Goal: Task Accomplishment & Management: Manage account settings

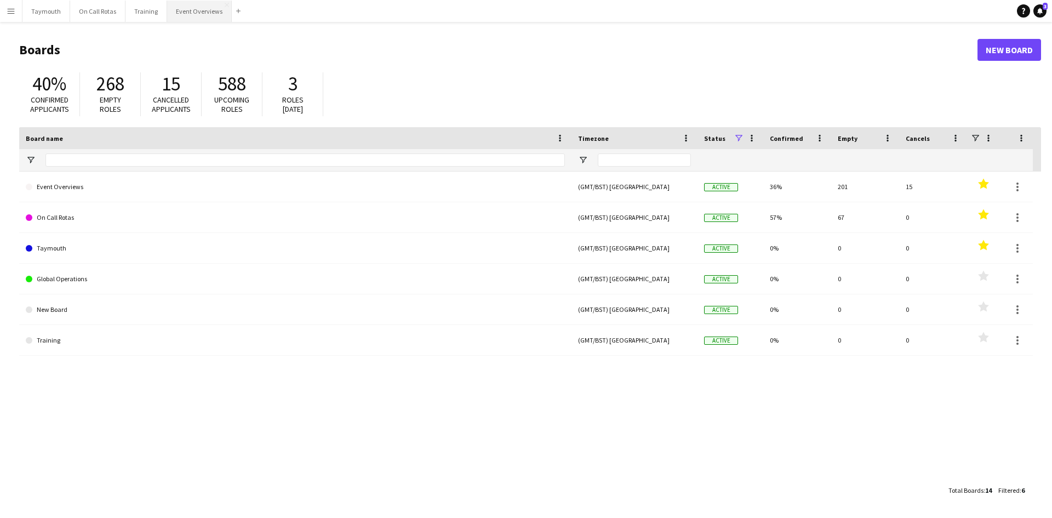
click at [205, 6] on button "Event Overviews Close" at bounding box center [199, 11] width 65 height 21
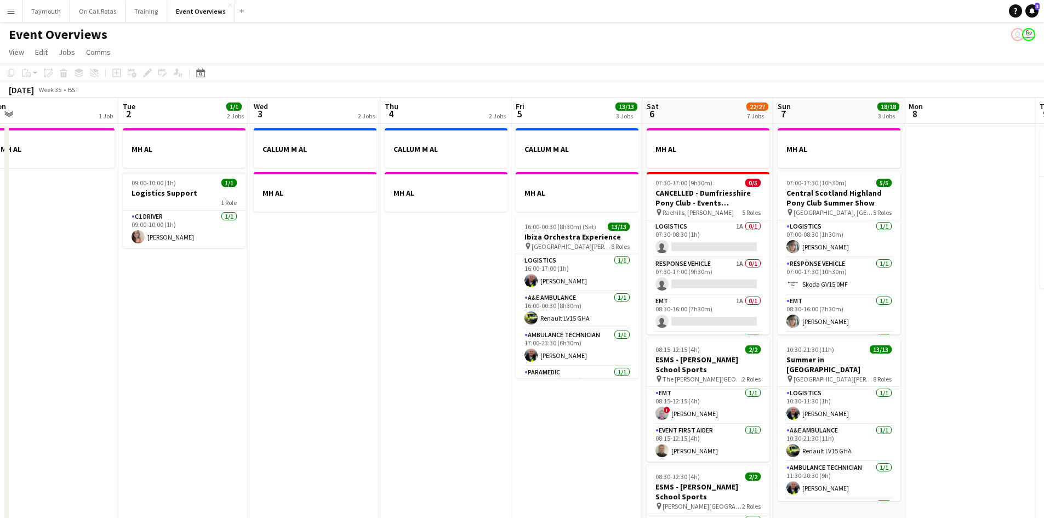
scroll to position [0, 386]
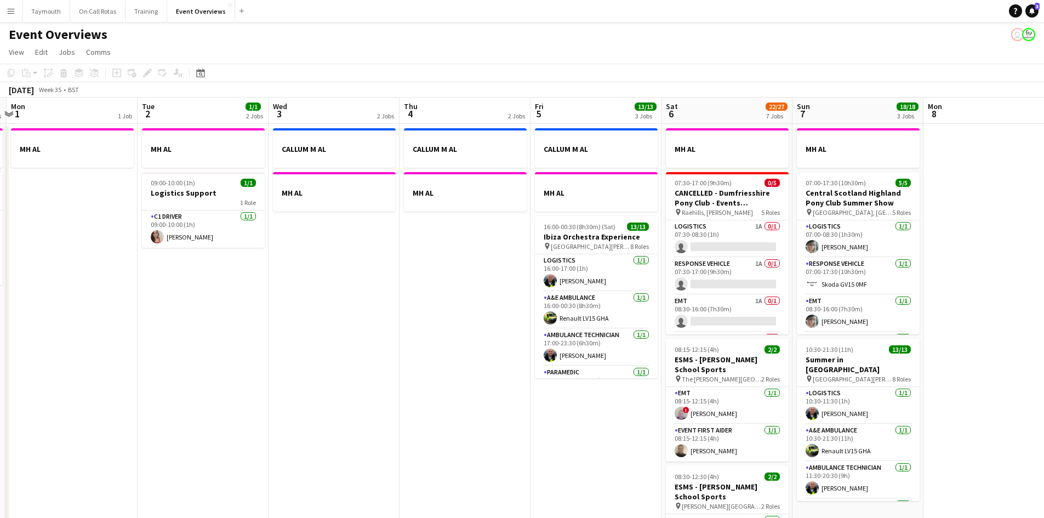
drag, startPoint x: 423, startPoint y: 367, endPoint x: 311, endPoint y: 373, distance: 111.9
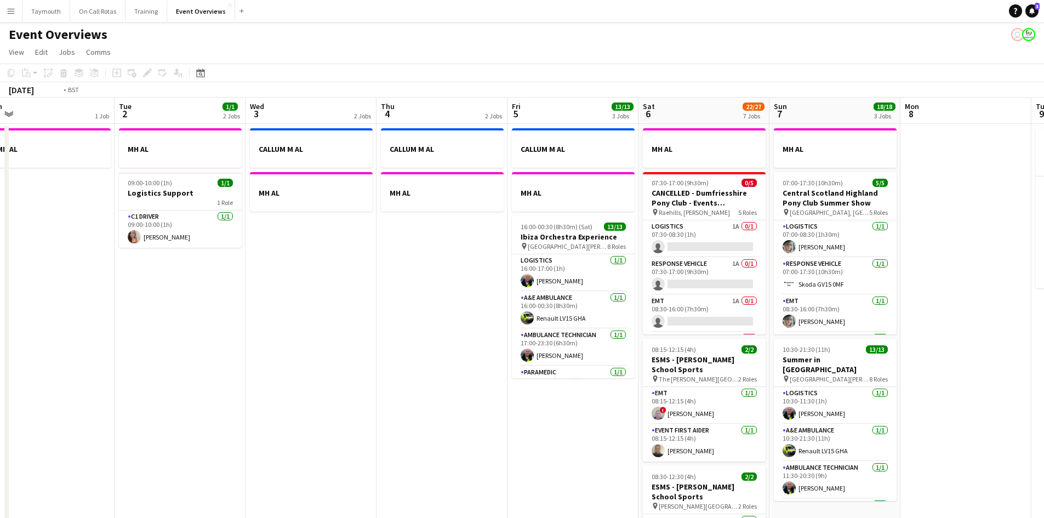
drag, startPoint x: 374, startPoint y: 367, endPoint x: 207, endPoint y: 349, distance: 167.5
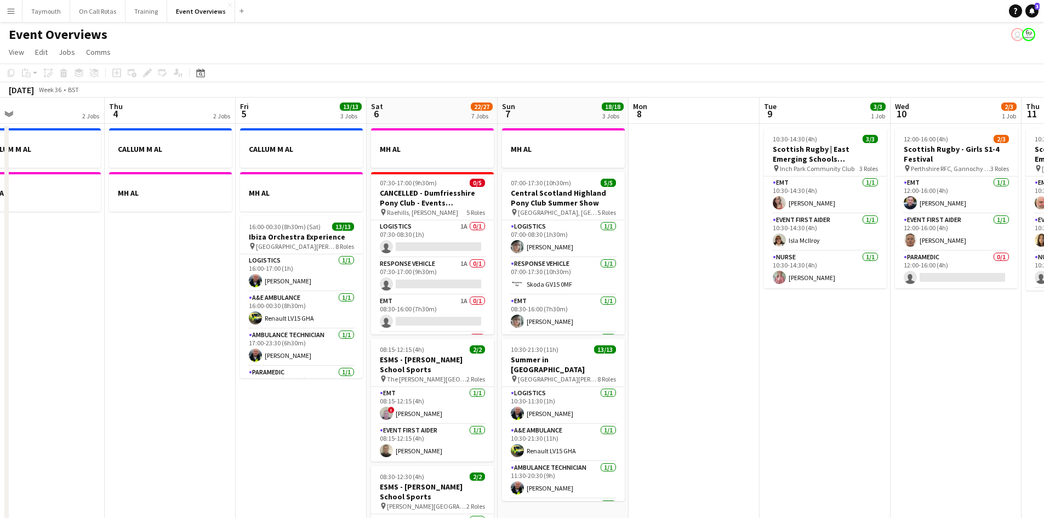
drag, startPoint x: 749, startPoint y: 373, endPoint x: 443, endPoint y: 377, distance: 305.7
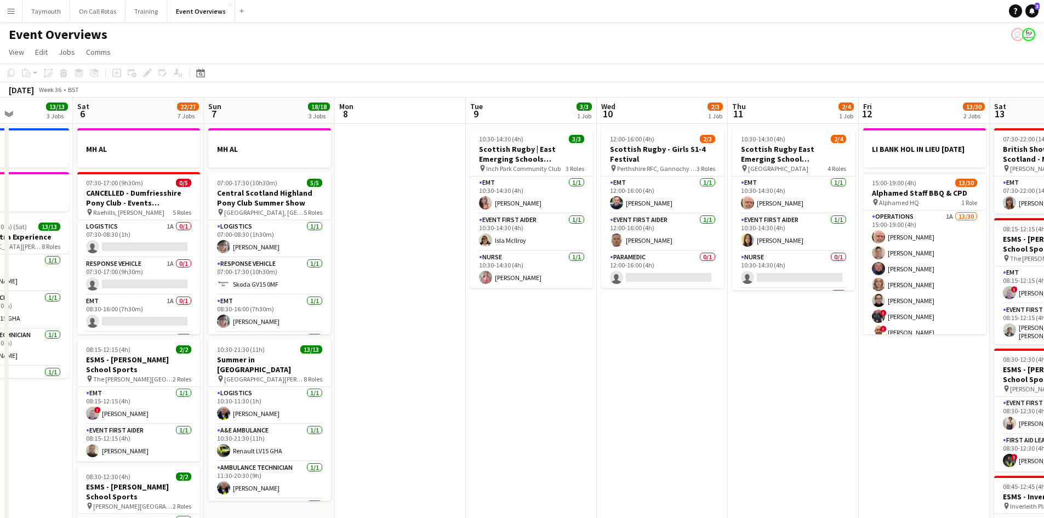
drag, startPoint x: 628, startPoint y: 376, endPoint x: 606, endPoint y: 380, distance: 22.8
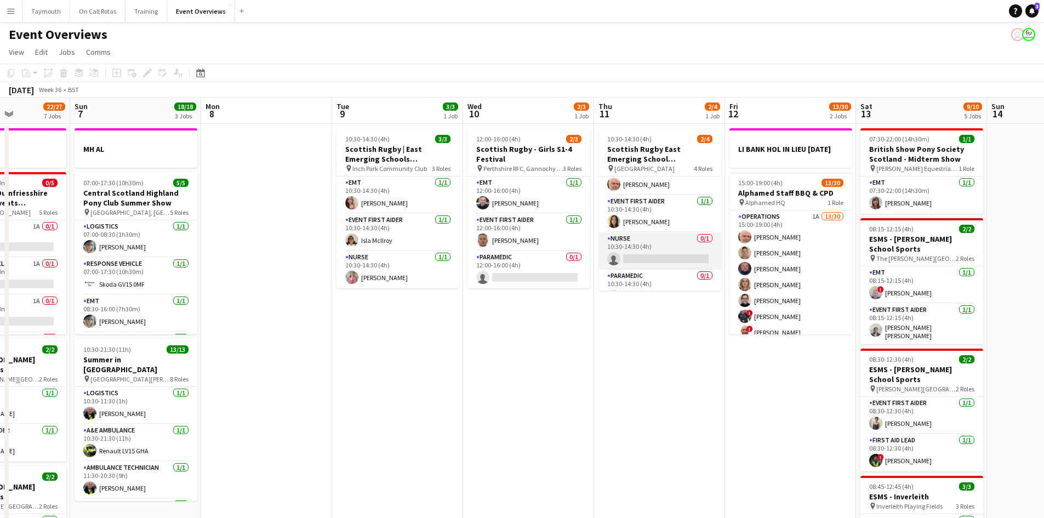
scroll to position [35, 0]
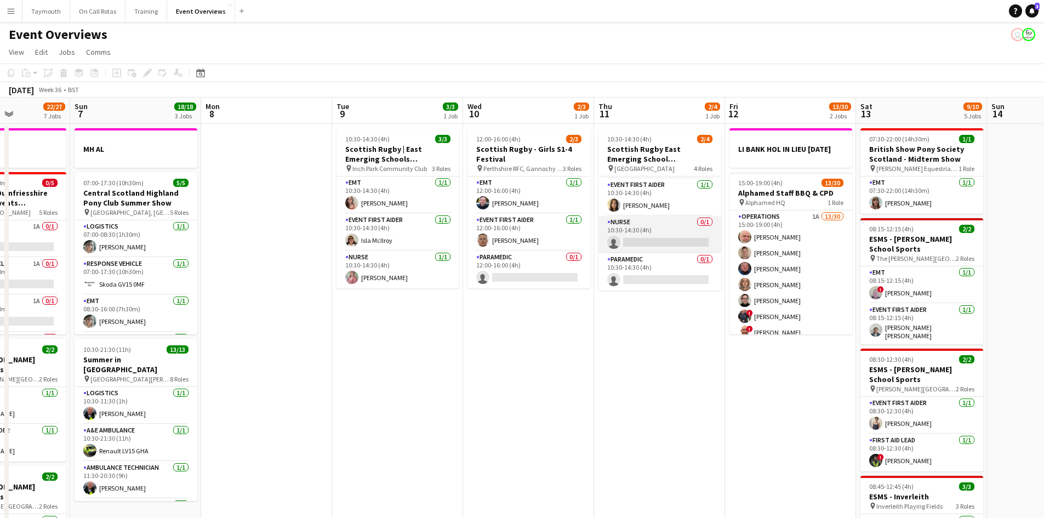
click at [654, 227] on app-card-role "Nurse 0/1 10:30-14:30 (4h) single-neutral-actions" at bounding box center [659, 234] width 123 height 37
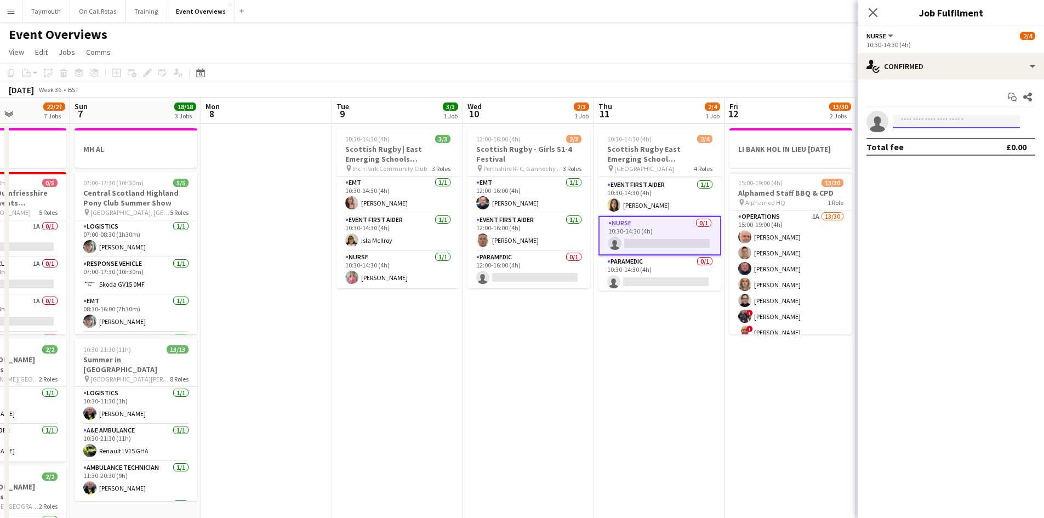
click at [930, 122] on input at bounding box center [955, 121] width 127 height 13
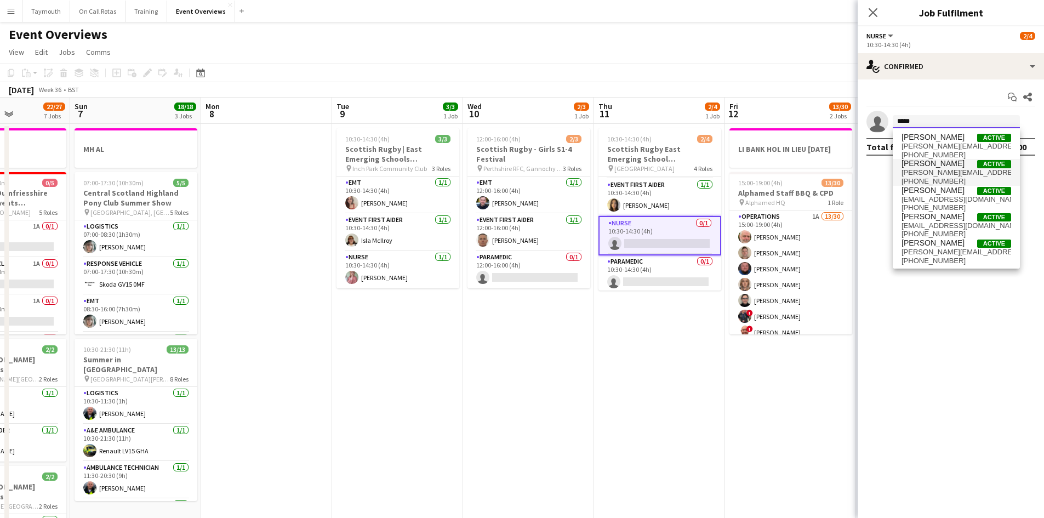
type input "*****"
click at [936, 165] on span "[PERSON_NAME]" at bounding box center [932, 163] width 63 height 9
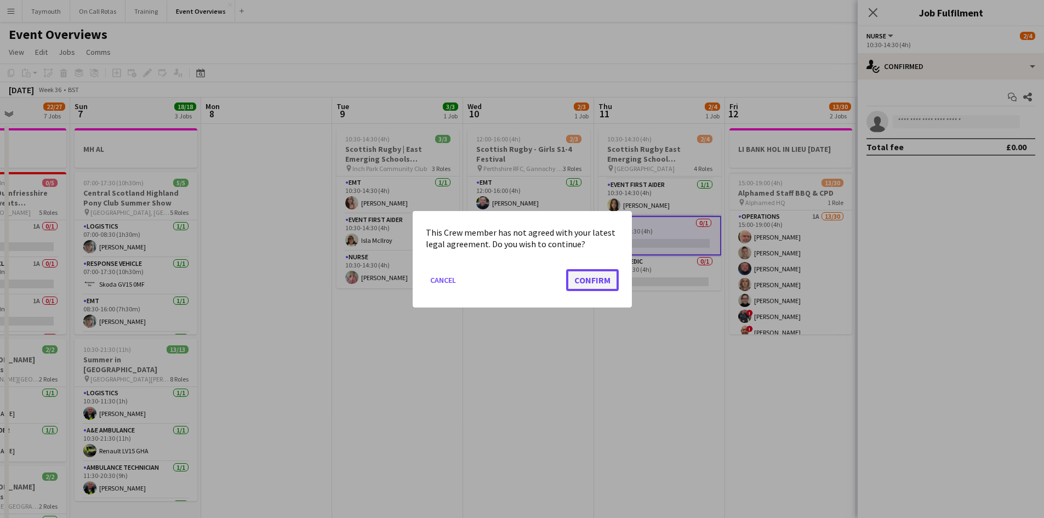
click at [596, 279] on button "Confirm" at bounding box center [592, 279] width 53 height 22
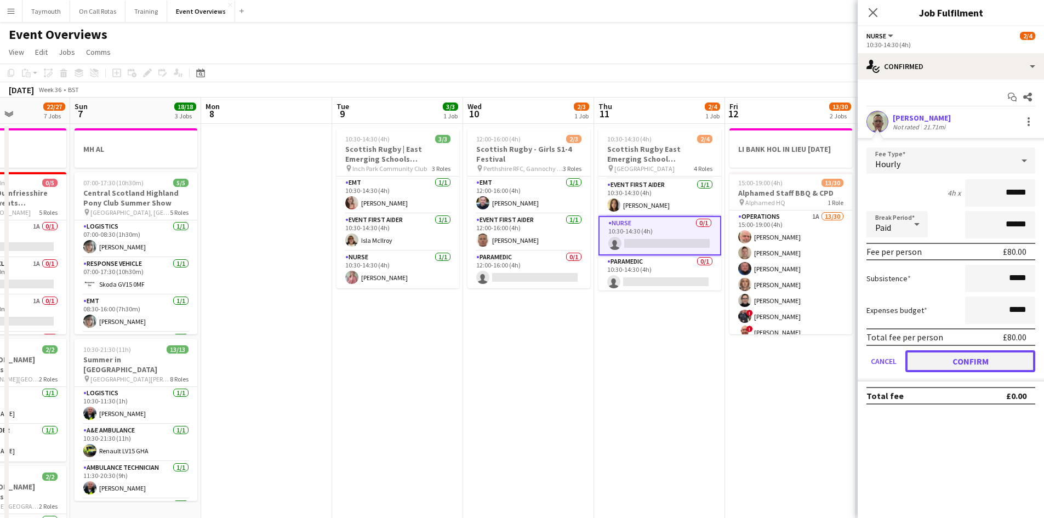
click at [999, 363] on button "Confirm" at bounding box center [970, 361] width 130 height 22
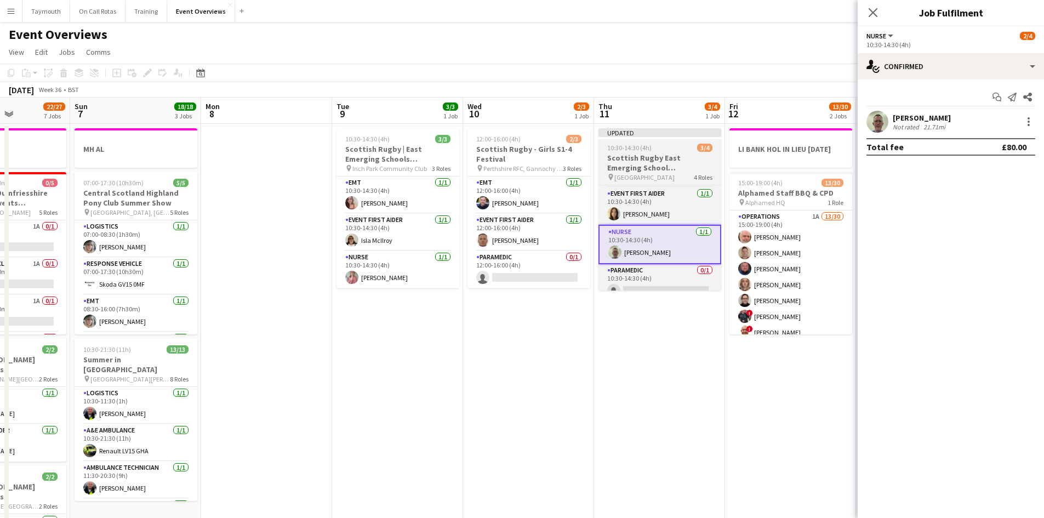
click at [670, 157] on h3 "Scottish Rugby East Emerging School Championships | Meggetland" at bounding box center [659, 163] width 123 height 20
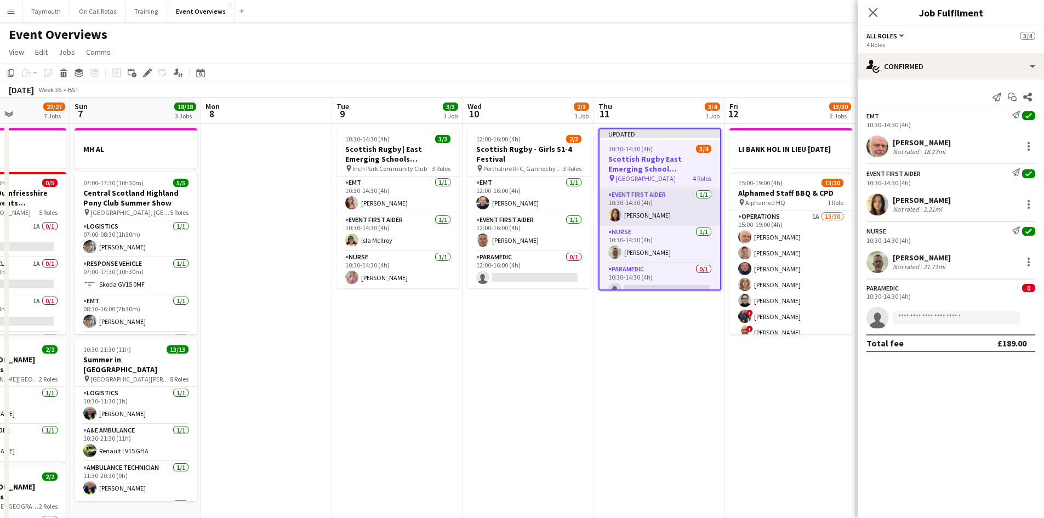
click at [665, 257] on app-card-role "Nurse [DATE] 10:30-14:30 (4h) [PERSON_NAME]" at bounding box center [659, 244] width 121 height 37
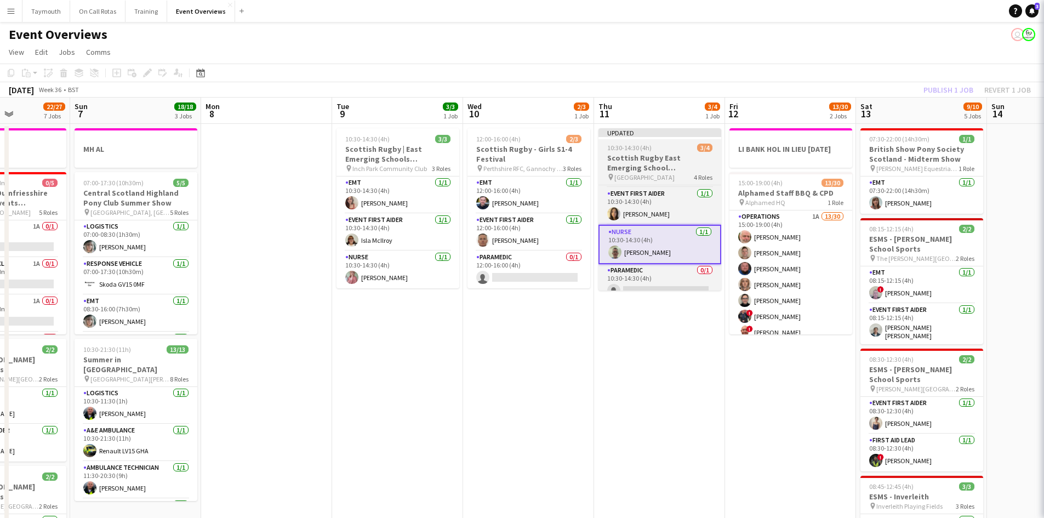
click at [663, 164] on h3 "Scottish Rugby East Emerging School Championships | Meggetland" at bounding box center [659, 163] width 123 height 20
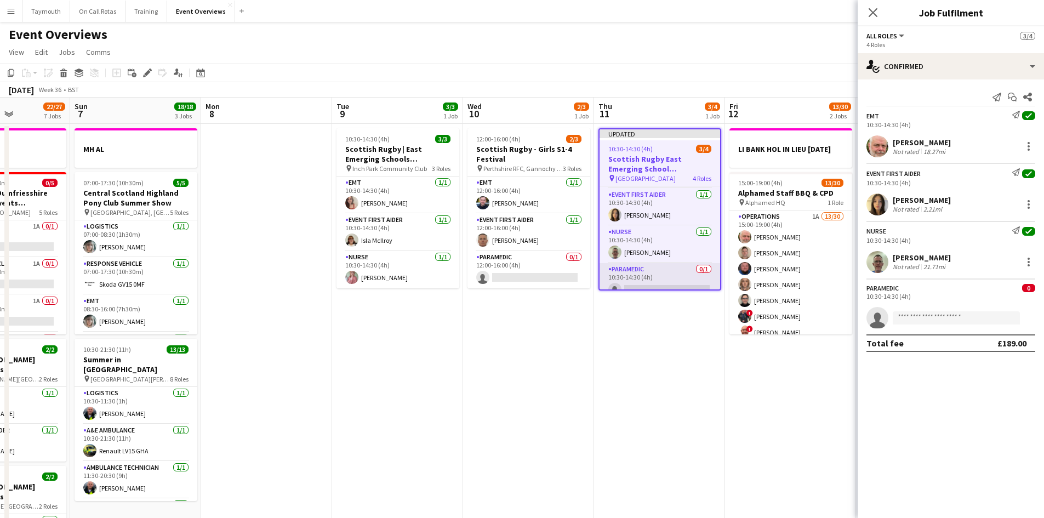
click at [656, 282] on app-card-role "Paramedic 0/1 10:30-14:30 (4h) single-neutral-actions" at bounding box center [659, 281] width 121 height 37
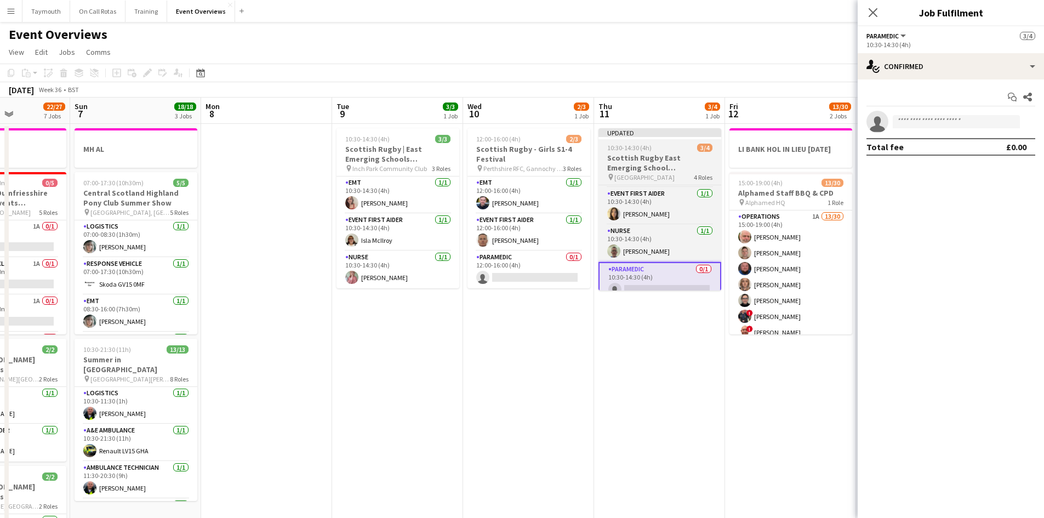
click at [625, 158] on h3 "Scottish Rugby East Emerging School Championships | Meggetland" at bounding box center [659, 163] width 123 height 20
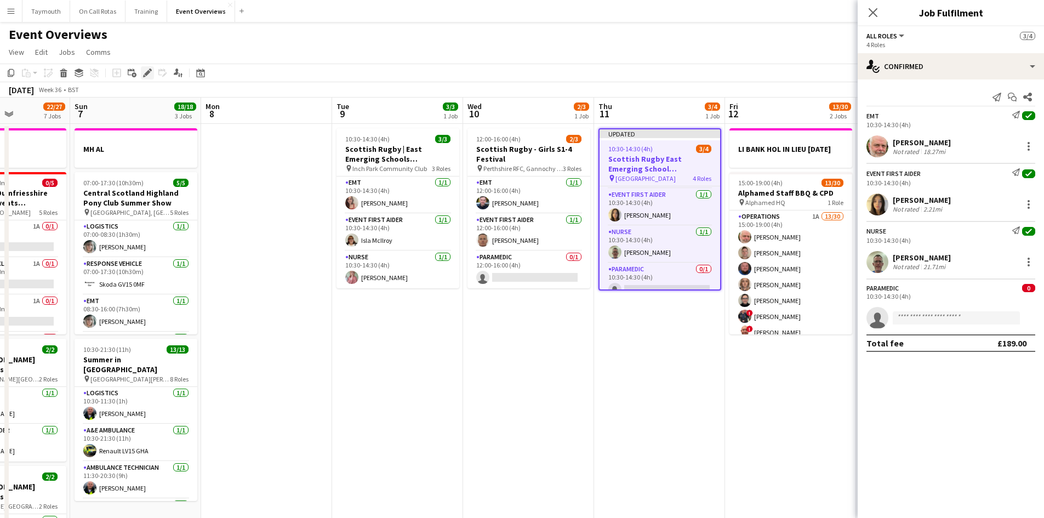
click at [145, 76] on icon at bounding box center [144, 76] width 3 height 3
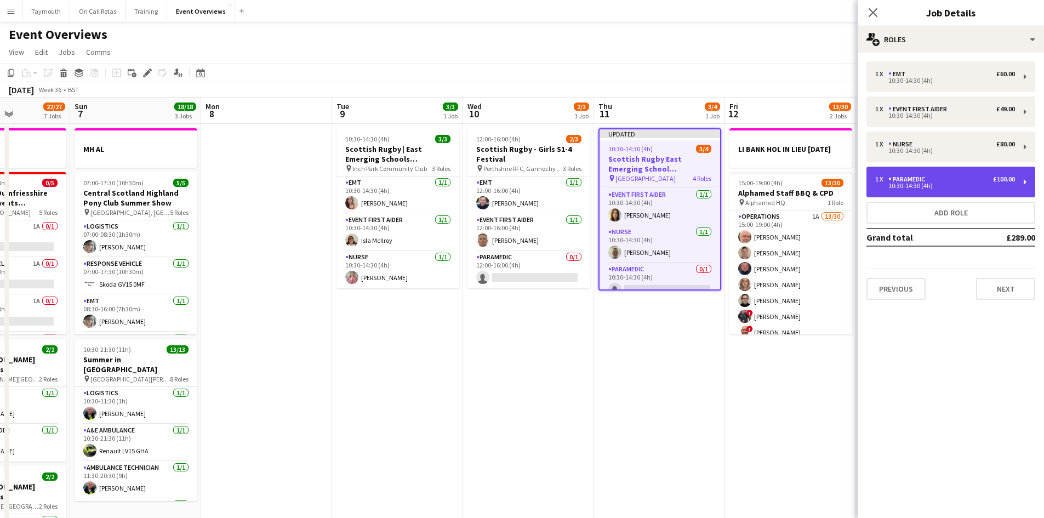
click at [1011, 179] on div "£100.00" at bounding box center [1004, 179] width 22 height 8
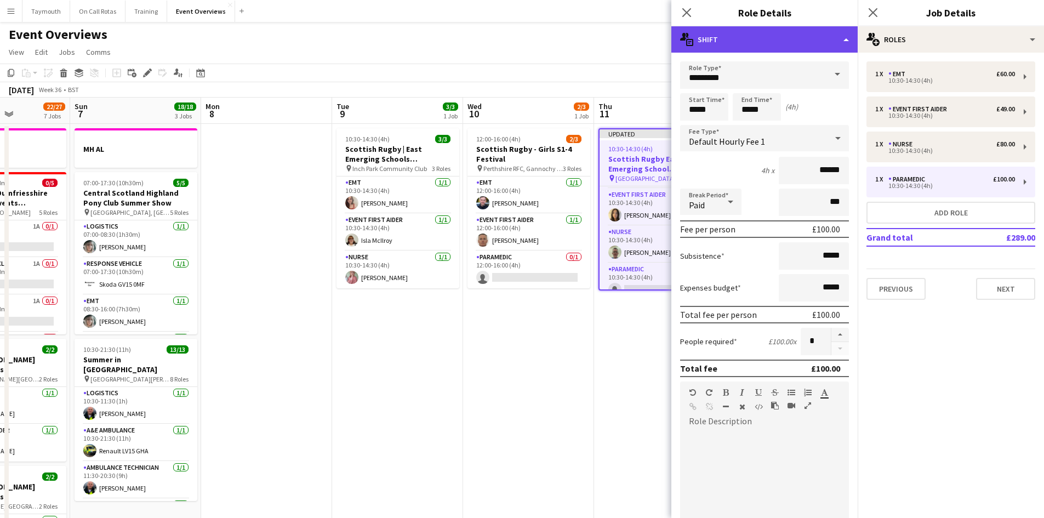
click at [838, 46] on div "multiple-actions-text Shift" at bounding box center [764, 39] width 186 height 26
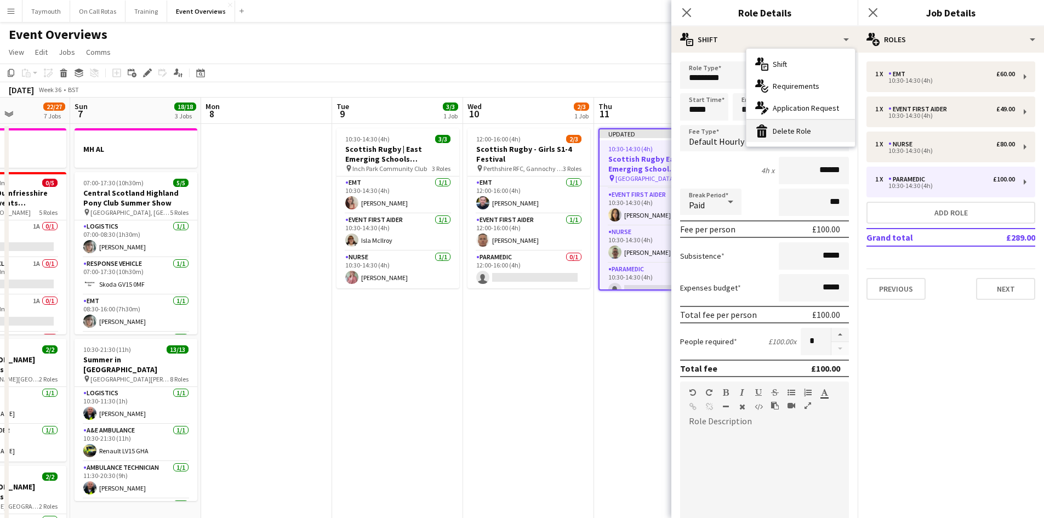
click at [809, 124] on div "bin-2 Delete Role" at bounding box center [800, 131] width 108 height 22
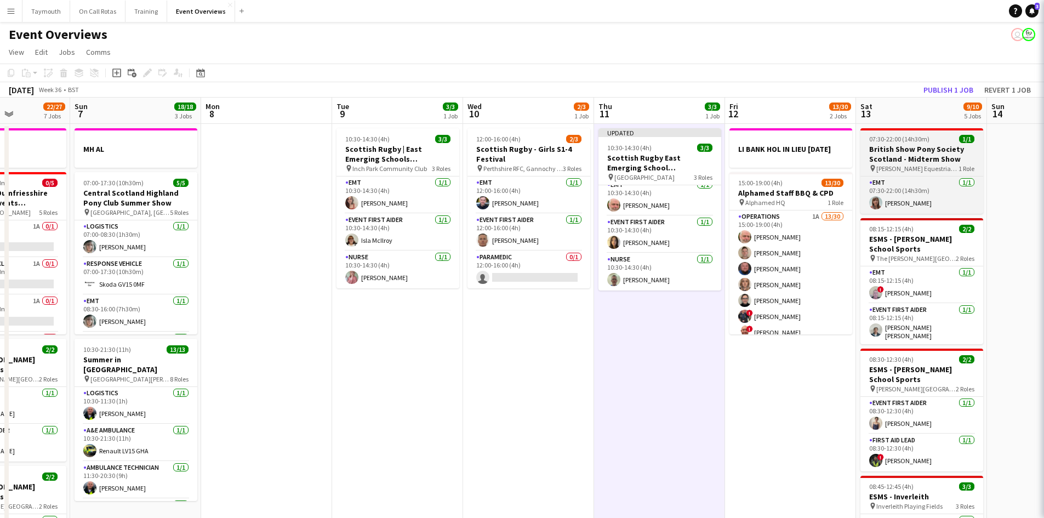
scroll to position [7, 0]
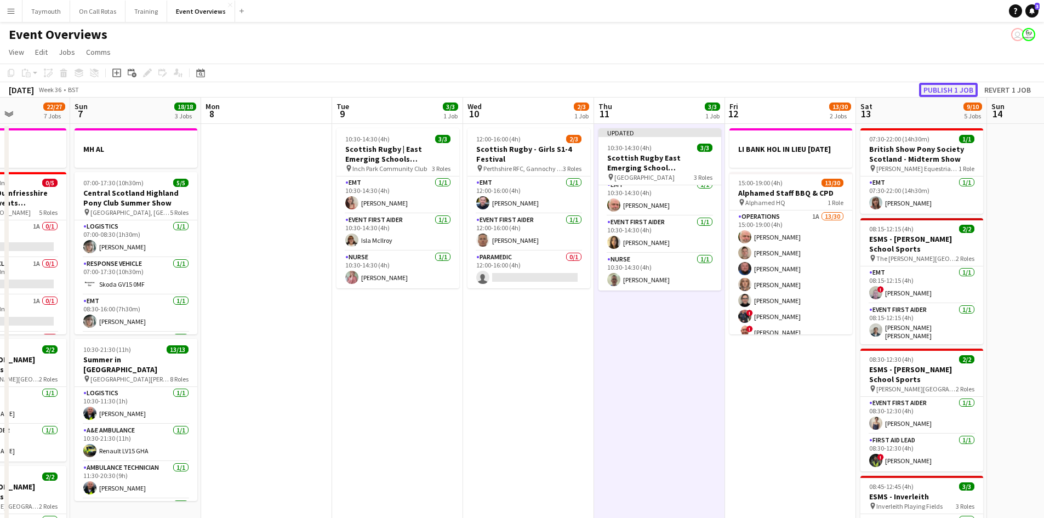
click at [959, 91] on button "Publish 1 job" at bounding box center [948, 90] width 59 height 14
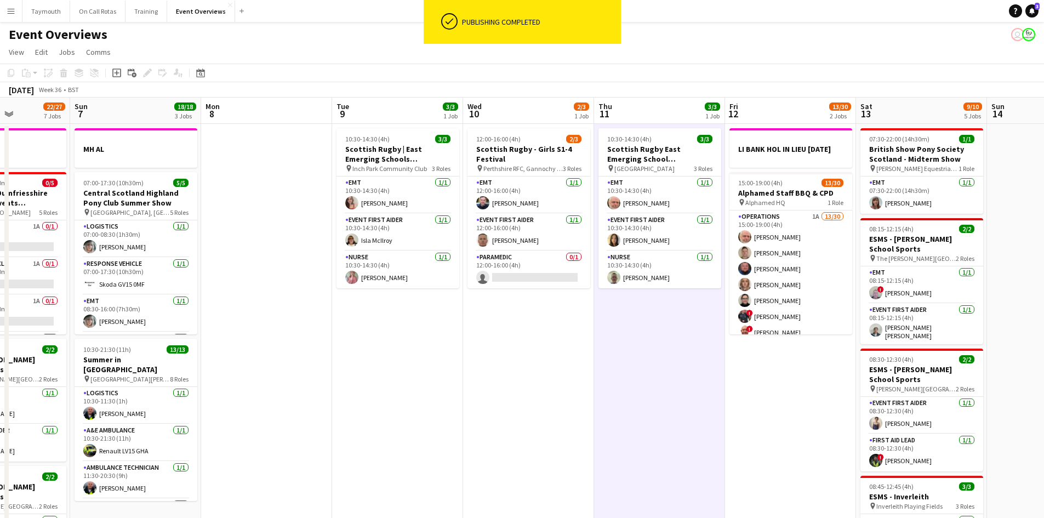
scroll to position [0, 0]
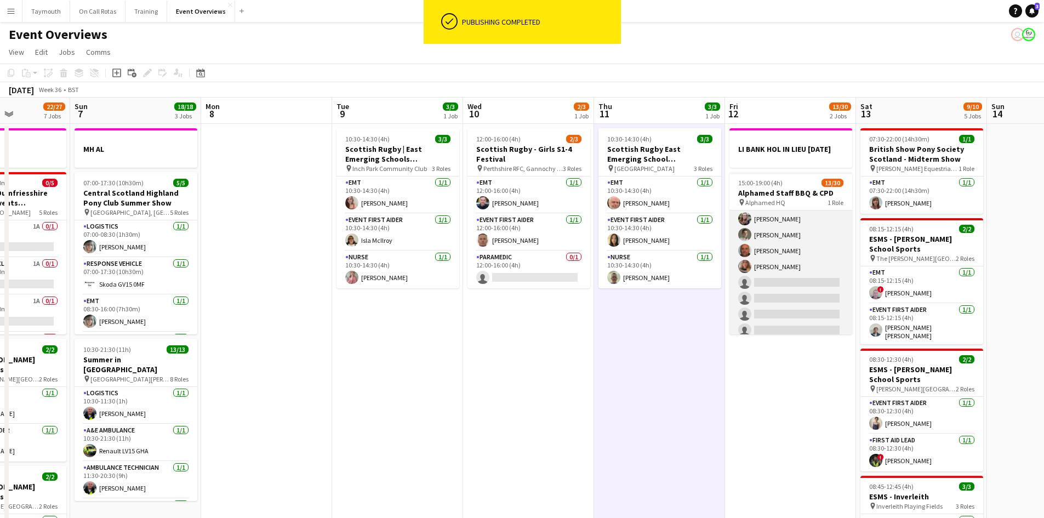
click at [794, 245] on app-card-role "Operations 1A 13/30 15:00-19:00 (4h) [PERSON_NAME] [PERSON_NAME] [PERSON_NAME] …" at bounding box center [790, 296] width 123 height 501
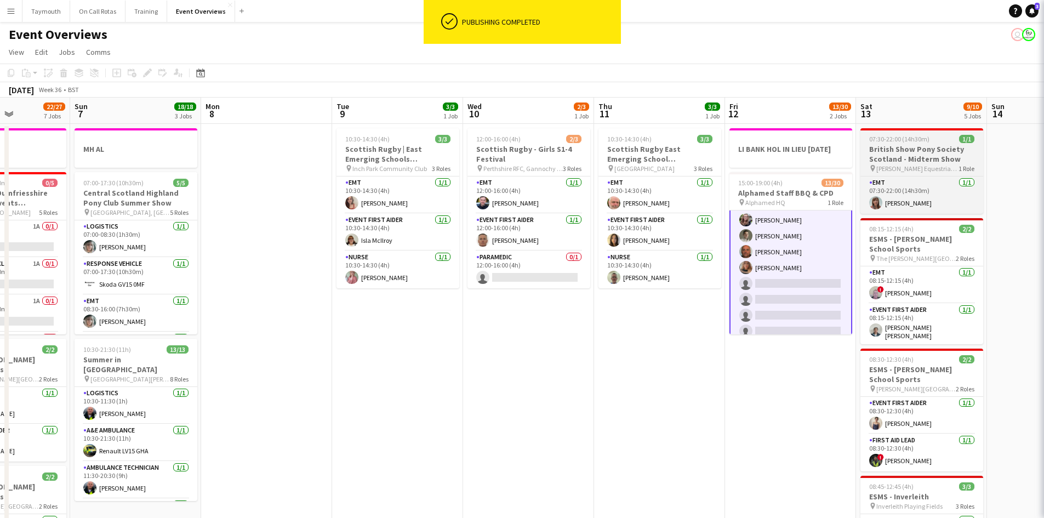
scroll to position [165, 0]
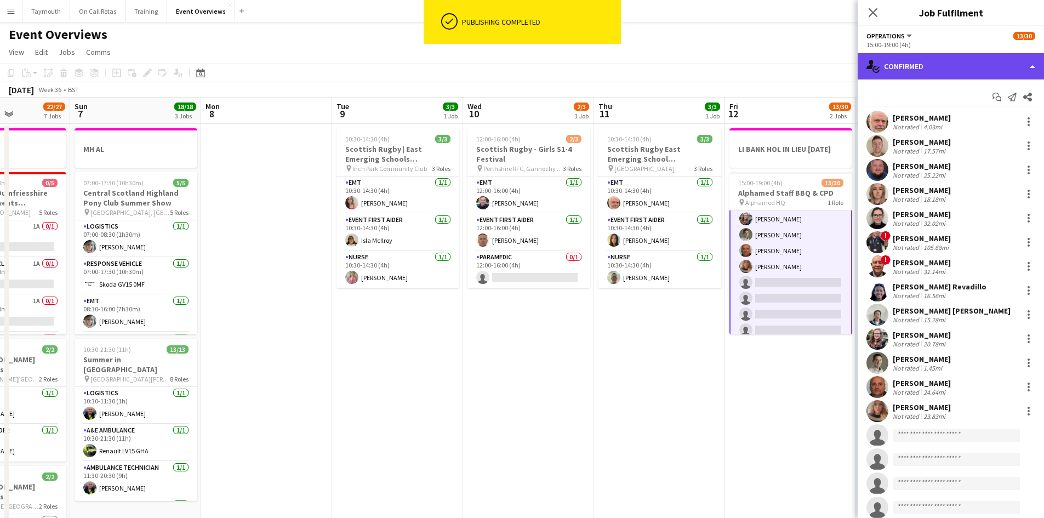
click at [971, 70] on div "single-neutral-actions-check-2 Confirmed" at bounding box center [950, 66] width 186 height 26
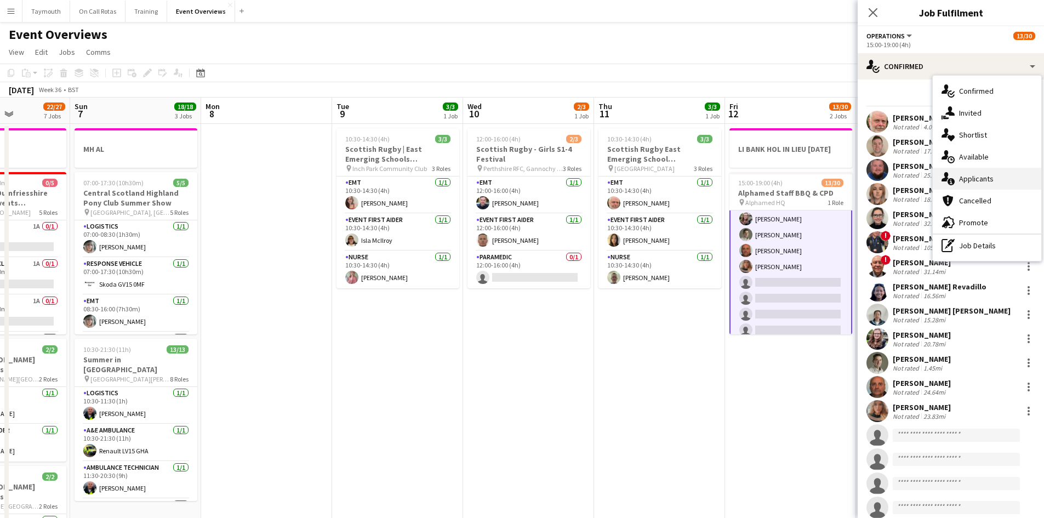
click at [991, 181] on div "single-neutral-actions-information Applicants" at bounding box center [986, 179] width 108 height 22
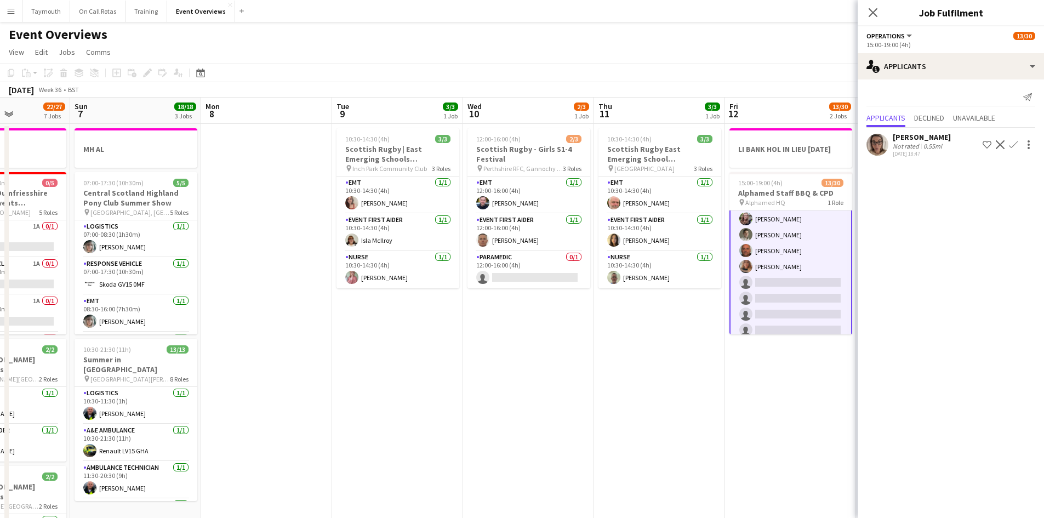
click at [1011, 147] on app-icon "Confirm" at bounding box center [1013, 144] width 9 height 9
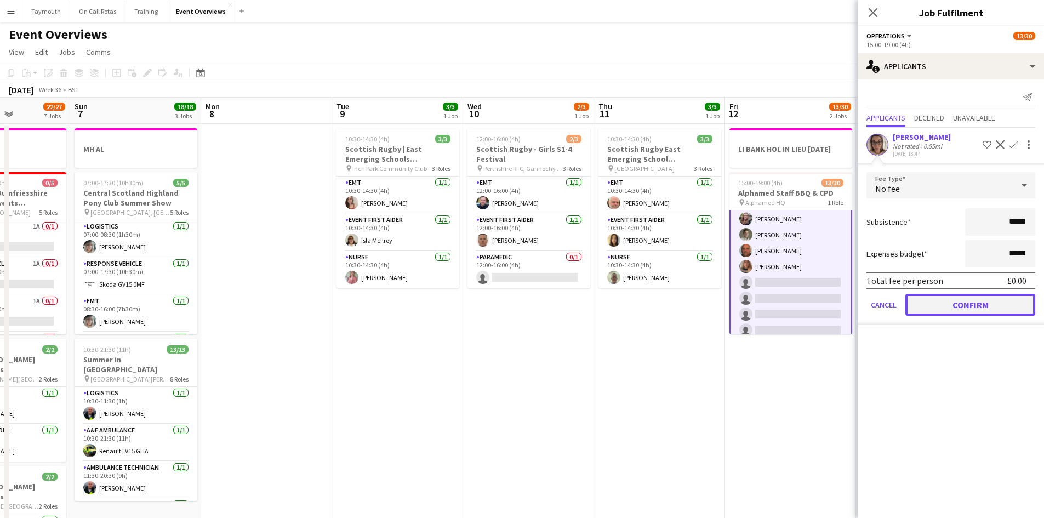
click at [959, 307] on button "Confirm" at bounding box center [970, 305] width 130 height 22
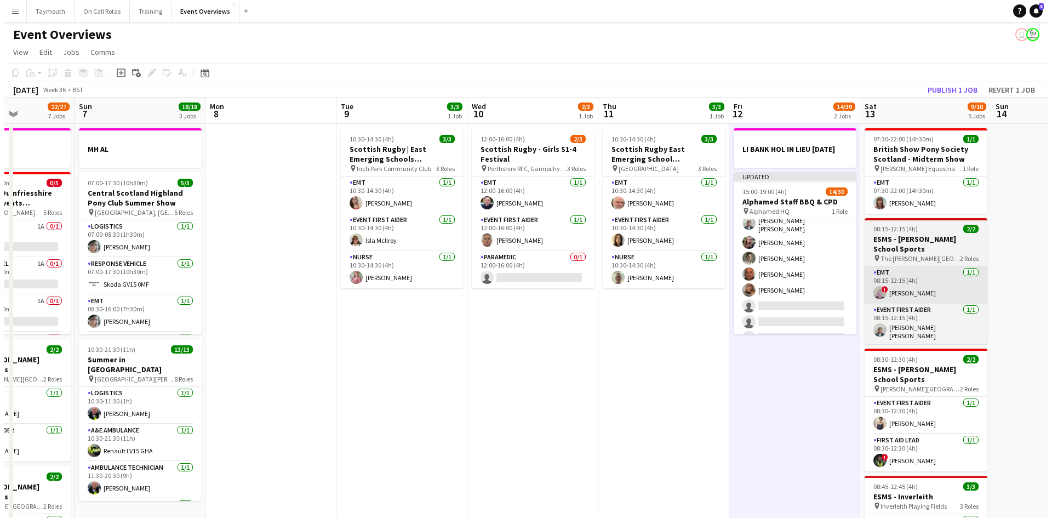
scroll to position [164, 0]
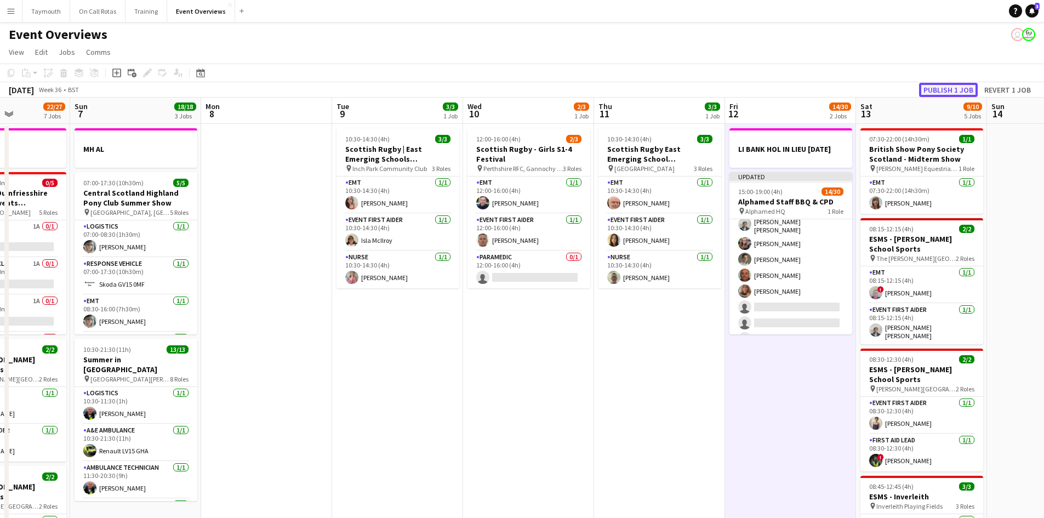
click at [971, 95] on button "Publish 1 job" at bounding box center [948, 90] width 59 height 14
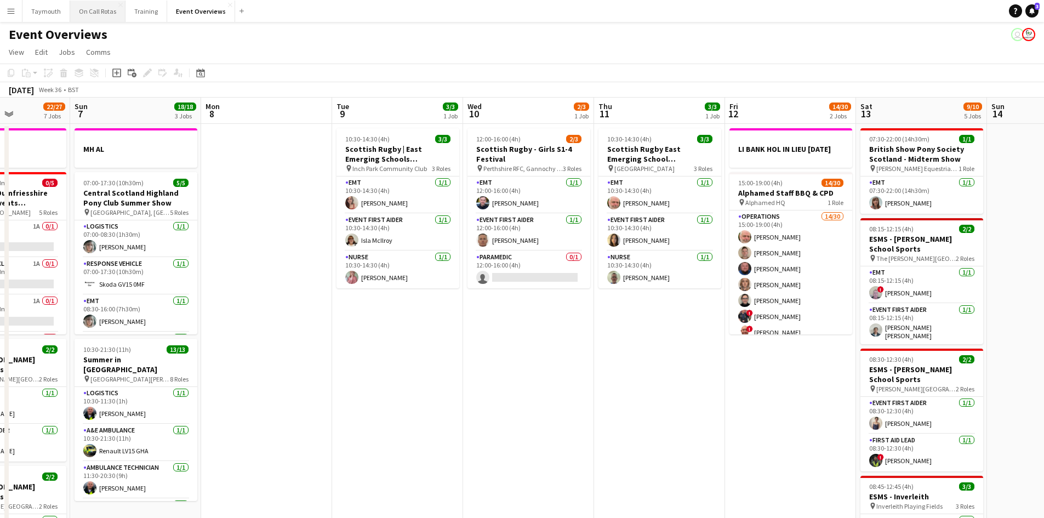
click at [90, 18] on button "On Call Rotas Close" at bounding box center [97, 11] width 55 height 21
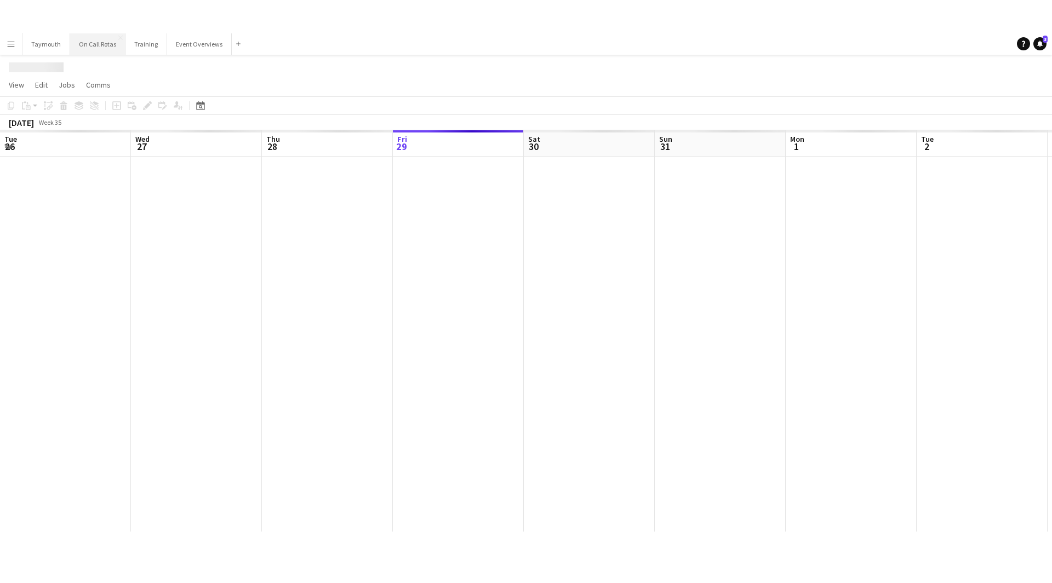
scroll to position [0, 262]
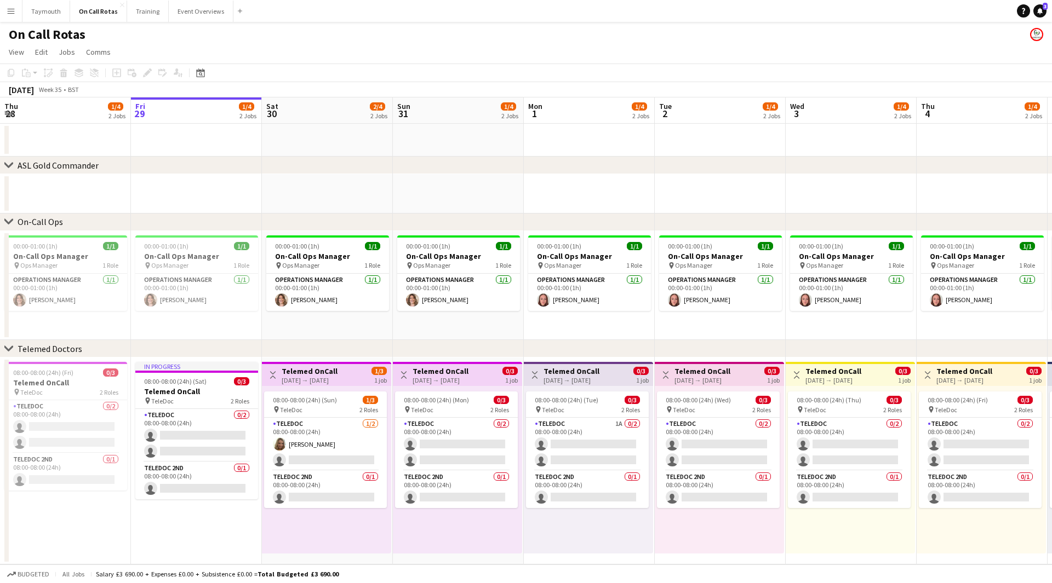
click at [181, 517] on app-date-cell "In progress 08:00-08:00 (24h) (Sat) 0/3 Telemed OnCall pin TeleDoc 2 Roles Tele…" at bounding box center [196, 461] width 131 height 207
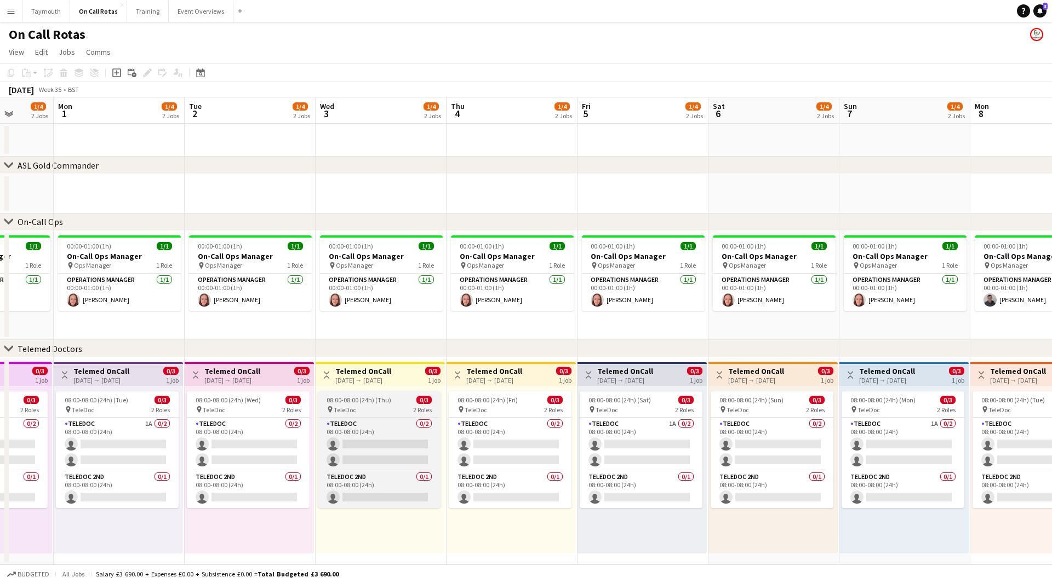
drag, startPoint x: 797, startPoint y: 516, endPoint x: 329, endPoint y: 508, distance: 467.9
click at [330, 511] on app-calendar-viewport "Thu 28 1/4 2 Jobs Fri 29 1/4 2 Jobs Sat 30 2/4 2 Jobs Sun 31 1/4 2 Jobs Mon 1 1…" at bounding box center [526, 331] width 1052 height 467
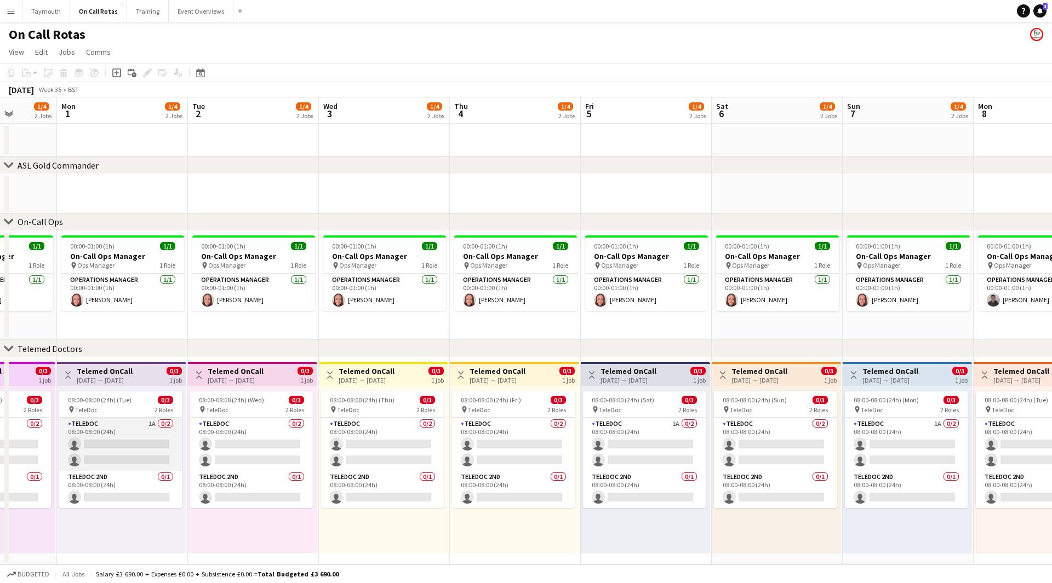
click at [139, 430] on app-card-role "TeleDoc 1A 0/2 08:00-08:00 (24h) single-neutral-actions single-neutral-actions" at bounding box center [120, 444] width 123 height 53
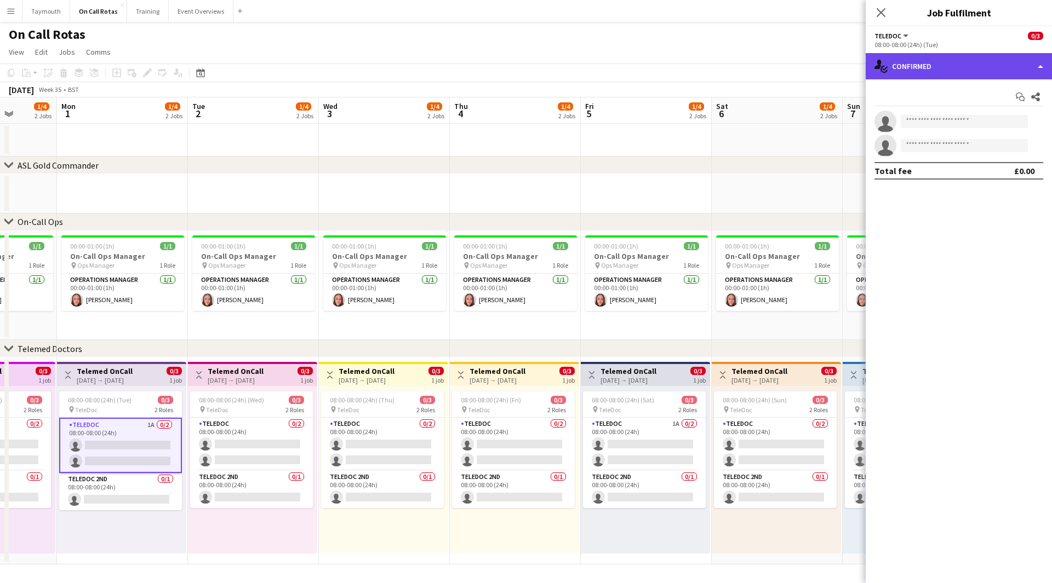
click at [948, 72] on div "single-neutral-actions-check-2 Confirmed" at bounding box center [959, 66] width 186 height 26
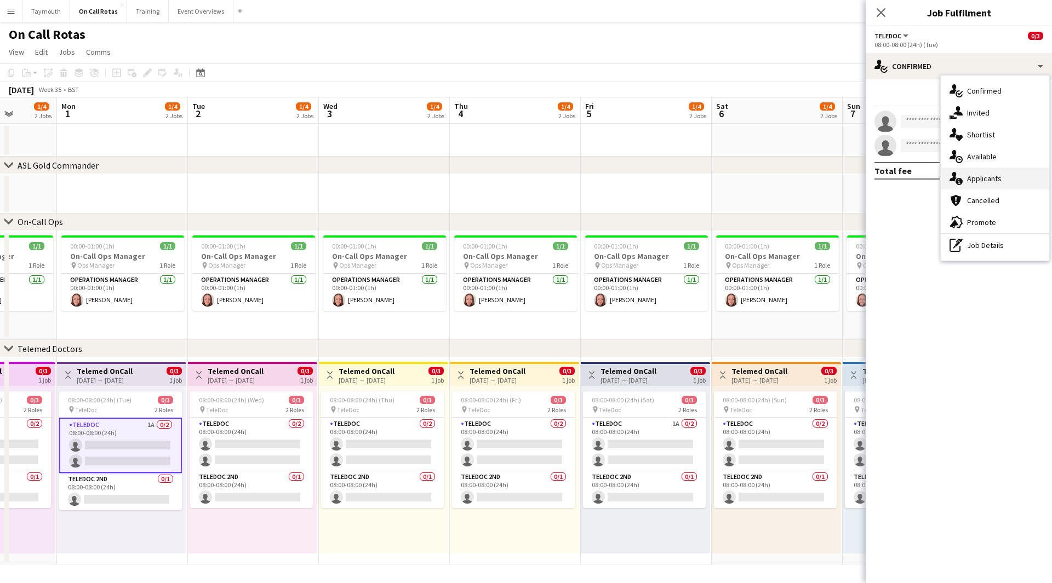
click at [987, 179] on div "single-neutral-actions-information Applicants" at bounding box center [995, 179] width 108 height 22
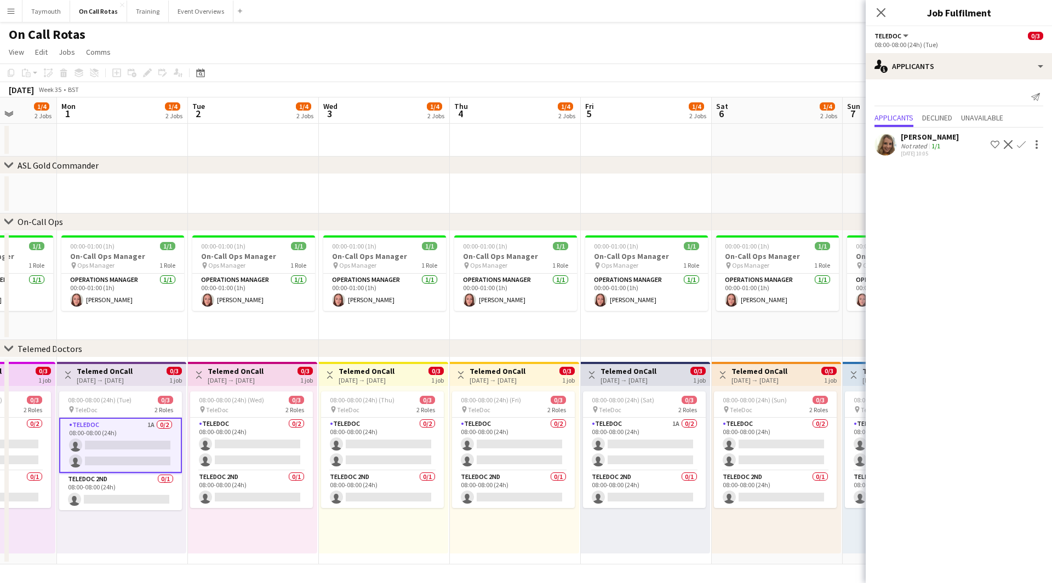
click at [1023, 146] on app-icon "Confirm" at bounding box center [1021, 144] width 9 height 9
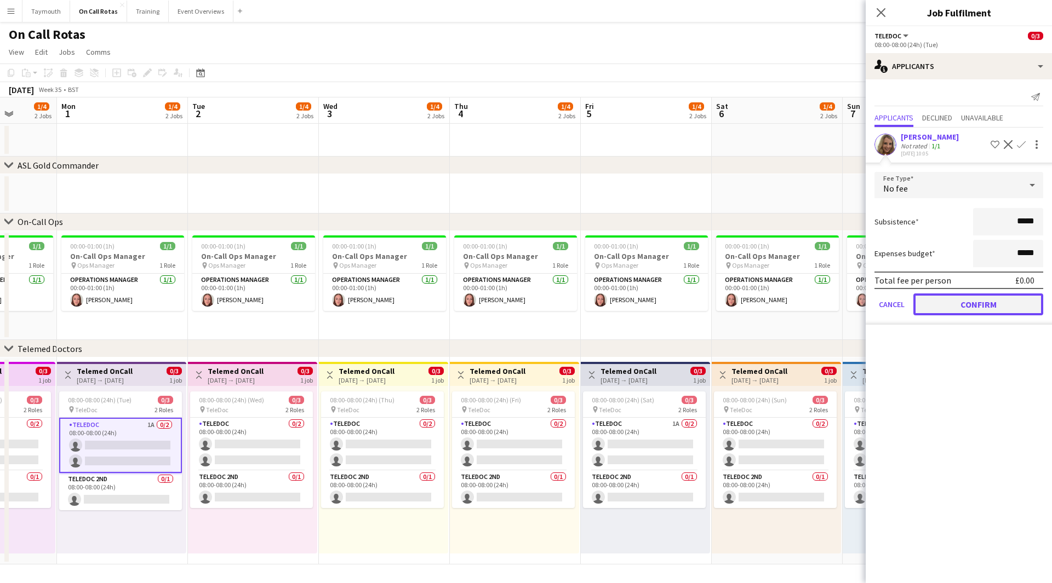
click at [992, 302] on button "Confirm" at bounding box center [978, 305] width 130 height 22
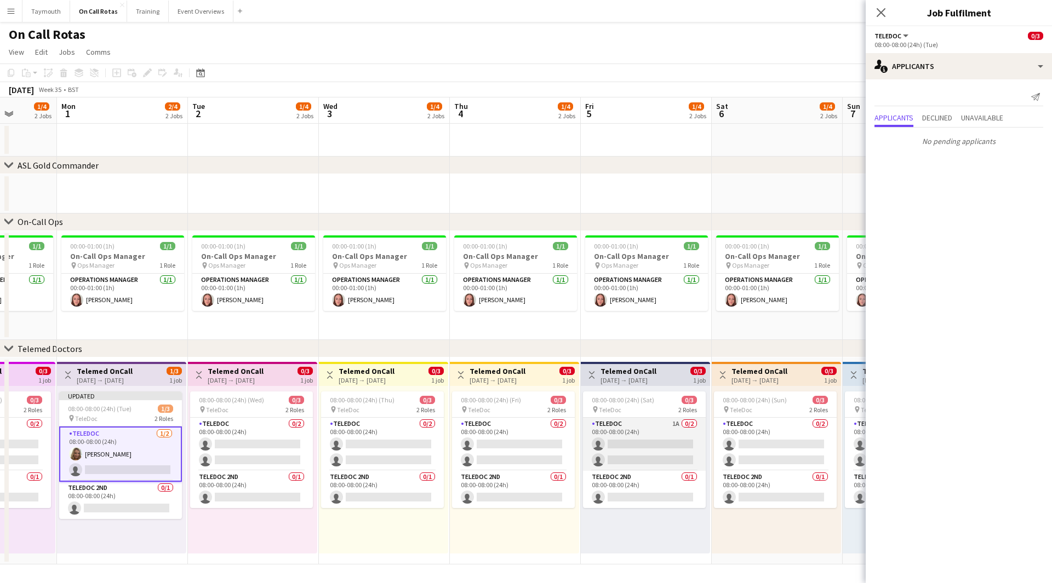
click at [606, 429] on app-card-role "TeleDoc 1A 0/2 08:00-08:00 (24h) single-neutral-actions single-neutral-actions" at bounding box center [644, 444] width 123 height 53
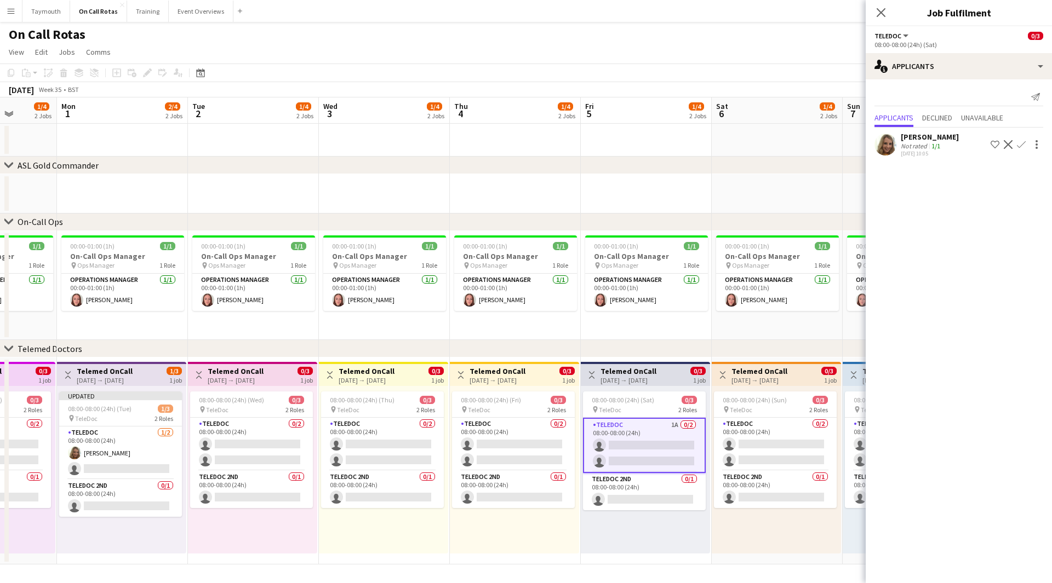
click at [1020, 145] on app-icon "Confirm" at bounding box center [1021, 144] width 9 height 9
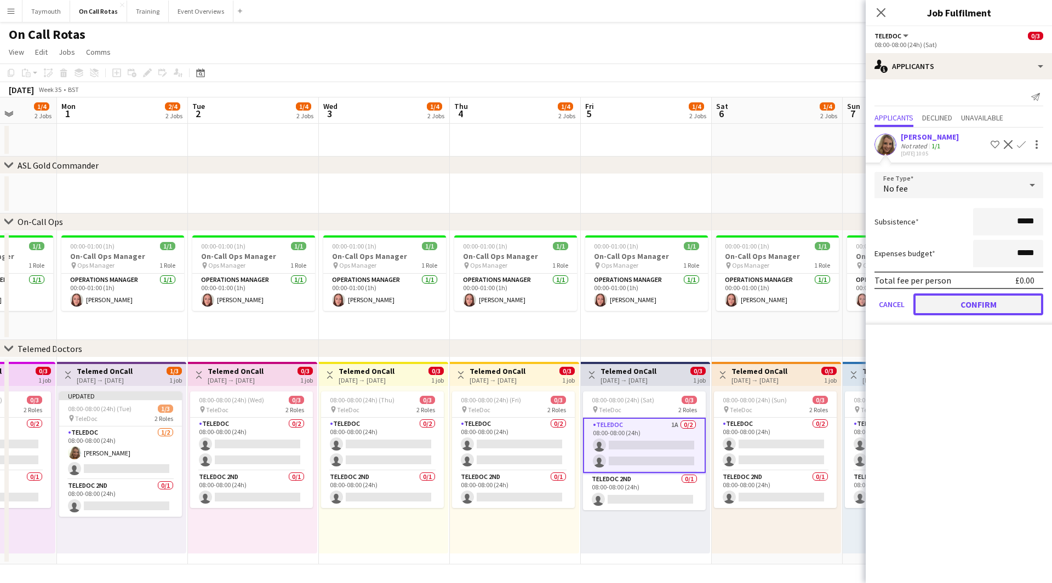
click at [969, 305] on button "Confirm" at bounding box center [978, 305] width 130 height 22
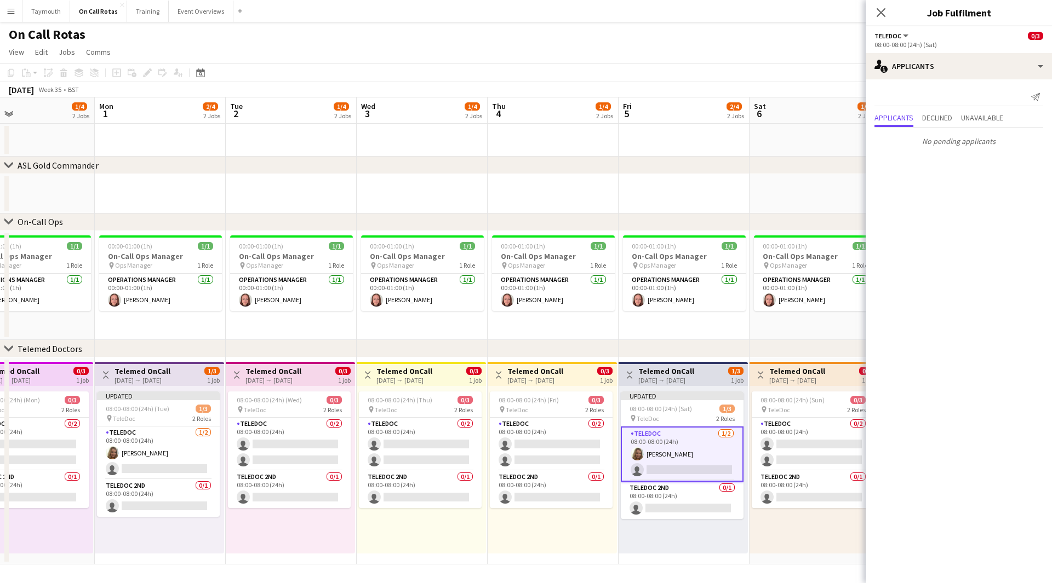
scroll to position [0, 485]
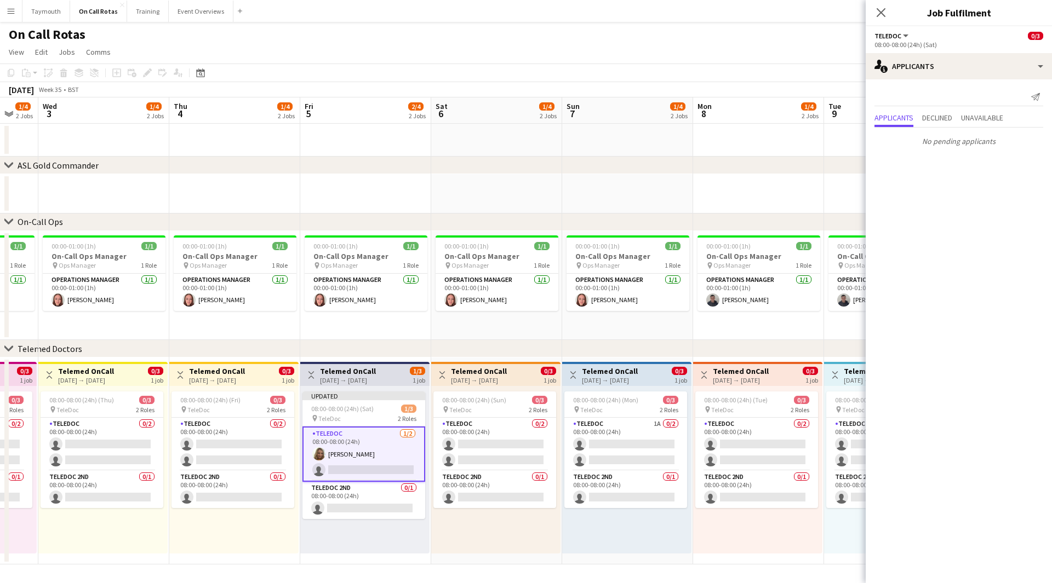
drag, startPoint x: 683, startPoint y: 551, endPoint x: 415, endPoint y: 540, distance: 268.1
click at [415, 517] on app-calendar-viewport "Sat 30 2/4 2 Jobs Sun 31 1/4 2 Jobs Mon 1 2/4 2 Jobs Tue 2 1/4 2 Jobs Wed 3 1/4…" at bounding box center [526, 331] width 1052 height 467
click at [635, 458] on app-card-role "TeleDoc 1A 0/2 08:00-08:00 (24h) single-neutral-actions single-neutral-actions" at bounding box center [625, 444] width 123 height 53
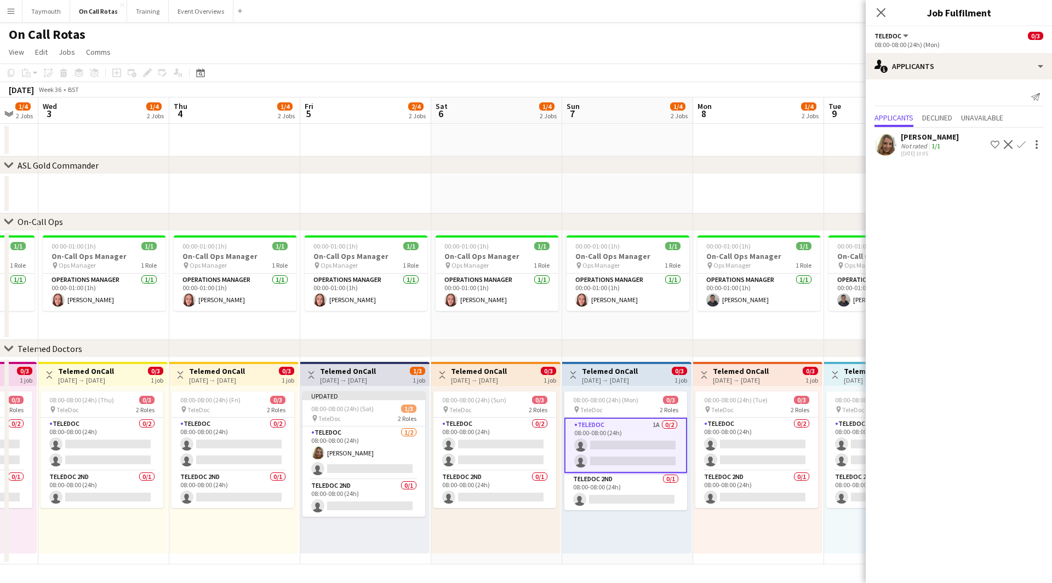
click at [1022, 146] on app-icon "Confirm" at bounding box center [1021, 144] width 9 height 9
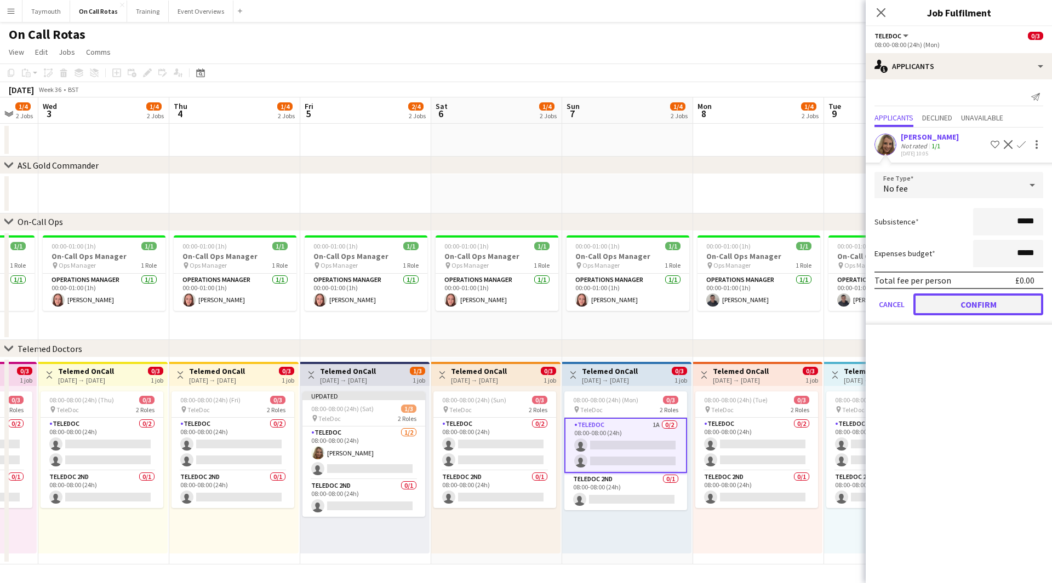
click at [968, 307] on button "Confirm" at bounding box center [978, 305] width 130 height 22
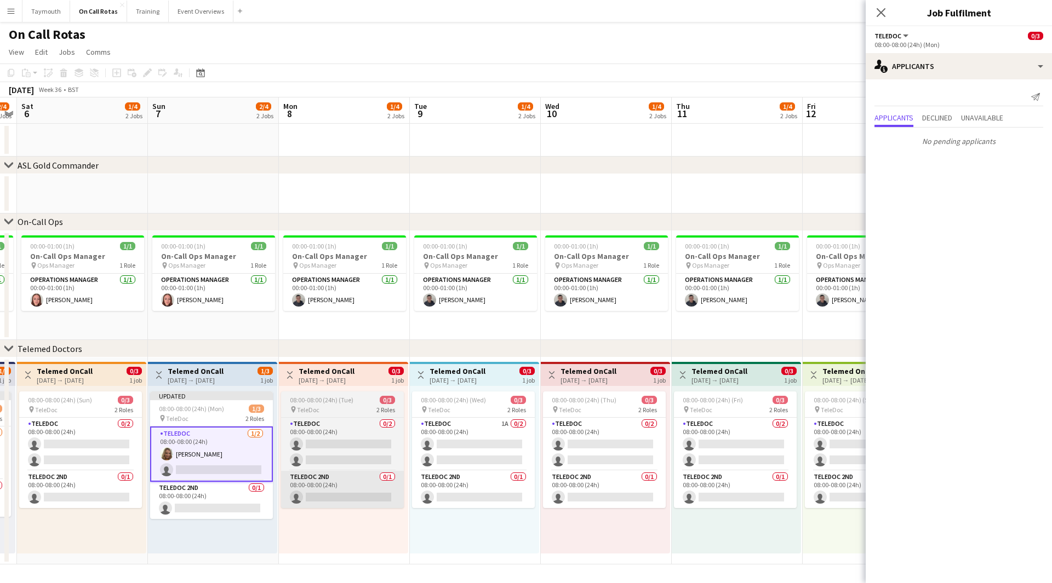
drag, startPoint x: 747, startPoint y: 551, endPoint x: 326, endPoint y: 505, distance: 423.3
click at [297, 517] on app-calendar-viewport "Wed 3 1/4 2 Jobs Thu 4 1/4 2 Jobs Fri 5 2/4 2 Jobs Sat 6 1/4 2 Jobs Sun 7 2/4 2…" at bounding box center [526, 331] width 1052 height 467
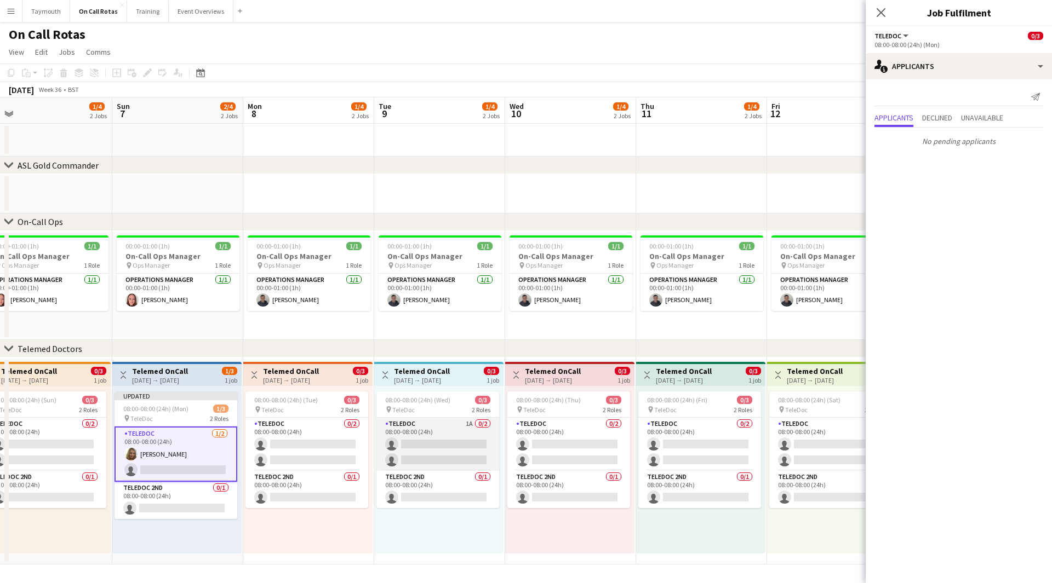
click at [419, 434] on app-card-role "TeleDoc 1A 0/2 08:00-08:00 (24h) single-neutral-actions single-neutral-actions" at bounding box center [437, 444] width 123 height 53
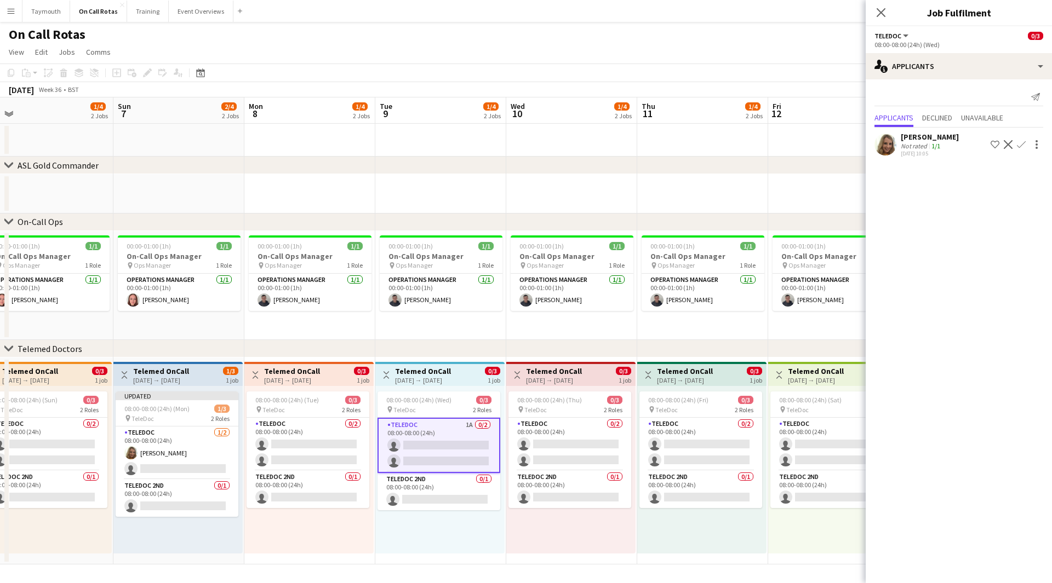
click at [1021, 148] on app-icon "Confirm" at bounding box center [1021, 144] width 9 height 9
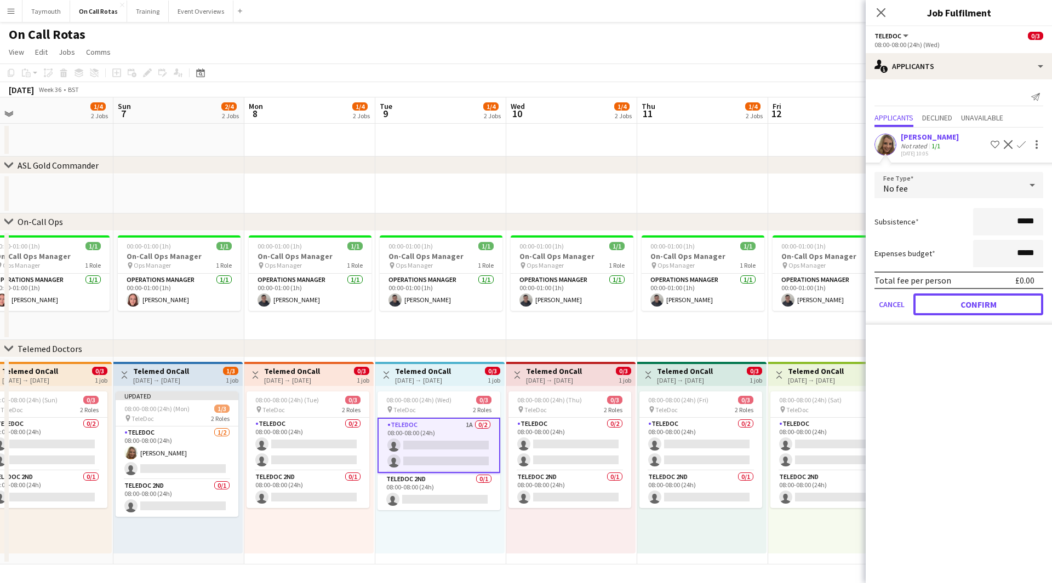
click at [967, 305] on button "Confirm" at bounding box center [978, 305] width 130 height 22
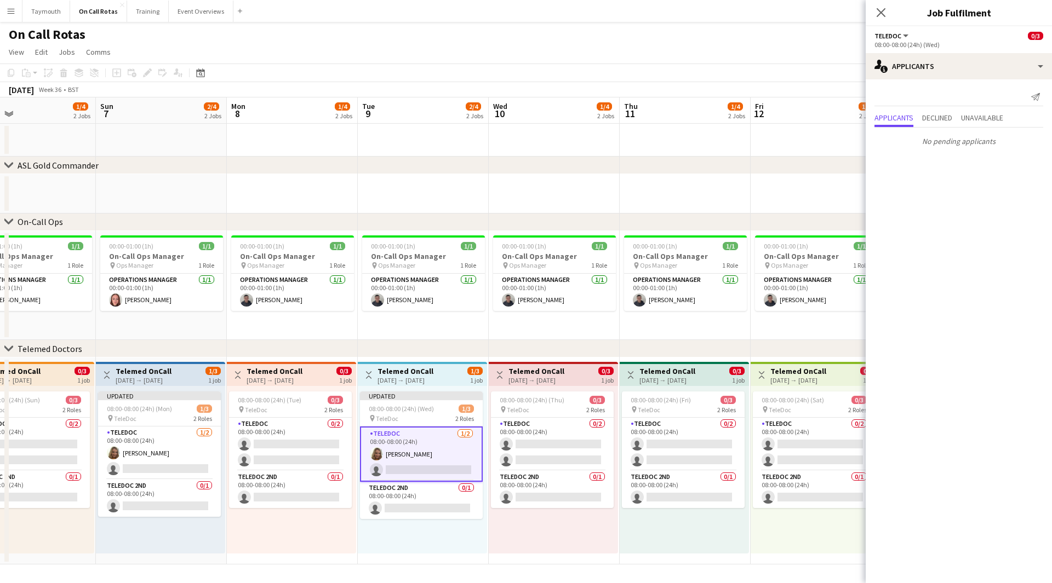
drag, startPoint x: 740, startPoint y: 519, endPoint x: 472, endPoint y: 520, distance: 267.4
click at [472, 517] on app-calendar-viewport "Wed 3 1/4 2 Jobs Thu 4 1/4 2 Jobs Fri 5 2/4 2 Jobs Sat 6 1/4 2 Jobs Sun 7 2/4 2…" at bounding box center [526, 331] width 1052 height 467
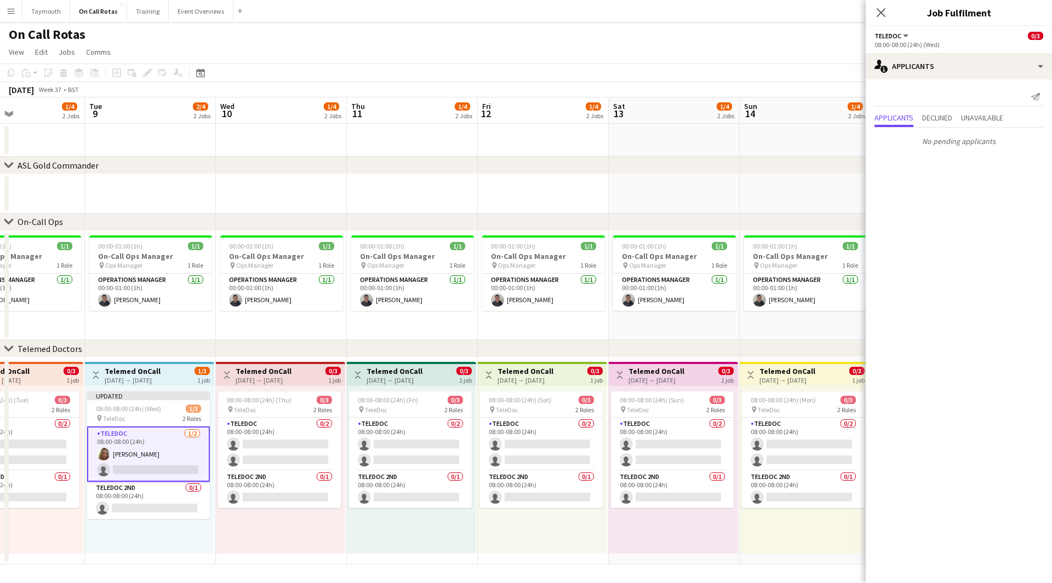
drag, startPoint x: 671, startPoint y: 518, endPoint x: 486, endPoint y: 515, distance: 184.6
click at [485, 516] on app-calendar-viewport "Fri 5 2/4 2 Jobs Sat 6 1/4 2 Jobs Sun 7 2/4 2 Jobs Mon 8 1/4 2 Jobs Tue 9 2/4 2…" at bounding box center [526, 331] width 1052 height 467
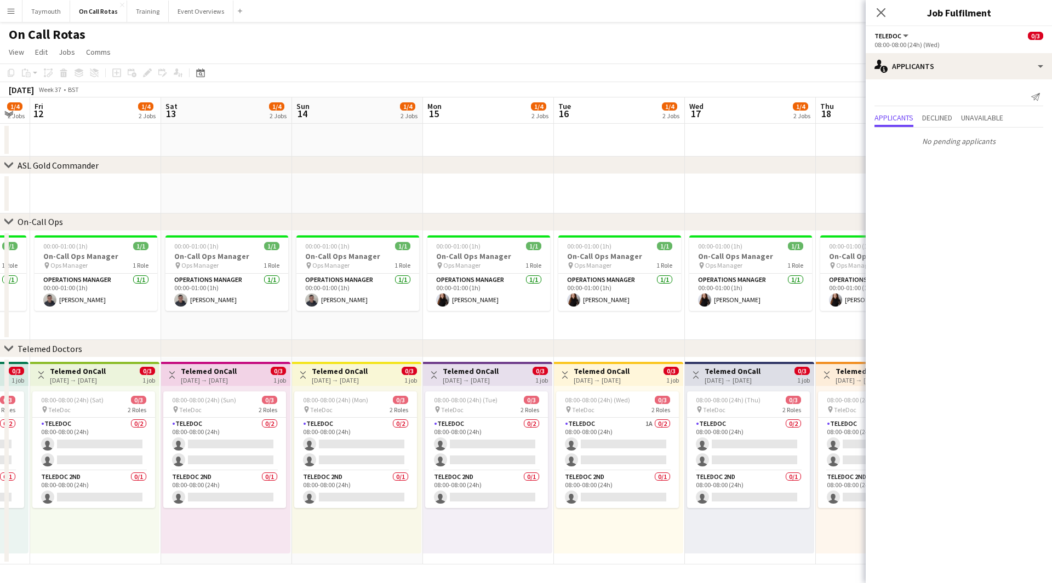
drag, startPoint x: 700, startPoint y: 513, endPoint x: 392, endPoint y: 498, distance: 308.8
click at [391, 499] on app-calendar-viewport "Tue 9 2/4 2 Jobs Wed 10 1/4 2 Jobs Thu 11 1/4 2 Jobs Fri 12 1/4 2 Jobs Sat 13 1…" at bounding box center [526, 331] width 1052 height 467
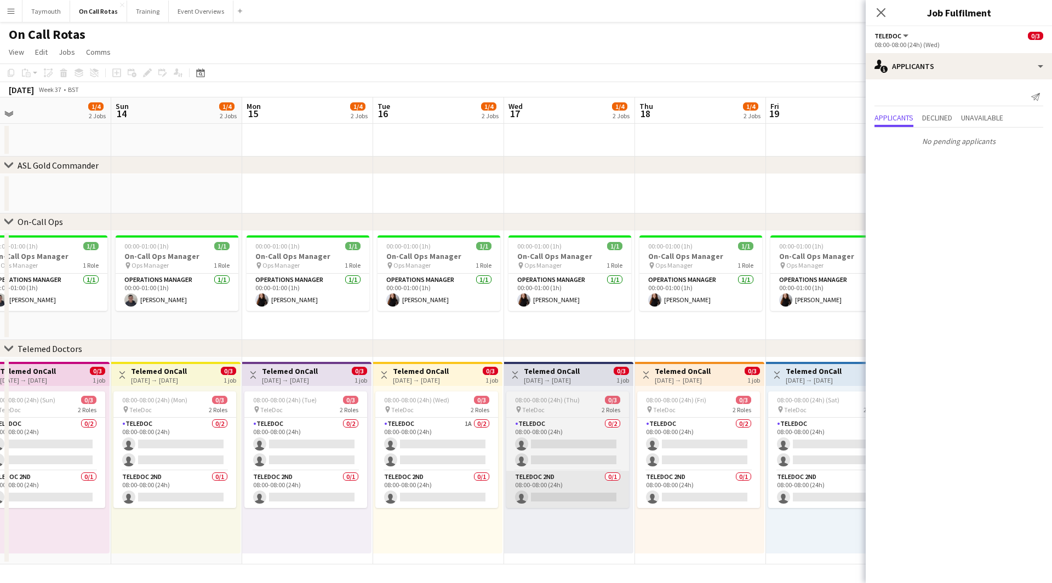
drag, startPoint x: 605, startPoint y: 501, endPoint x: 398, endPoint y: 483, distance: 207.9
click at [346, 489] on app-calendar-viewport "Tue 9 2/4 2 Jobs Wed 10 1/4 2 Jobs Thu 11 1/4 2 Jobs Fri 12 1/4 2 Jobs Sat 13 1…" at bounding box center [526, 331] width 1052 height 467
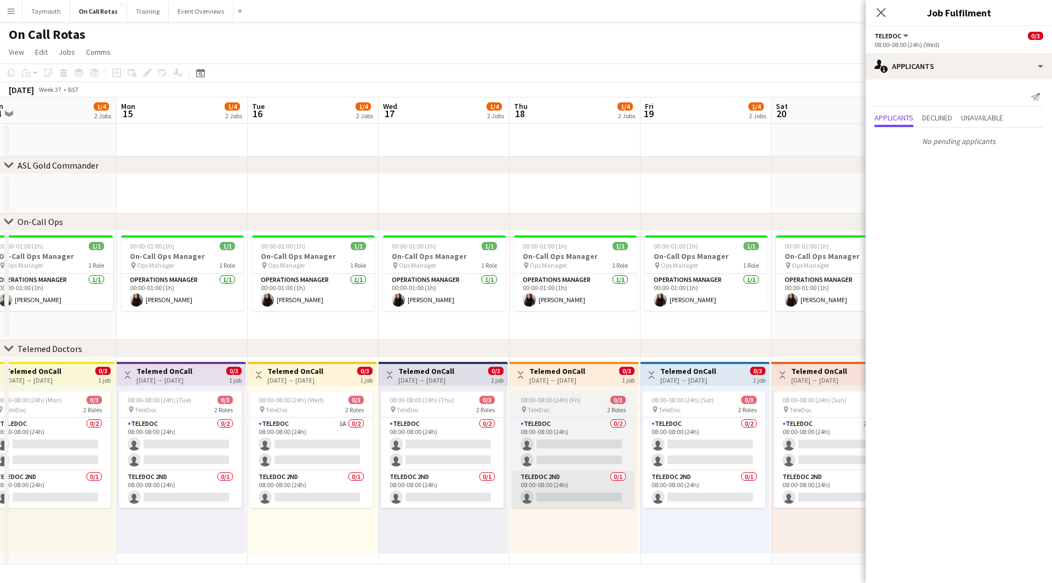
drag, startPoint x: 461, startPoint y: 498, endPoint x: 314, endPoint y: 490, distance: 147.0
click at [297, 495] on app-calendar-viewport "Thu 11 1/4 2 Jobs Fri 12 1/4 2 Jobs Sat 13 1/4 2 Jobs Sun 14 1/4 2 Jobs Mon 15 …" at bounding box center [526, 331] width 1052 height 467
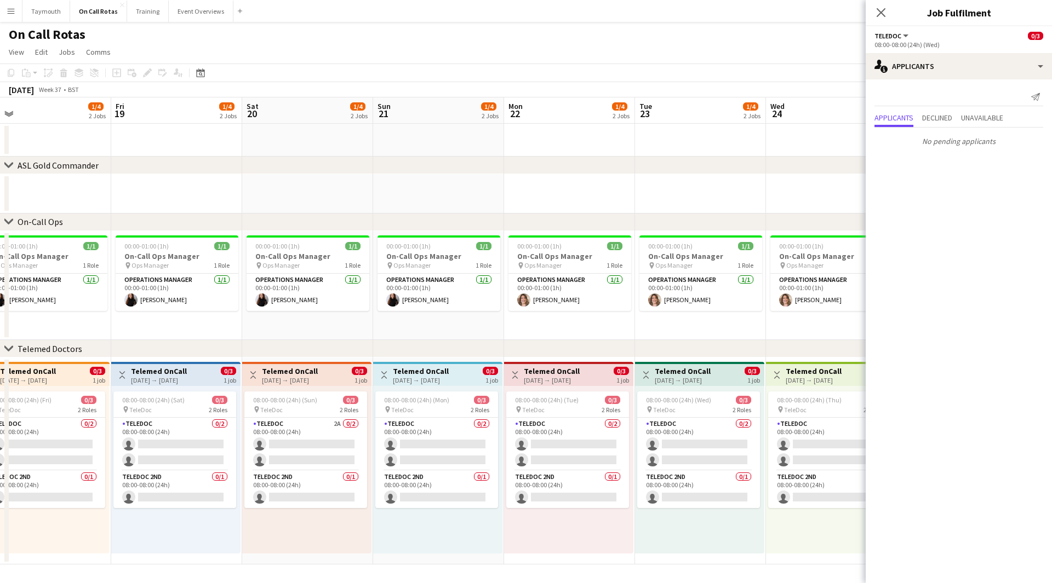
drag, startPoint x: 548, startPoint y: 510, endPoint x: 299, endPoint y: 501, distance: 249.4
click at [283, 505] on app-calendar-viewport "Sun 14 1/4 2 Jobs Mon 15 1/4 2 Jobs Tue 16 1/4 2 Jobs Wed 17 1/4 2 Jobs Thu 18 …" at bounding box center [526, 331] width 1052 height 467
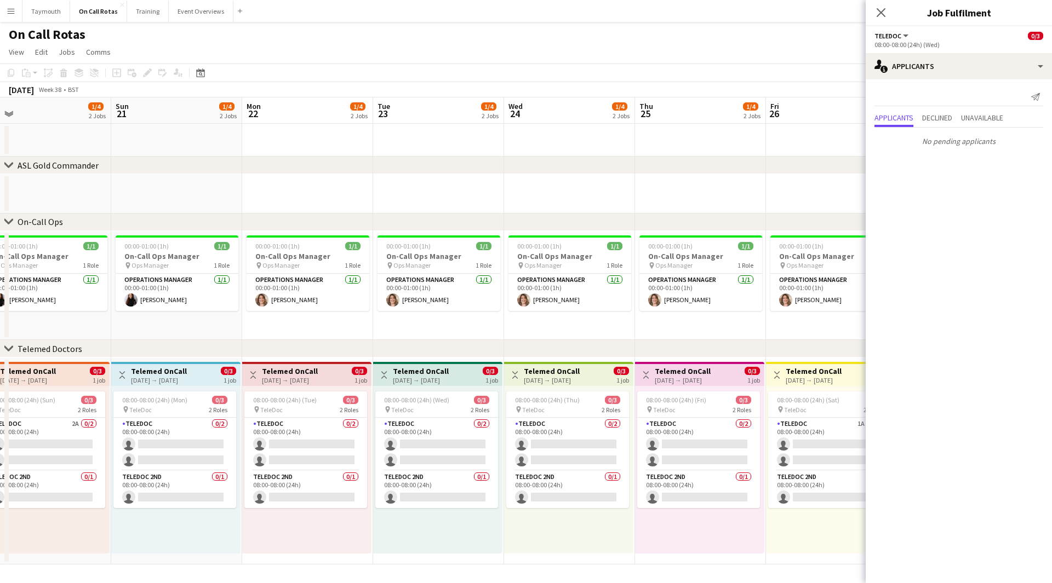
drag, startPoint x: 332, startPoint y: 522, endPoint x: 265, endPoint y: 510, distance: 67.8
click at [204, 513] on app-calendar-viewport "Tue 16 1/4 2 Jobs Wed 17 1/4 2 Jobs Thu 18 1/4 2 Jobs Fri 19 1/4 2 Jobs Sat 20 …" at bounding box center [526, 331] width 1052 height 467
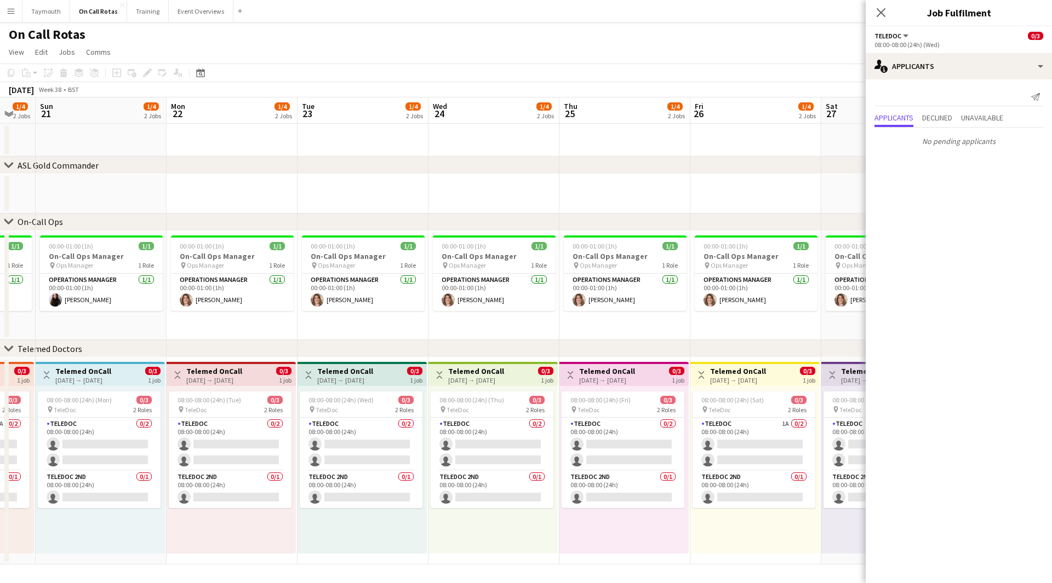
drag, startPoint x: 536, startPoint y: 529, endPoint x: 266, endPoint y: 522, distance: 270.2
click at [266, 517] on app-calendar-viewport "Thu 18 1/4 2 Jobs Fri 19 1/4 2 Jobs Sat 20 1/4 2 Jobs Sun 21 1/4 2 Jobs Mon 22 …" at bounding box center [526, 331] width 1052 height 467
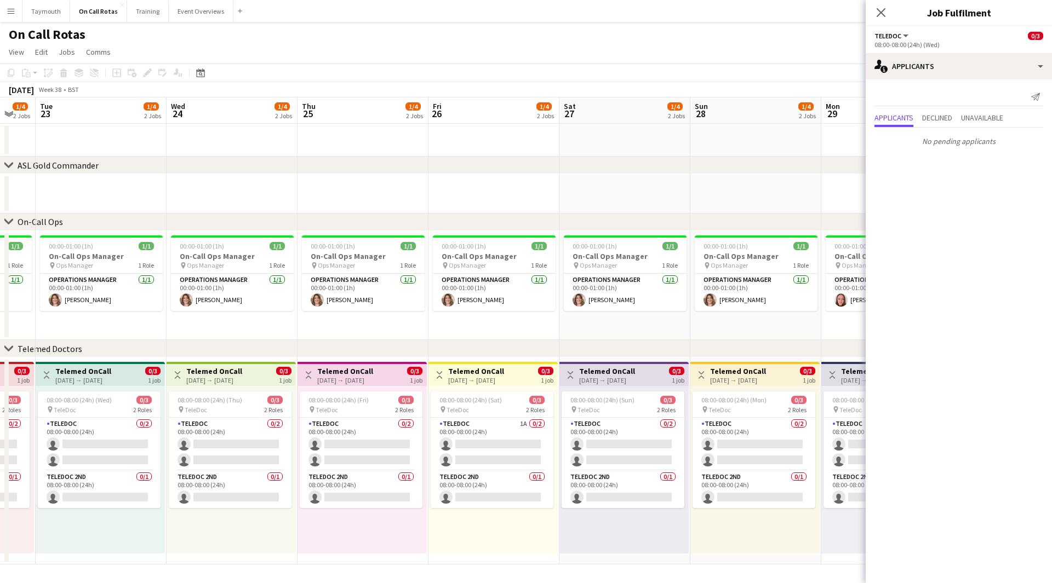
scroll to position [0, 341]
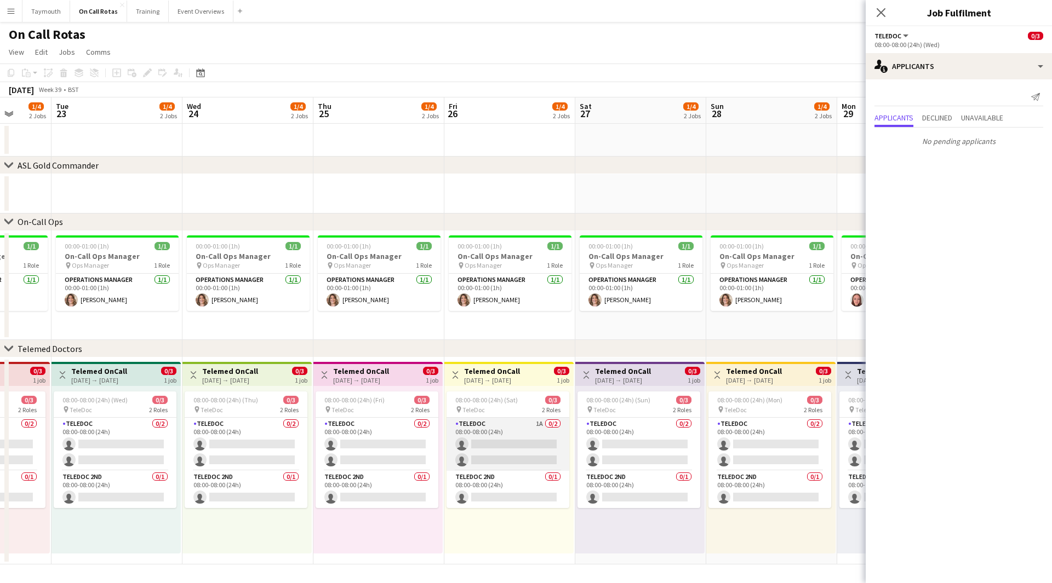
click at [533, 429] on app-card-role "TeleDoc 1A 0/2 08:00-08:00 (24h) single-neutral-actions single-neutral-actions" at bounding box center [507, 444] width 123 height 53
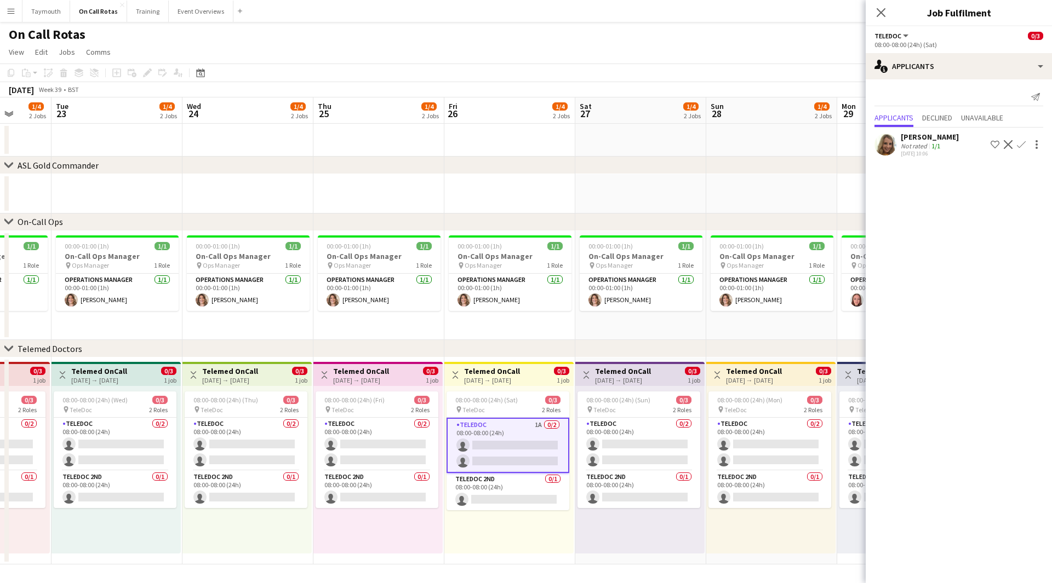
click at [1022, 144] on app-icon "Confirm" at bounding box center [1021, 144] width 9 height 9
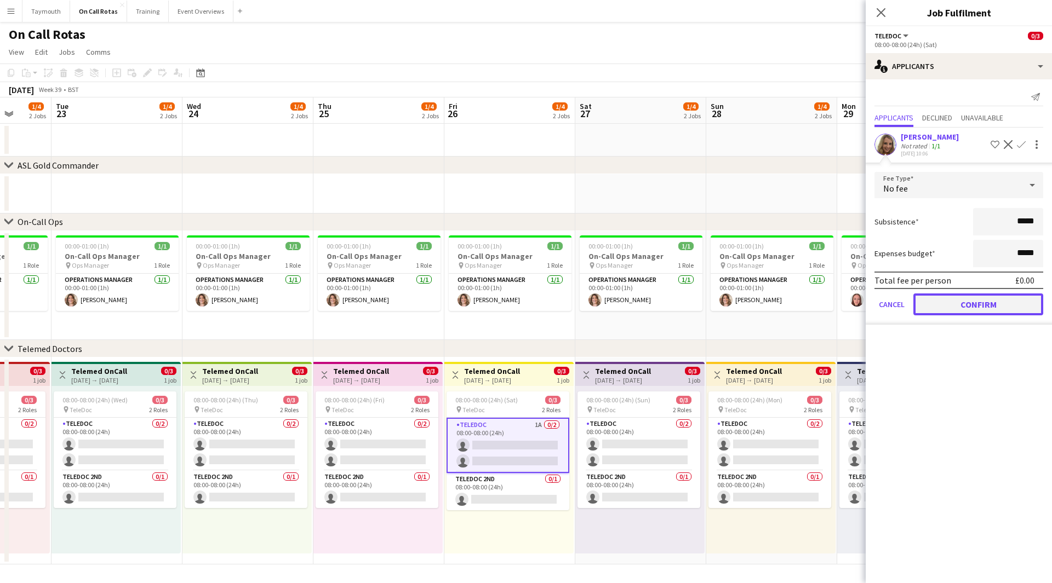
click at [976, 303] on button "Confirm" at bounding box center [978, 305] width 130 height 22
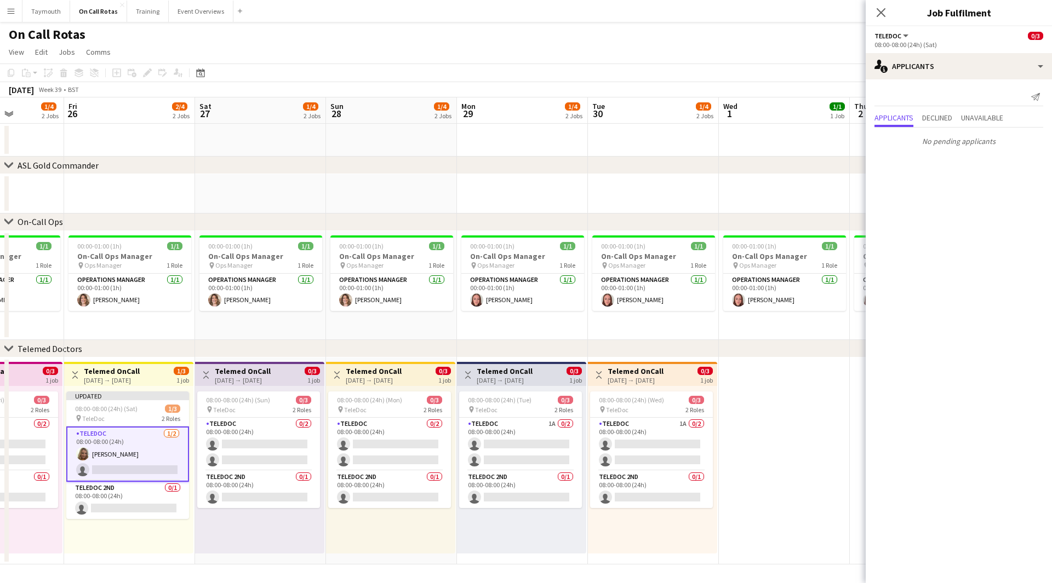
drag, startPoint x: 775, startPoint y: 545, endPoint x: 386, endPoint y: 527, distance: 388.8
click at [386, 517] on app-calendar-viewport "Mon 22 1/4 2 Jobs Tue 23 1/4 2 Jobs Wed 24 1/4 2 Jobs Thu 25 1/4 2 Jobs Fri 26 …" at bounding box center [526, 331] width 1052 height 467
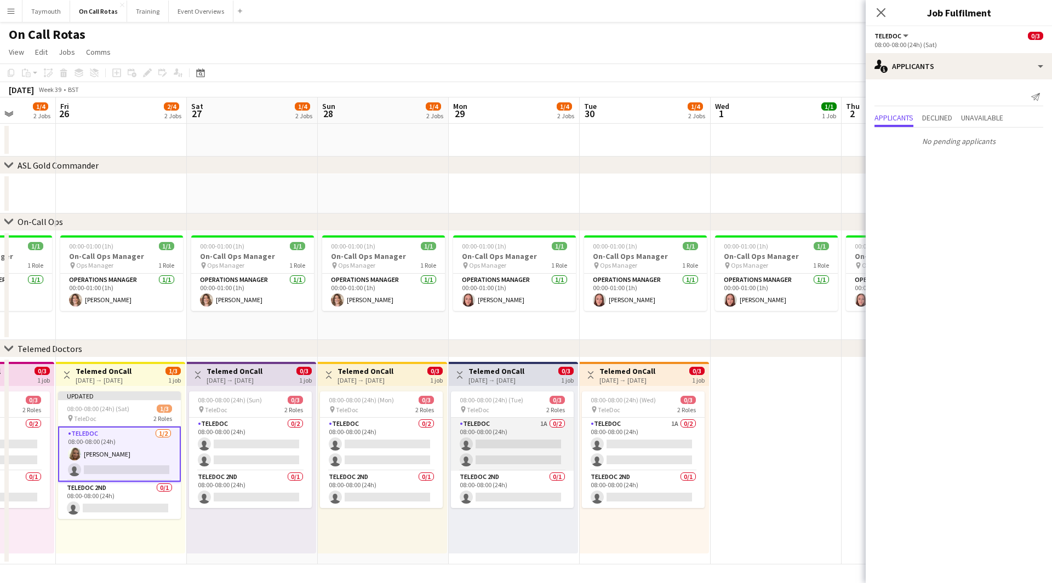
click at [508, 442] on app-card-role "TeleDoc 1A 0/2 08:00-08:00 (24h) single-neutral-actions single-neutral-actions" at bounding box center [512, 444] width 123 height 53
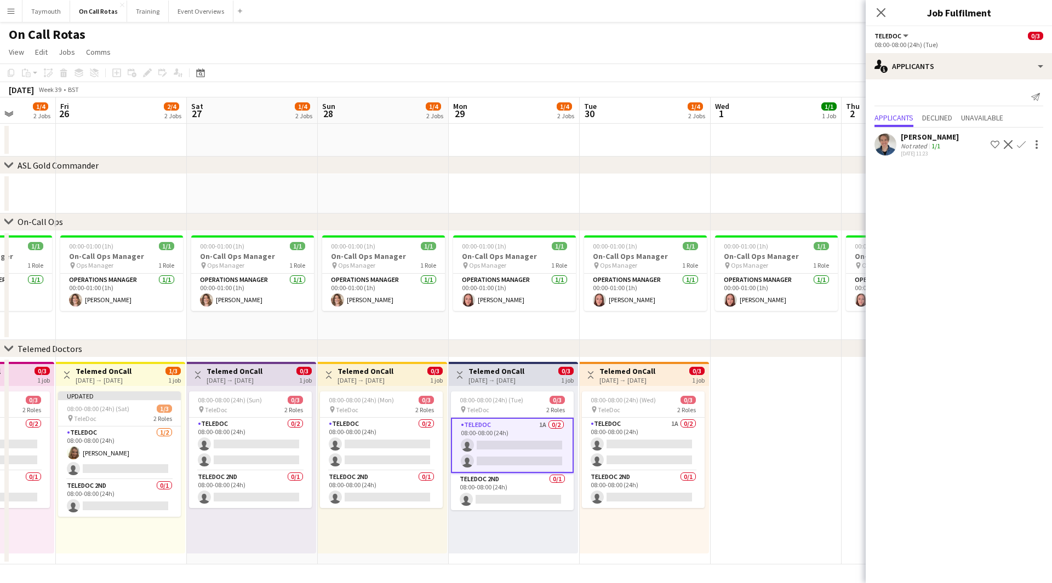
click at [1021, 141] on app-icon "Confirm" at bounding box center [1021, 144] width 9 height 9
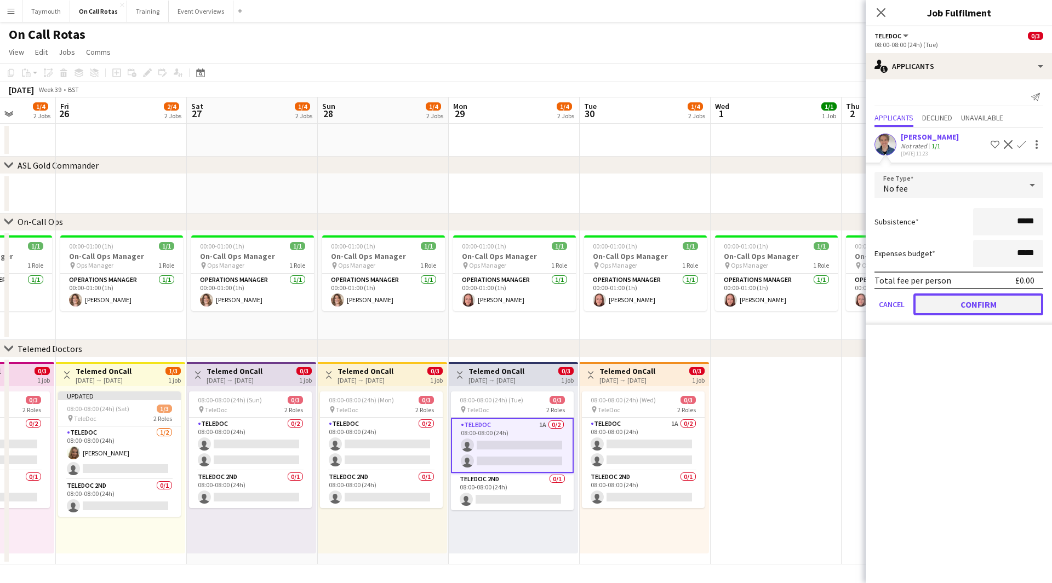
click at [962, 306] on button "Confirm" at bounding box center [978, 305] width 130 height 22
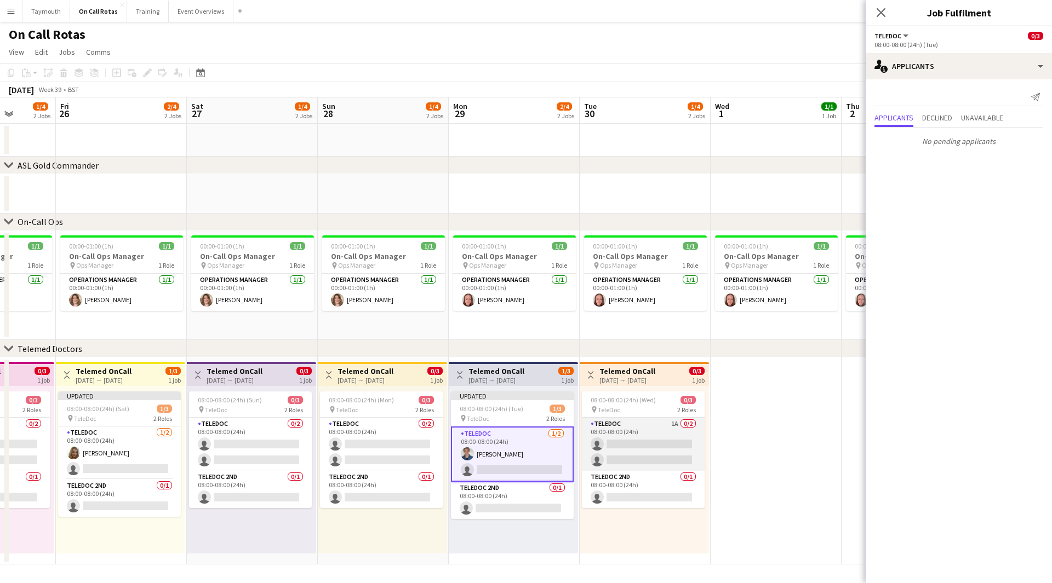
click at [619, 438] on app-card-role "TeleDoc 1A 0/2 08:00-08:00 (24h) single-neutral-actions single-neutral-actions" at bounding box center [643, 444] width 123 height 53
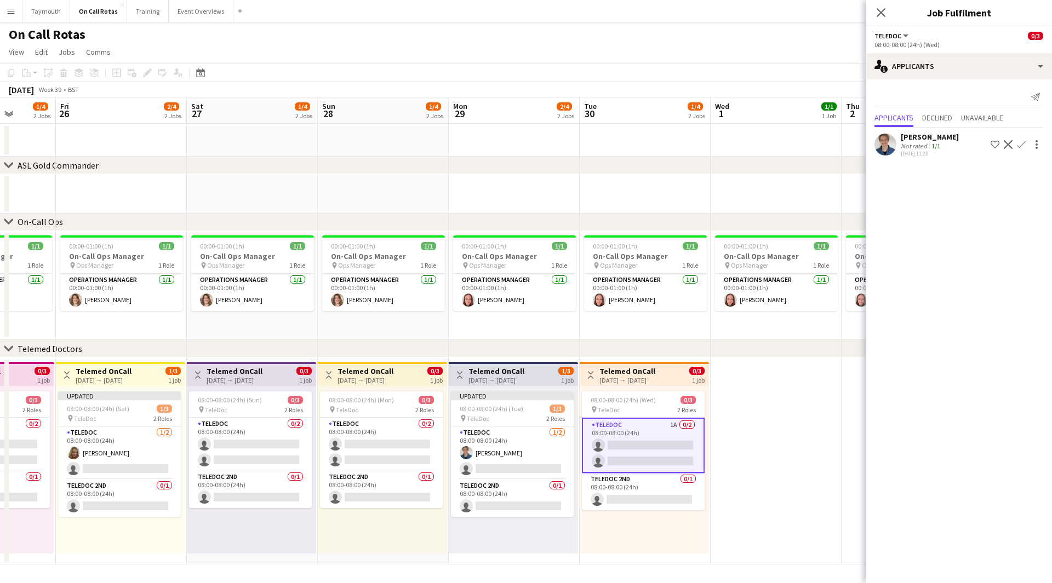
click at [1021, 146] on app-icon "Confirm" at bounding box center [1021, 144] width 9 height 9
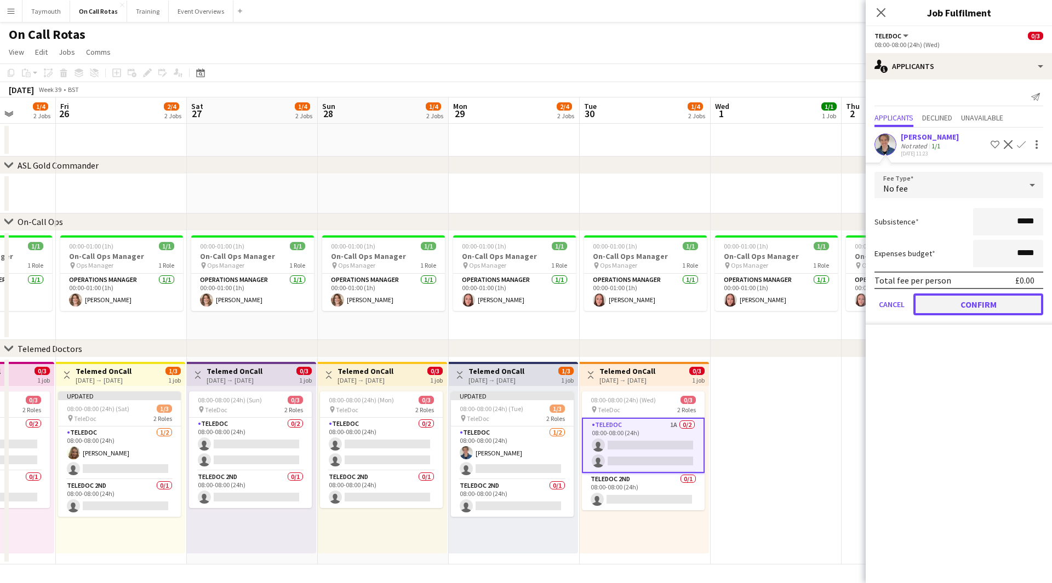
click at [969, 308] on button "Confirm" at bounding box center [978, 305] width 130 height 22
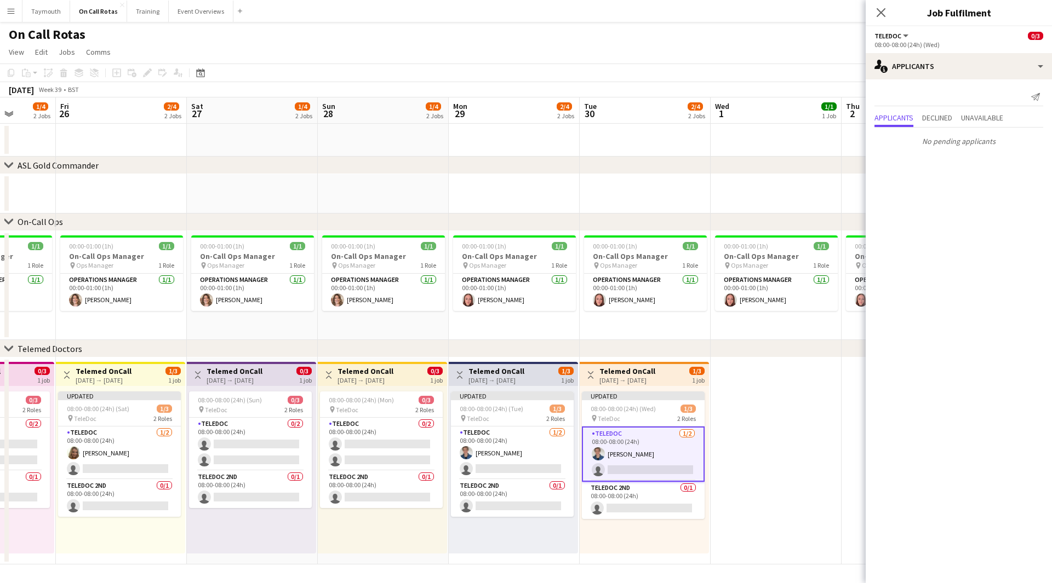
click at [808, 486] on app-date-cell at bounding box center [776, 461] width 131 height 207
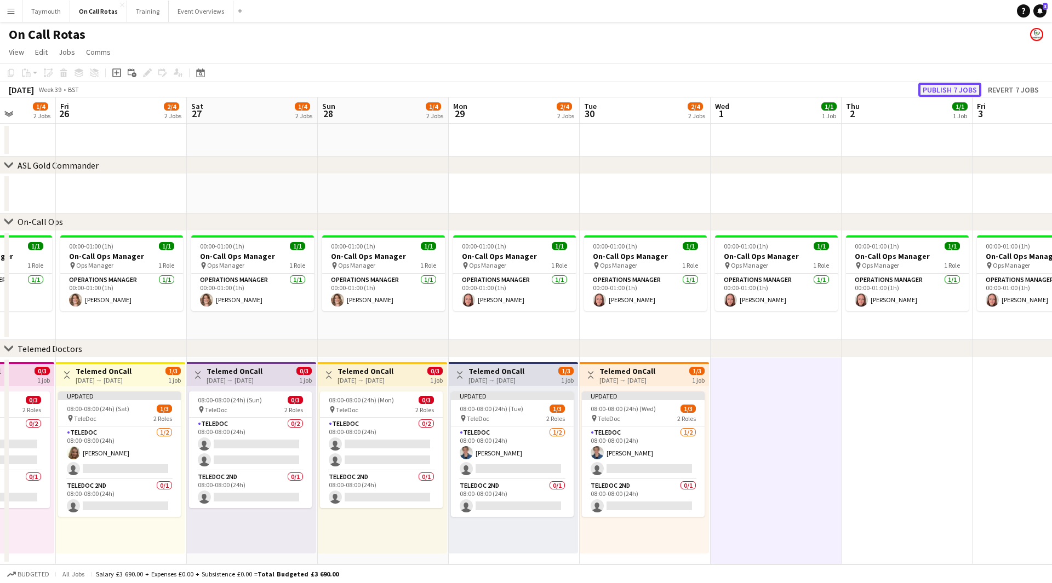
click at [966, 86] on button "Publish 7 jobs" at bounding box center [949, 90] width 63 height 14
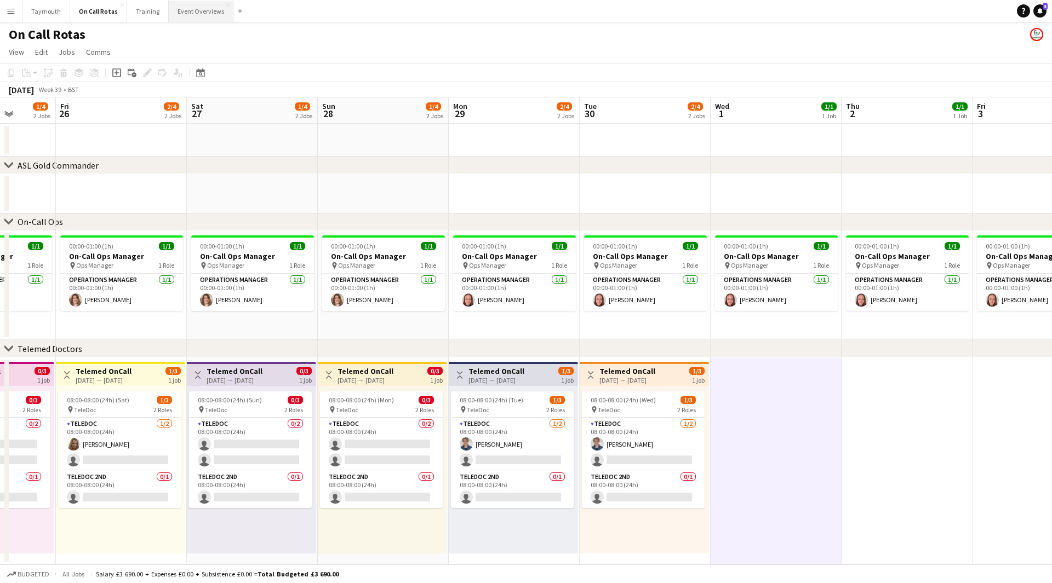
click at [190, 11] on button "Event Overviews Close" at bounding box center [201, 11] width 65 height 21
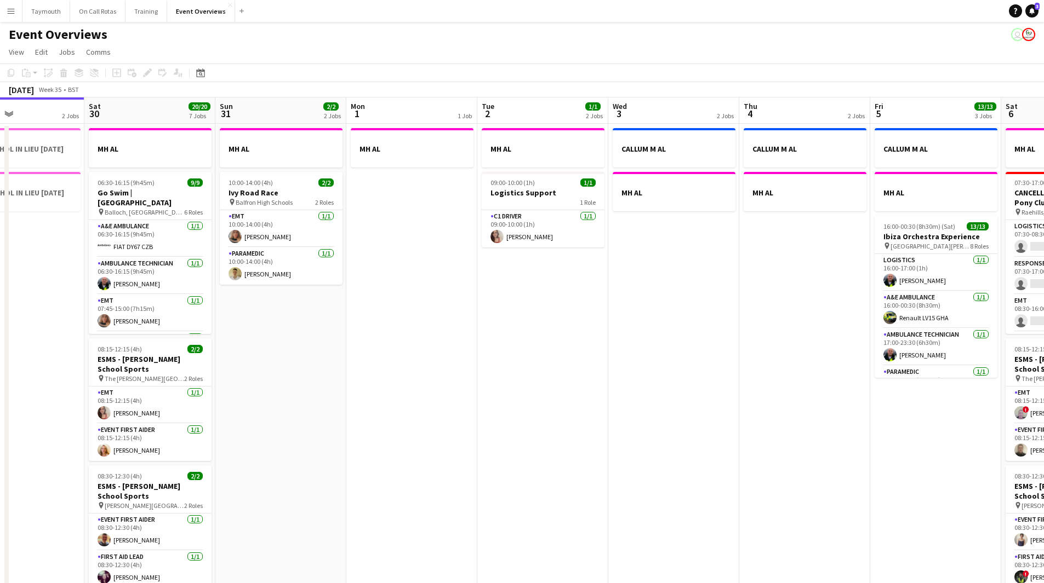
drag, startPoint x: 620, startPoint y: 413, endPoint x: 157, endPoint y: 375, distance: 463.9
click at [138, 376] on app-calendar-viewport "Tue 26 Wed 27 Thu 28 1/1 1 Job Fri 29 2 Jobs Sat 30 20/20 7 Jobs Sun 31 2/2 2 J…" at bounding box center [522, 580] width 1044 height 964
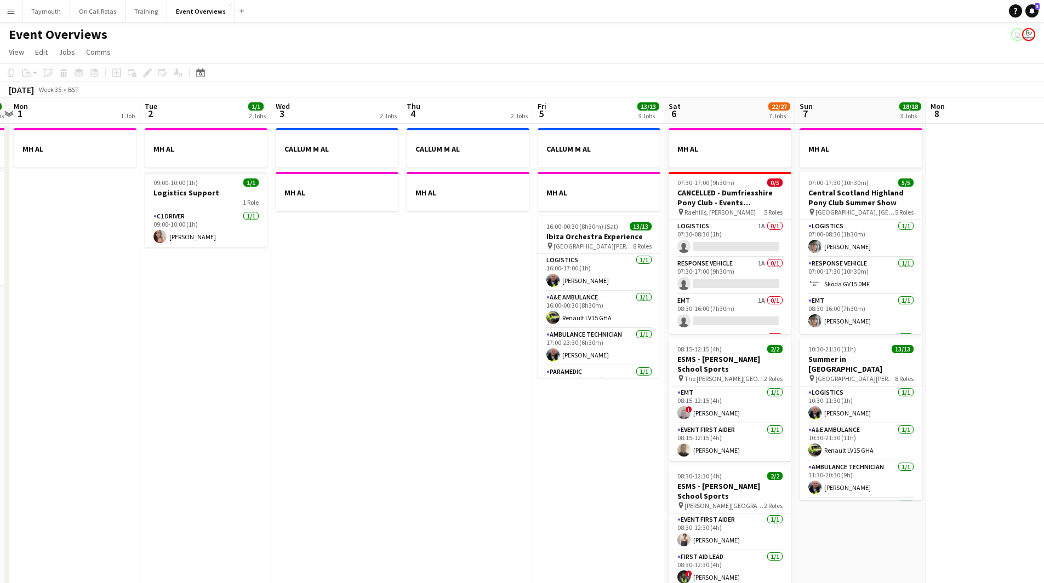
click at [0, 388] on html "Menu Boards Boards Boards All jobs Status Workforce Workforce My Workforce Recr…" at bounding box center [522, 531] width 1044 height 1062
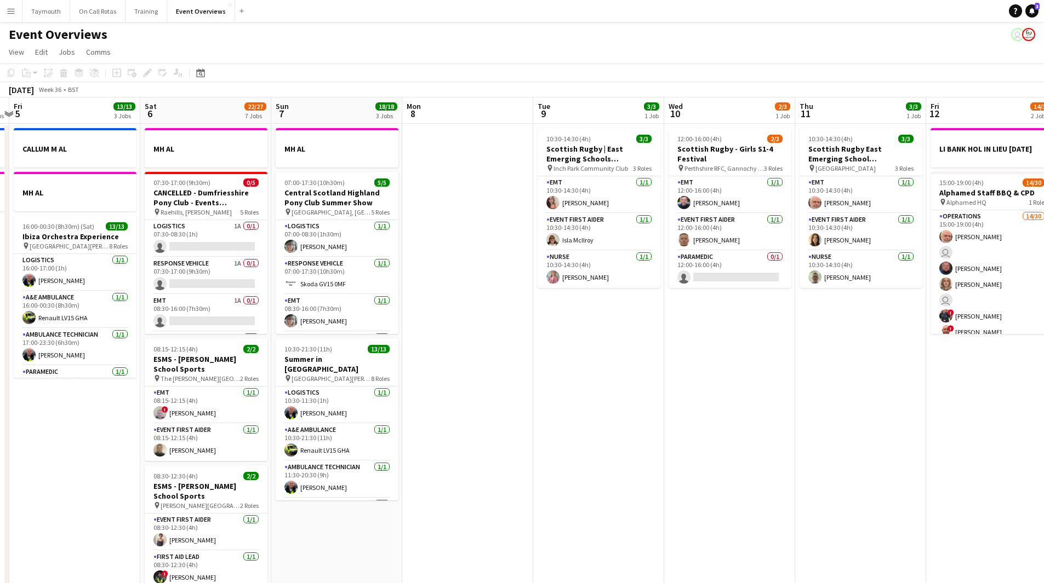
scroll to position [0, 310]
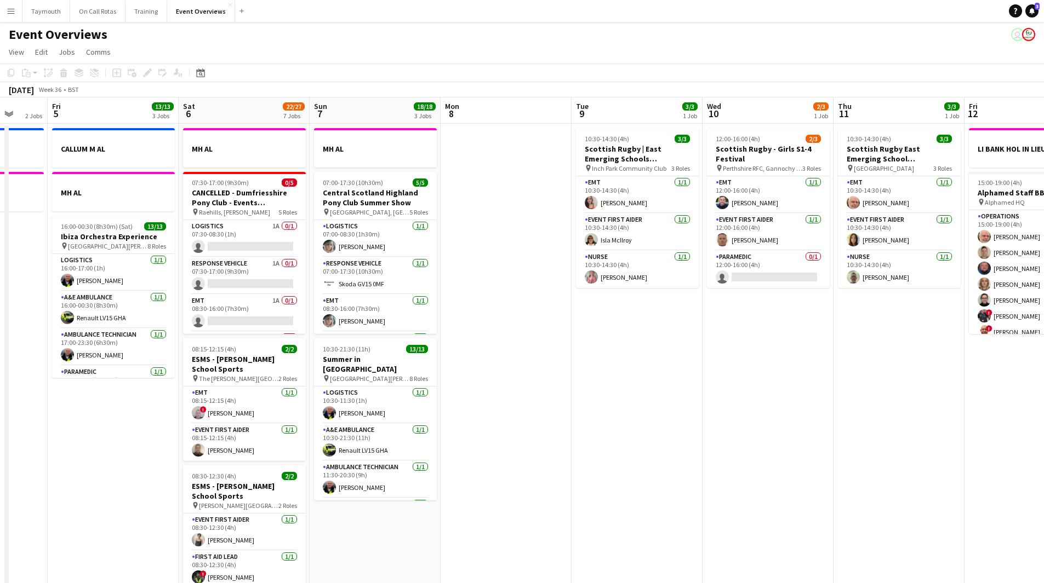
drag, startPoint x: 108, startPoint y: 390, endPoint x: 719, endPoint y: 341, distance: 613.3
click at [714, 342] on app-calendar-viewport "Tue 2 1/1 2 Jobs Wed 3 2 Jobs Thu 4 2 Jobs Fri 5 13/13 3 Jobs Sat 6 22/27 7 Job…" at bounding box center [522, 580] width 1044 height 964
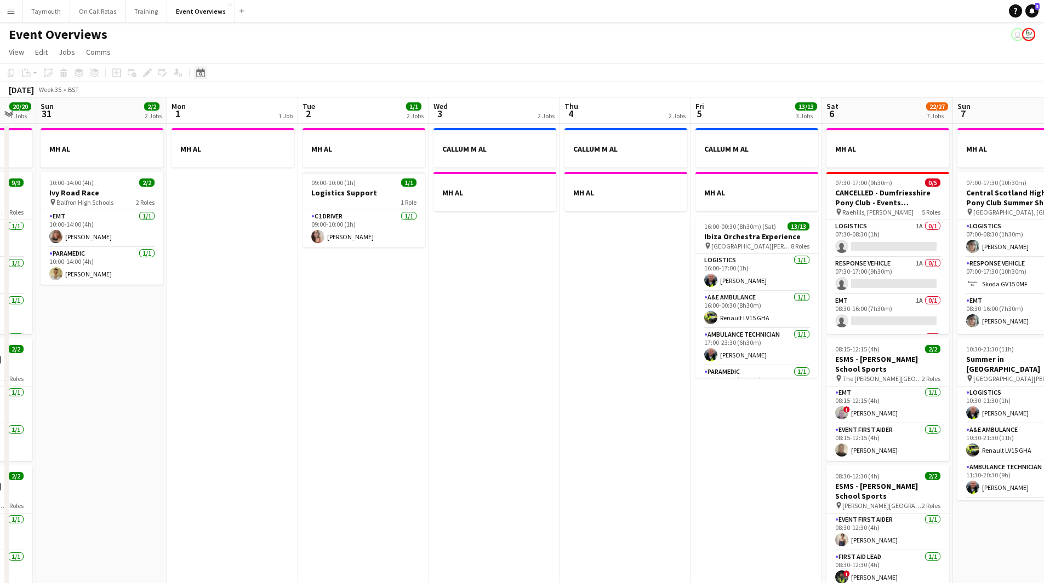
click at [204, 72] on icon at bounding box center [200, 72] width 8 height 9
click at [264, 108] on span "Previous month" at bounding box center [267, 111] width 22 height 22
click at [293, 111] on span "Next month" at bounding box center [289, 111] width 22 height 22
click at [270, 168] on span "9" at bounding box center [274, 169] width 13 height 13
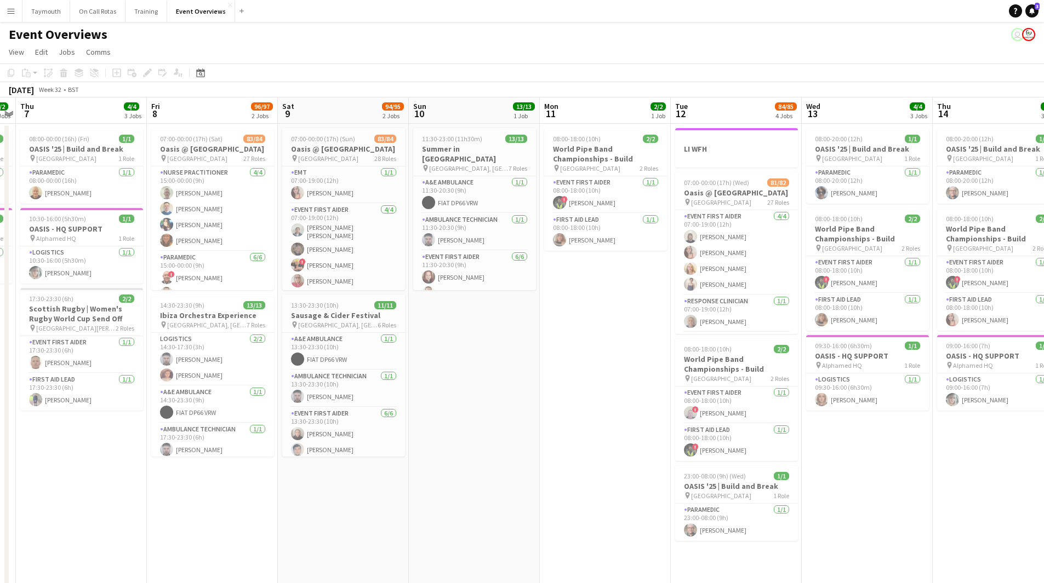
scroll to position [1698, 0]
click at [217, 231] on app-card-role "Nurse Practitioner [DATE] 15:00-00:00 (9h) [PERSON_NAME] [PERSON_NAME] [PERSON_…" at bounding box center [212, 233] width 123 height 85
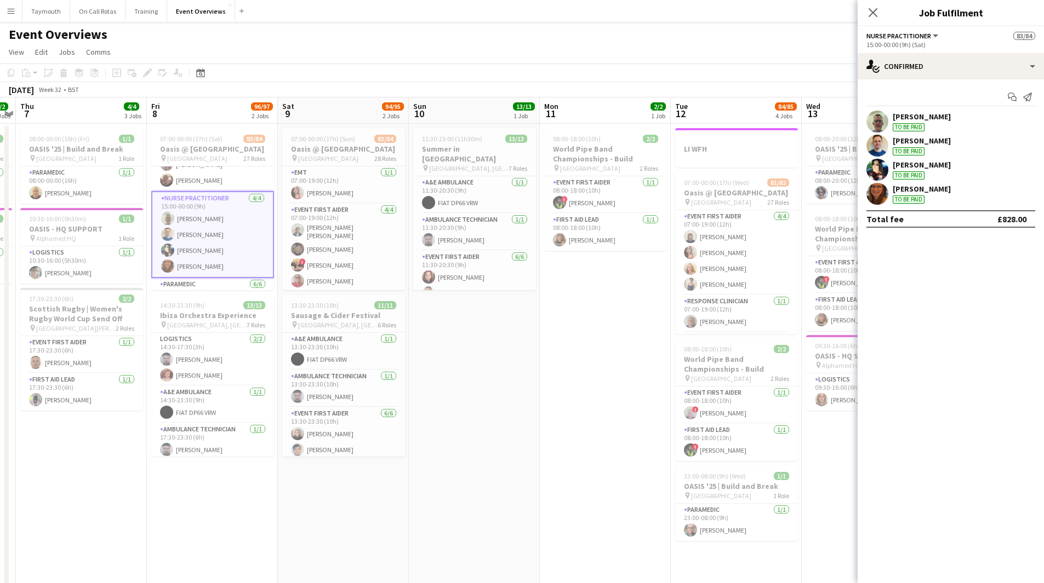
drag, startPoint x: 185, startPoint y: 133, endPoint x: 156, endPoint y: 83, distance: 58.4
click at [185, 133] on app-job-card "07:00-00:00 (17h) (Sat) 83/84 Oasis @ [GEOGRAPHIC_DATA] pin [GEOGRAPHIC_DATA] 2…" at bounding box center [212, 209] width 123 height 162
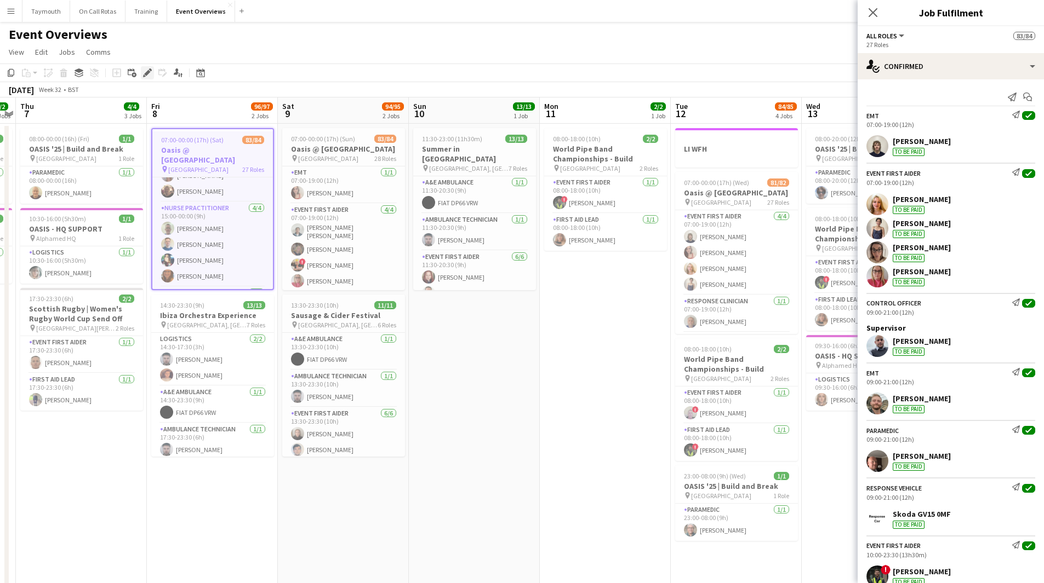
scroll to position [0, 377]
click at [148, 72] on icon at bounding box center [147, 73] width 6 height 6
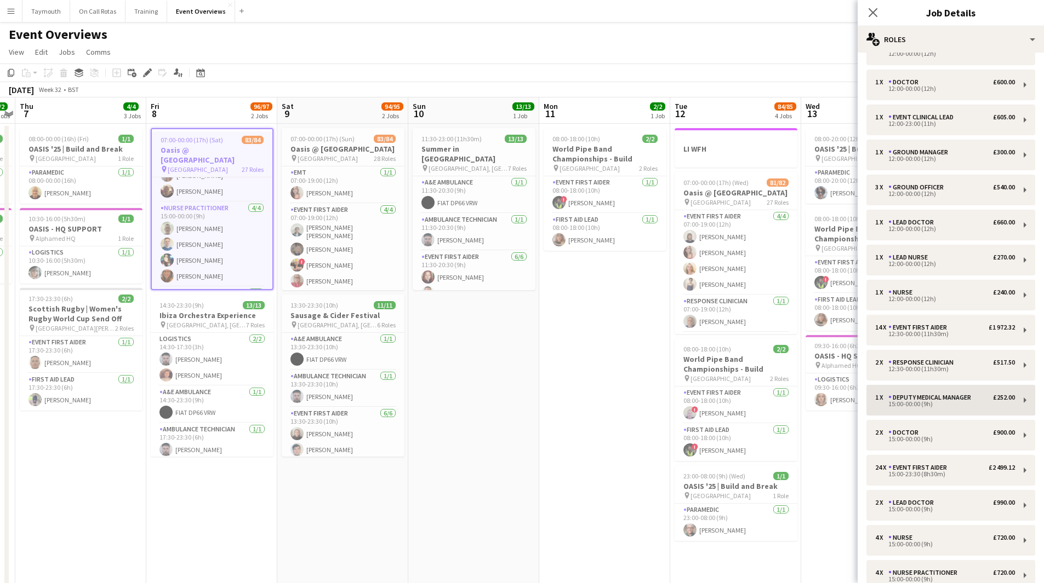
scroll to position [438, 0]
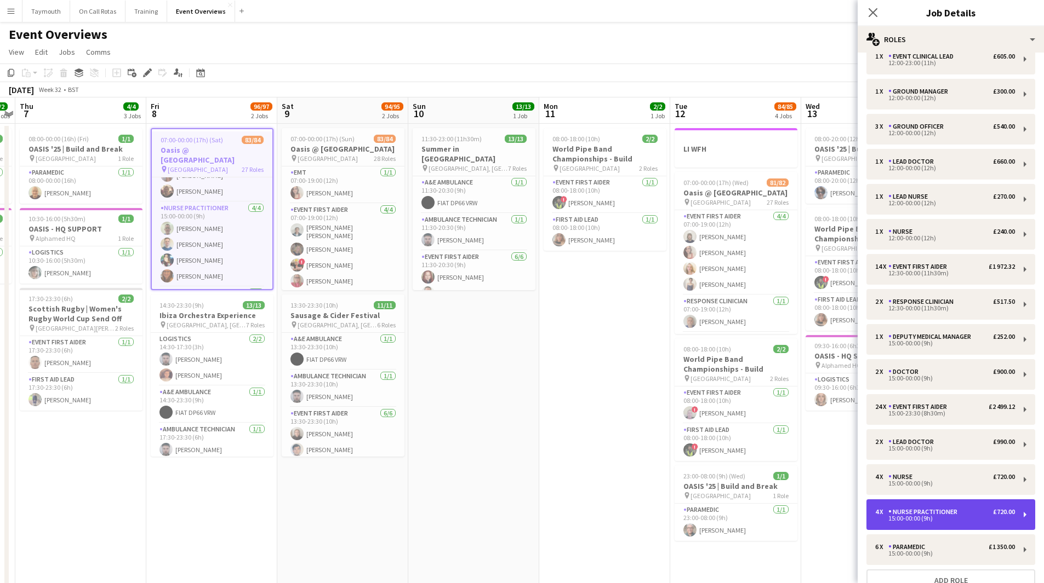
click at [948, 517] on div "15:00-00:00 (9h)" at bounding box center [945, 518] width 140 height 5
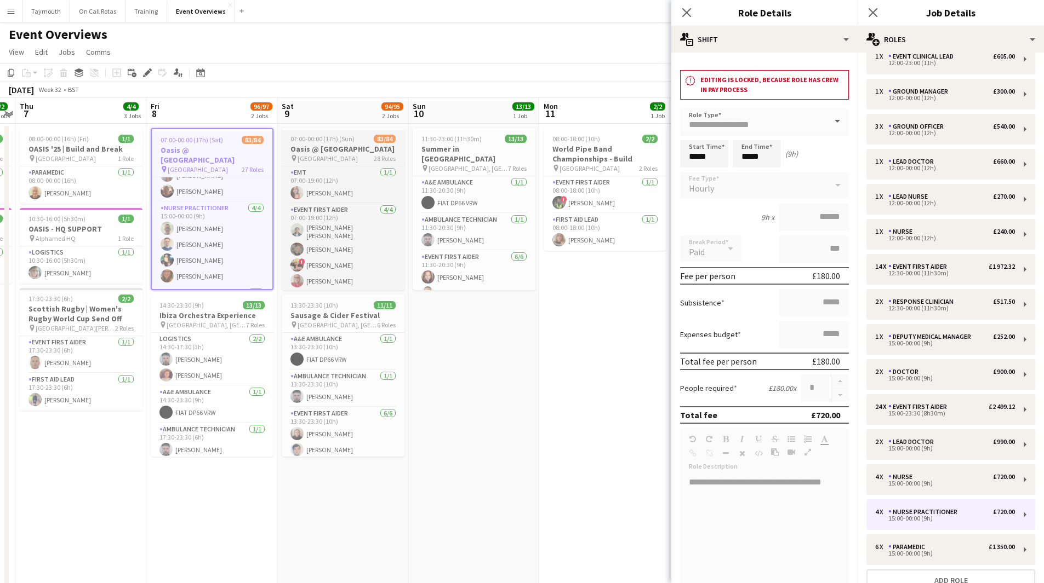
click at [357, 144] on app-job-card "07:00-00:00 (17h) (Sun) 83/84 Oasis @ [GEOGRAPHIC_DATA] pin [GEOGRAPHIC_DATA] 2…" at bounding box center [343, 209] width 123 height 162
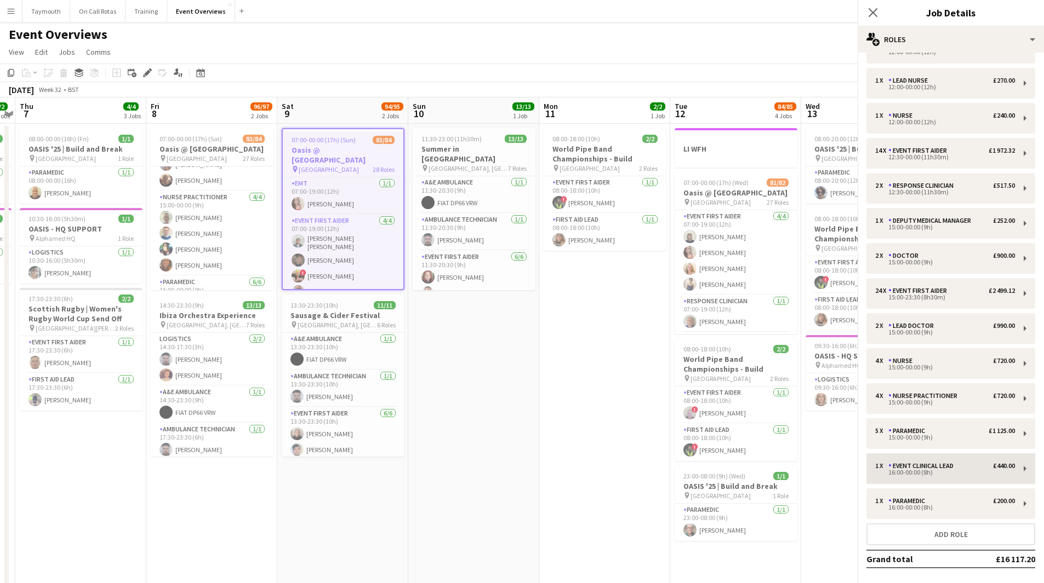
scroll to position [473, 0]
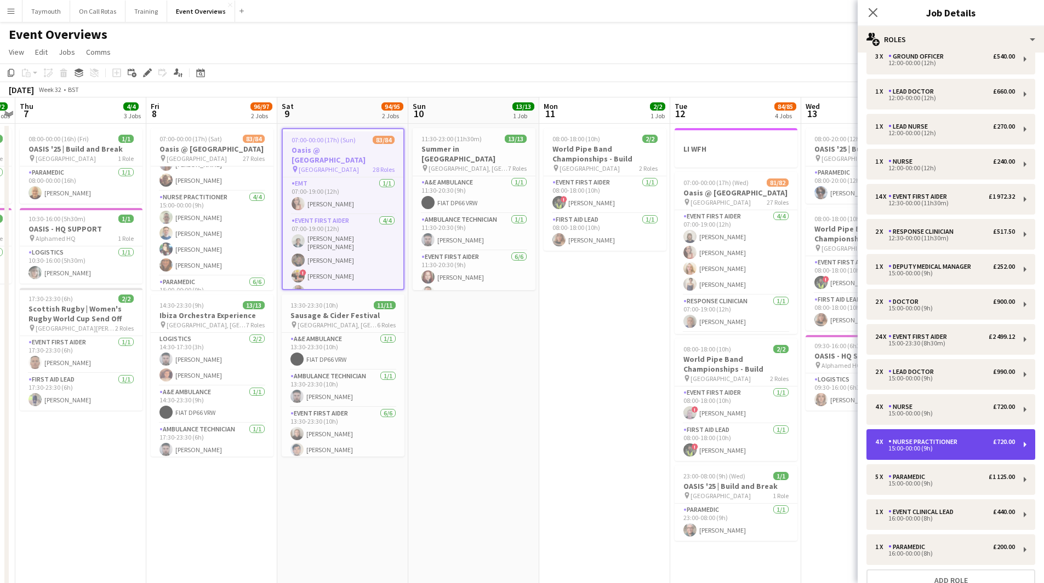
click at [968, 442] on div "4 x Nurse Practitioner £720.00" at bounding box center [945, 442] width 140 height 8
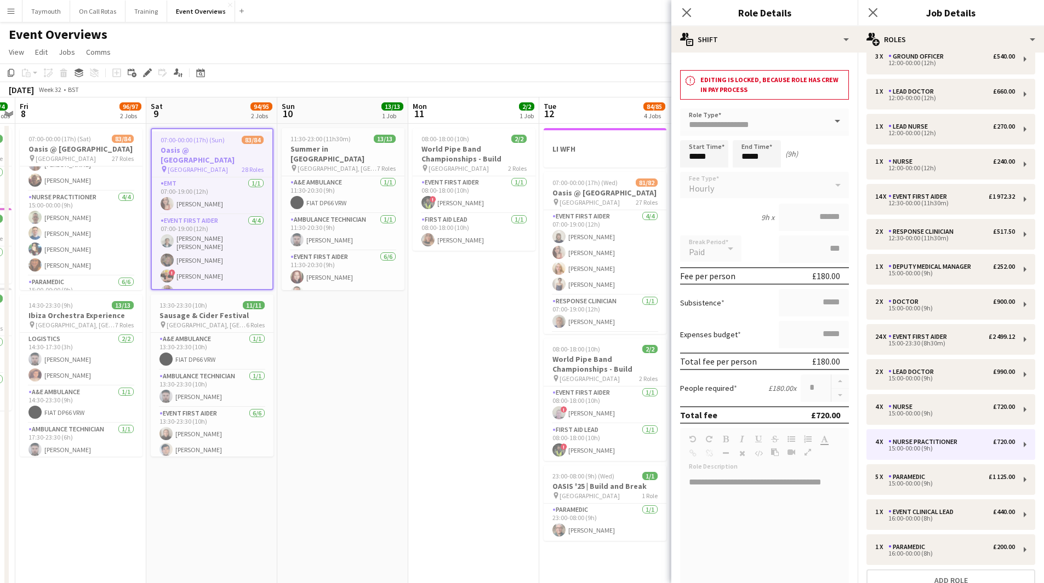
scroll to position [0, 373]
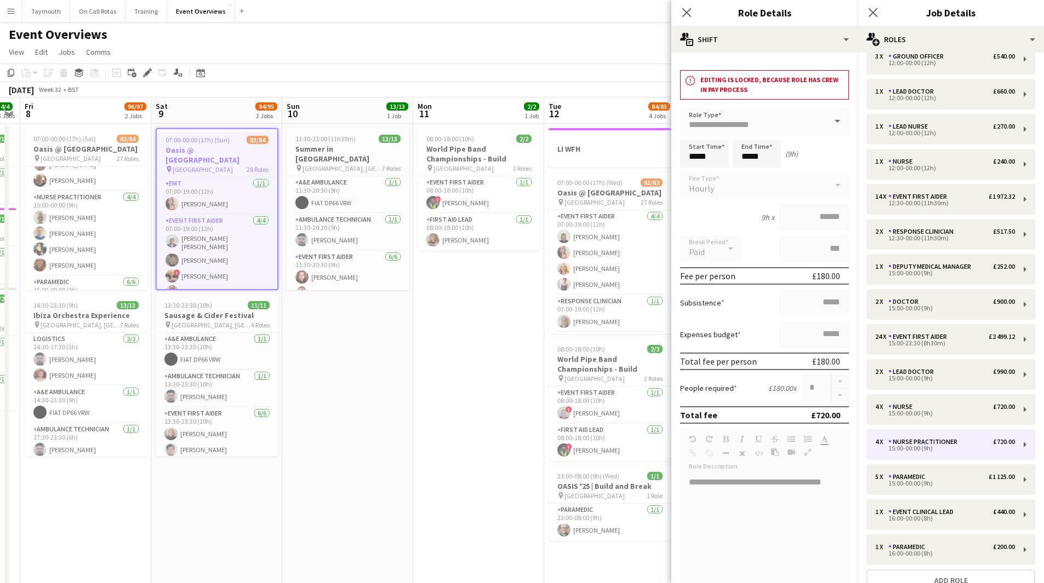
drag, startPoint x: 596, startPoint y: 412, endPoint x: 470, endPoint y: 419, distance: 126.2
click at [470, 419] on app-calendar-viewport "Tue 5 2/2 2 Jobs Wed 6 2/2 2 Jobs Thu 7 4/4 3 Jobs Fri 8 96/97 2 Jobs Sat 9 94/…" at bounding box center [522, 580] width 1044 height 964
click at [594, 186] on span "07:00-00:00 (17h) (Wed)" at bounding box center [589, 183] width 65 height 8
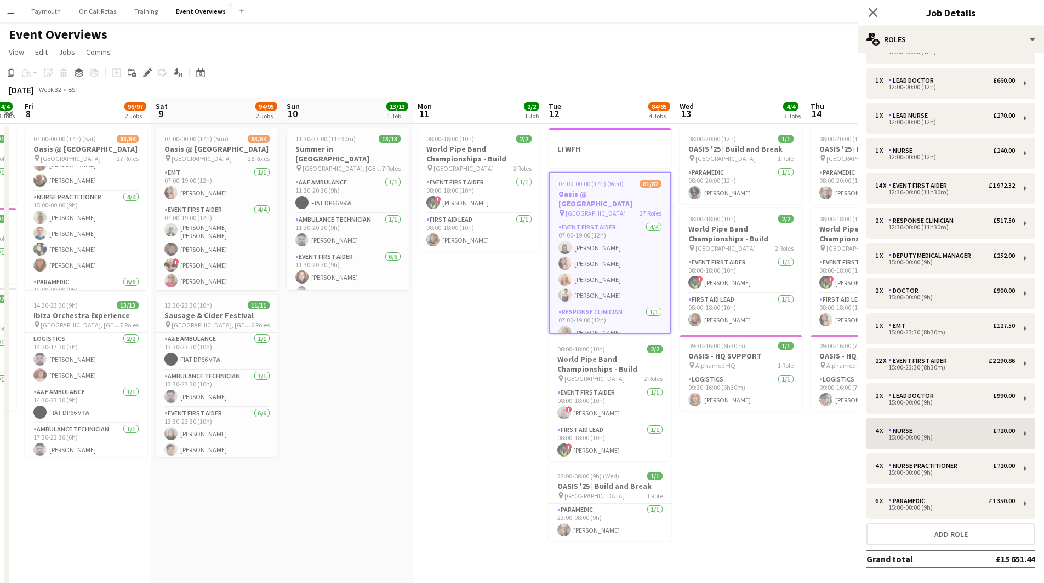
scroll to position [438, 0]
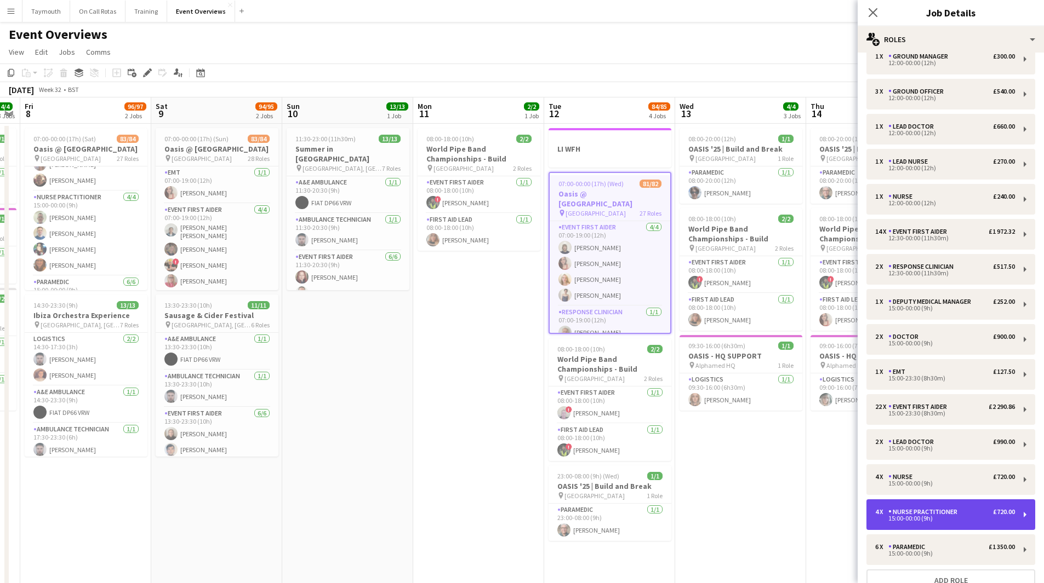
click at [944, 513] on div "Nurse Practitioner" at bounding box center [924, 512] width 73 height 8
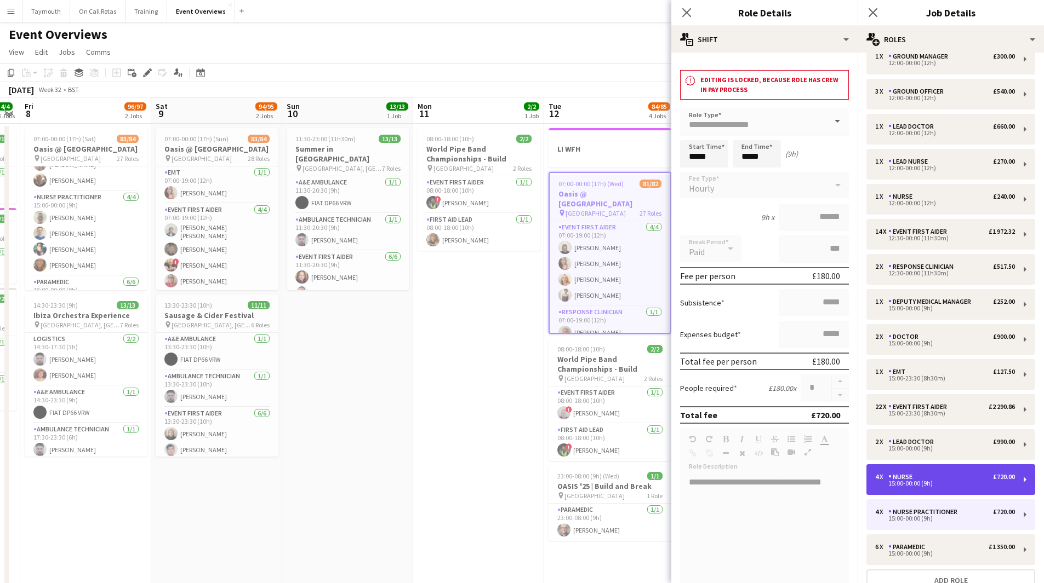
click at [960, 485] on div "15:00-00:00 (9h)" at bounding box center [945, 483] width 140 height 5
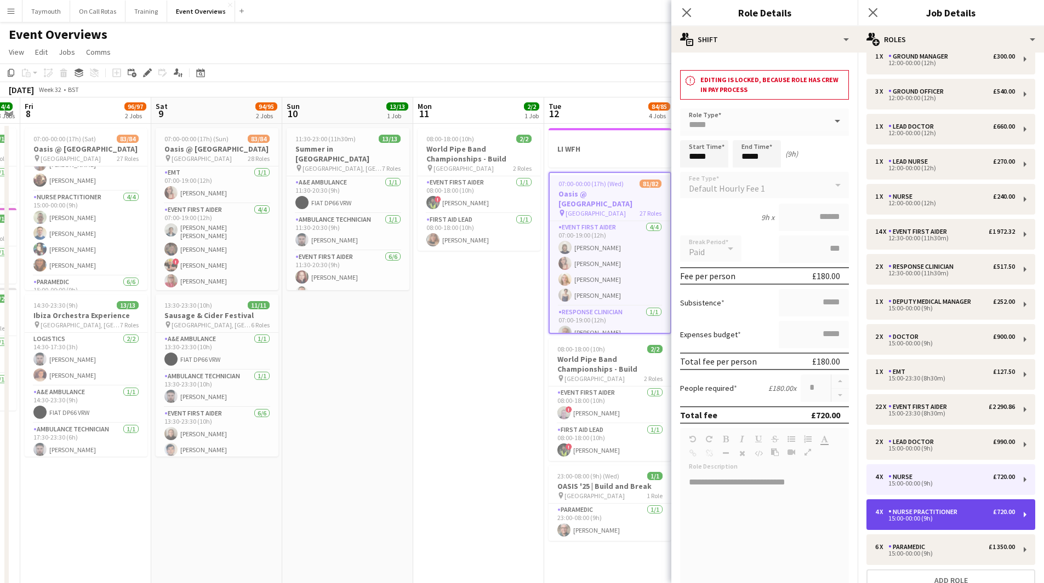
click at [955, 505] on div "4 x Nurse Practitioner £720.00 15:00-00:00 (9h)" at bounding box center [950, 515] width 169 height 31
type input "**********"
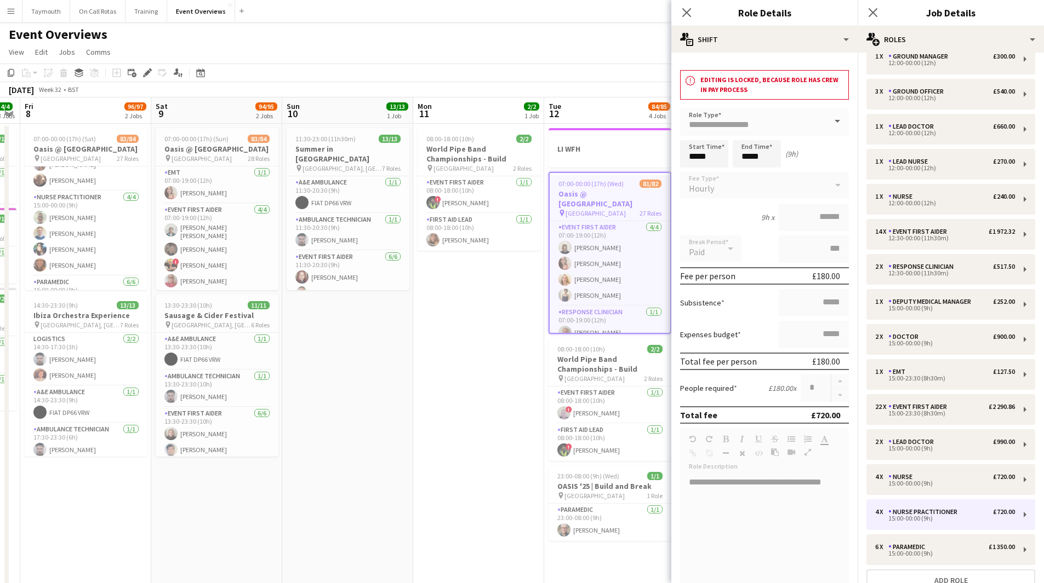
click at [10, 15] on app-icon "Menu" at bounding box center [11, 11] width 9 height 9
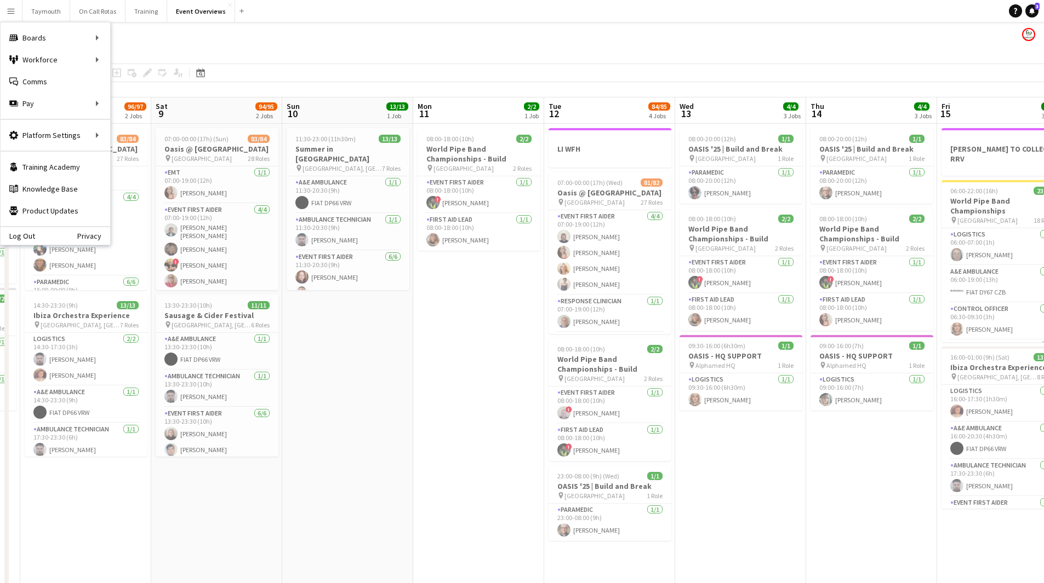
click at [390, 398] on app-date-cell "11:30-23:00 (11h30m) 13/13 Summer in [GEOGRAPHIC_DATA] pin [GEOGRAPHIC_DATA], A…" at bounding box center [347, 593] width 131 height 938
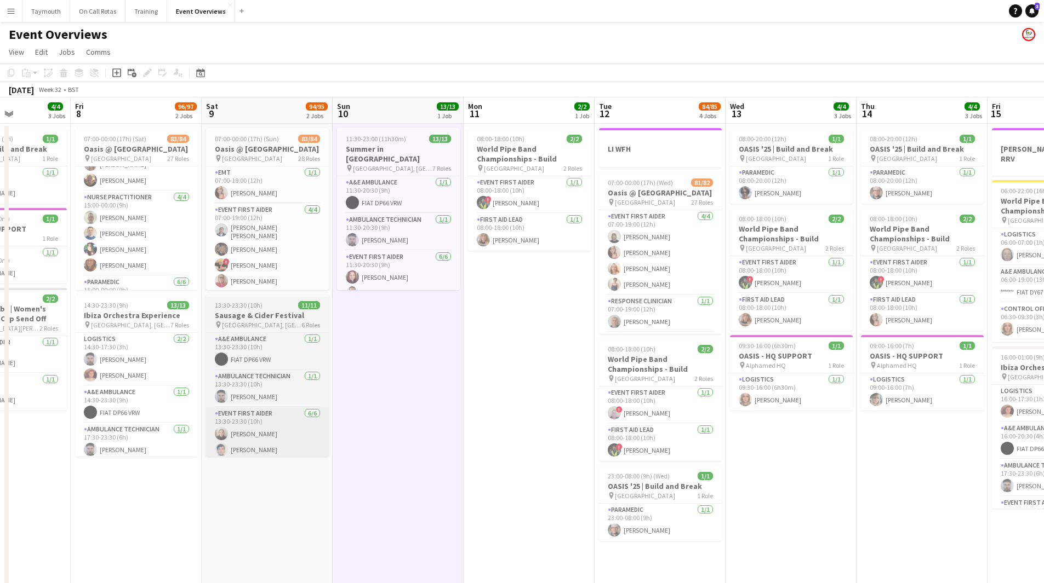
drag, startPoint x: 456, startPoint y: 397, endPoint x: 733, endPoint y: 408, distance: 277.5
click at [874, 399] on app-calendar-viewport "Tue 5 2/2 2 Jobs Wed 6 2/2 2 Jobs Thu 7 4/4 3 Jobs Fri 8 96/97 2 Jobs Sat 9 94/…" at bounding box center [522, 580] width 1044 height 964
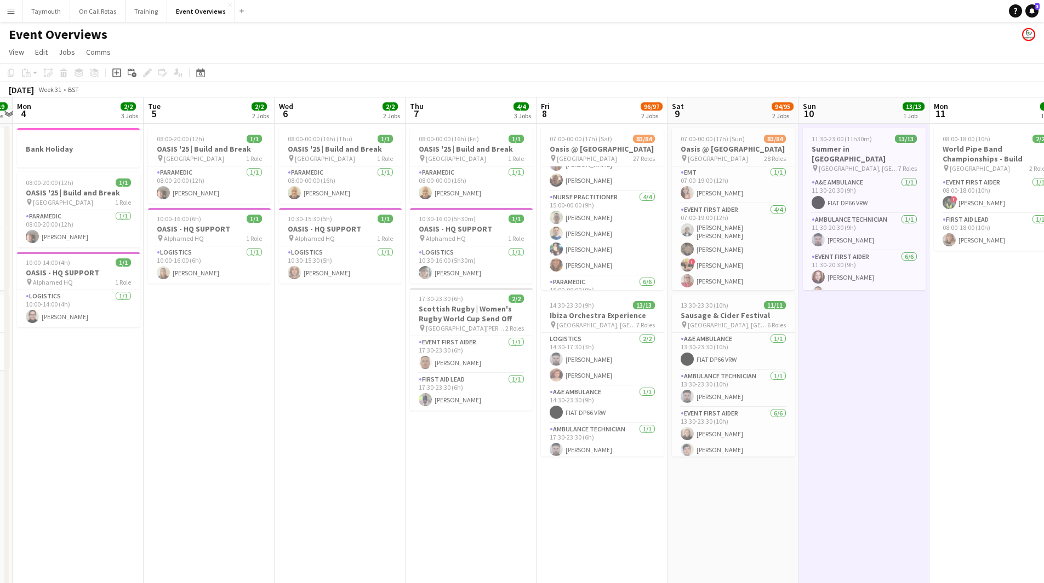
click at [891, 434] on app-calendar-viewport "Sat 2 46/47 3 Jobs Sun 3 19/19 2 Jobs Mon 4 2/2 3 Jobs Tue 5 2/2 2 Jobs Wed 6 2…" at bounding box center [522, 580] width 1044 height 964
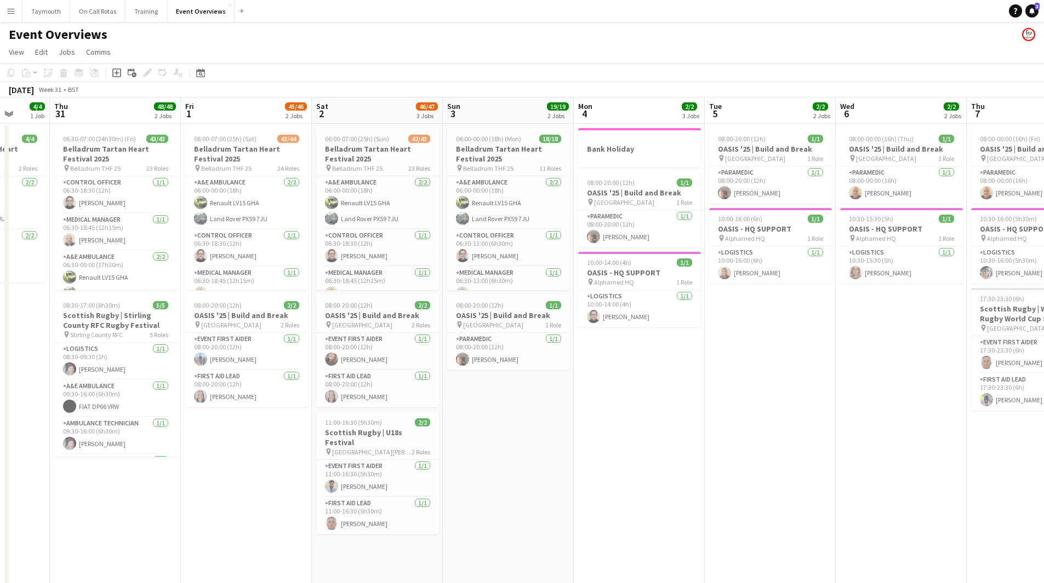
drag, startPoint x: 734, startPoint y: 422, endPoint x: 902, endPoint y: 424, distance: 167.7
click at [974, 422] on app-calendar-viewport "Mon 28 1/1 1 Job Tue 29 Wed 30 4/4 1 Job Thu 31 48/48 2 Jobs Fri 1 45/46 2 Jobs…" at bounding box center [522, 580] width 1044 height 964
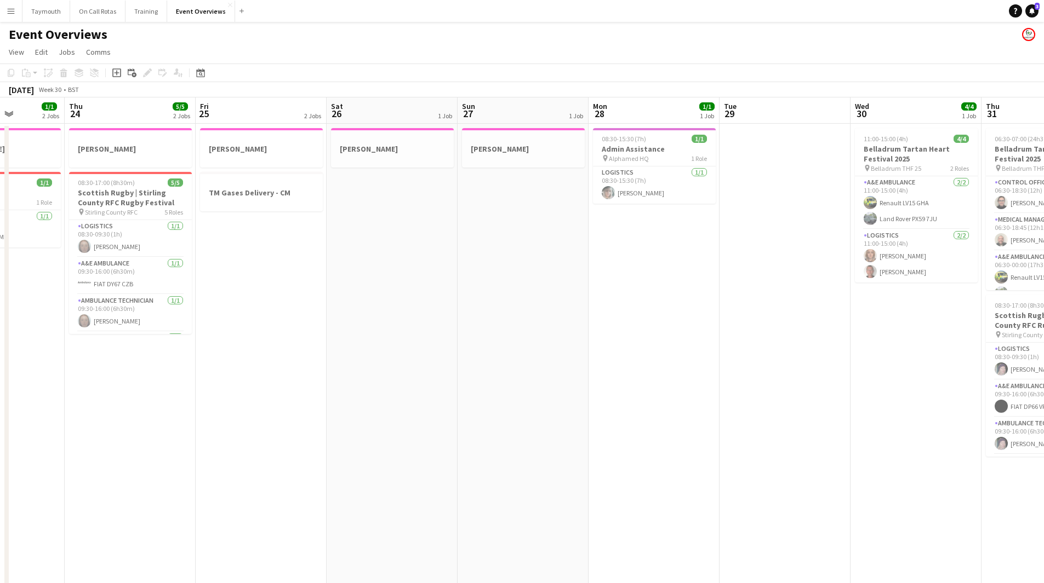
drag, startPoint x: 392, startPoint y: 419, endPoint x: 707, endPoint y: 419, distance: 315.6
click at [707, 419] on app-calendar-viewport "Mon 21 1 Job Tue 22 6/6 3 Jobs Wed 23 1/1 2 Jobs Thu 24 5/5 2 Jobs Fri 25 2 Job…" at bounding box center [522, 580] width 1044 height 964
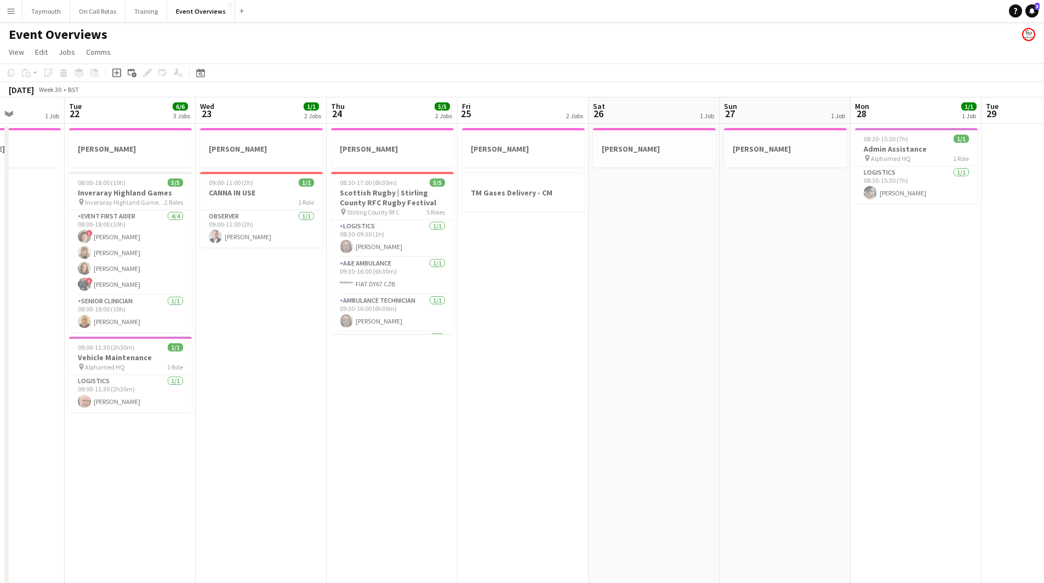
drag, startPoint x: 785, startPoint y: 420, endPoint x: 787, endPoint y: 405, distance: 15.0
click at [806, 416] on app-calendar-viewport "Sat 19 Sun 20 25/25 4 Jobs Mon 21 1 Job Tue 22 6/6 3 Jobs Wed 23 1/1 2 Jobs Thu…" at bounding box center [522, 580] width 1044 height 964
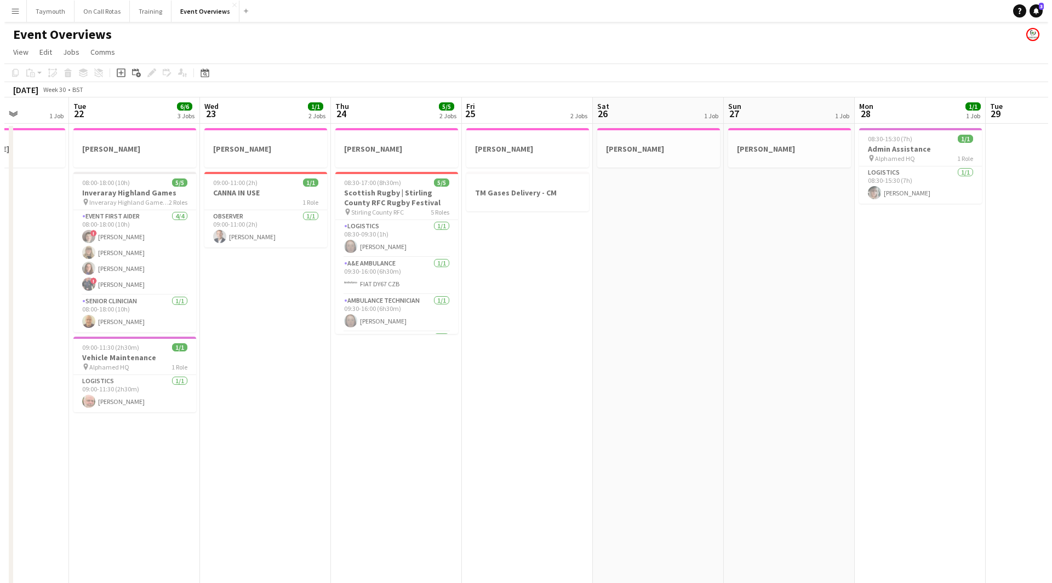
scroll to position [0, 329]
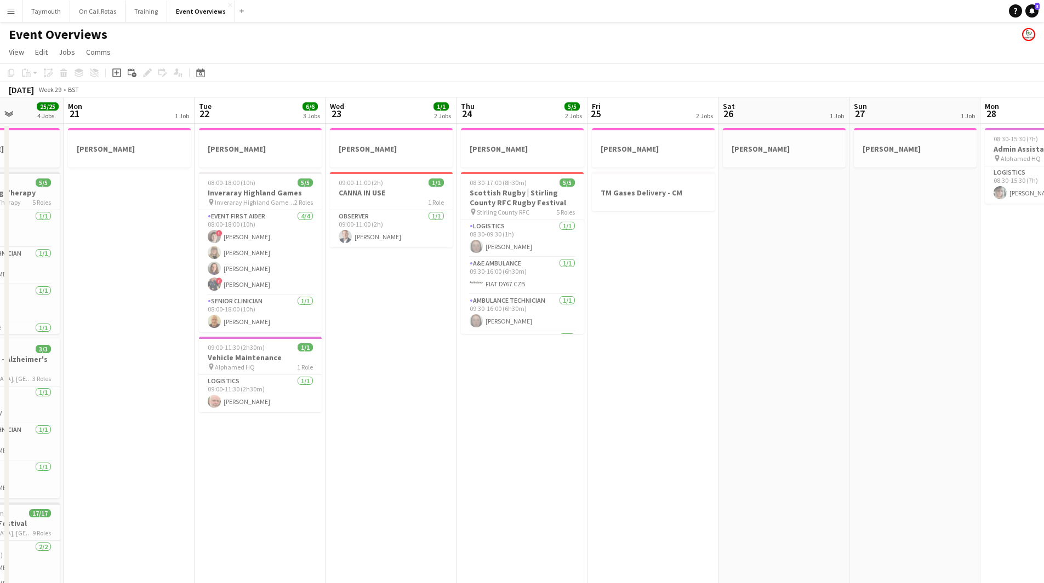
click at [14, 15] on app-icon "Menu" at bounding box center [11, 11] width 9 height 9
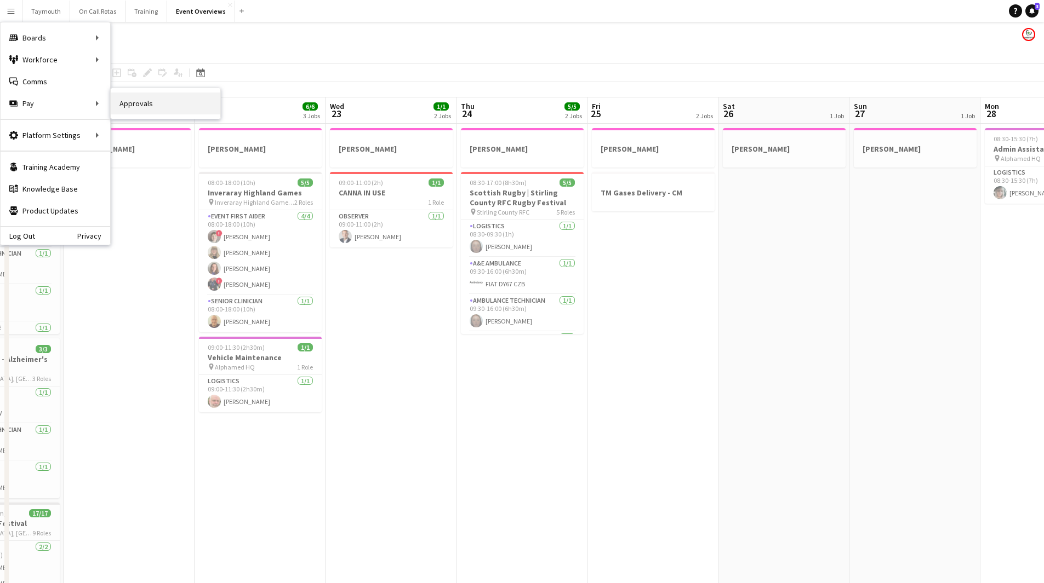
click at [153, 105] on link "Approvals" at bounding box center [166, 104] width 110 height 22
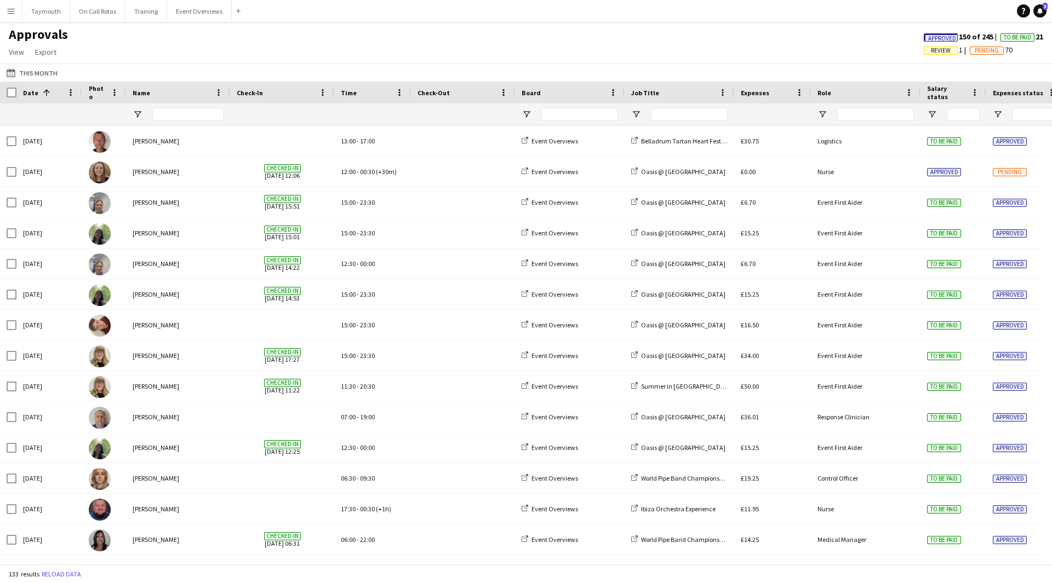
click at [942, 37] on span "Approved" at bounding box center [942, 38] width 28 height 7
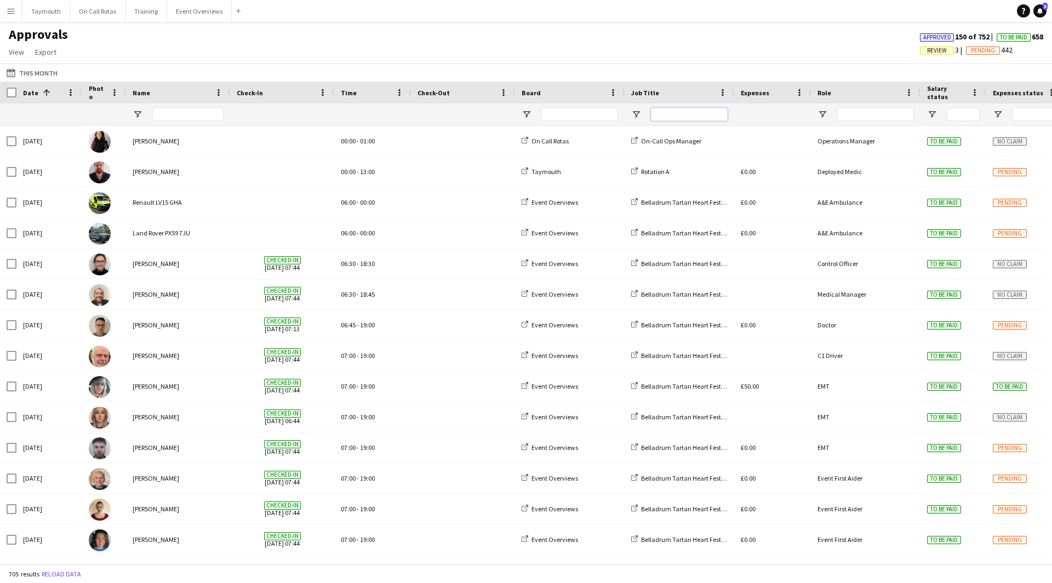
click at [687, 118] on input "Job Title Filter Input" at bounding box center [689, 114] width 77 height 13
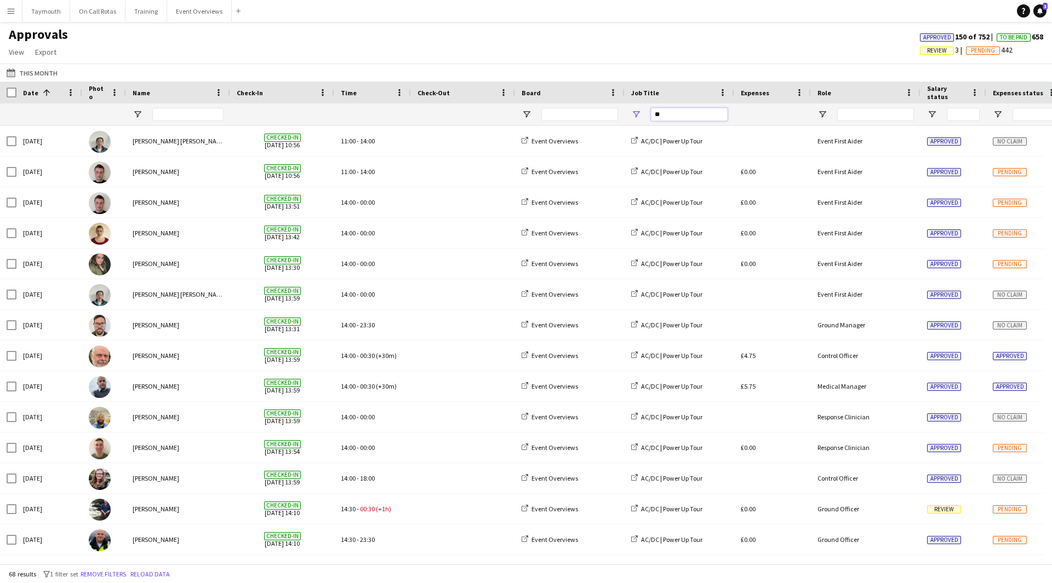
type input "**"
click at [1009, 39] on span "To Be Paid" at bounding box center [1013, 37] width 27 height 7
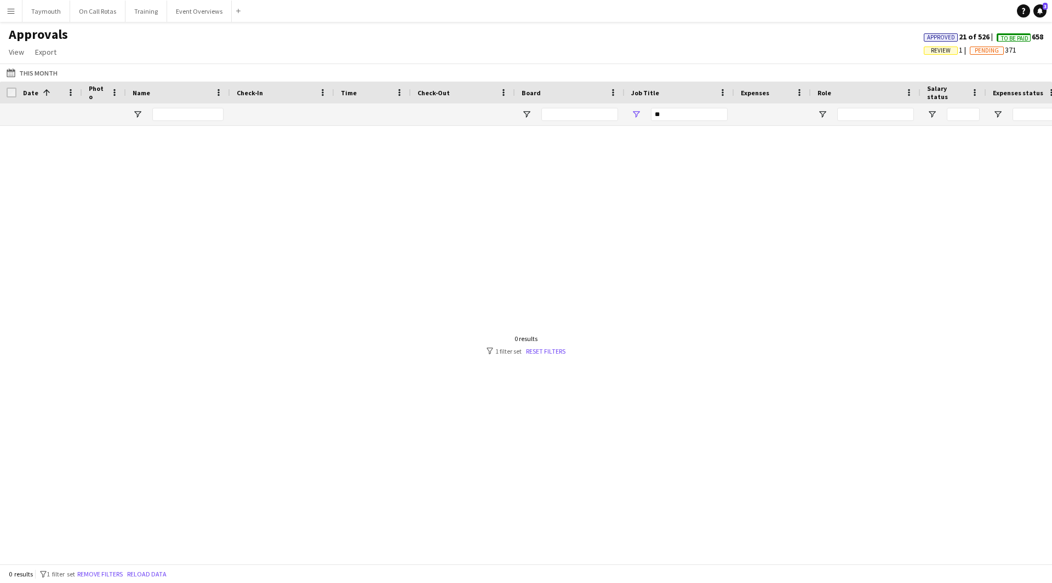
click at [1017, 35] on span "To Be Paid" at bounding box center [1014, 38] width 27 height 7
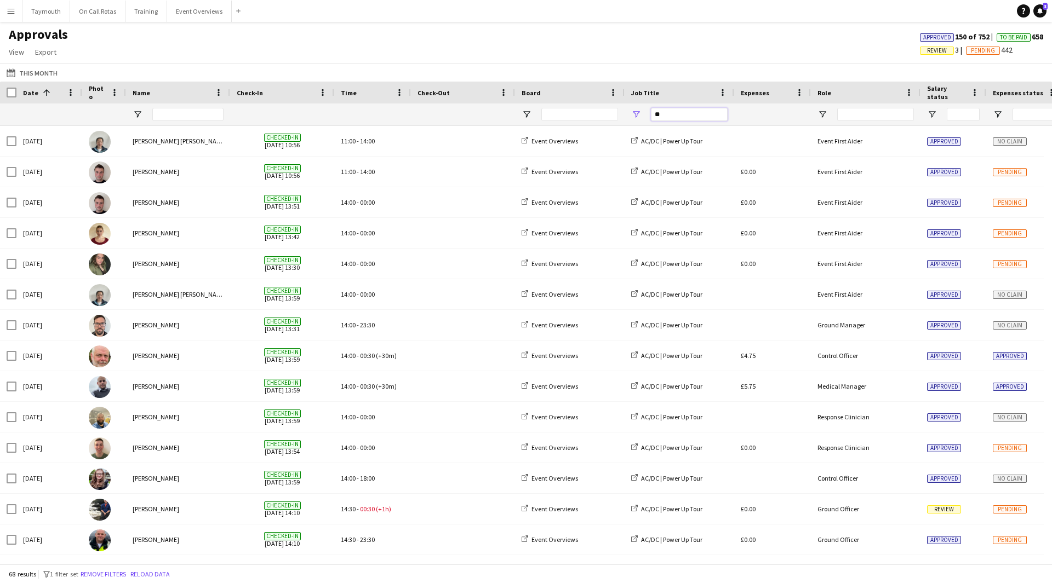
drag, startPoint x: 689, startPoint y: 114, endPoint x: 520, endPoint y: 113, distance: 168.7
click at [520, 113] on div "**" at bounding box center [994, 115] width 1989 height 22
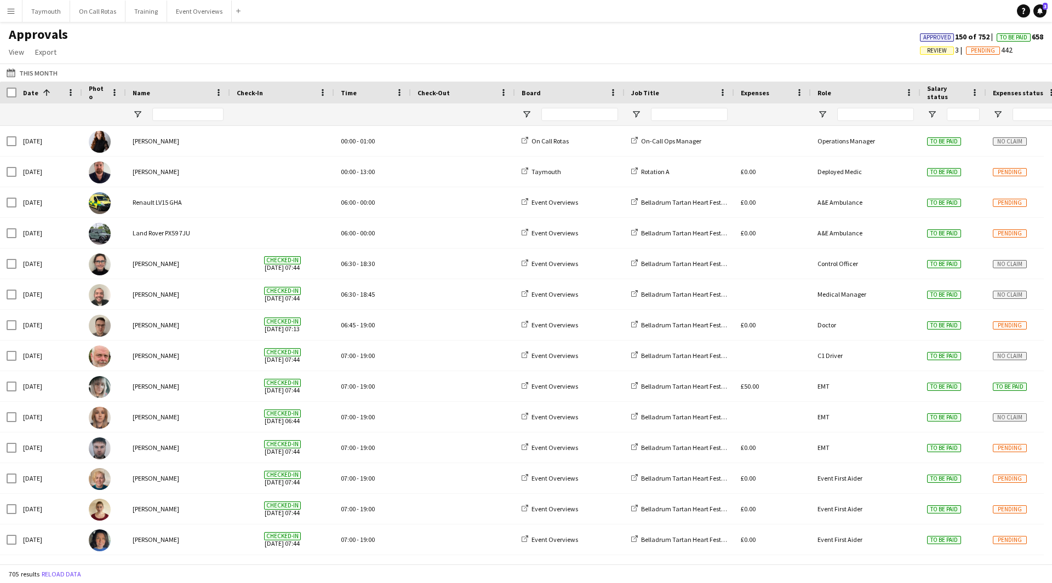
click at [1022, 37] on span "To Be Paid" at bounding box center [1013, 37] width 27 height 7
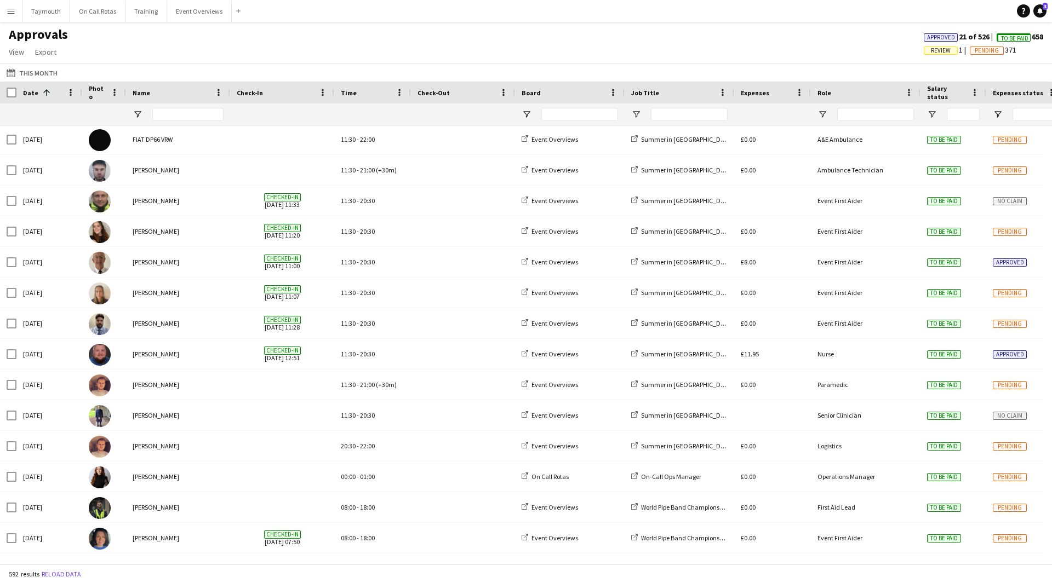
scroll to position [17732, 0]
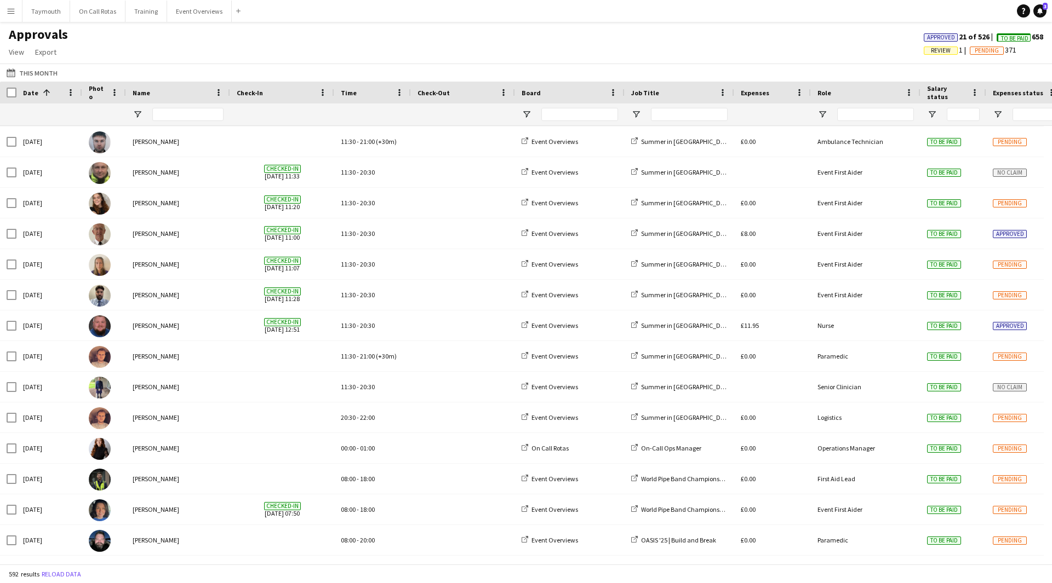
click at [934, 39] on span "Approved" at bounding box center [941, 37] width 28 height 7
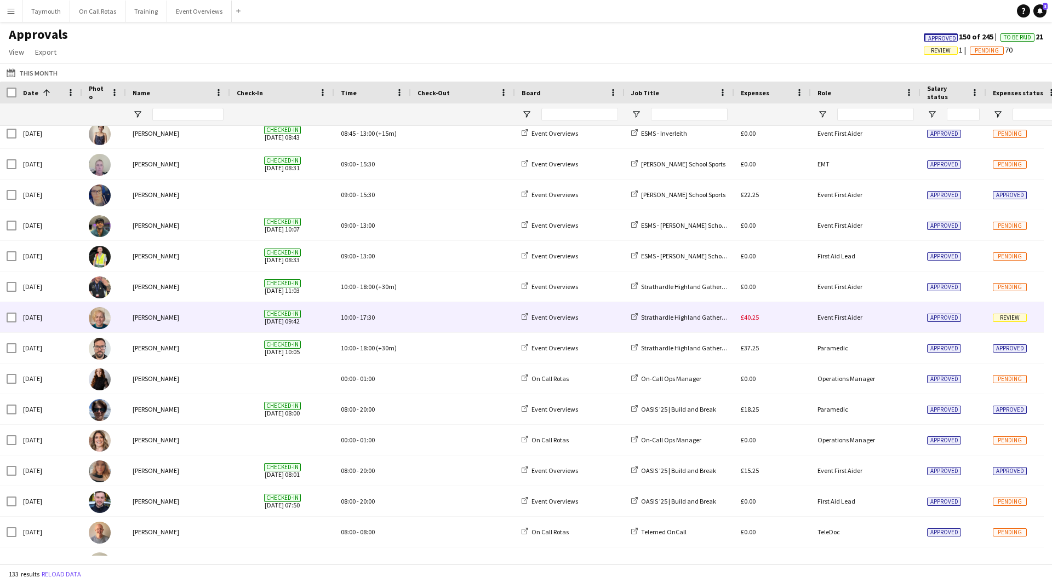
scroll to position [3141, 0]
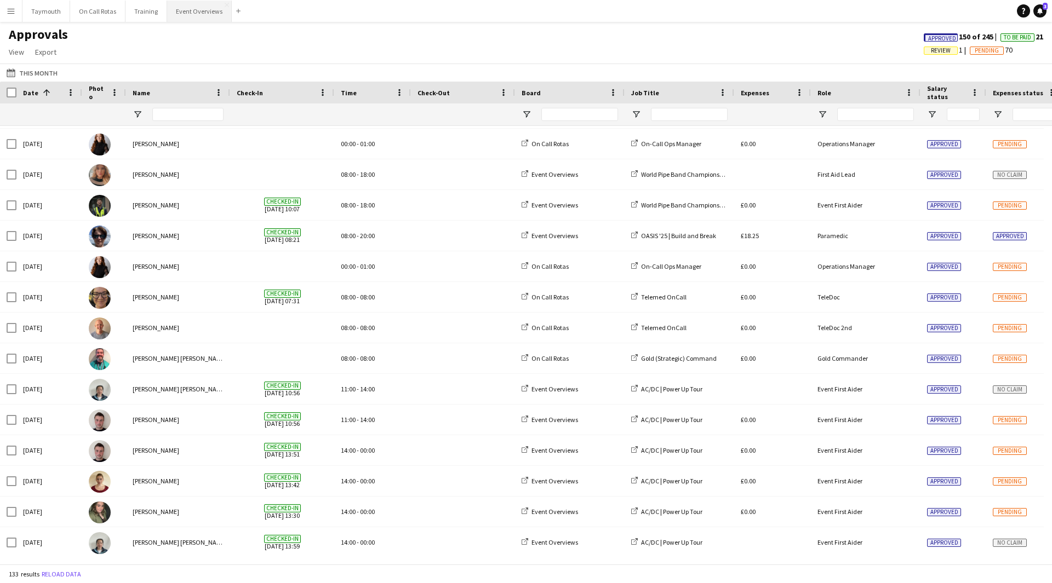
click at [178, 17] on button "Event Overviews Close" at bounding box center [199, 11] width 65 height 21
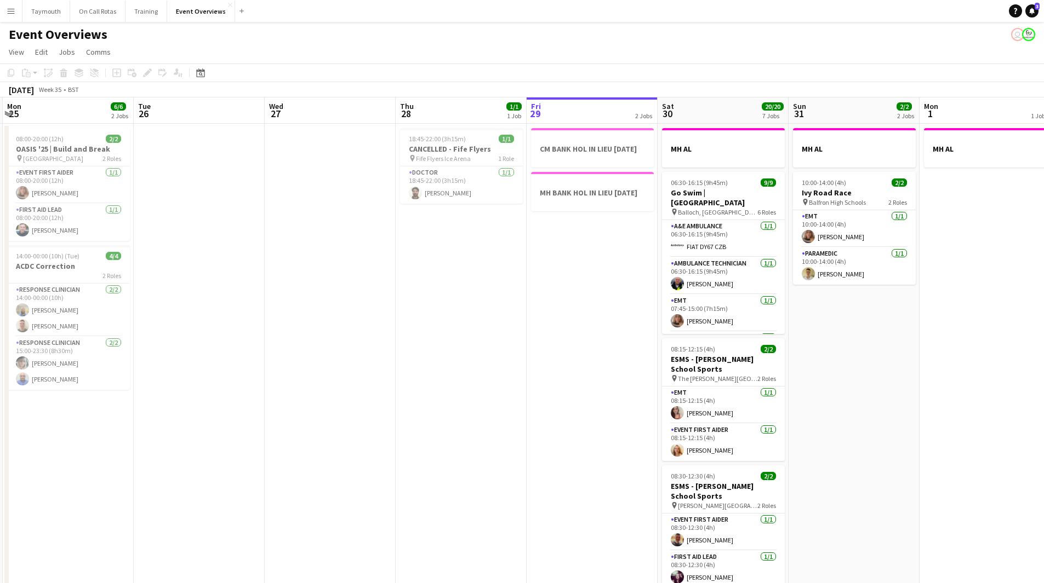
drag, startPoint x: 140, startPoint y: 396, endPoint x: 535, endPoint y: 399, distance: 395.6
click at [535, 399] on app-calendar-viewport "Sat 23 13/13 6 Jobs Sun 24 1/1 1 Job Mon 25 6/6 2 Jobs Tue 26 Wed 27 Thu 28 1/1…" at bounding box center [522, 580] width 1044 height 964
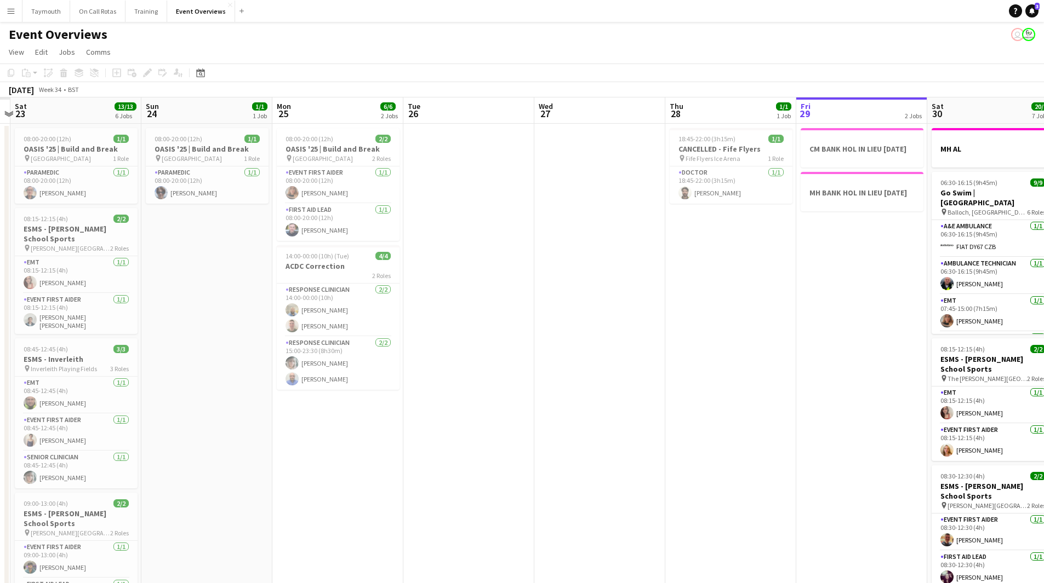
drag, startPoint x: 464, startPoint y: 382, endPoint x: 527, endPoint y: 382, distance: 63.0
click at [527, 382] on app-calendar-viewport "Thu 21 Fri 22 Sat 23 13/13 6 Jobs Sun 24 1/1 1 Job Mon 25 6/6 2 Jobs Tue 26 Wed…" at bounding box center [522, 580] width 1044 height 964
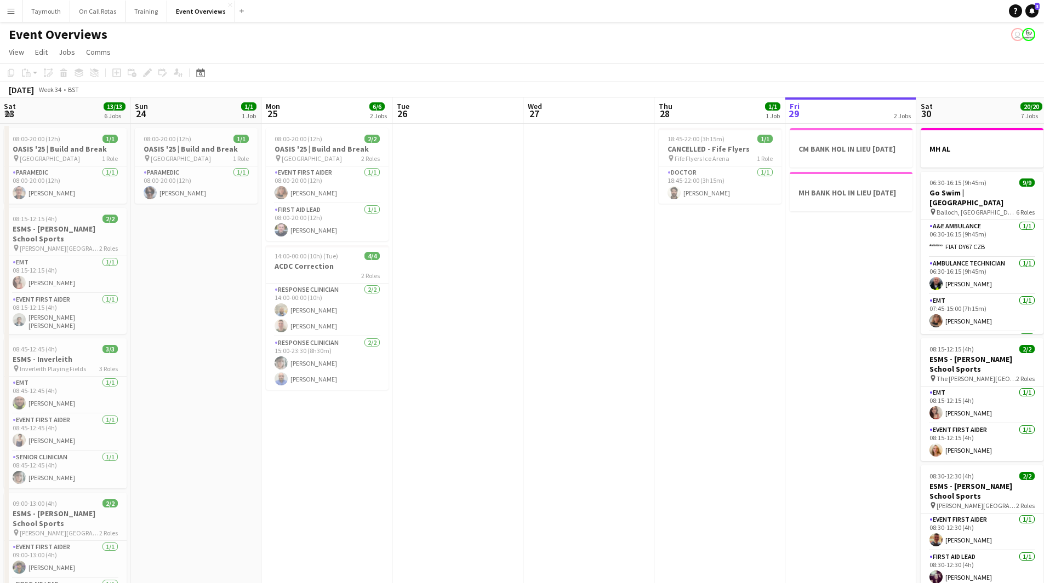
drag, startPoint x: 239, startPoint y: 419, endPoint x: 890, endPoint y: 410, distance: 651.5
click at [890, 410] on app-calendar-viewport "Thu 21 65/65 2 Jobs Fri 22 1/1 1 Job Sat 23 13/13 6 Jobs Sun 24 1/1 1 Job Mon 2…" at bounding box center [522, 580] width 1044 height 964
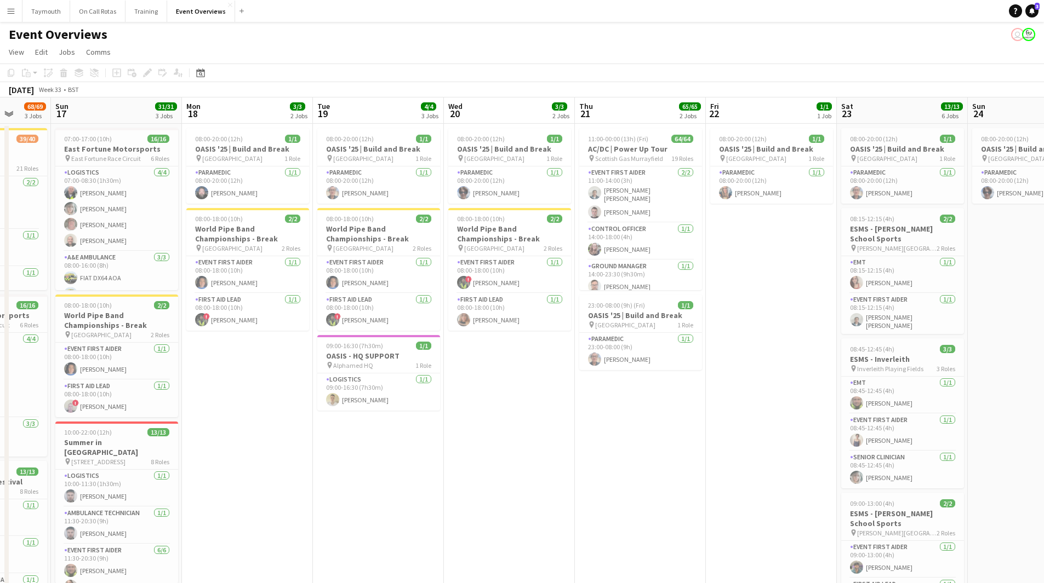
click at [431, 413] on app-calendar-viewport "Thu 14 4/4 3 Jobs Fri 15 36/36 3 Jobs Sat 16 68/69 3 Jobs Sun 17 31/31 3 Jobs M…" at bounding box center [522, 580] width 1044 height 964
click at [10, 9] on app-icon "Menu" at bounding box center [11, 11] width 9 height 9
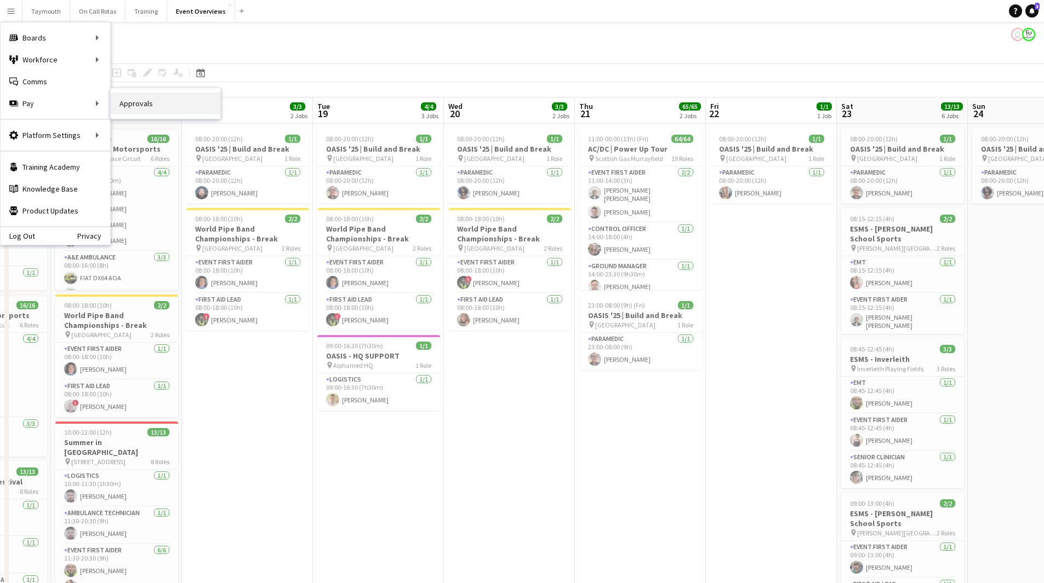
click at [122, 104] on link "Approvals" at bounding box center [166, 104] width 110 height 22
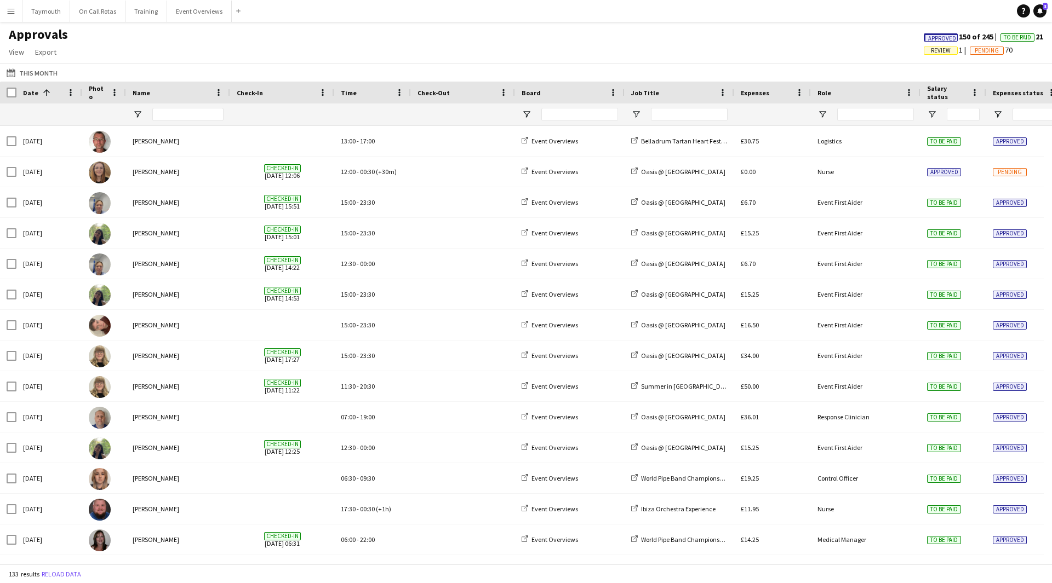
click at [941, 50] on span "Review" at bounding box center [941, 50] width 20 height 7
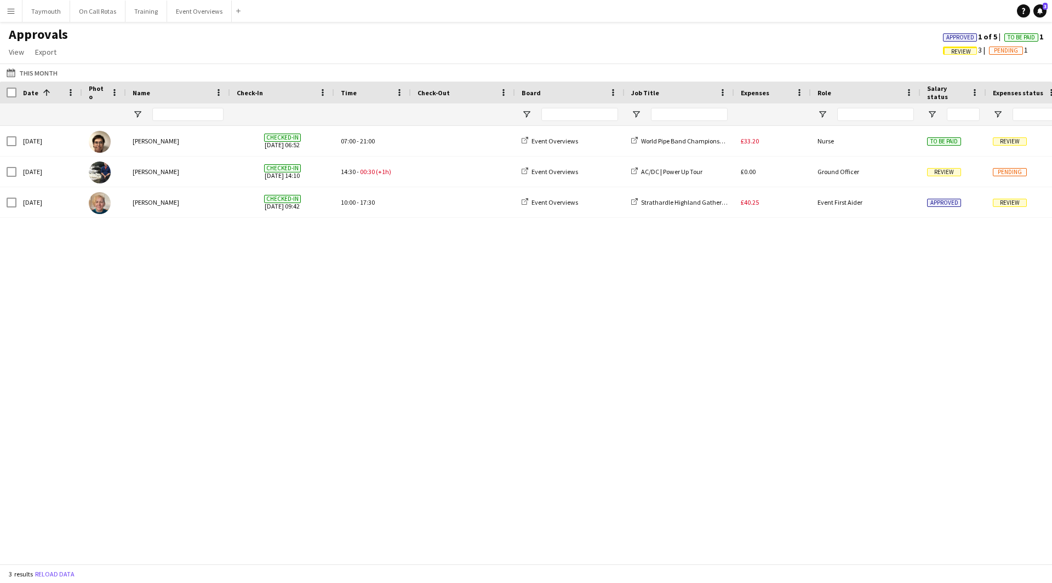
click at [946, 34] on span "Approved" at bounding box center [960, 37] width 28 height 7
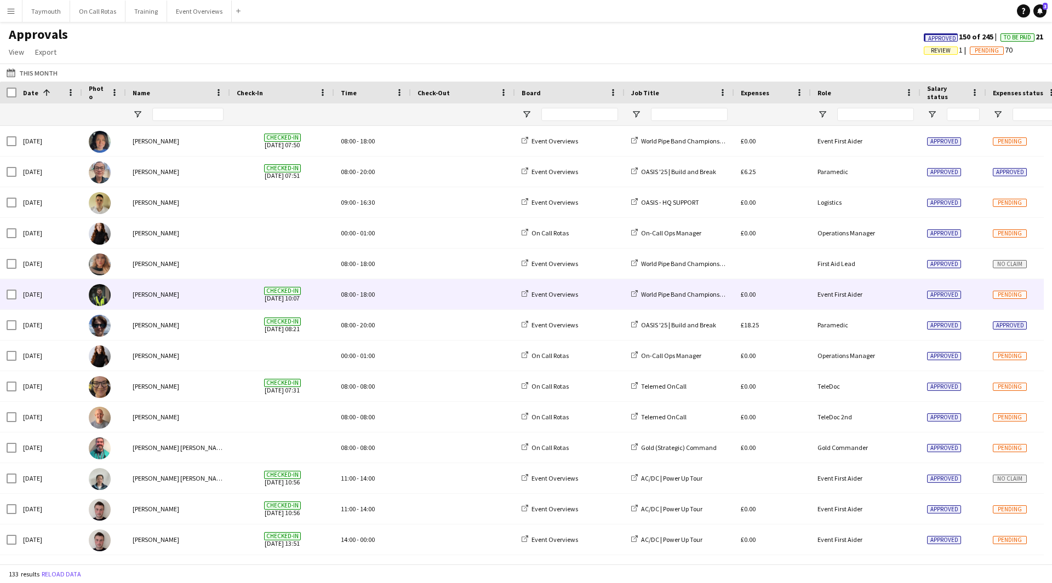
scroll to position [998, 0]
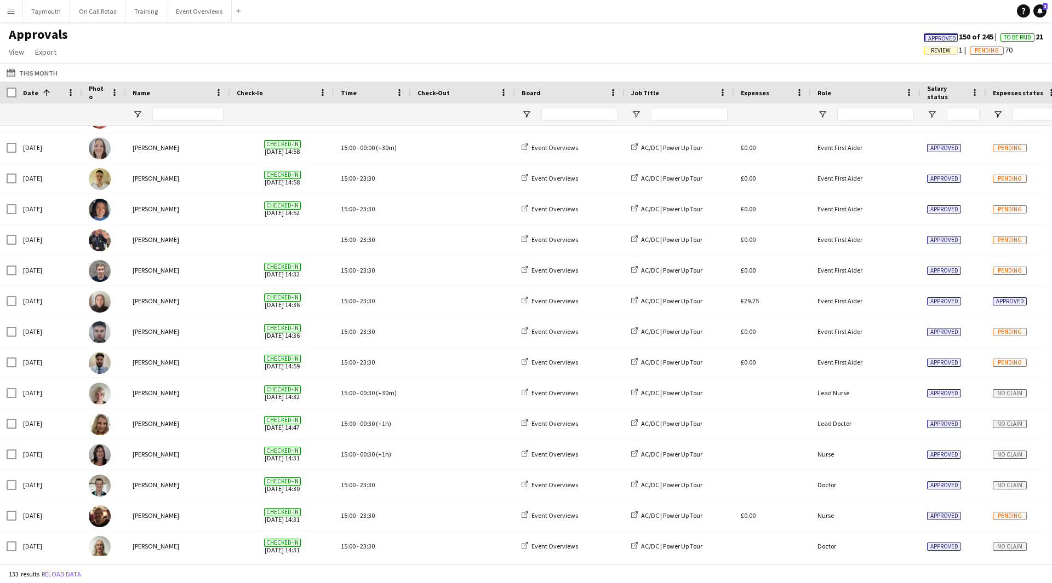
click at [1001, 41] on span "To Be Paid" at bounding box center [1017, 37] width 34 height 8
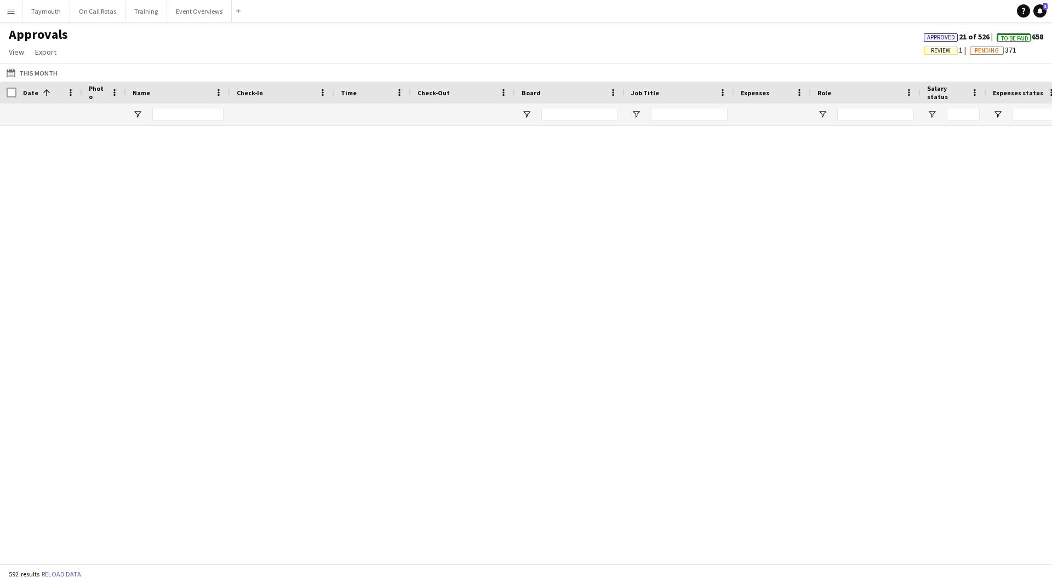
scroll to position [17732, 0]
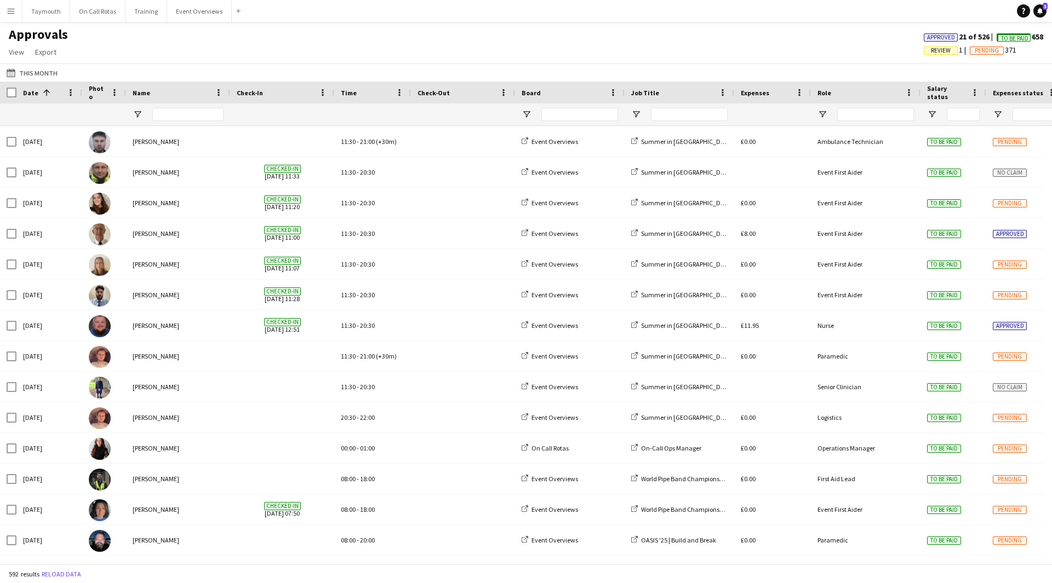
drag, startPoint x: 8, startPoint y: 15, endPoint x: 8, endPoint y: 24, distance: 8.8
click at [8, 15] on button "Menu" at bounding box center [11, 11] width 22 height 22
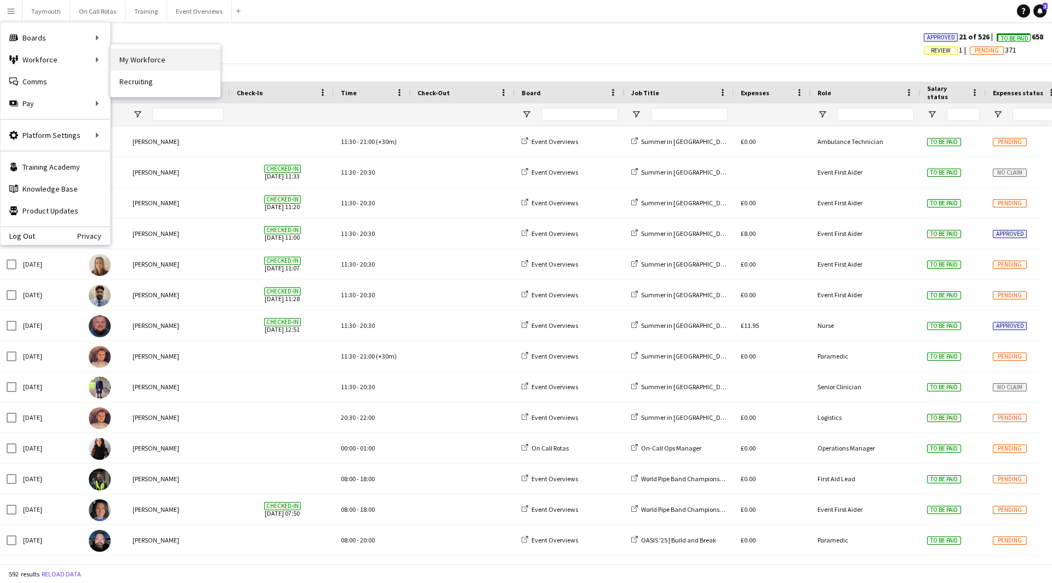
click at [134, 62] on link "My Workforce" at bounding box center [166, 60] width 110 height 22
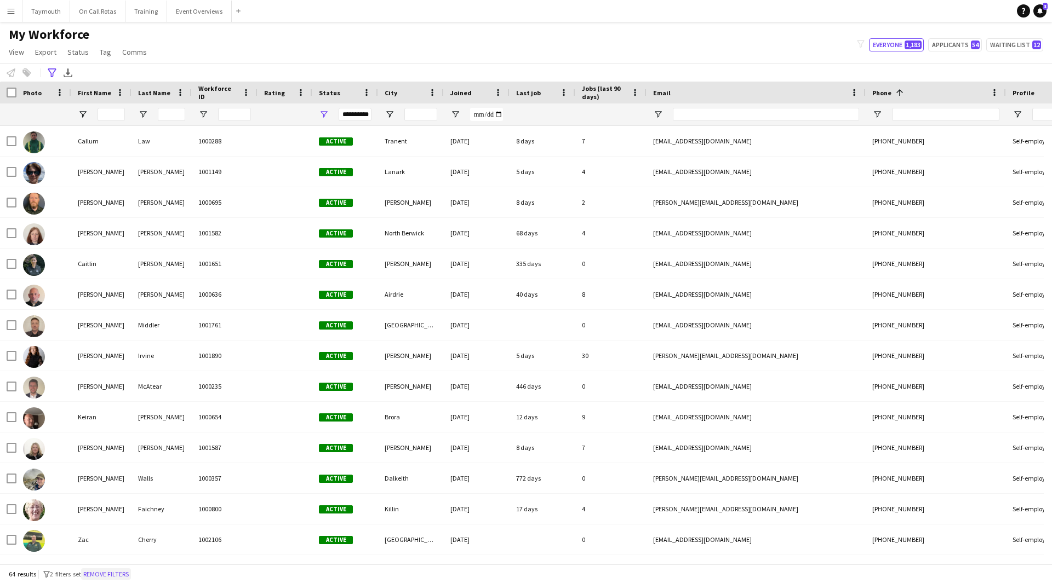
click at [116, 517] on button "Remove filters" at bounding box center [106, 575] width 50 height 12
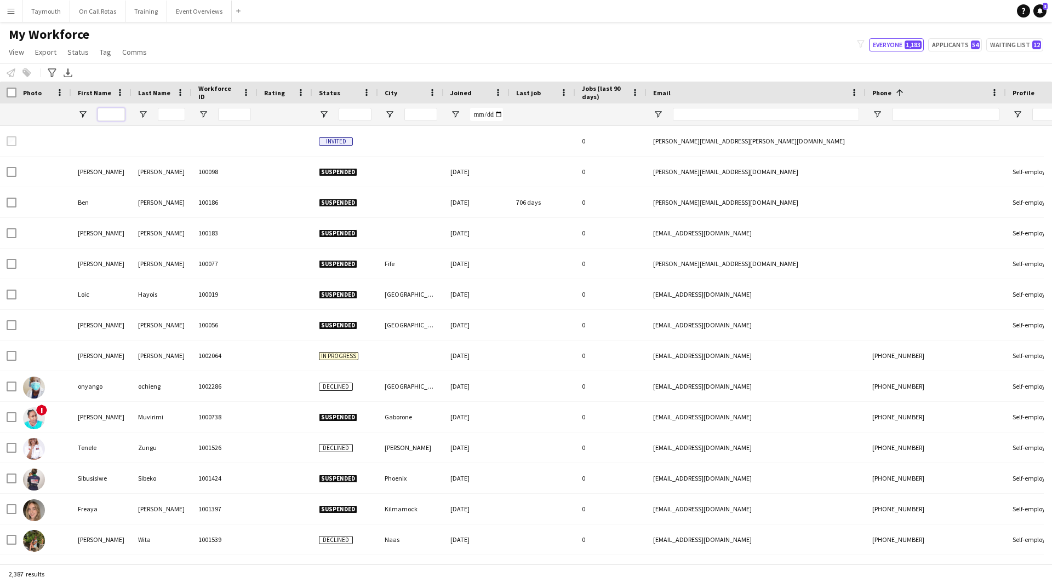
click at [104, 114] on input "First Name Filter Input" at bounding box center [111, 114] width 27 height 13
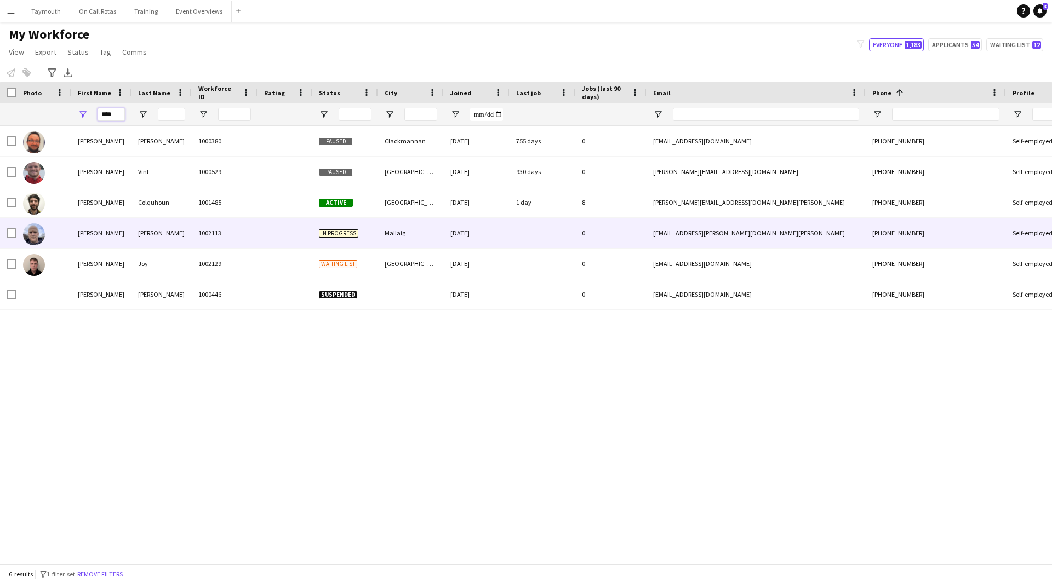
type input "****"
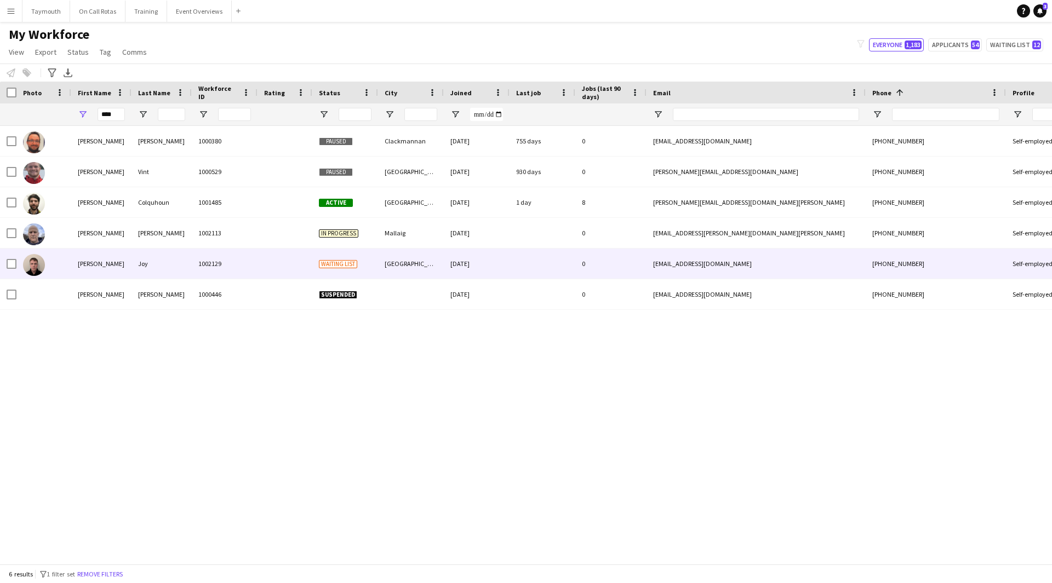
click at [140, 265] on div "Joy" at bounding box center [161, 264] width 60 height 30
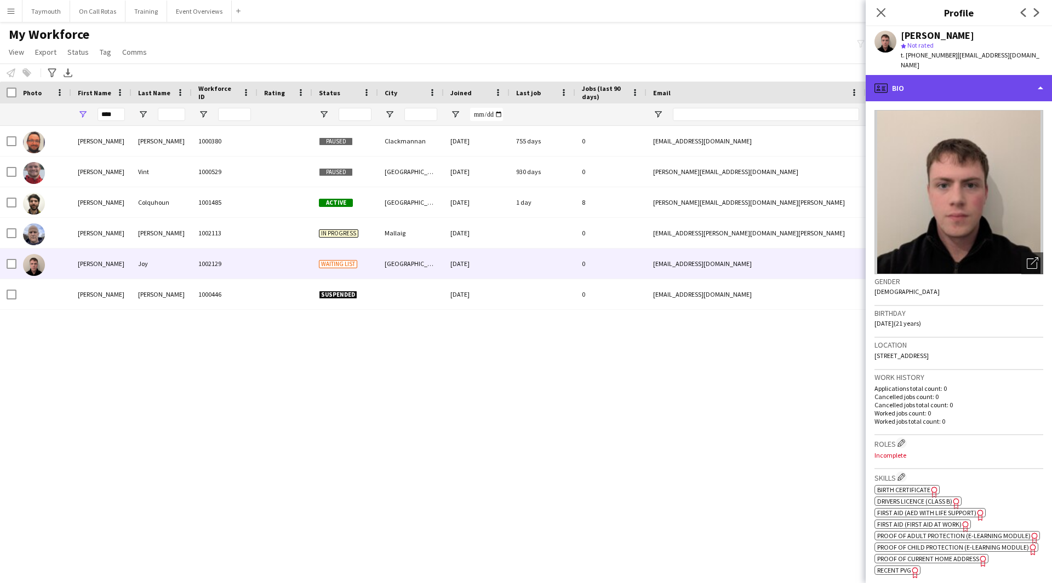
click at [995, 78] on div "profile Bio" at bounding box center [959, 88] width 186 height 26
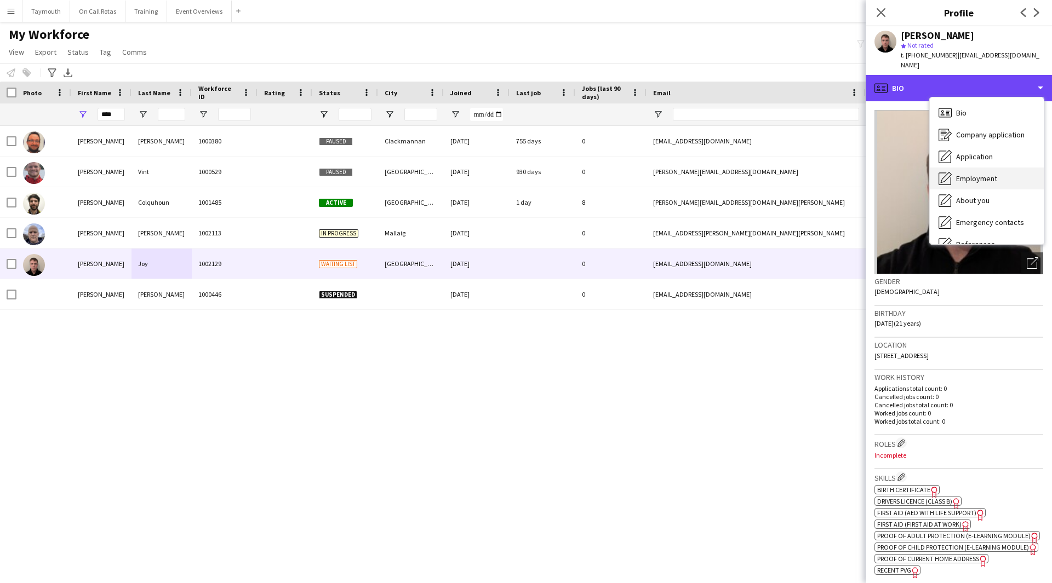
scroll to position [55, 0]
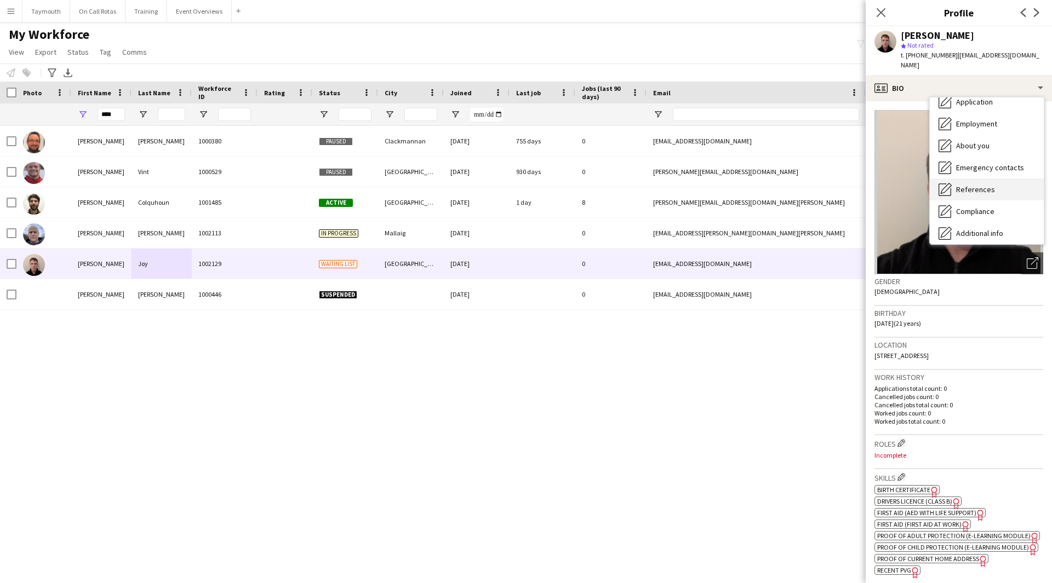
click at [984, 185] on span "References" at bounding box center [975, 190] width 39 height 10
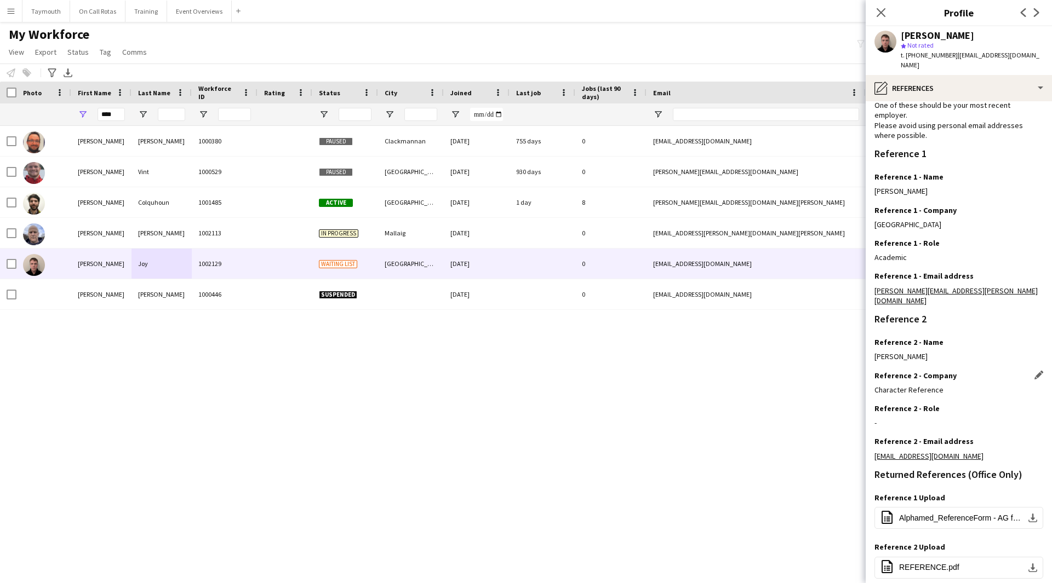
scroll to position [103, 0]
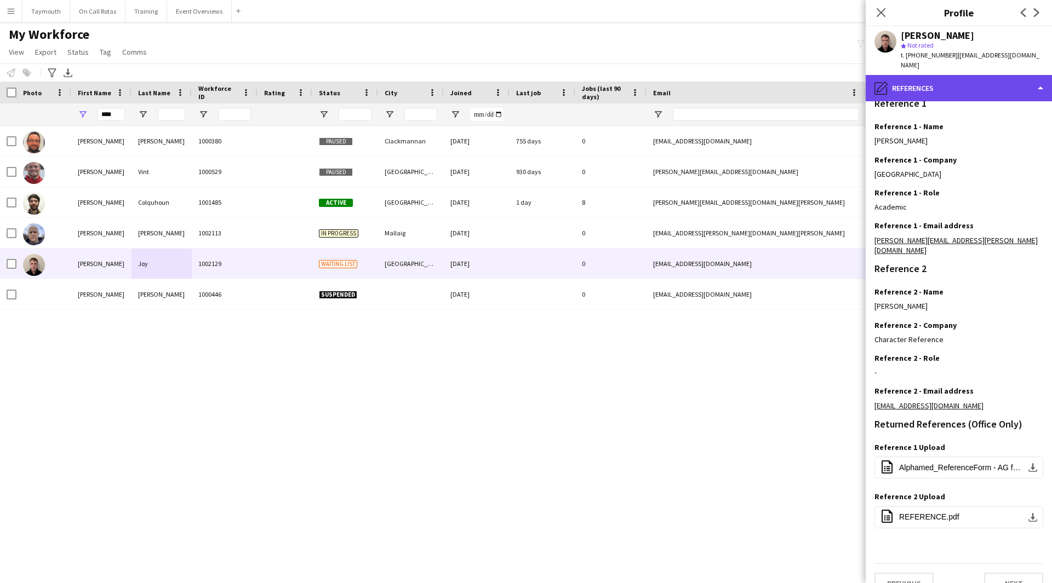
click at [994, 78] on div "pencil4 References" at bounding box center [959, 88] width 186 height 26
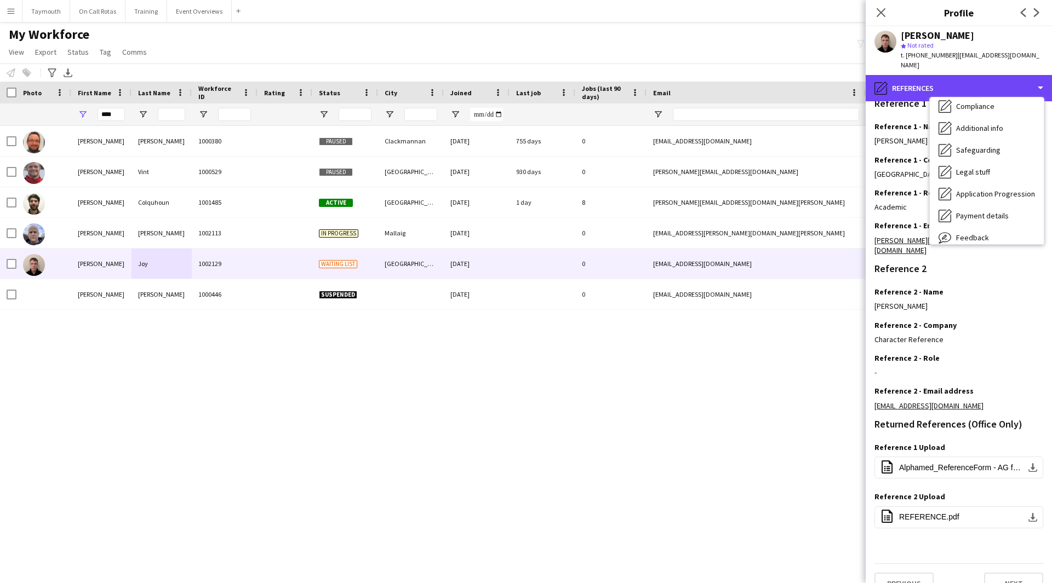
scroll to position [164, 0]
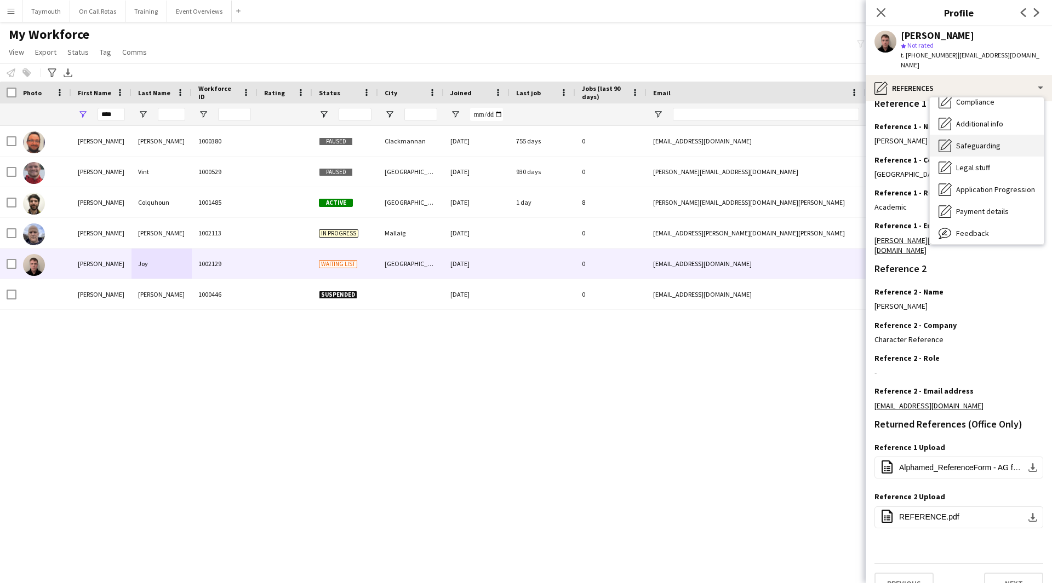
click at [992, 141] on span "Safeguarding" at bounding box center [978, 146] width 44 height 10
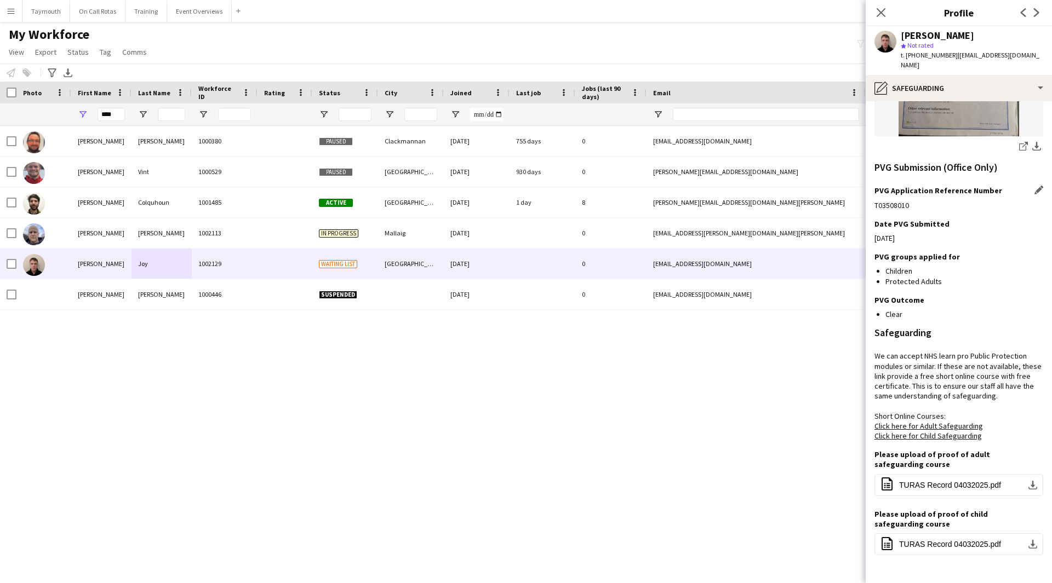
scroll to position [273, 0]
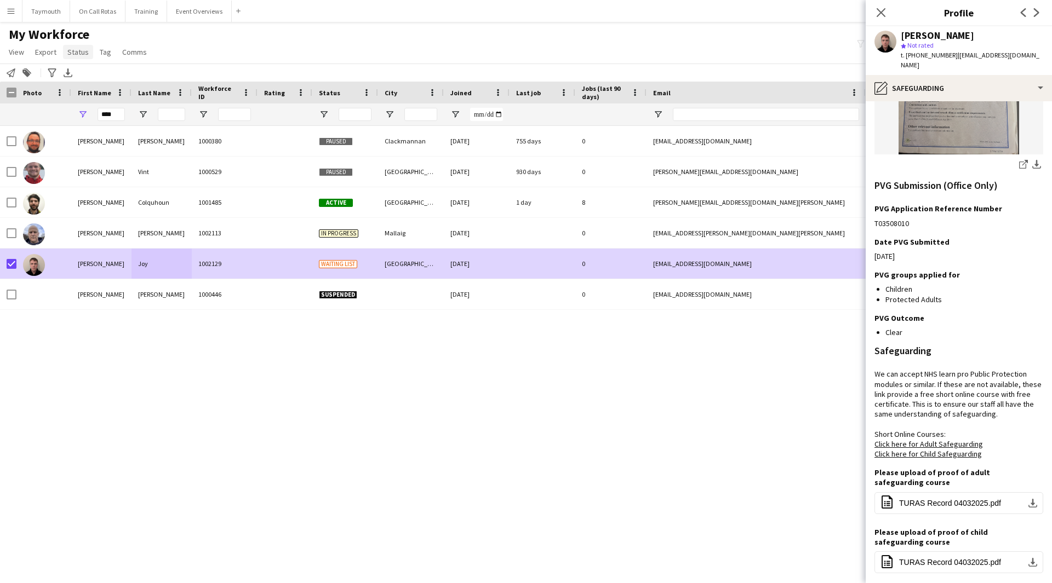
click at [80, 56] on span "Status" at bounding box center [77, 52] width 21 height 10
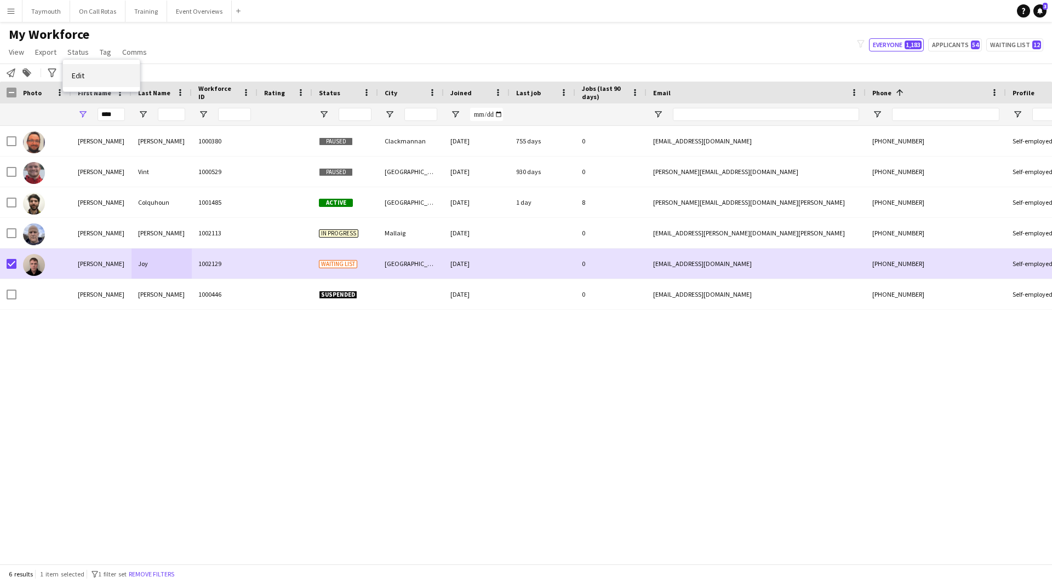
click at [91, 77] on link "Edit" at bounding box center [101, 75] width 77 height 23
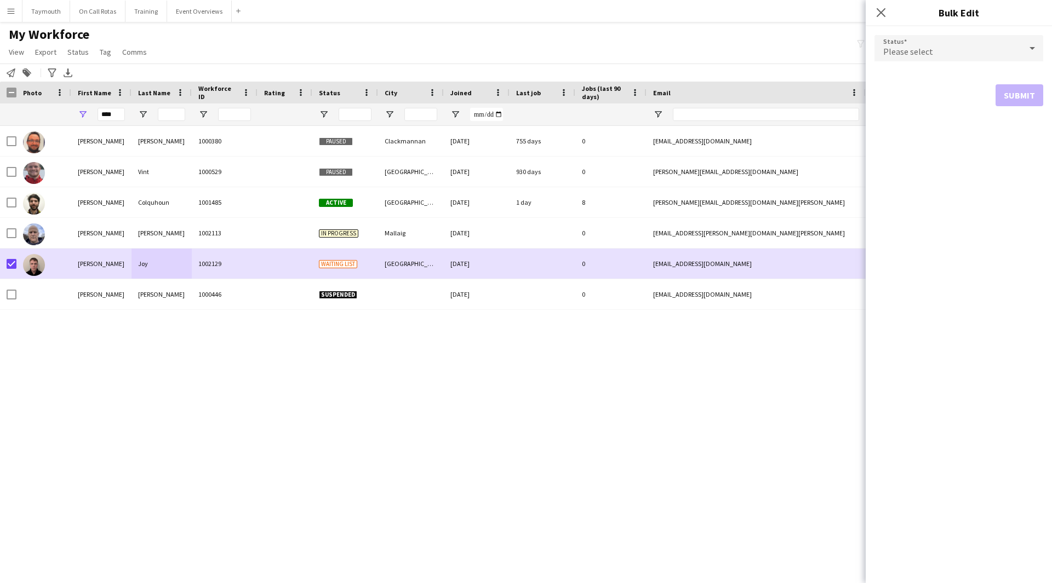
click at [972, 65] on form "Status Please select Submit" at bounding box center [958, 70] width 169 height 89
click at [967, 43] on div "Please select" at bounding box center [947, 48] width 147 height 26
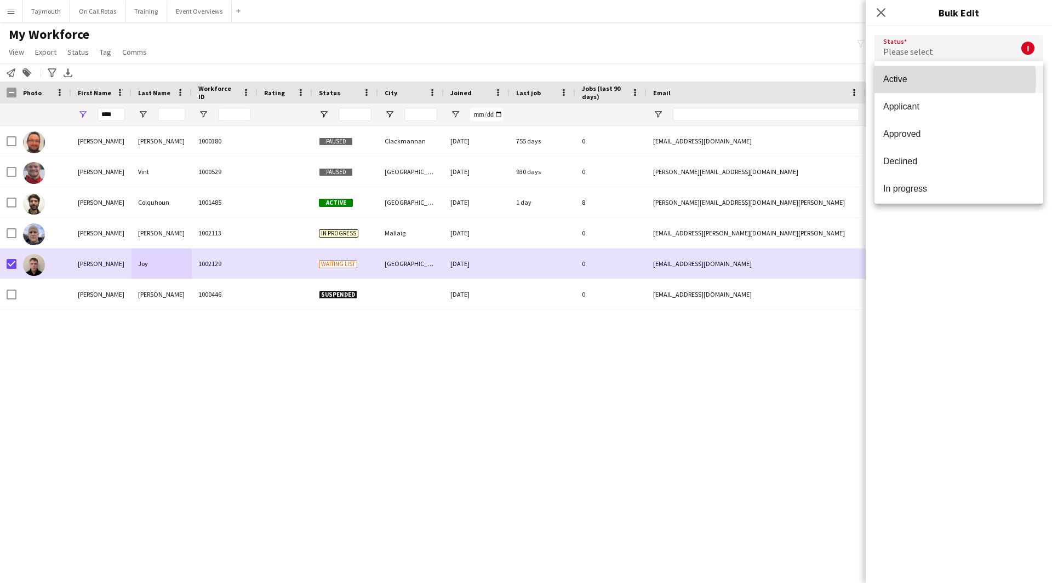
click at [935, 80] on span "Active" at bounding box center [958, 79] width 151 height 10
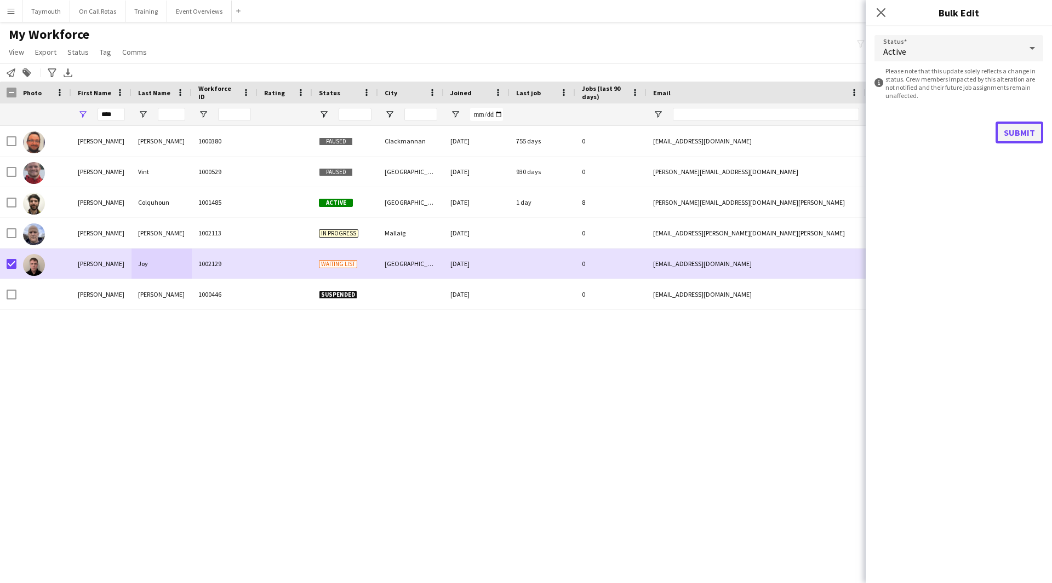
click at [1017, 123] on button "Submit" at bounding box center [1019, 133] width 48 height 22
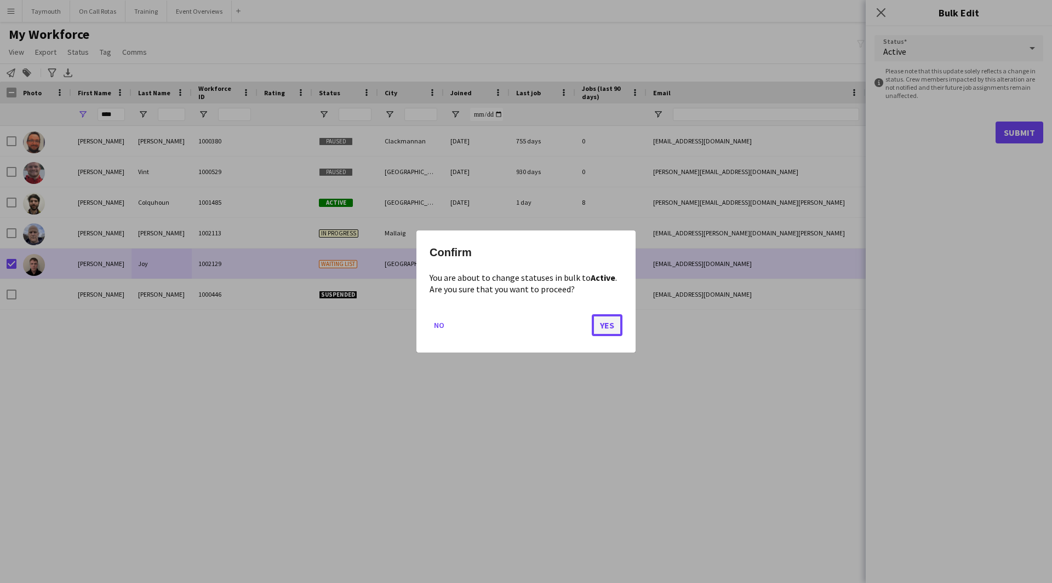
click at [610, 325] on button "Yes" at bounding box center [607, 325] width 31 height 22
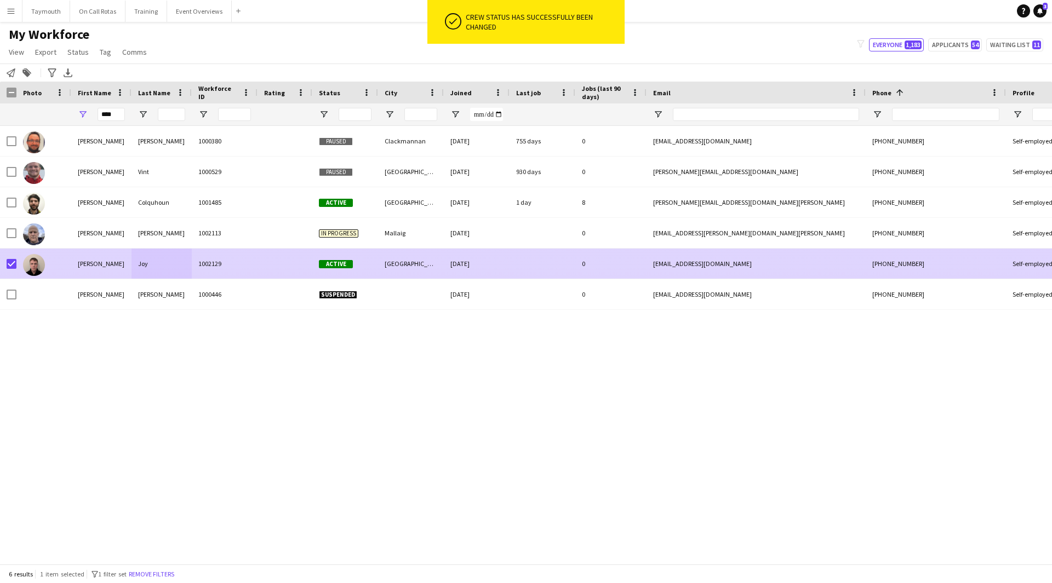
click at [251, 264] on div "1002129" at bounding box center [225, 264] width 66 height 30
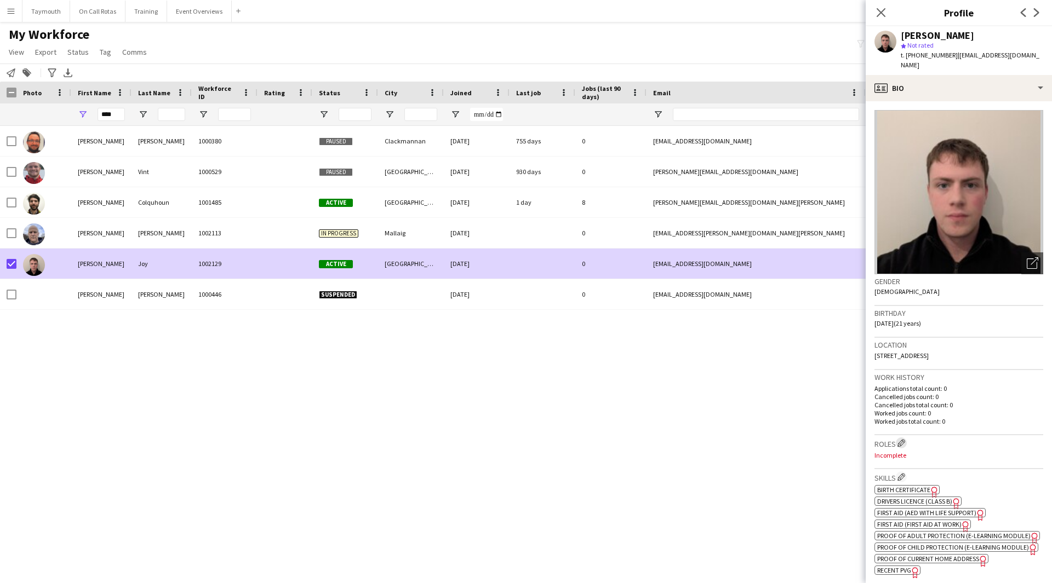
click at [902, 439] on app-icon "Edit crew company roles" at bounding box center [901, 443] width 8 height 8
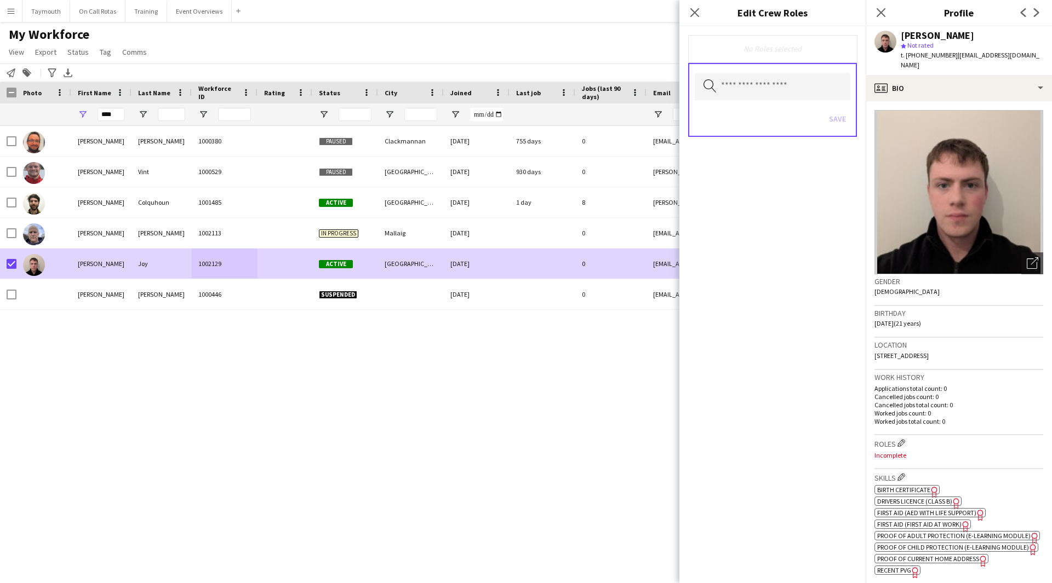
drag, startPoint x: 760, startPoint y: 102, endPoint x: 759, endPoint y: 97, distance: 5.6
click at [759, 97] on div "Search by role type Save" at bounding box center [772, 100] width 169 height 74
click at [760, 92] on input "text" at bounding box center [773, 86] width 156 height 27
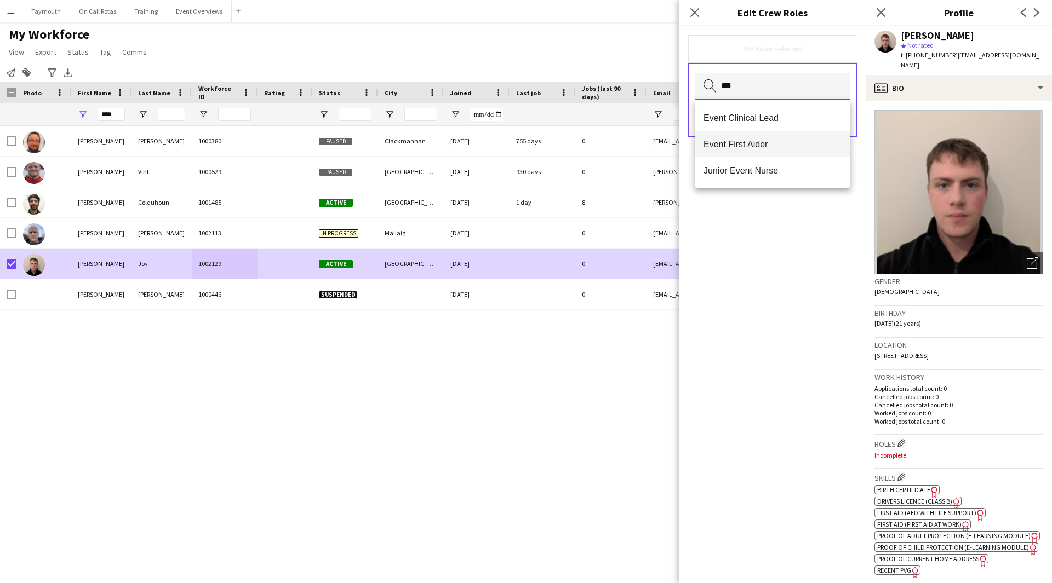
type input "***"
click at [763, 147] on span "Event First Aider" at bounding box center [772, 144] width 138 height 10
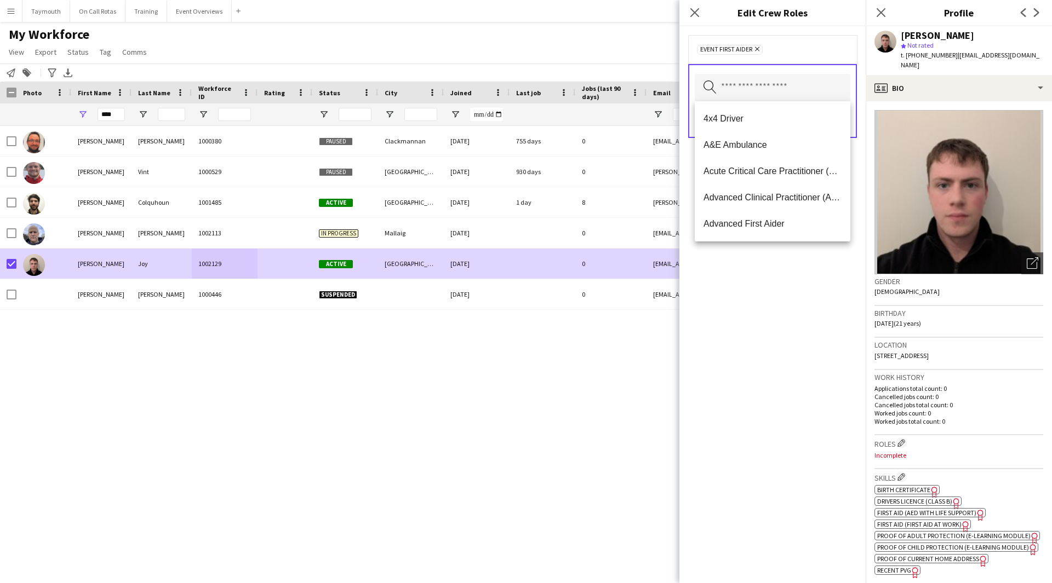
click at [801, 292] on div "Event First Aider Remove Search by role type Save" at bounding box center [772, 304] width 186 height 557
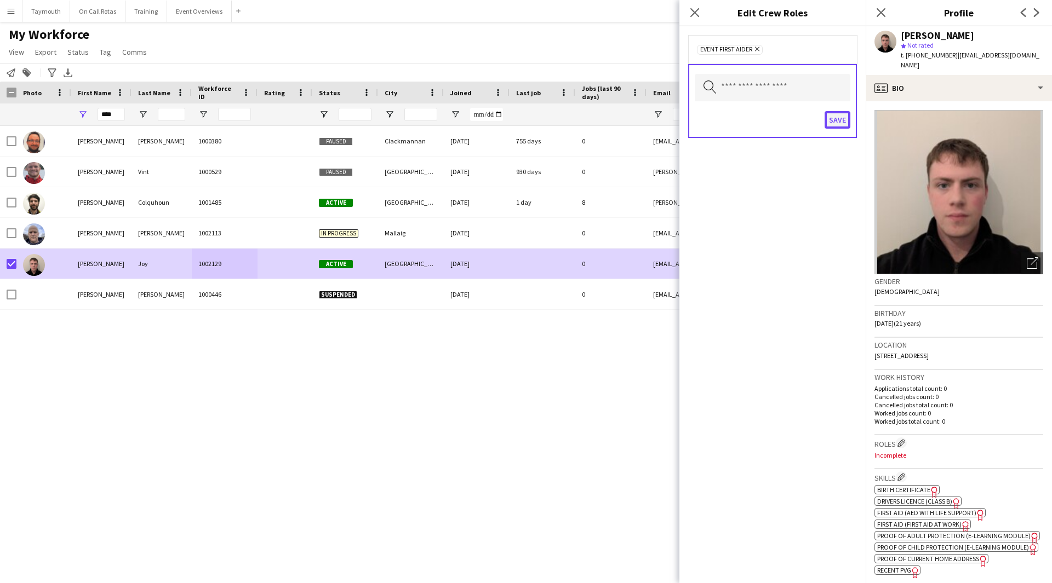
click at [837, 122] on button "Save" at bounding box center [838, 120] width 26 height 18
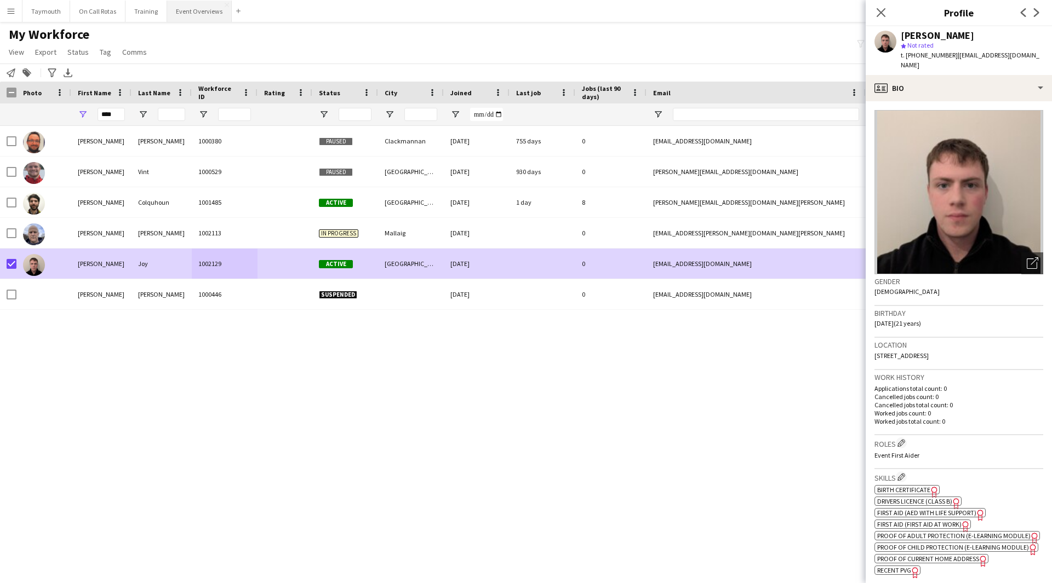
click at [193, 7] on button "Event Overviews Close" at bounding box center [199, 11] width 65 height 21
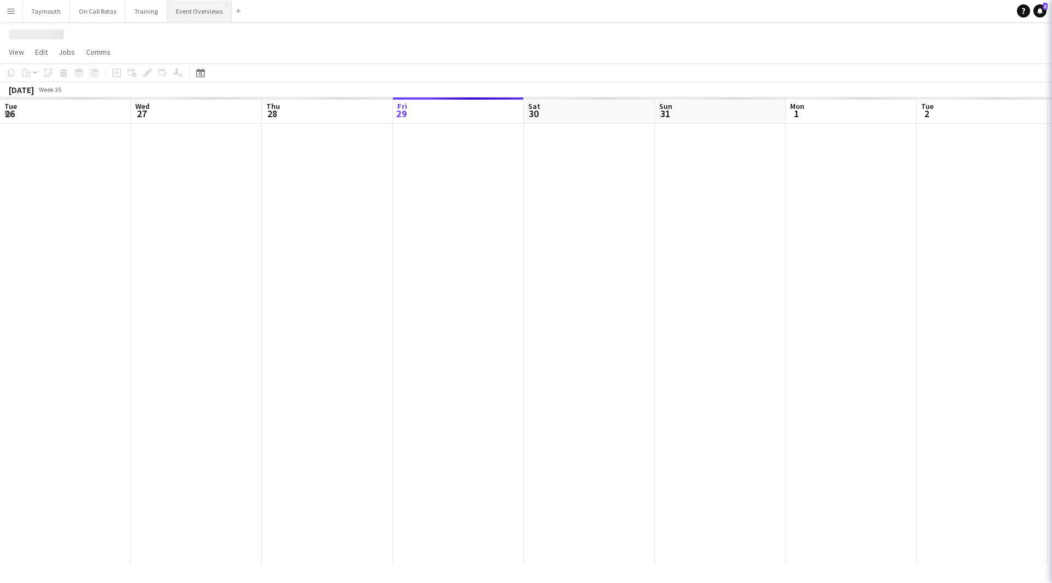
scroll to position [0, 262]
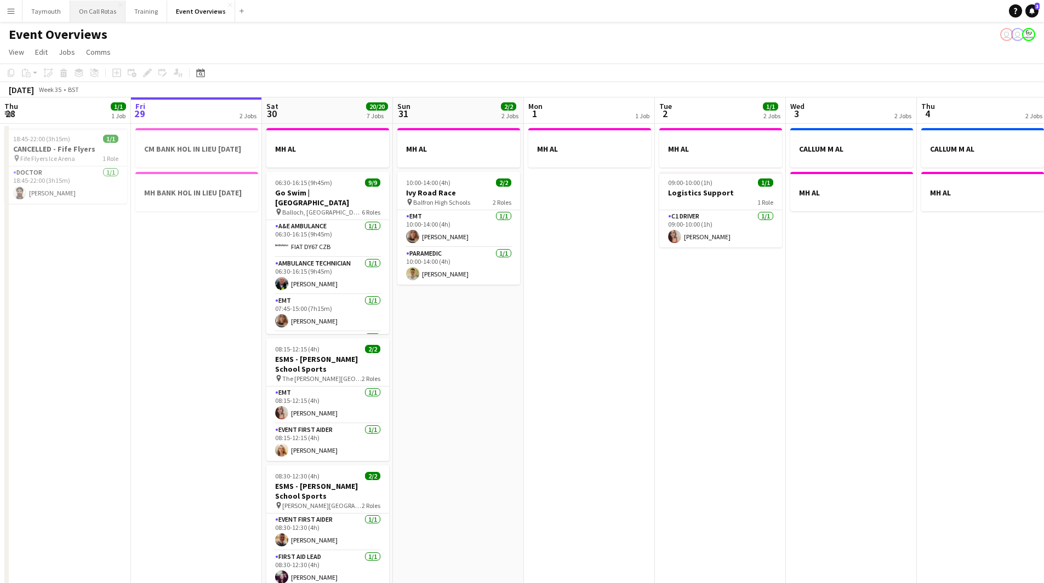
click at [106, 14] on button "On Call Rotas Close" at bounding box center [97, 11] width 55 height 21
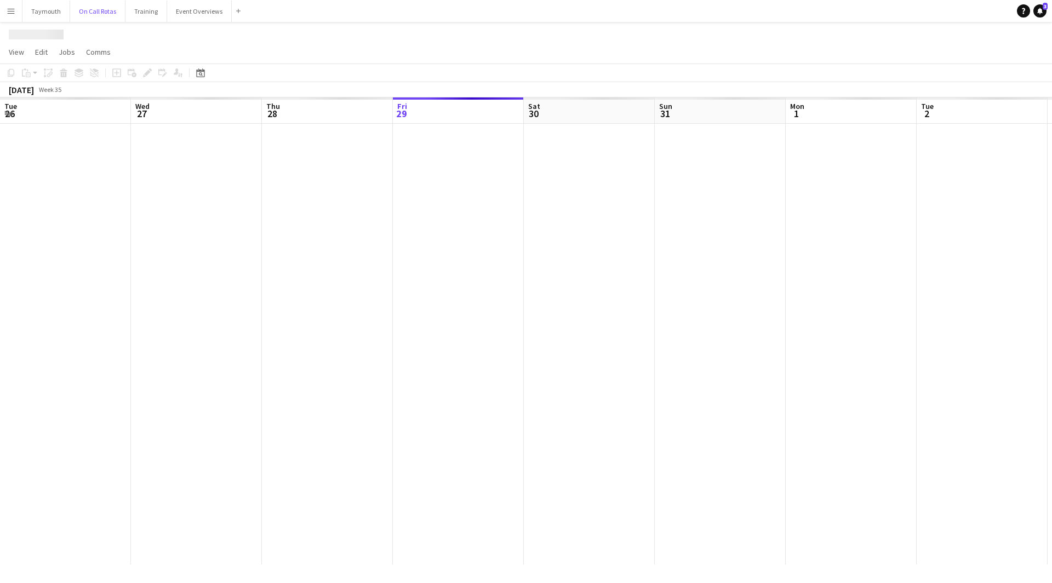
scroll to position [0, 262]
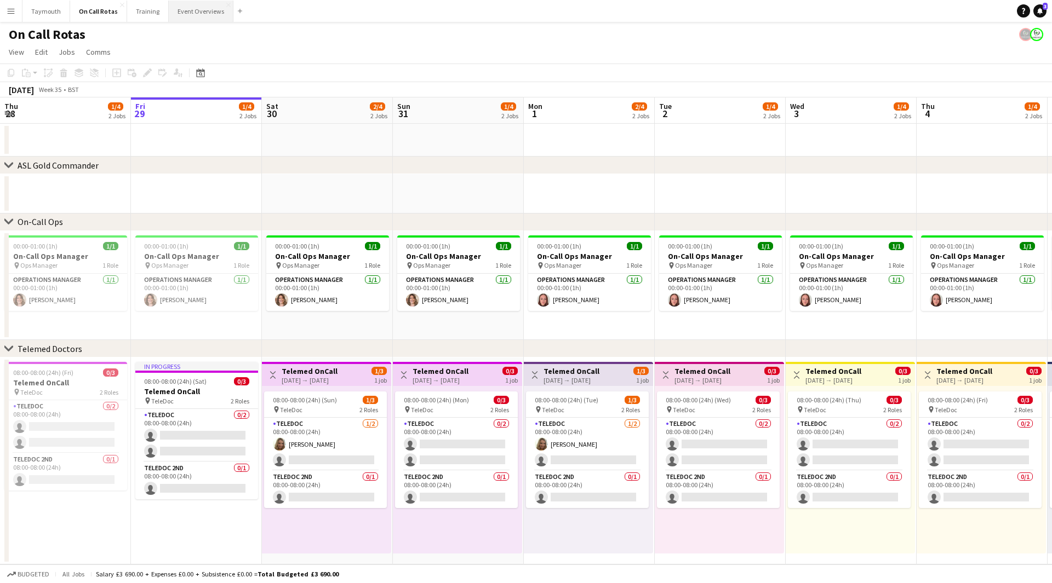
click at [183, 15] on button "Event Overviews Close" at bounding box center [201, 11] width 65 height 21
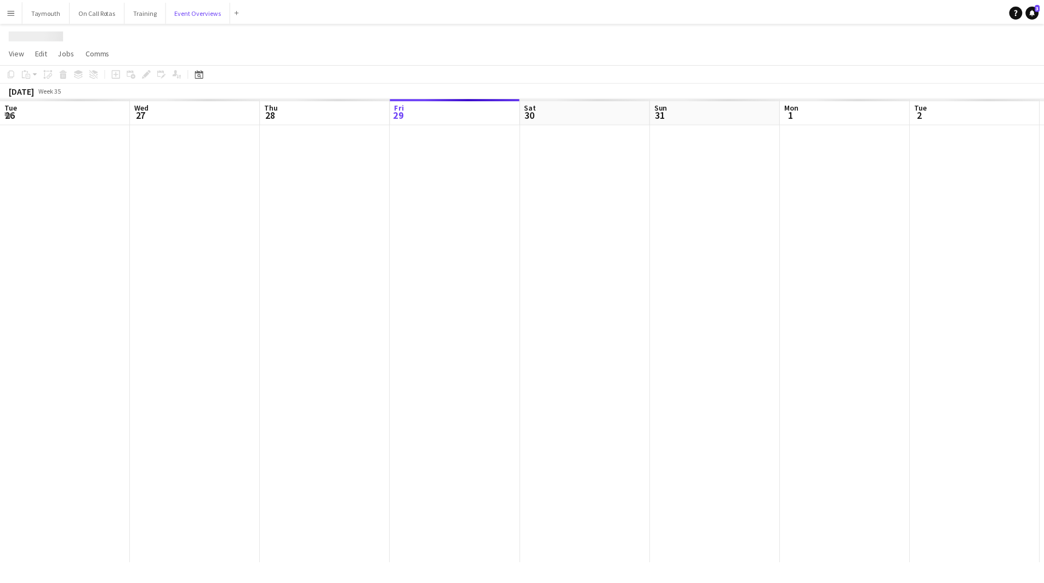
scroll to position [0, 262]
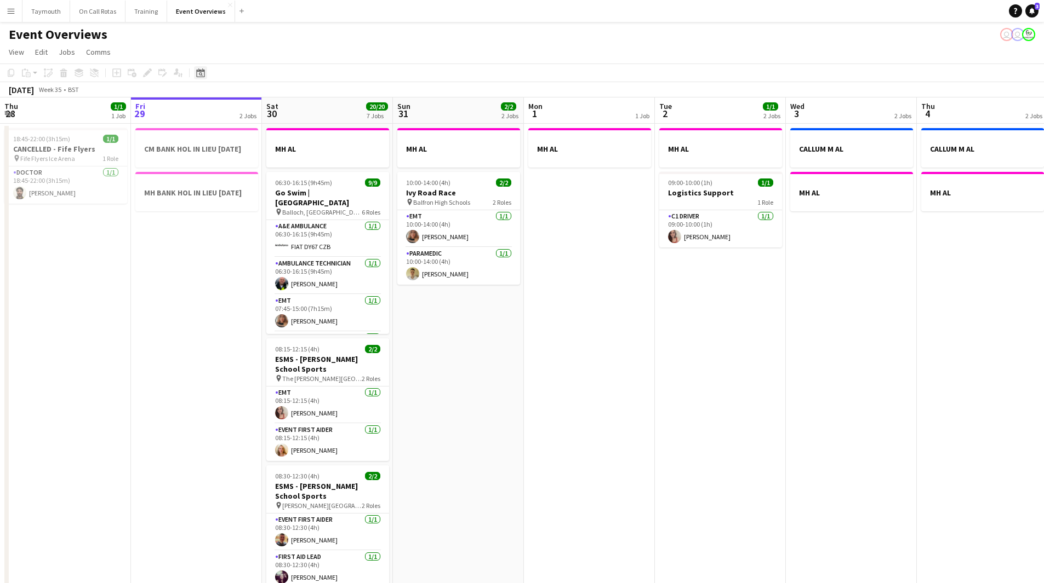
click at [199, 73] on icon at bounding box center [201, 74] width 4 height 4
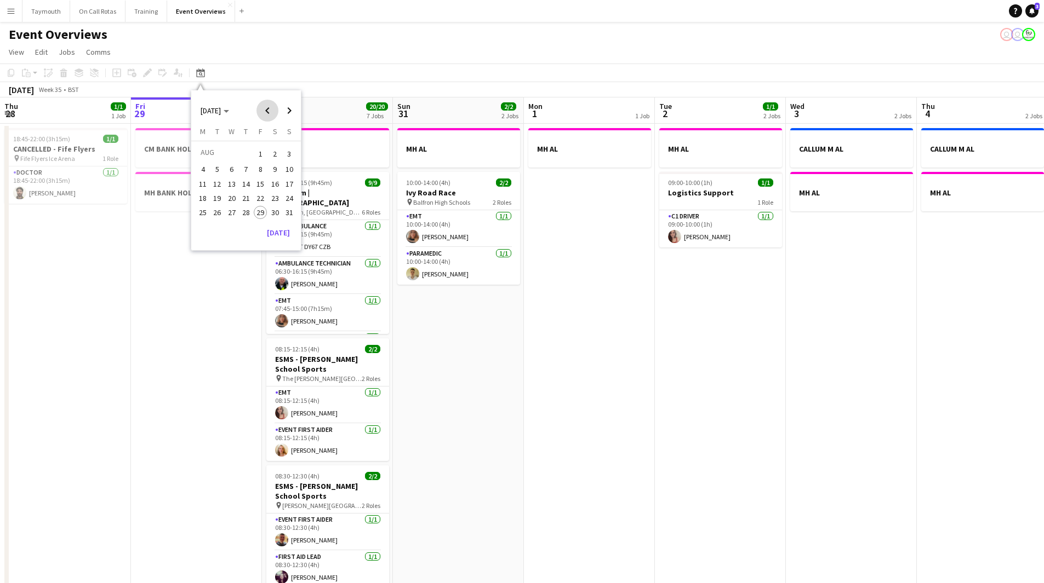
click at [264, 109] on span "Previous month" at bounding box center [267, 111] width 22 height 22
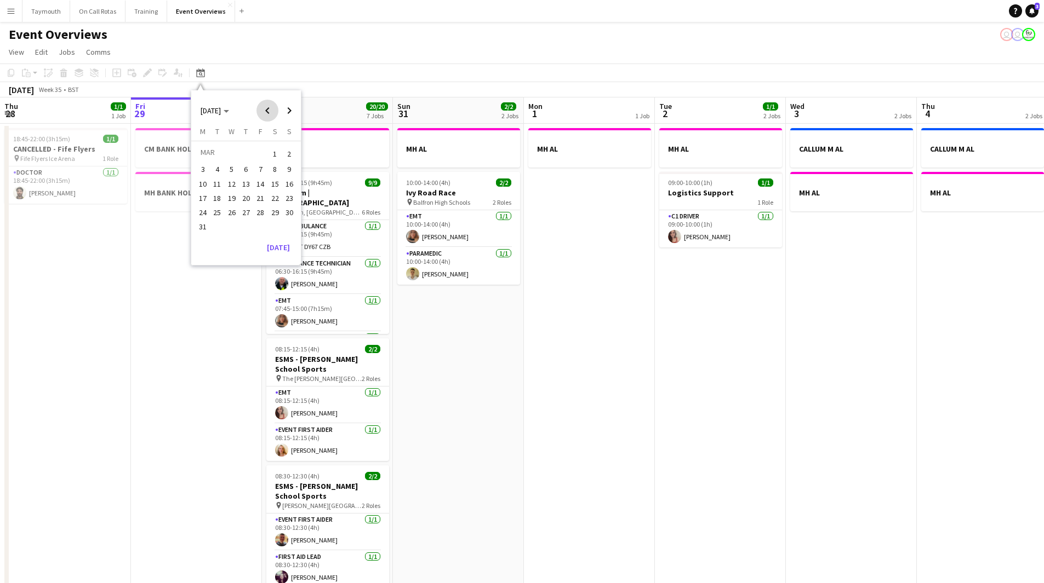
click at [264, 109] on span "Previous month" at bounding box center [267, 111] width 22 height 22
click at [232, 171] on span "4" at bounding box center [231, 169] width 13 height 13
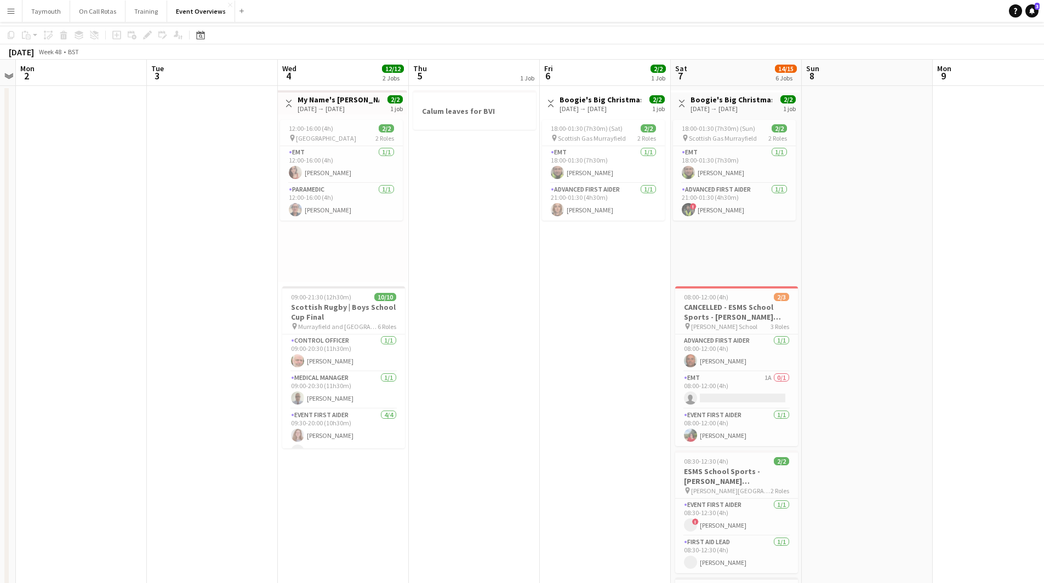
scroll to position [0, 0]
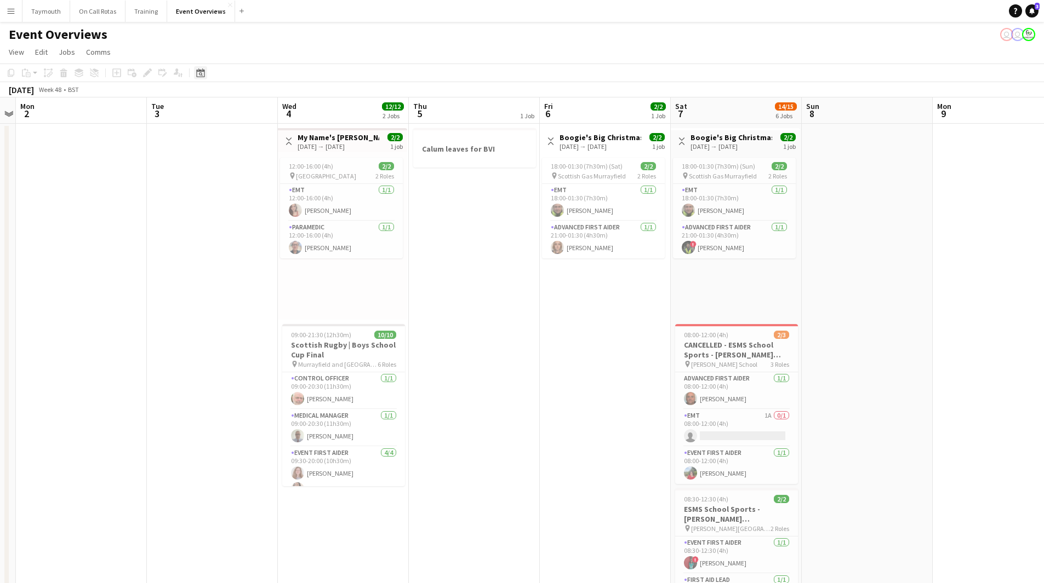
click at [200, 70] on icon "Date picker" at bounding box center [200, 72] width 9 height 9
click at [229, 108] on span "[DATE]" at bounding box center [215, 111] width 28 height 10
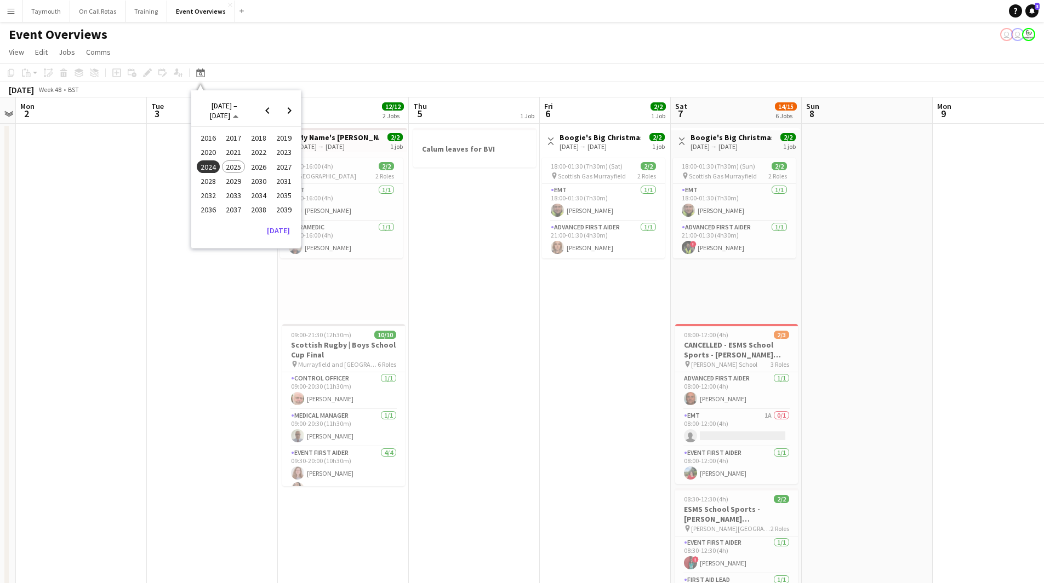
click at [212, 165] on span "2024" at bounding box center [208, 167] width 22 height 13
click at [202, 184] on span "SEP" at bounding box center [208, 181] width 22 height 13
click at [276, 163] on button "7" at bounding box center [274, 169] width 14 height 14
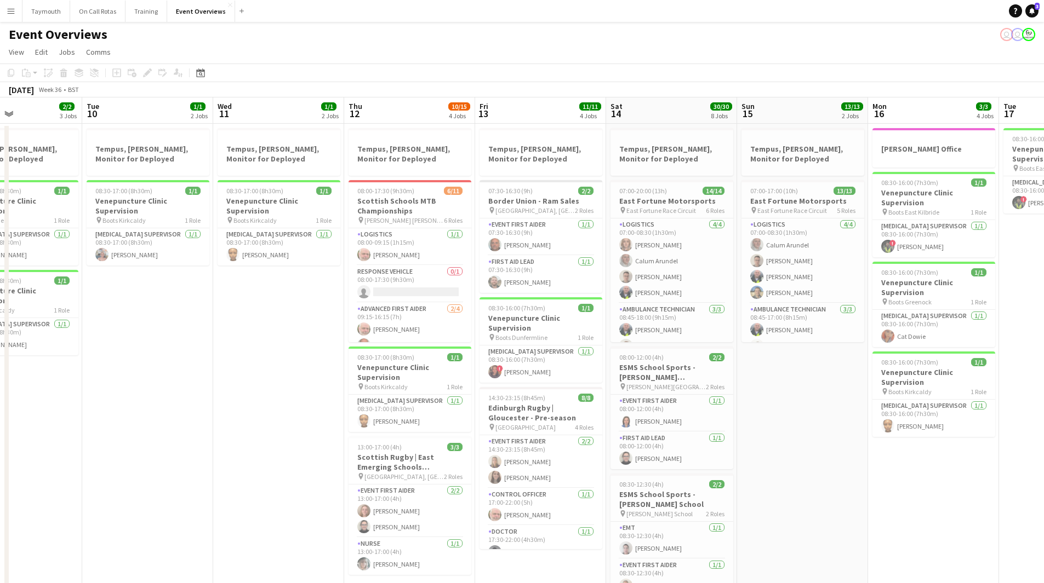
scroll to position [0, 339]
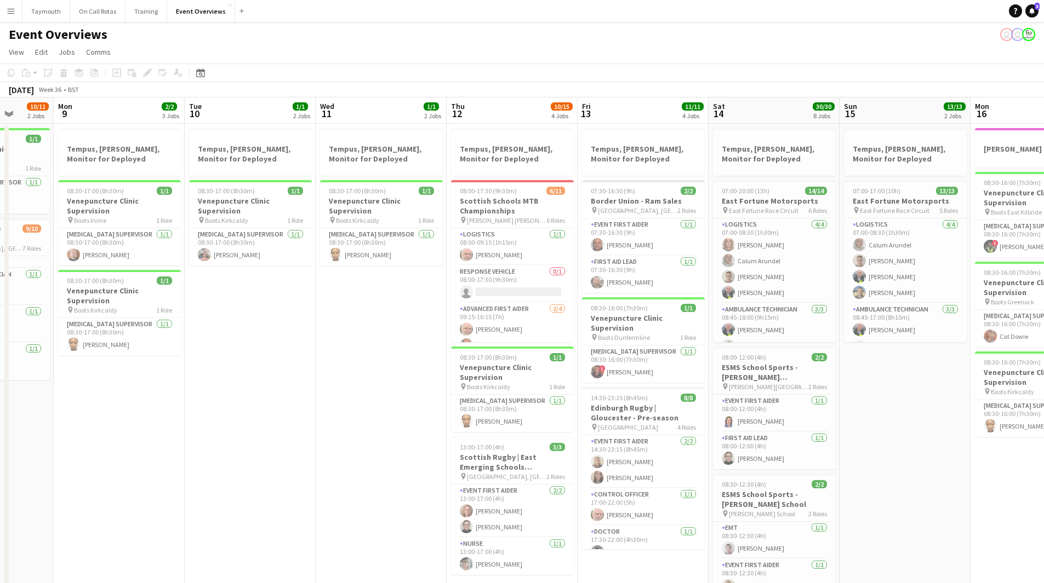
drag, startPoint x: 753, startPoint y: 475, endPoint x: 291, endPoint y: 474, distance: 462.4
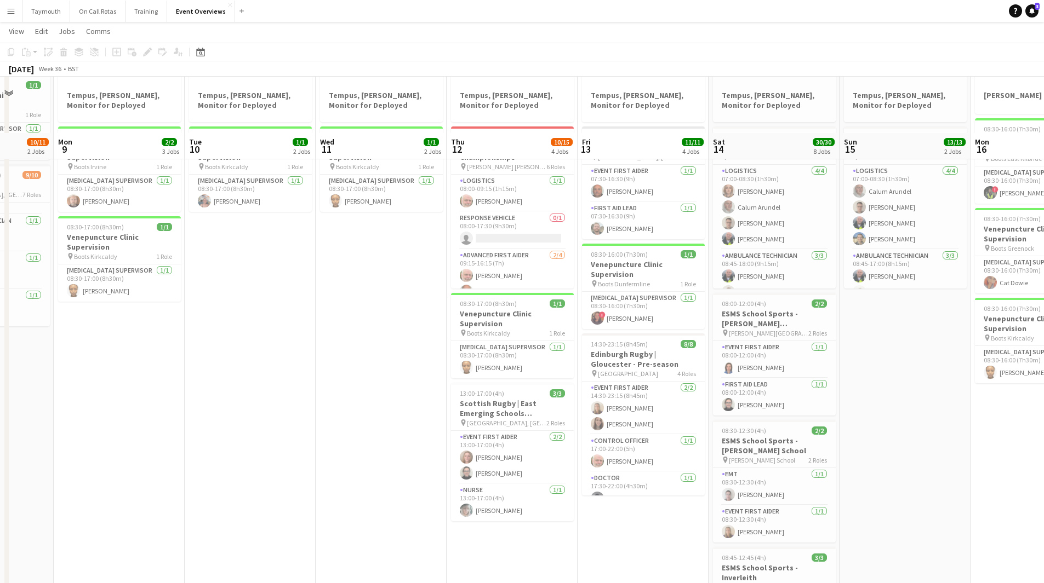
scroll to position [0, 0]
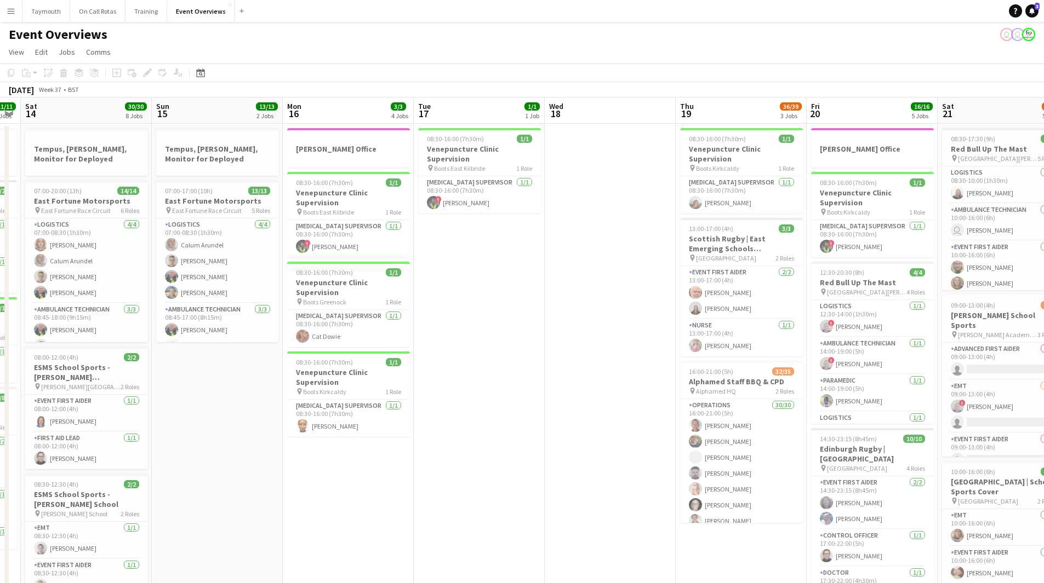
drag, startPoint x: 925, startPoint y: 476, endPoint x: 242, endPoint y: 453, distance: 683.6
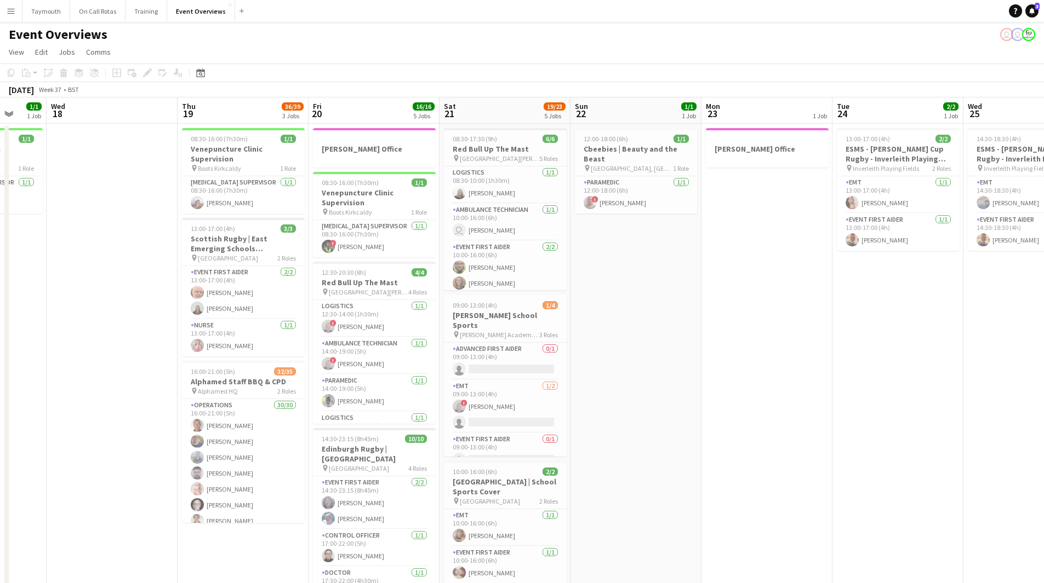
drag, startPoint x: 409, startPoint y: 456, endPoint x: -9, endPoint y: 442, distance: 418.2
click at [0, 442] on html "Menu Boards Boards Boards All jobs Status Workforce Workforce My Workforce Recr…" at bounding box center [522, 585] width 1044 height 1171
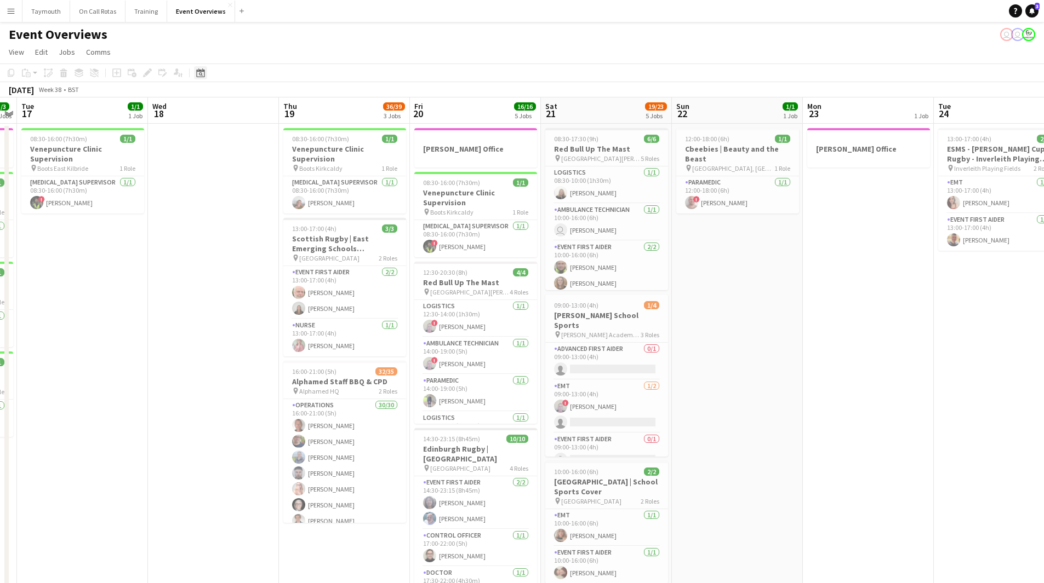
click at [199, 75] on icon "Date picker" at bounding box center [200, 72] width 9 height 9
click at [221, 110] on span "[DATE]" at bounding box center [211, 111] width 20 height 10
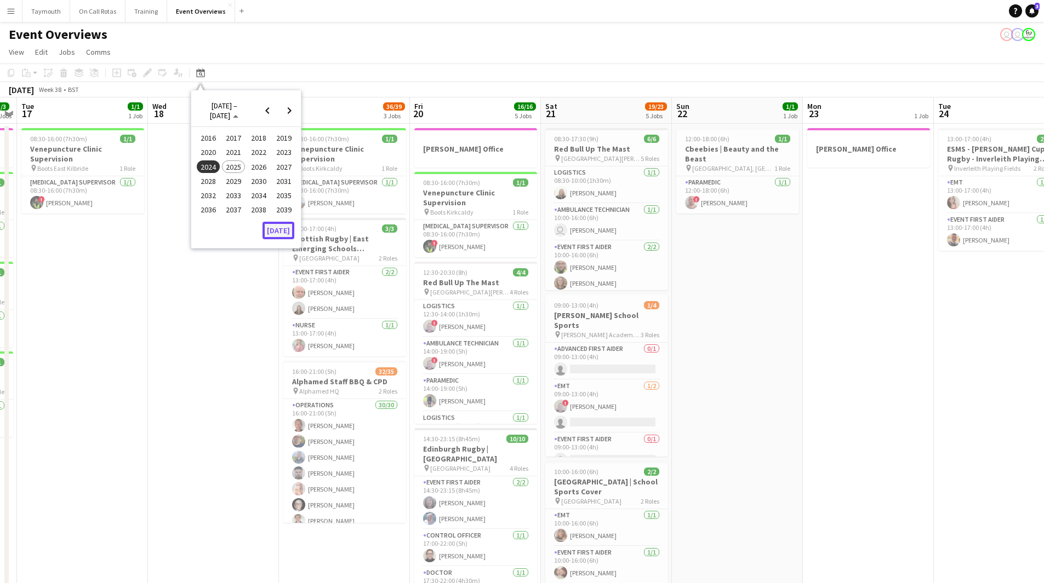
click at [283, 232] on button "[DATE]" at bounding box center [278, 231] width 32 height 18
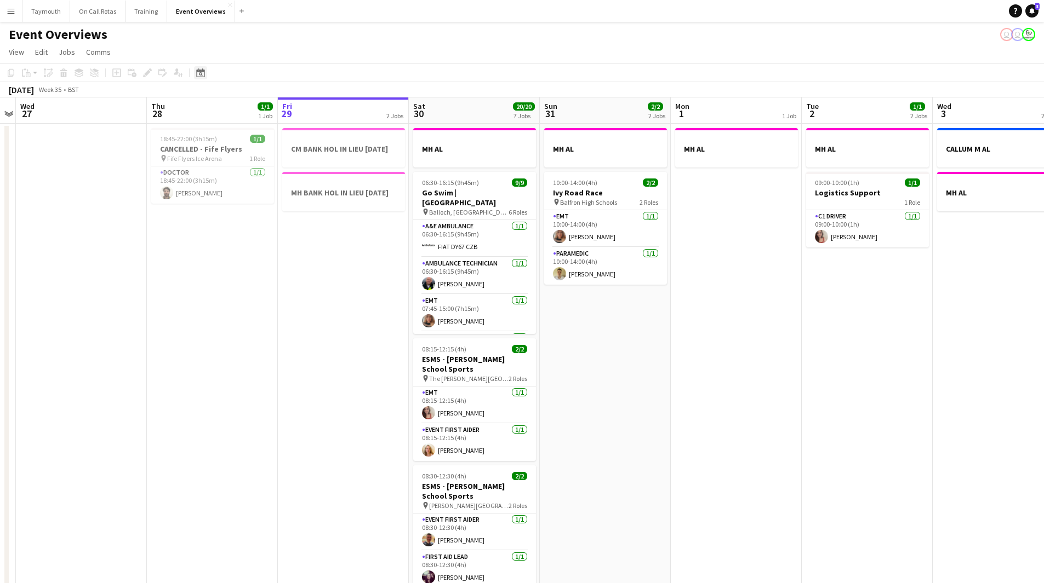
click at [202, 68] on icon "Date picker" at bounding box center [200, 72] width 9 height 9
click at [233, 168] on span "2025" at bounding box center [233, 167] width 22 height 13
click at [284, 169] on span "AUG" at bounding box center [283, 167] width 22 height 13
click at [265, 170] on span "8" at bounding box center [260, 169] width 13 height 13
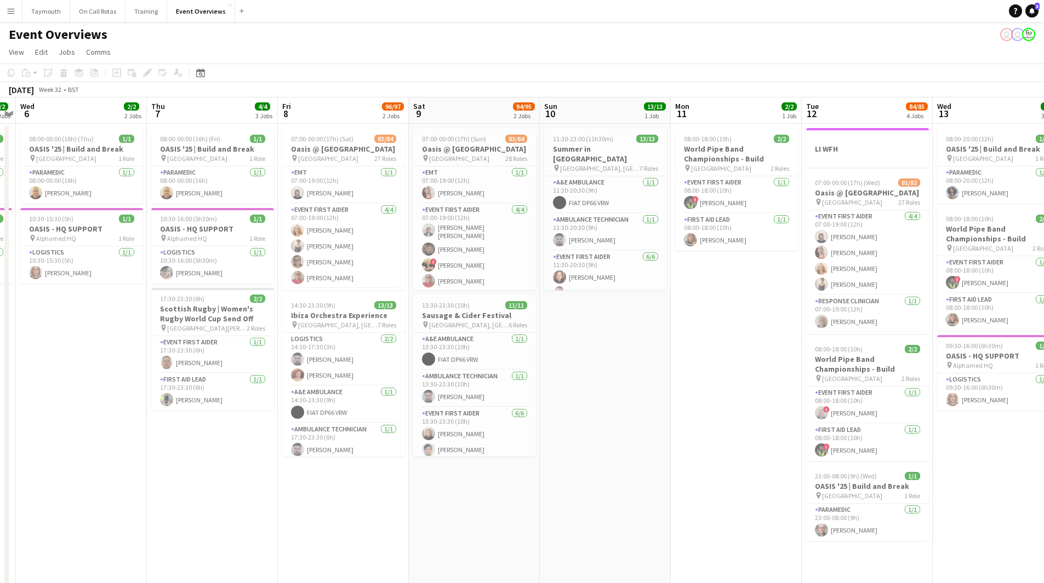
drag, startPoint x: 278, startPoint y: 419, endPoint x: 22, endPoint y: 399, distance: 256.1
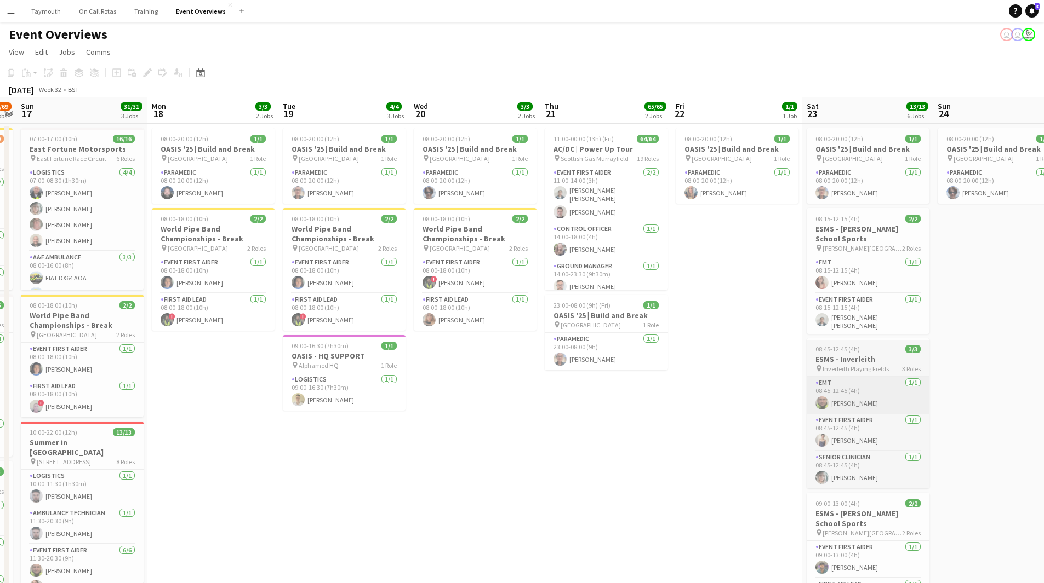
drag, startPoint x: 633, startPoint y: 423, endPoint x: 582, endPoint y: 407, distance: 53.5
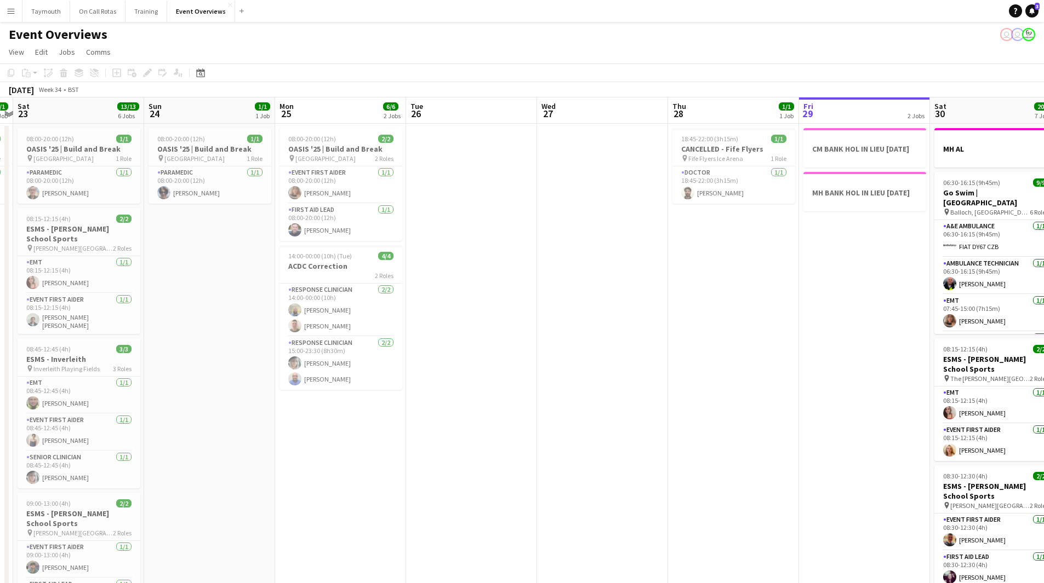
drag, startPoint x: 591, startPoint y: 411, endPoint x: 84, endPoint y: 395, distance: 507.0
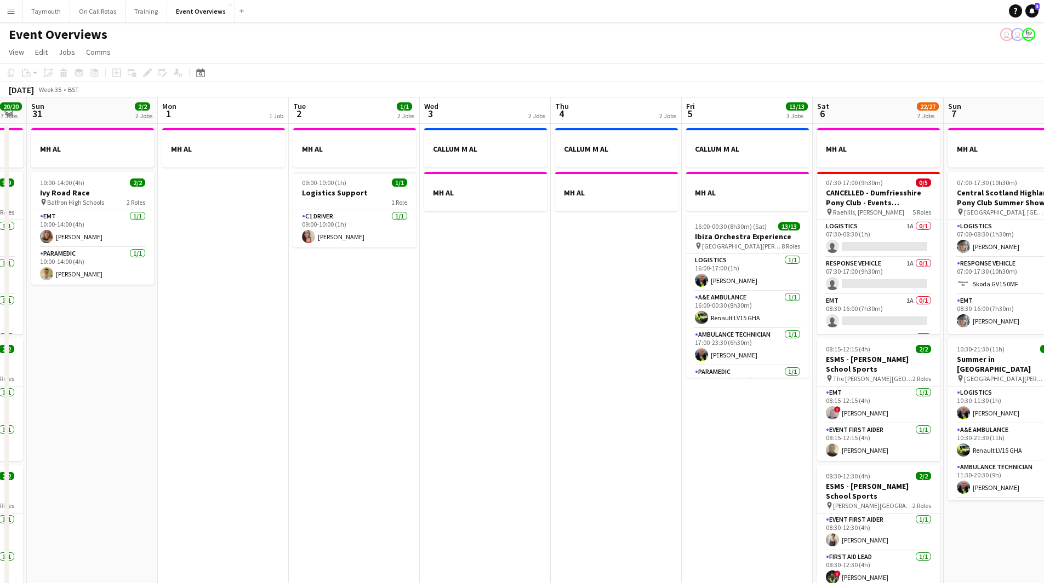
drag, startPoint x: 621, startPoint y: 422, endPoint x: 181, endPoint y: 405, distance: 440.3
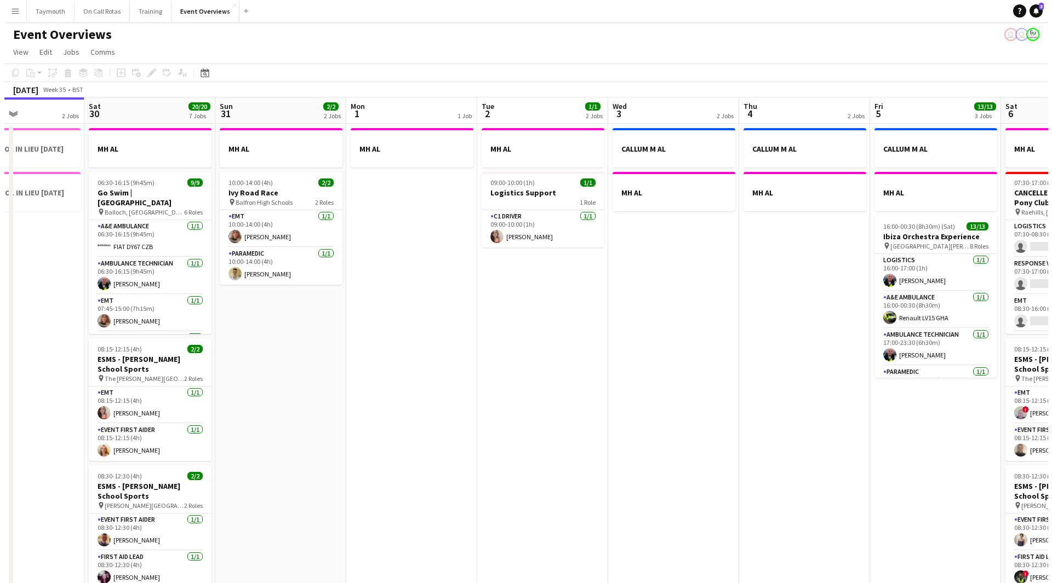
scroll to position [0, 323]
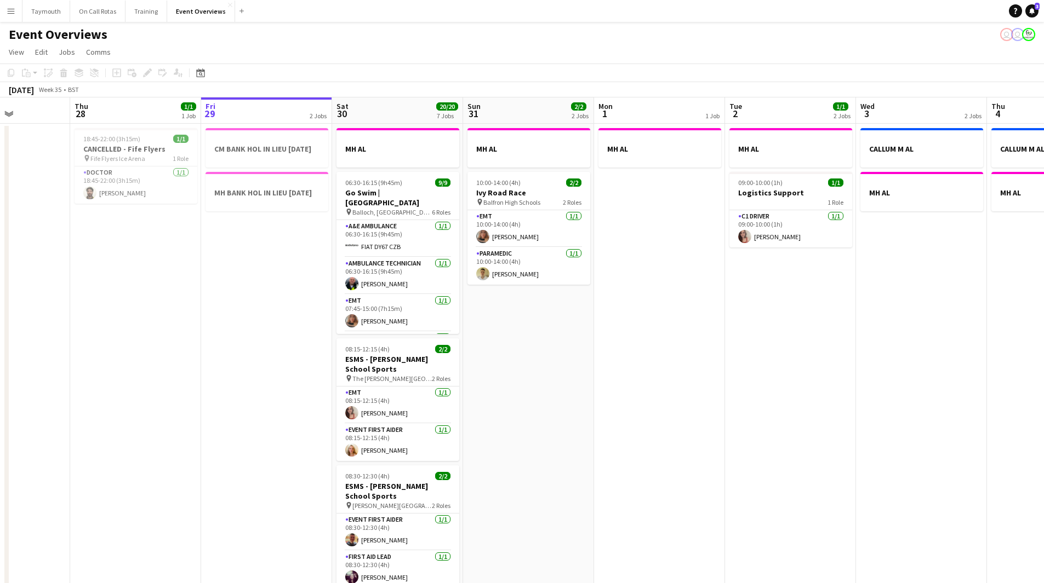
drag, startPoint x: 539, startPoint y: 417, endPoint x: 837, endPoint y: 414, distance: 298.1
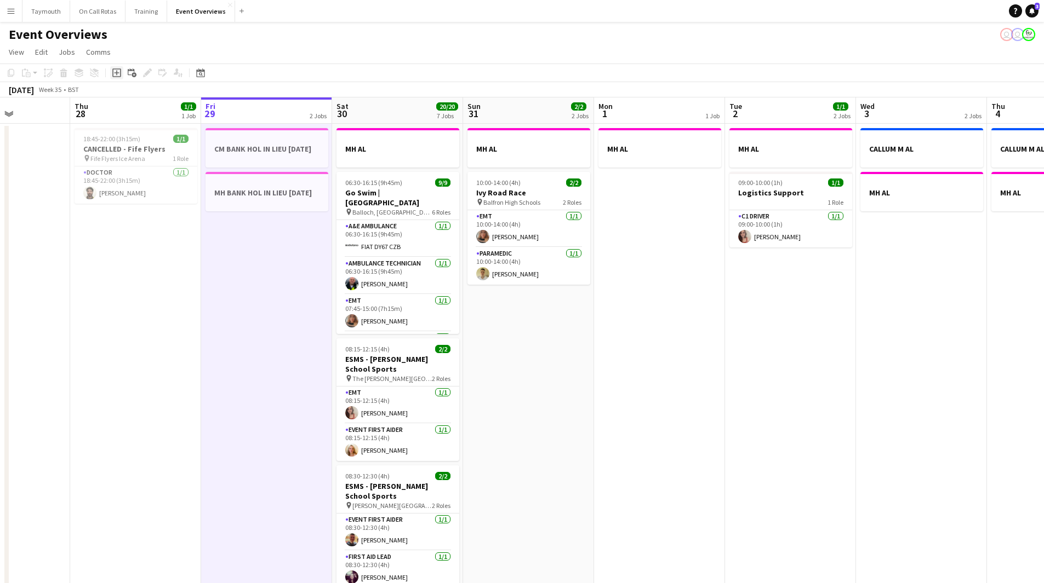
click at [119, 72] on icon "Add job" at bounding box center [116, 72] width 9 height 9
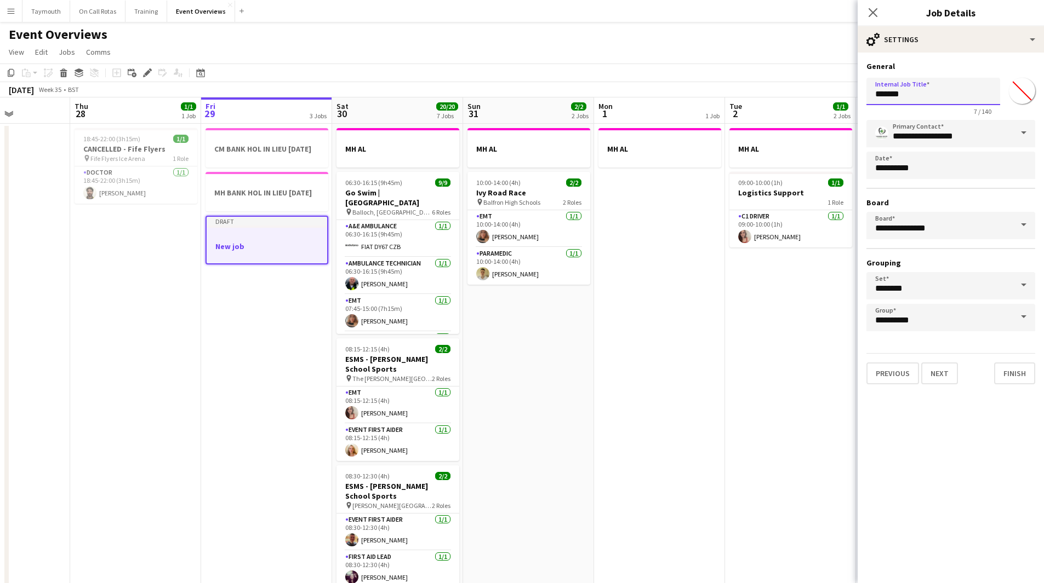
drag, startPoint x: 974, startPoint y: 101, endPoint x: 230, endPoint y: 109, distance: 744.0
click at [329, 106] on body "Menu Boards Boards Boards All jobs Status Workforce Workforce My Workforce Recr…" at bounding box center [522, 585] width 1044 height 1171
type input "**********"
click at [951, 381] on button "Next" at bounding box center [939, 374] width 37 height 22
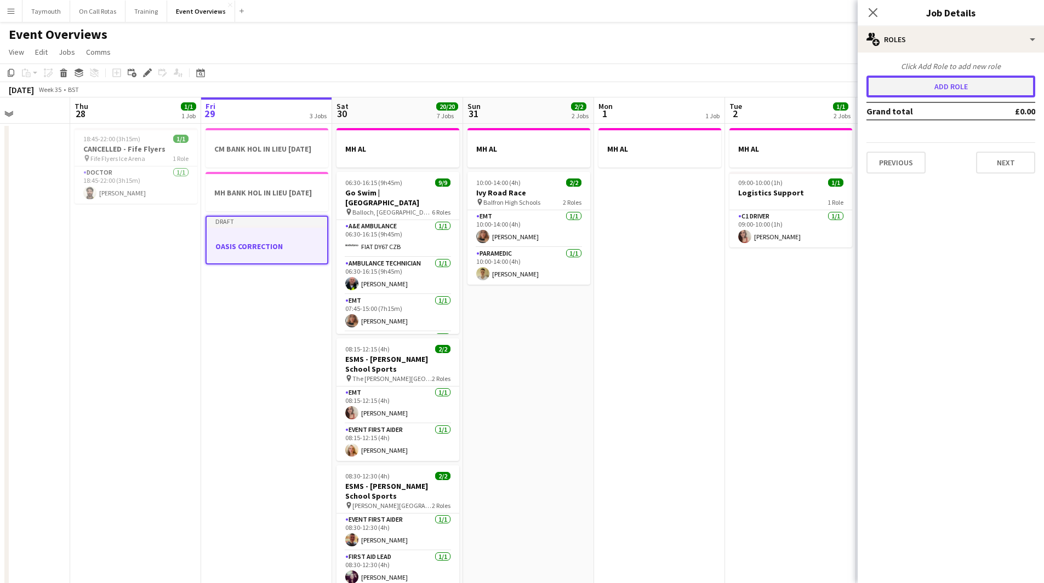
click at [960, 78] on button "Add role" at bounding box center [950, 87] width 169 height 22
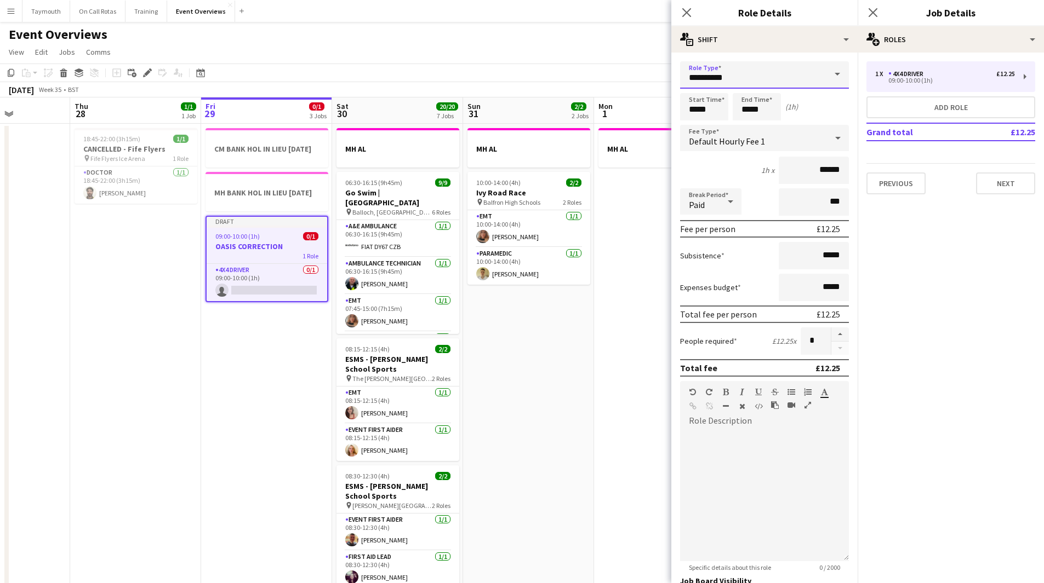
drag, startPoint x: 804, startPoint y: 76, endPoint x: 323, endPoint y: 33, distance: 482.9
click at [324, 33] on body "Menu Boards Boards Boards All jobs Status Workforce Workforce My Workforce Recr…" at bounding box center [522, 585] width 1044 height 1171
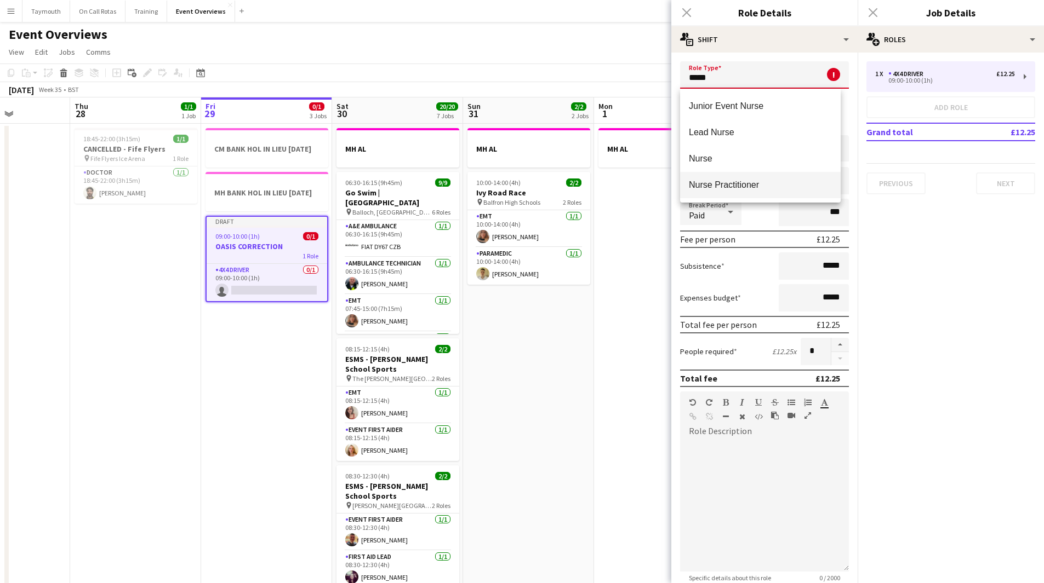
click at [728, 190] on span "Nurse Practitioner" at bounding box center [760, 185] width 143 height 10
type input "**********"
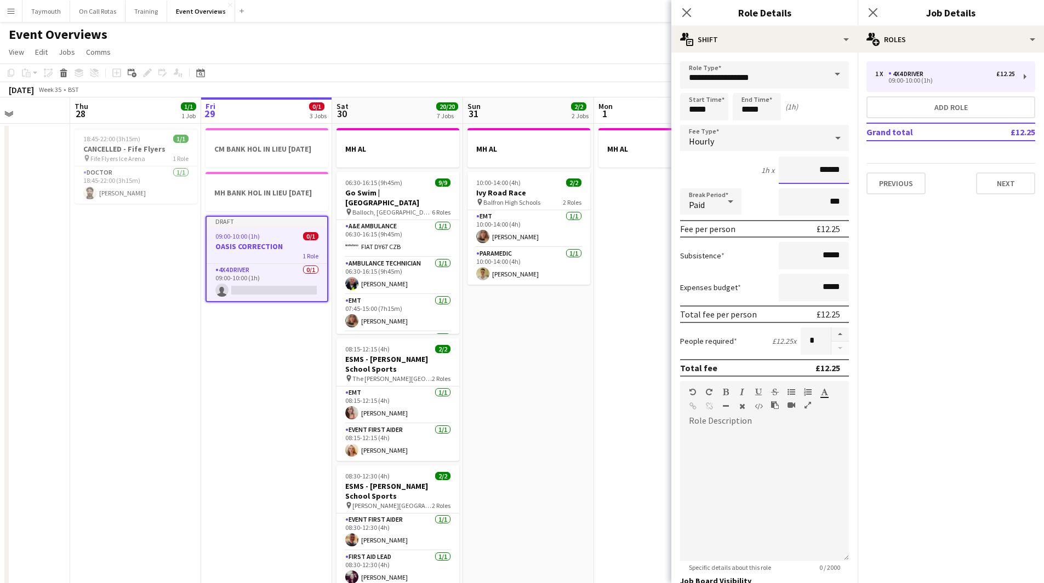
drag, startPoint x: 835, startPoint y: 170, endPoint x: 717, endPoint y: 156, distance: 118.6
click at [717, 156] on form "**********" at bounding box center [764, 401] width 186 height 681
type input "**"
drag, startPoint x: 716, startPoint y: 110, endPoint x: 470, endPoint y: 100, distance: 246.7
click at [484, 102] on body "Menu Boards Boards Boards All jobs Status Workforce Workforce My Workforce Recr…" at bounding box center [522, 585] width 1044 height 1171
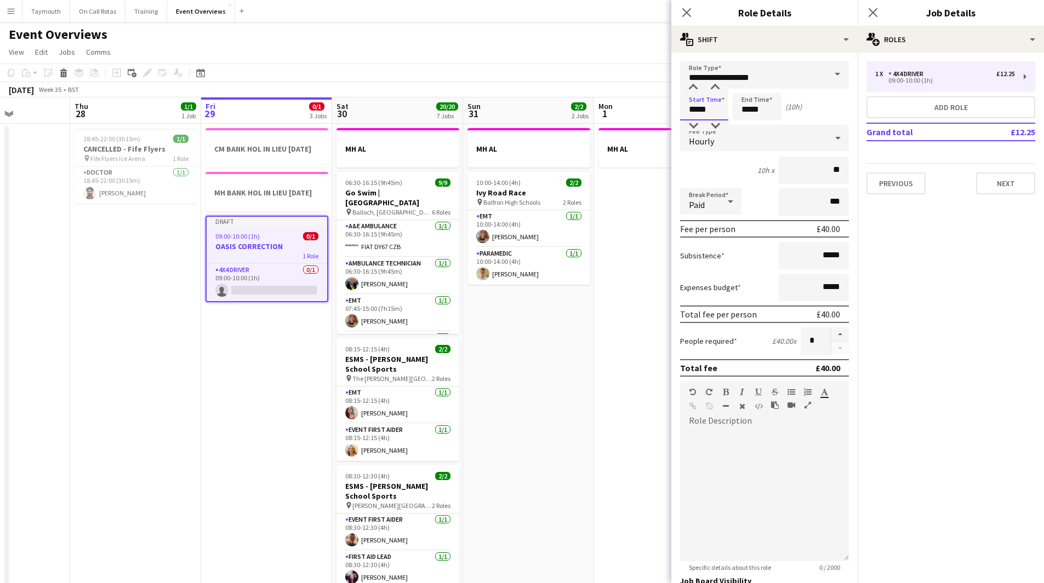
type input "*****"
drag, startPoint x: 247, startPoint y: 297, endPoint x: 256, endPoint y: 297, distance: 9.3
click at [247, 297] on app-card-role "4x4 Driver 0/1 09:00-10:00 (1h) single-neutral-actions" at bounding box center [267, 282] width 121 height 37
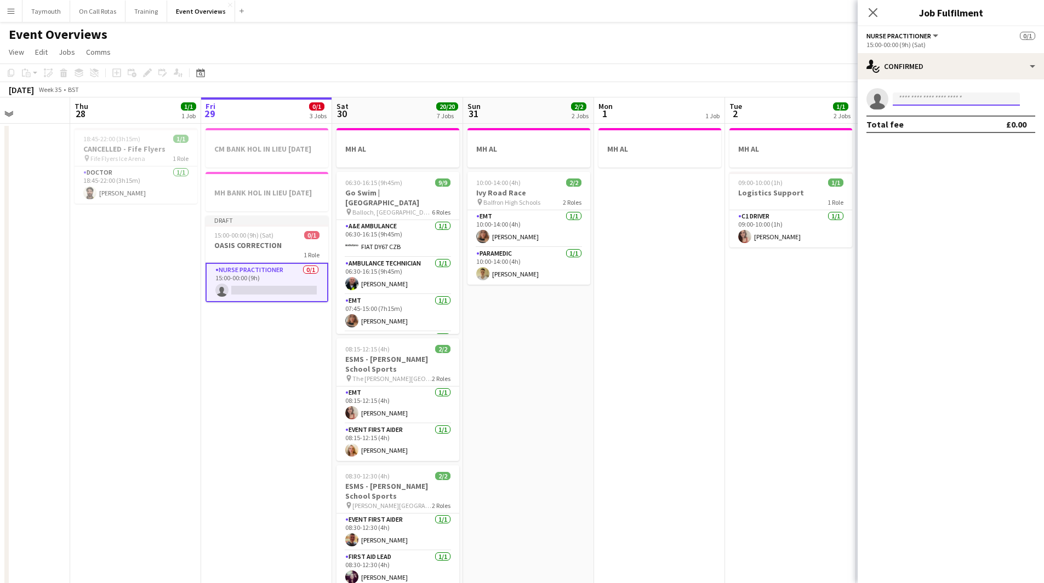
click at [958, 100] on input at bounding box center [955, 99] width 127 height 13
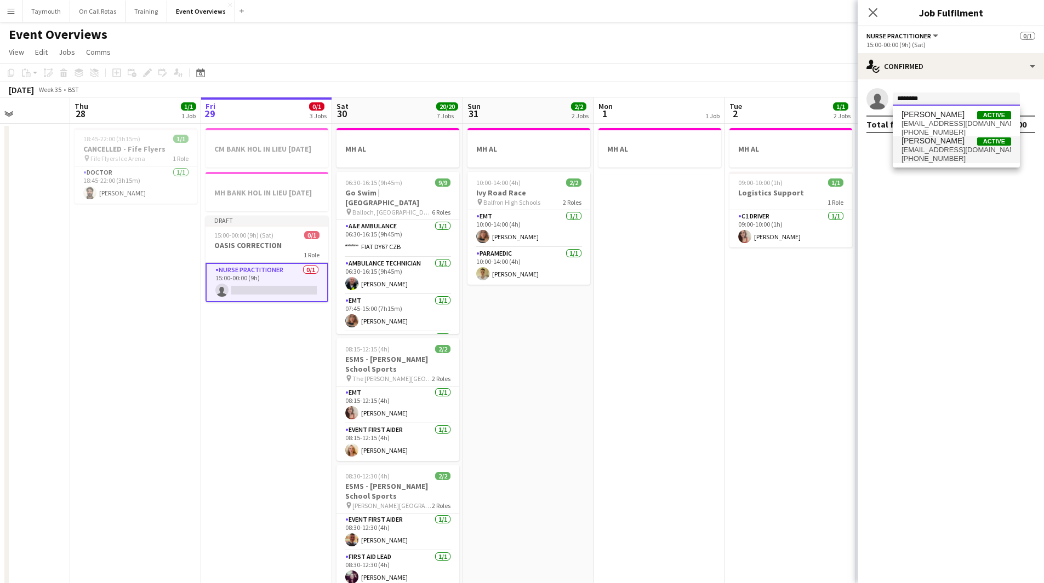
type input "********"
click at [947, 148] on span "[EMAIL_ADDRESS][DOMAIN_NAME]" at bounding box center [956, 150] width 110 height 9
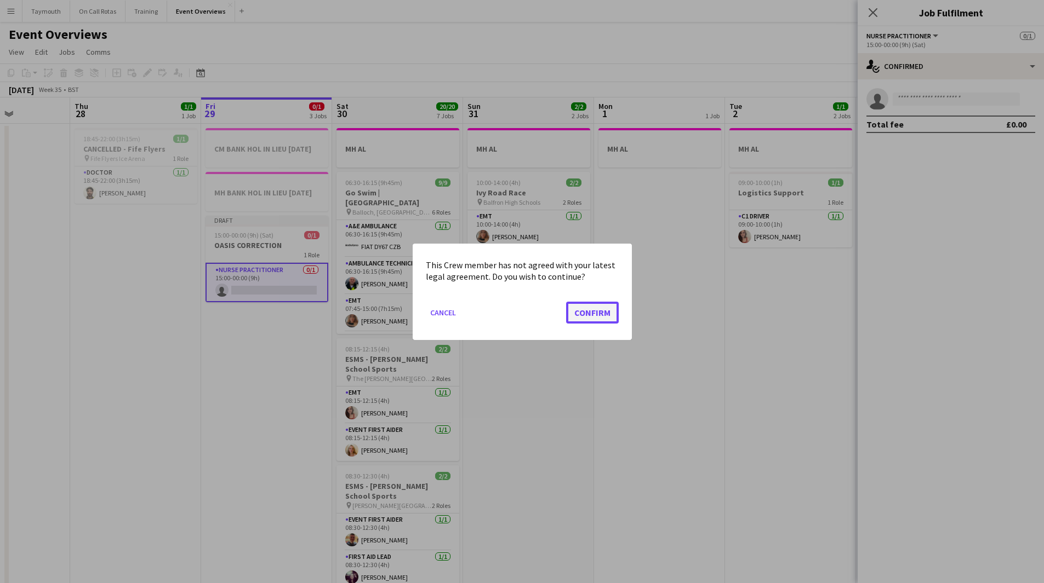
click at [582, 313] on button "Confirm" at bounding box center [592, 312] width 53 height 22
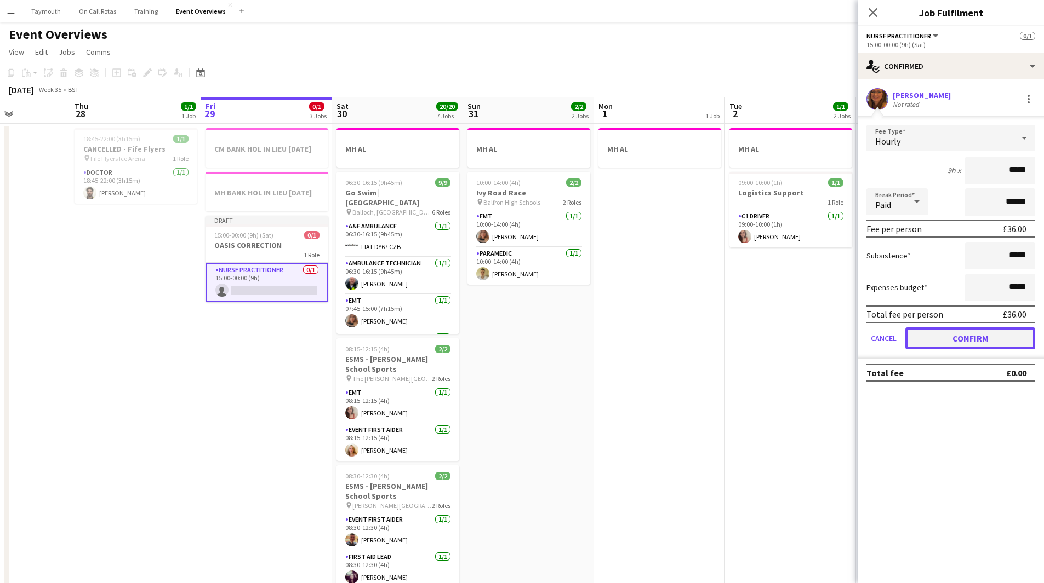
click at [968, 337] on button "Confirm" at bounding box center [970, 339] width 130 height 22
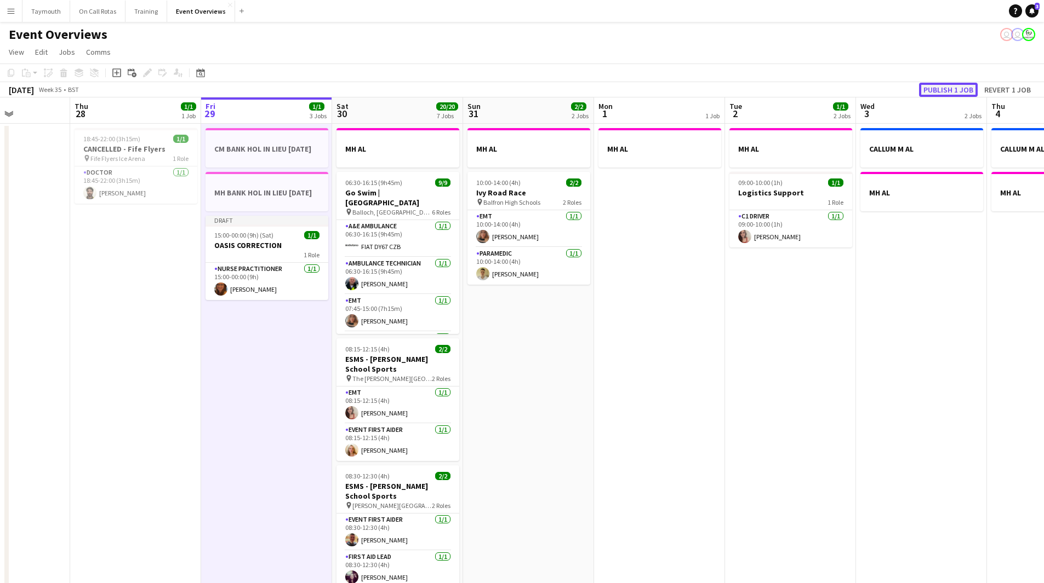
click at [943, 90] on button "Publish 1 job" at bounding box center [948, 90] width 59 height 14
click at [15, 16] on button "Menu" at bounding box center [11, 11] width 22 height 22
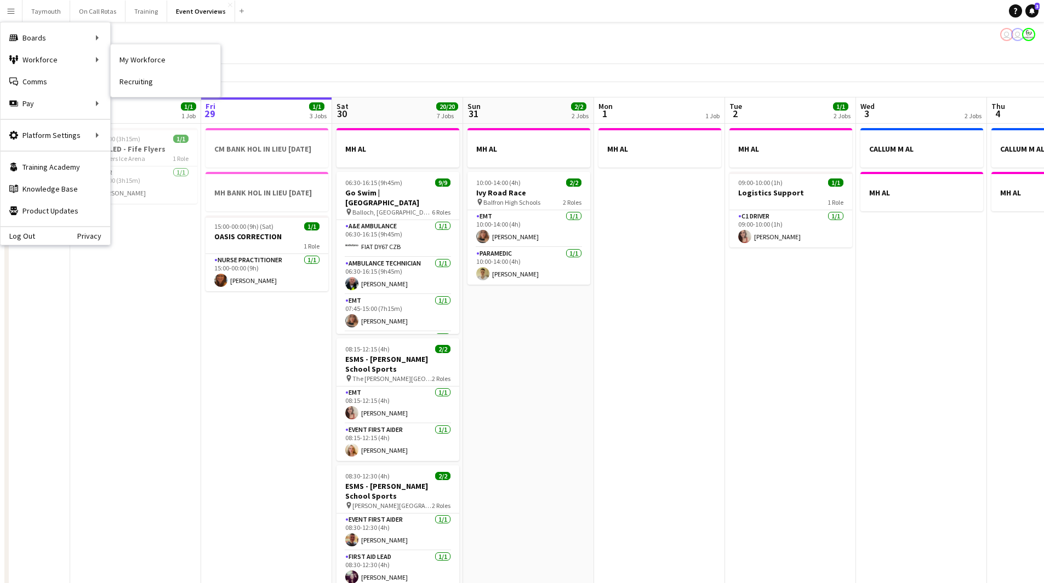
click at [140, 62] on link "My Workforce" at bounding box center [166, 60] width 110 height 22
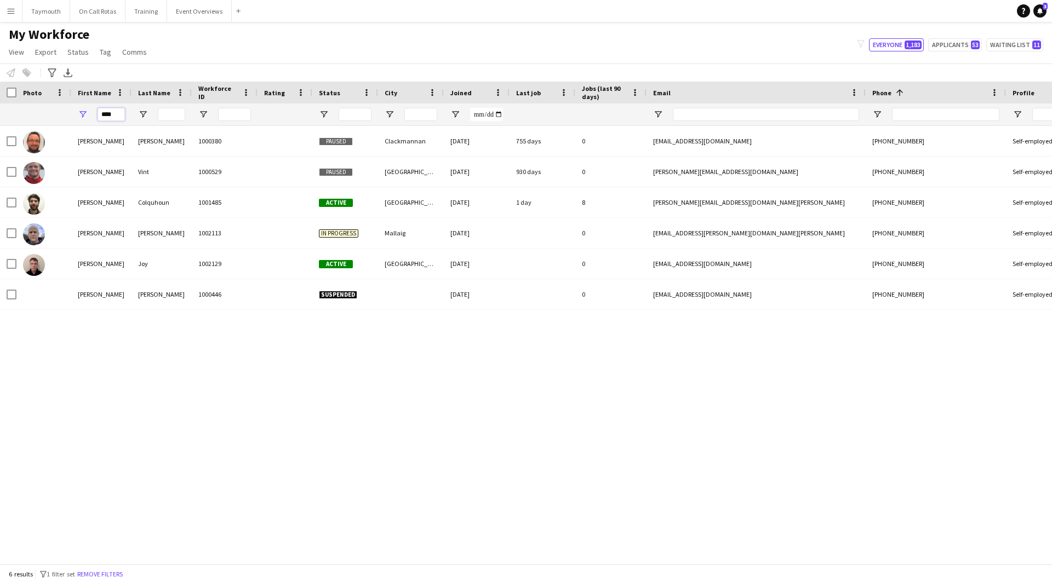
drag, startPoint x: 117, startPoint y: 112, endPoint x: -59, endPoint y: 88, distance: 177.5
click at [0, 88] on html "Menu Boards Boards Boards All jobs Status Workforce Workforce My Workforce Recr…" at bounding box center [526, 291] width 1052 height 583
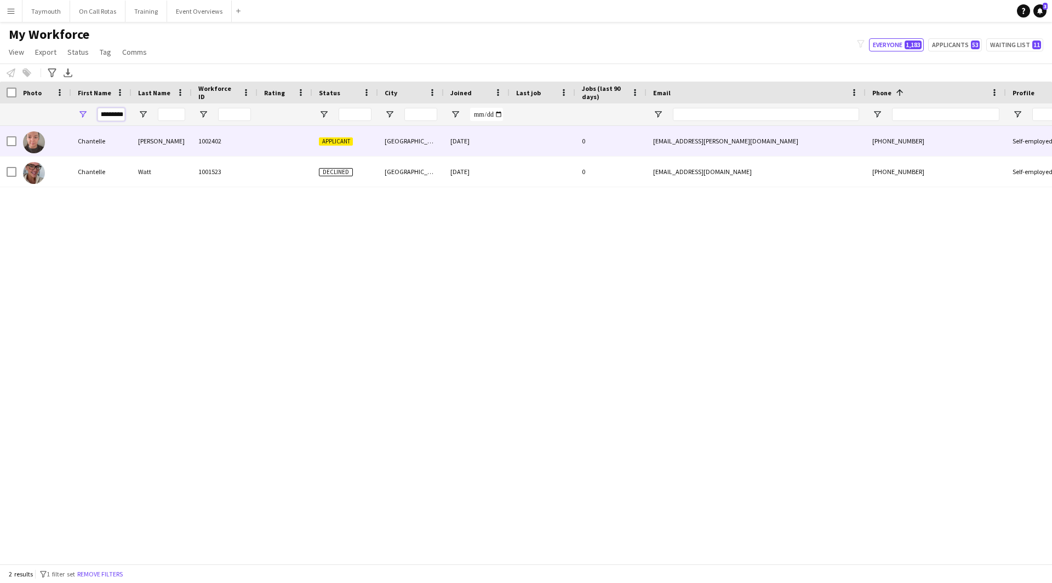
type input "*********"
click at [140, 135] on div "[PERSON_NAME]" at bounding box center [161, 141] width 60 height 30
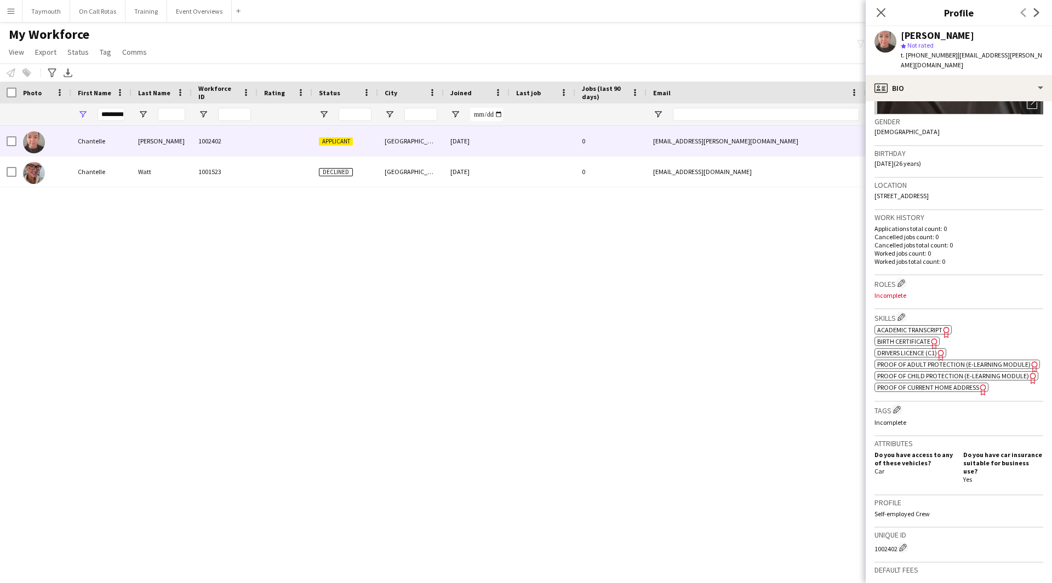
scroll to position [164, 0]
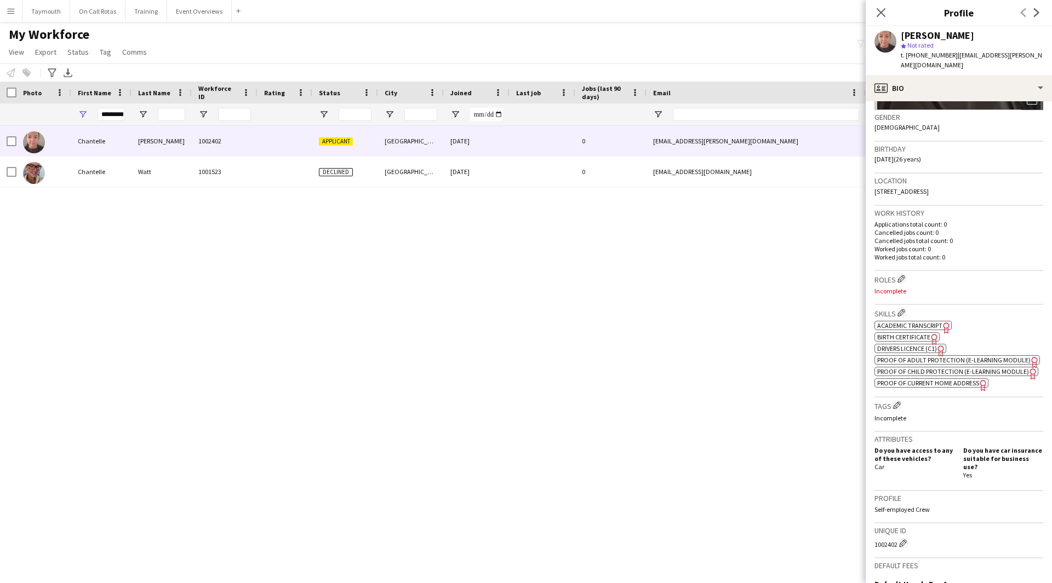
click at [937, 322] on span "Academic Transcript" at bounding box center [909, 326] width 65 height 8
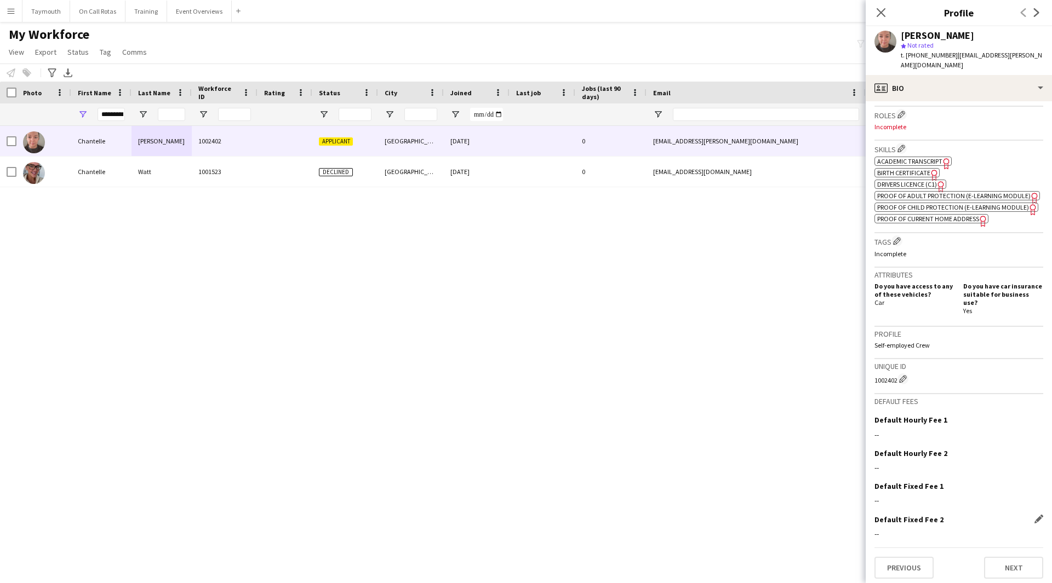
scroll to position [331, 0]
click at [1003, 517] on button "Next" at bounding box center [1013, 566] width 59 height 22
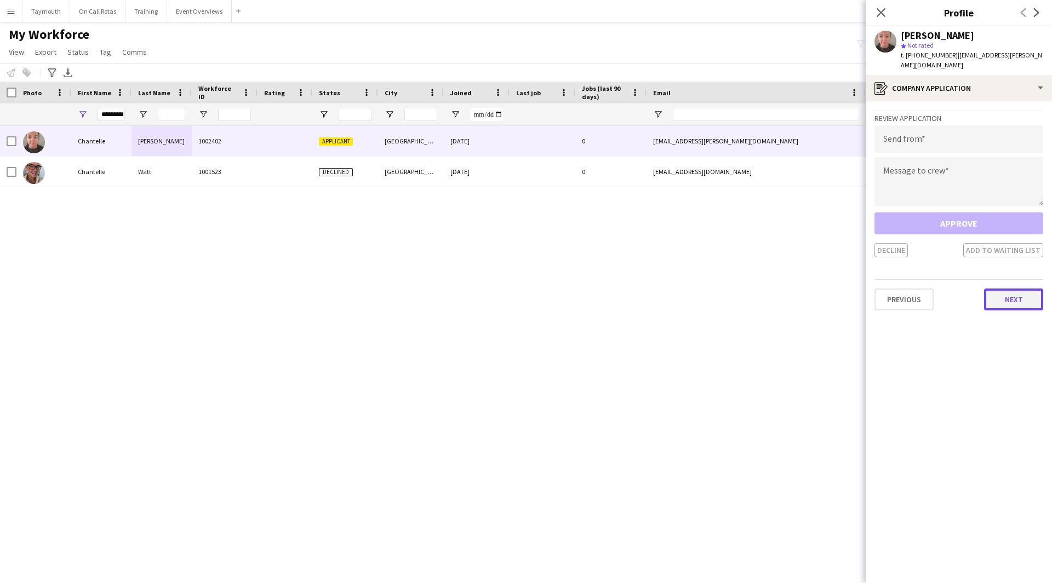
click at [1007, 293] on button "Next" at bounding box center [1013, 300] width 59 height 22
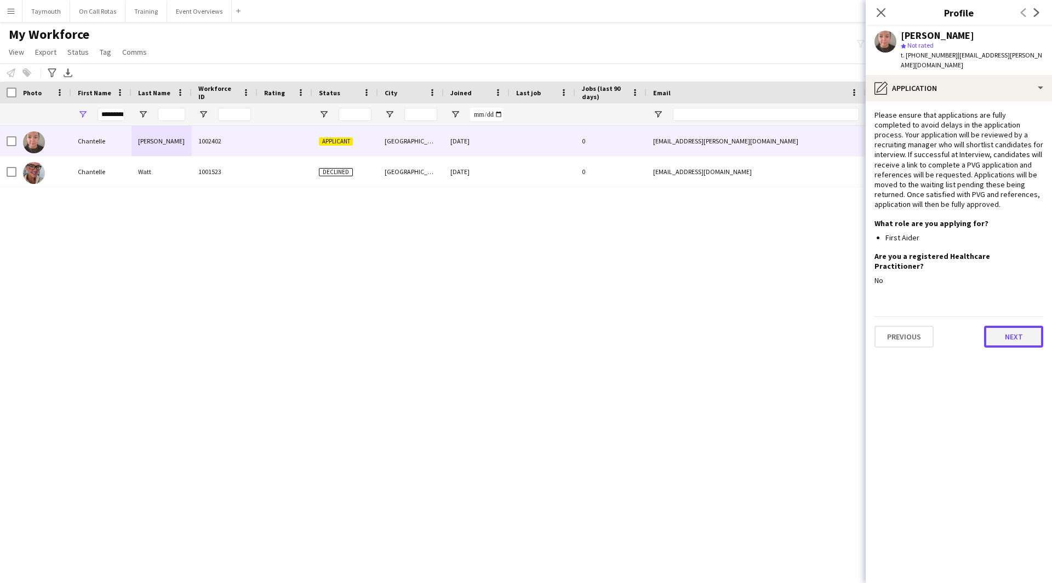
click at [1010, 326] on button "Next" at bounding box center [1013, 337] width 59 height 22
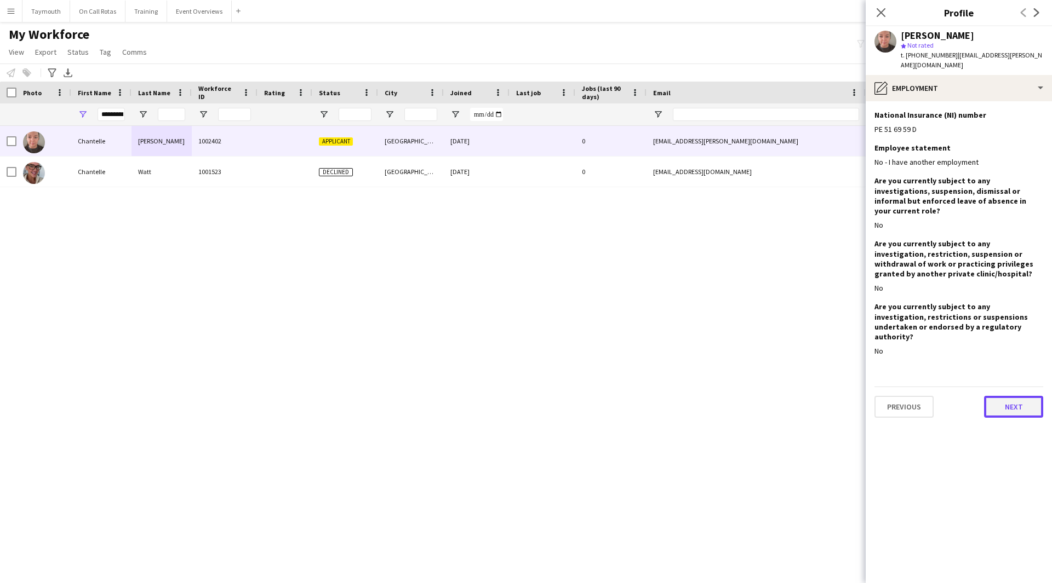
click at [1010, 396] on button "Next" at bounding box center [1013, 407] width 59 height 22
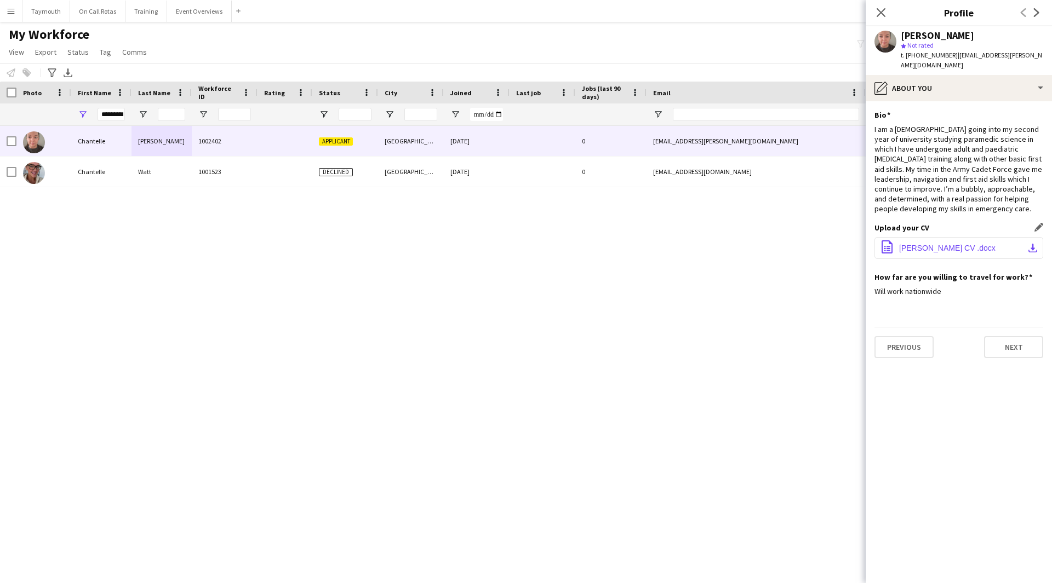
click at [1017, 237] on button "office-file-sheet [PERSON_NAME] CV .docx download-bottom" at bounding box center [958, 248] width 169 height 22
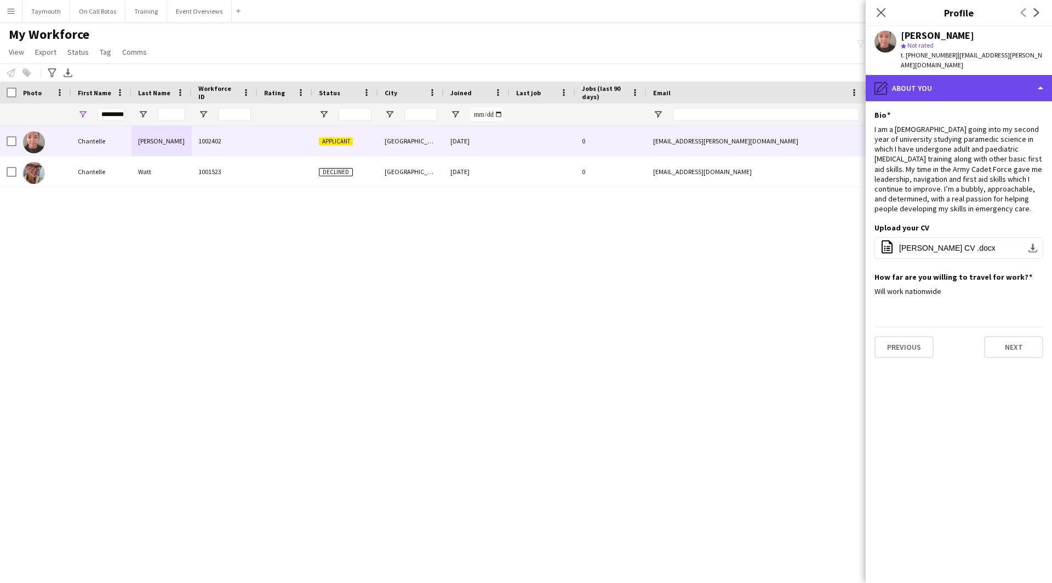
click at [1003, 76] on div "pencil4 About you" at bounding box center [959, 88] width 186 height 26
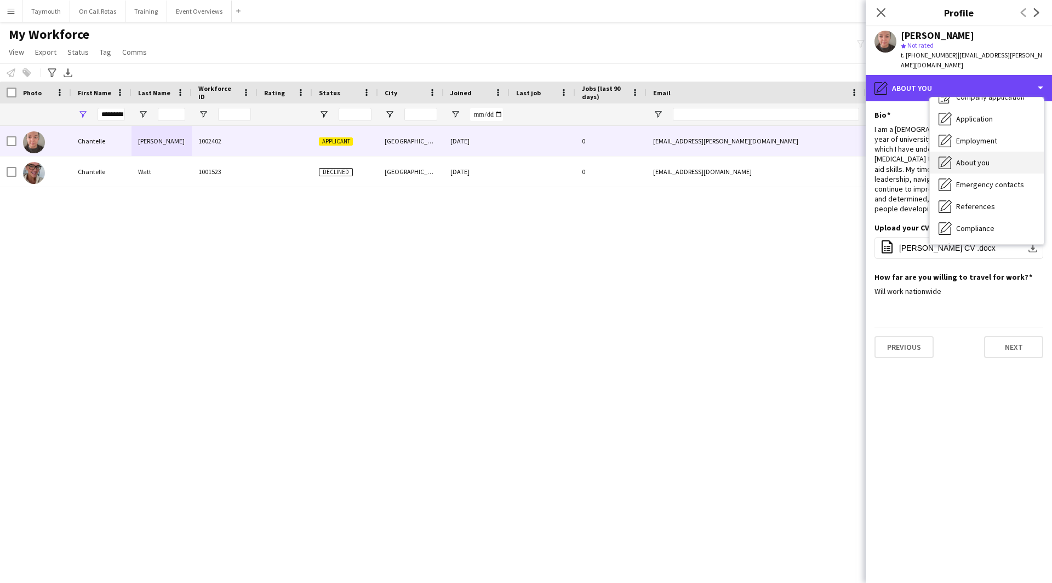
scroll to position [55, 0]
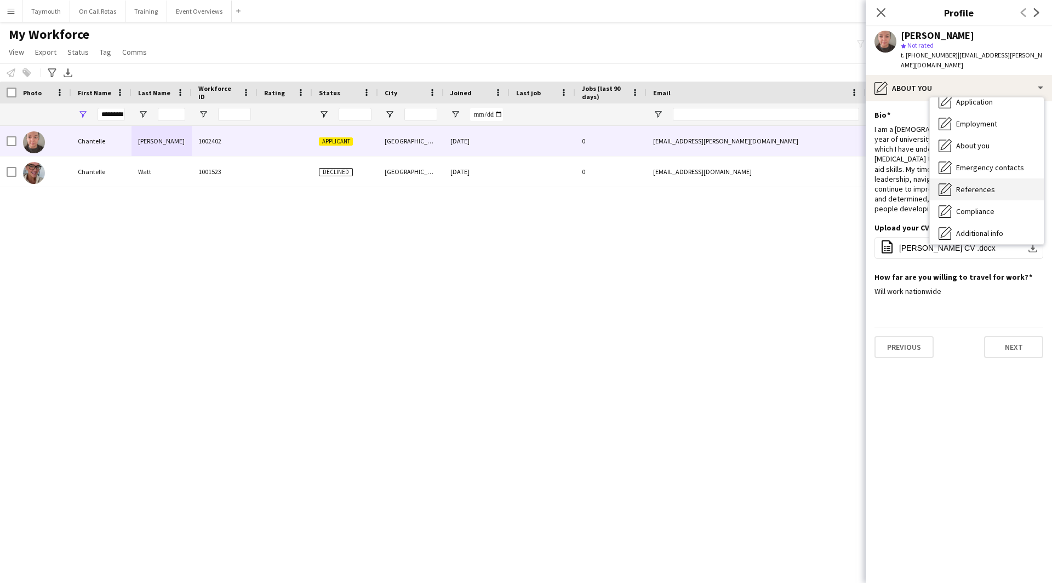
click at [990, 185] on span "References" at bounding box center [975, 190] width 39 height 10
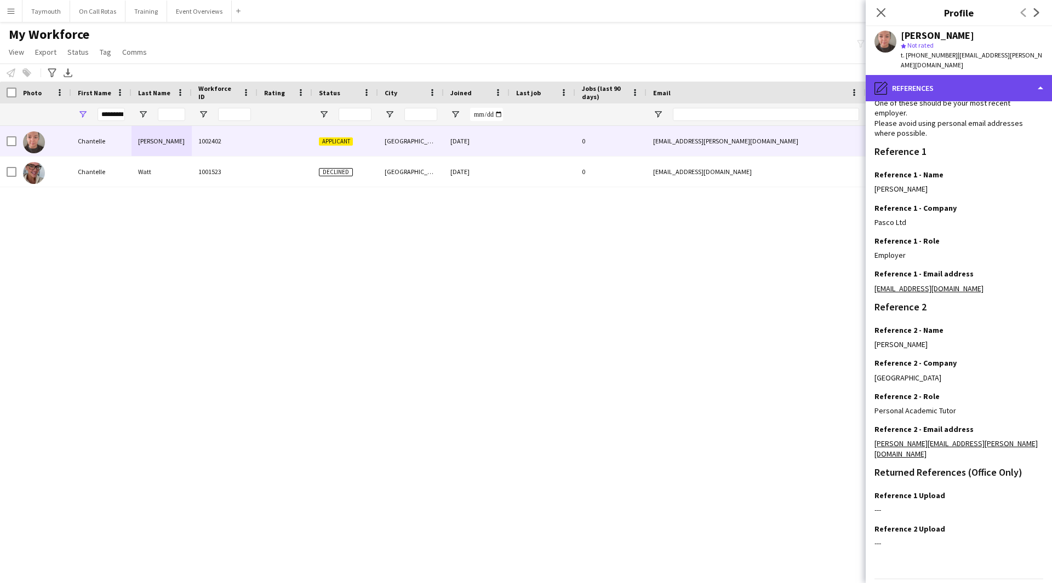
click at [925, 78] on div "pencil4 References" at bounding box center [959, 88] width 186 height 26
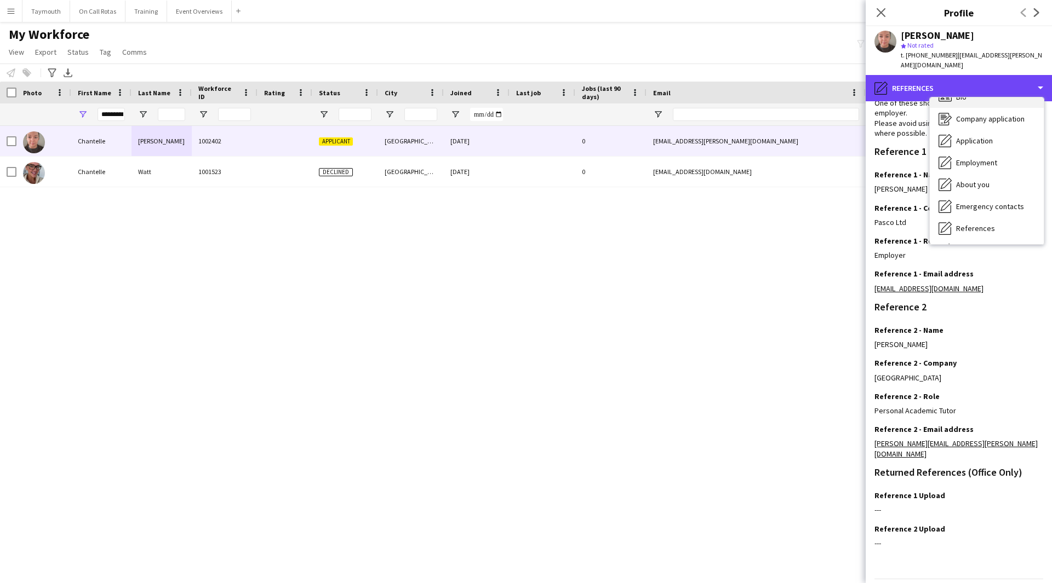
scroll to position [0, 0]
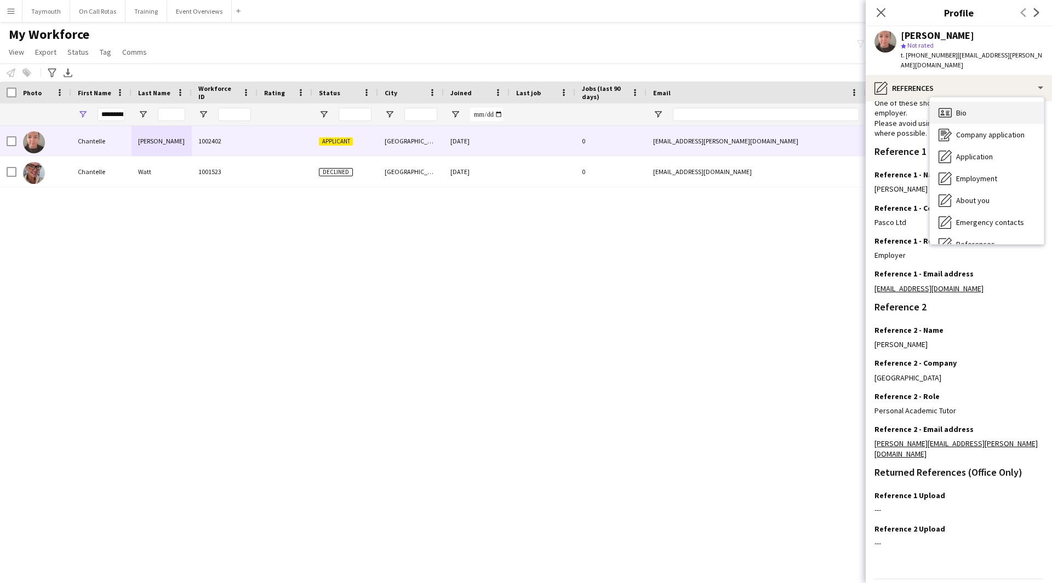
click at [954, 104] on div "Bio Bio" at bounding box center [987, 113] width 114 height 22
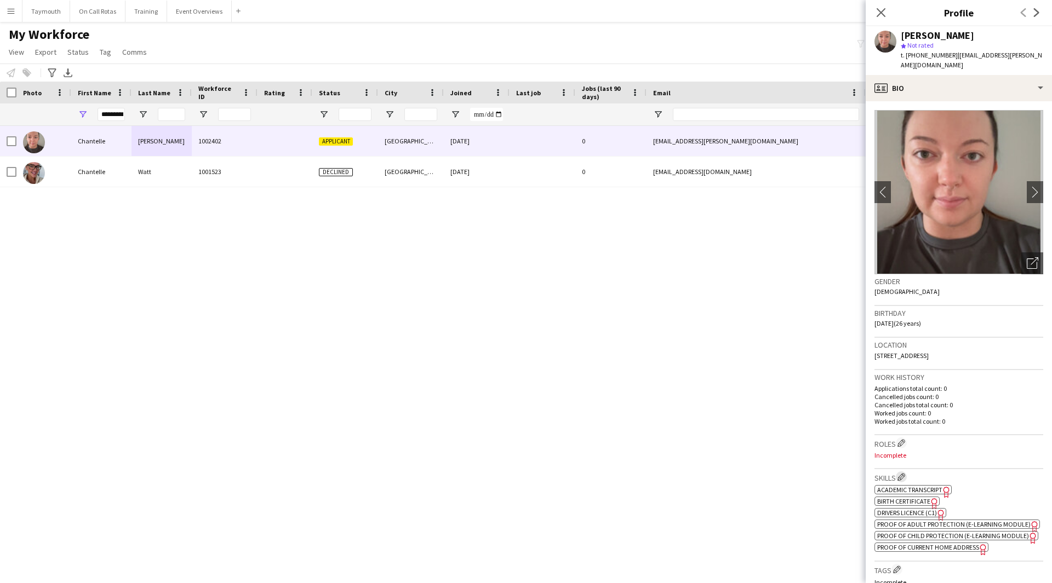
click at [907, 472] on button "Edit crew company skills" at bounding box center [901, 477] width 11 height 11
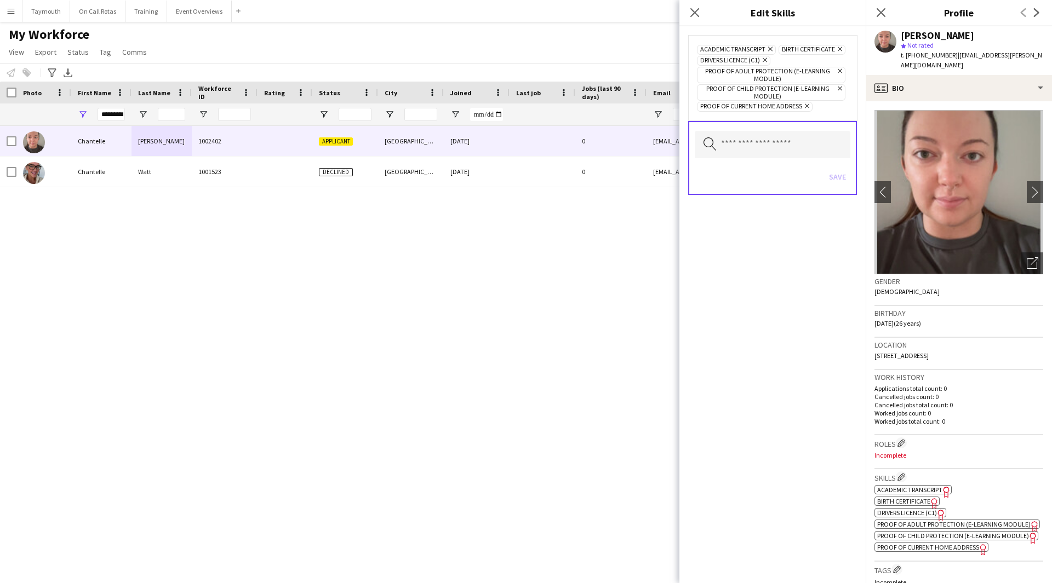
click at [771, 48] on icon "Remove" at bounding box center [768, 48] width 7 height 7
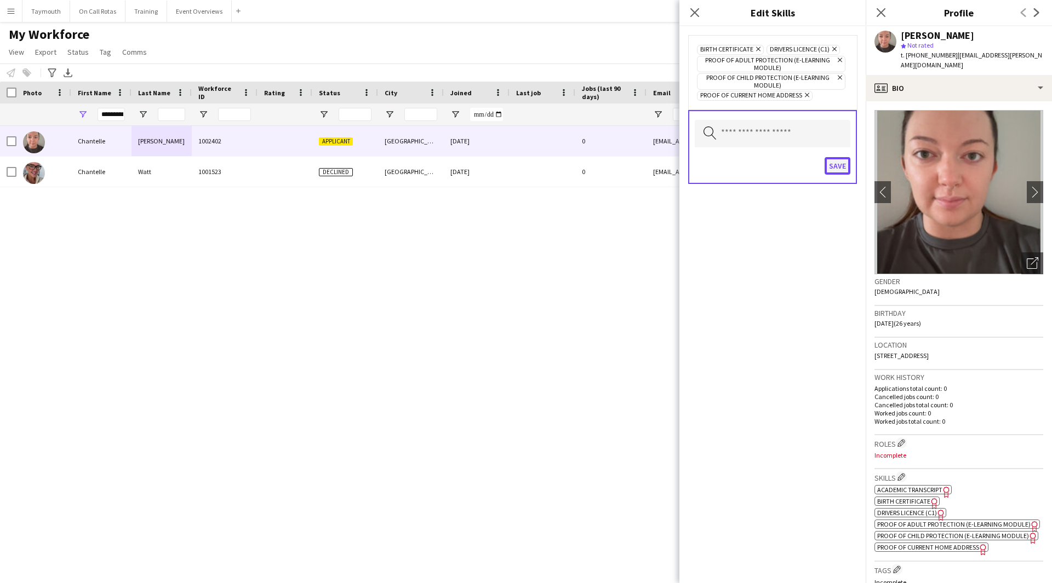
click at [835, 159] on button "Save" at bounding box center [838, 166] width 26 height 18
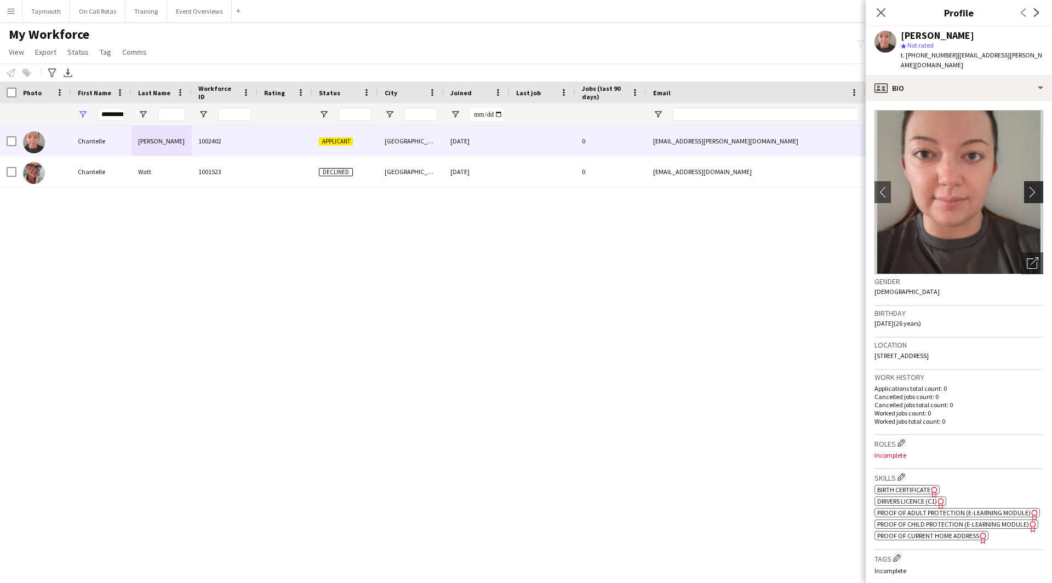
click at [1027, 186] on app-icon "chevron-right" at bounding box center [1035, 192] width 17 height 12
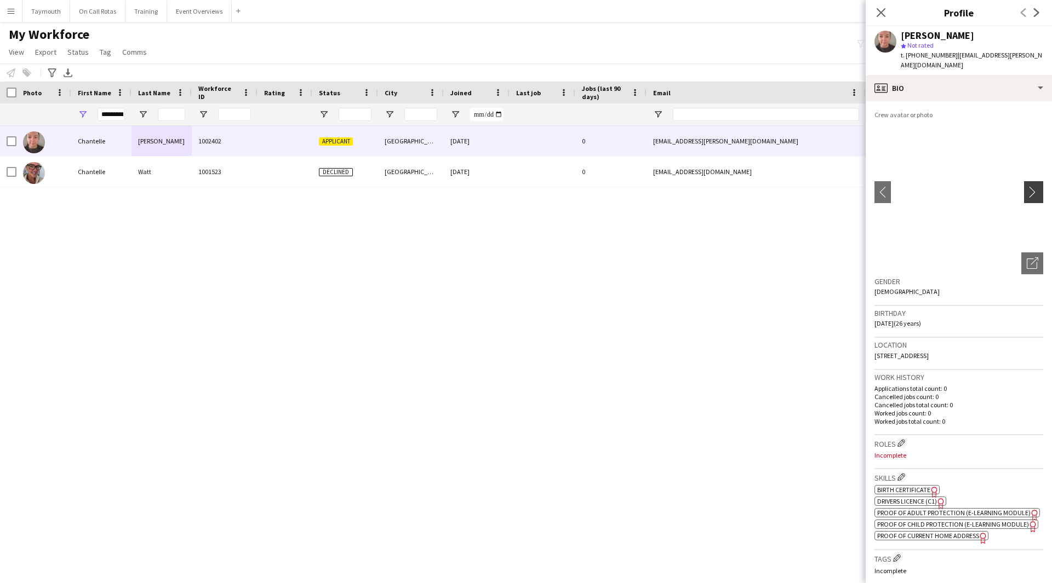
click at [1027, 186] on app-icon "chevron-right" at bounding box center [1035, 192] width 17 height 12
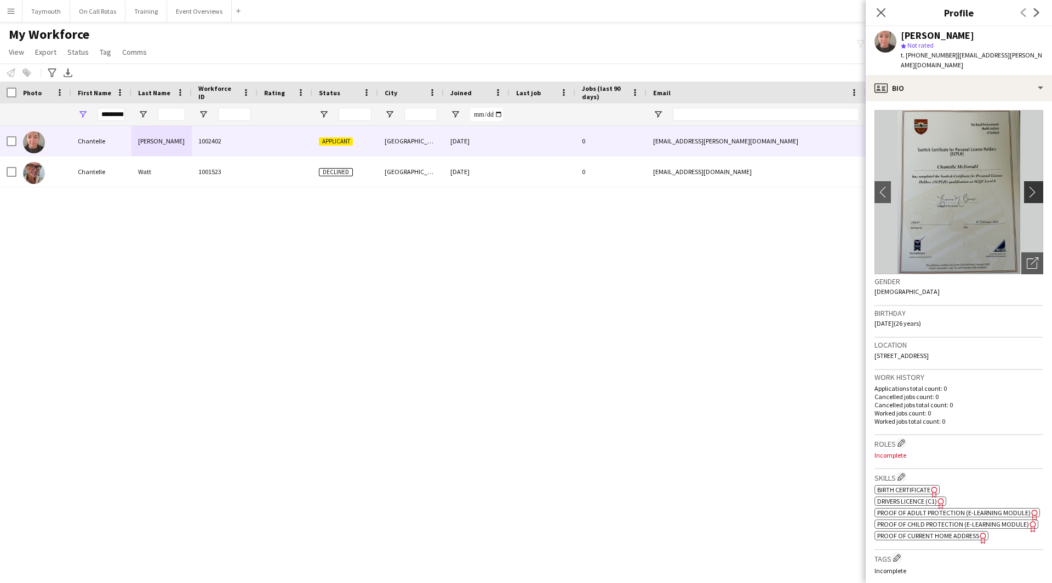
click at [1027, 186] on app-icon "chevron-right" at bounding box center [1035, 192] width 17 height 12
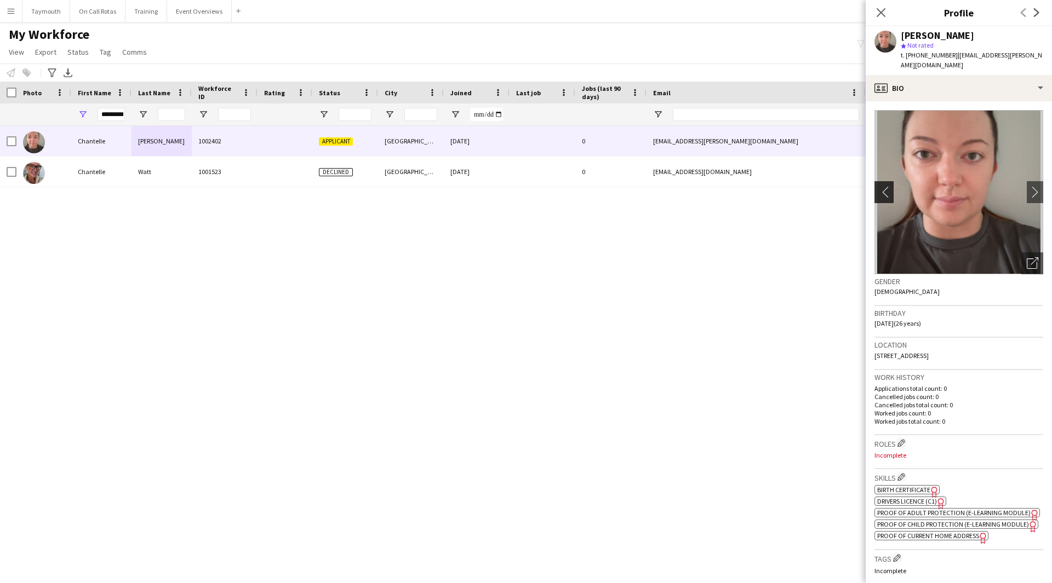
click at [884, 188] on button "chevron-left" at bounding box center [883, 192] width 22 height 22
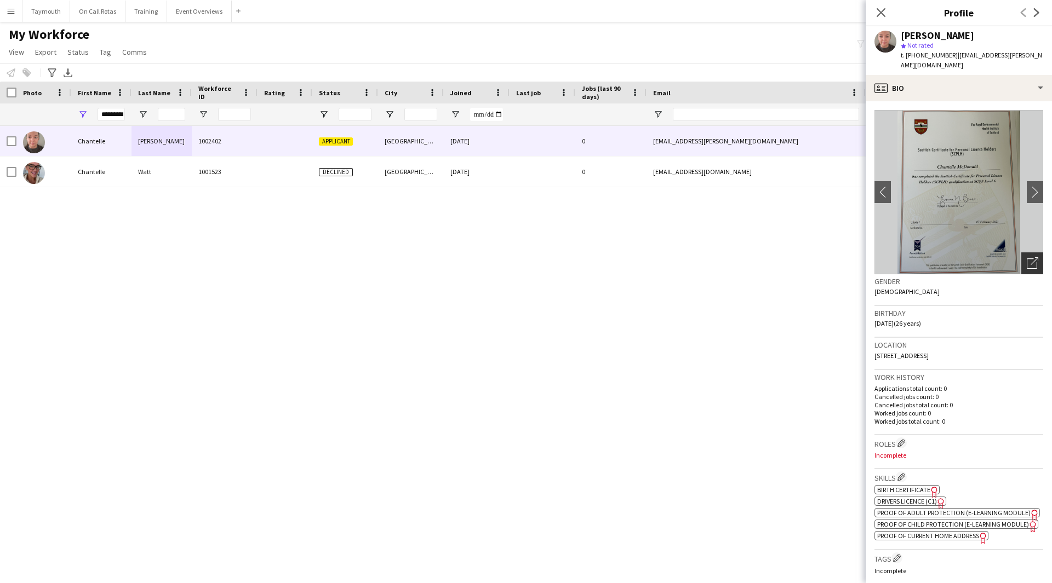
click at [1029, 257] on icon "Open photos pop-in" at bounding box center [1033, 263] width 12 height 12
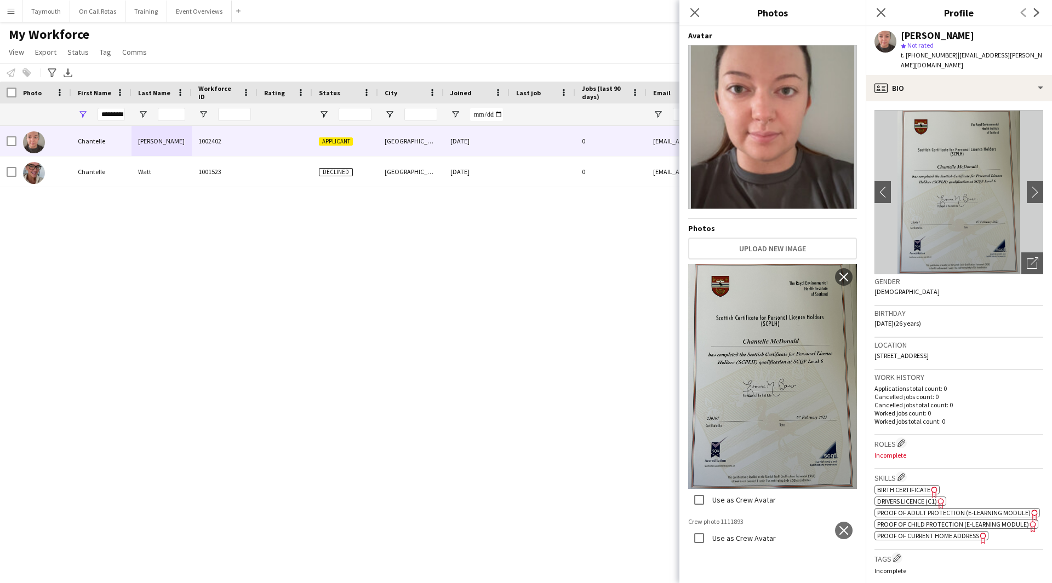
click at [760, 443] on img at bounding box center [772, 376] width 169 height 225
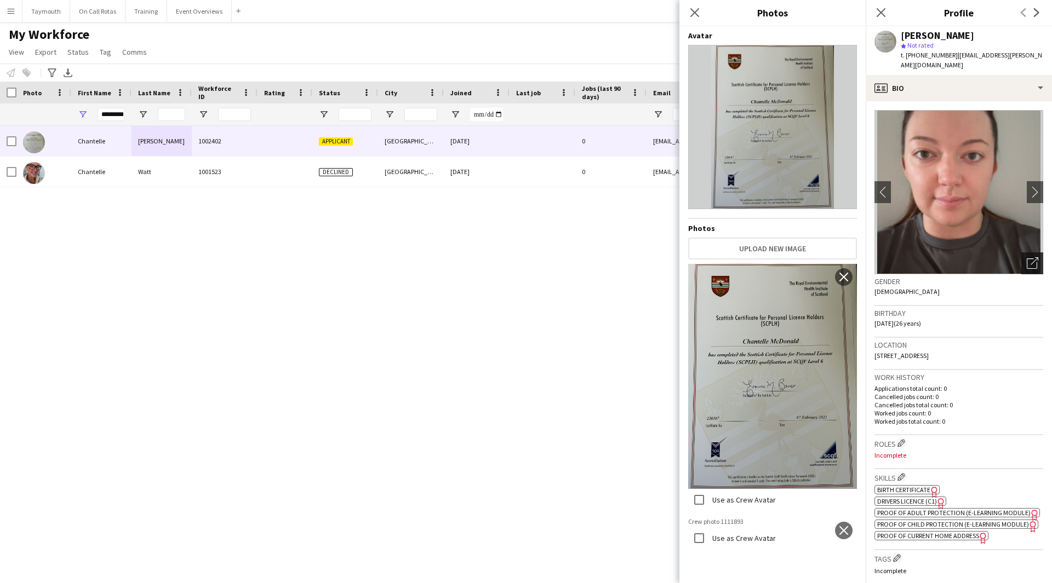
click at [1031, 257] on icon at bounding box center [1035, 261] width 8 height 8
click at [800, 192] on img at bounding box center [772, 127] width 169 height 164
click at [840, 517] on app-icon "close" at bounding box center [843, 530] width 11 height 9
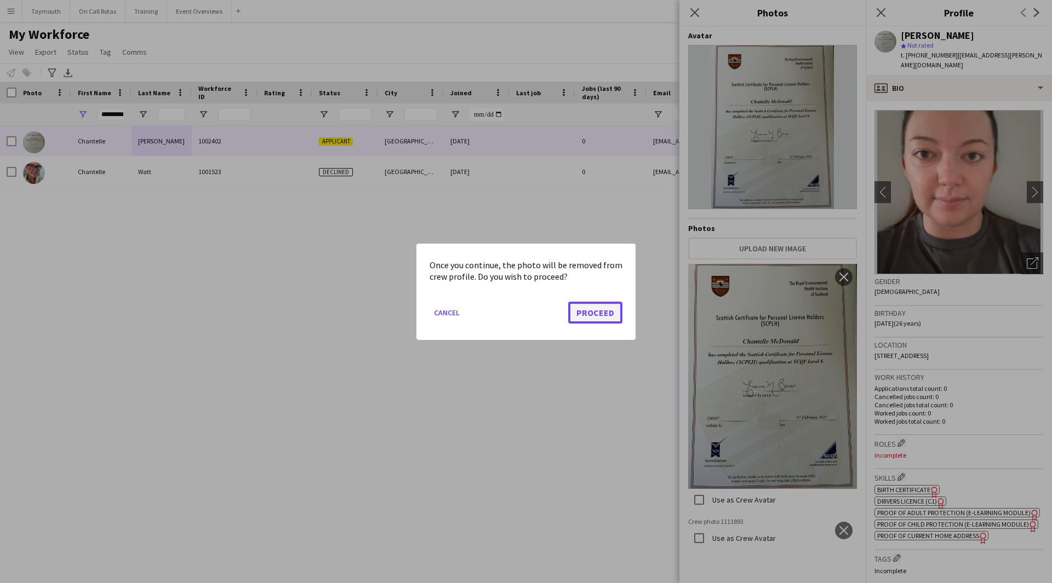
click at [604, 313] on button "Proceed" at bounding box center [595, 312] width 54 height 22
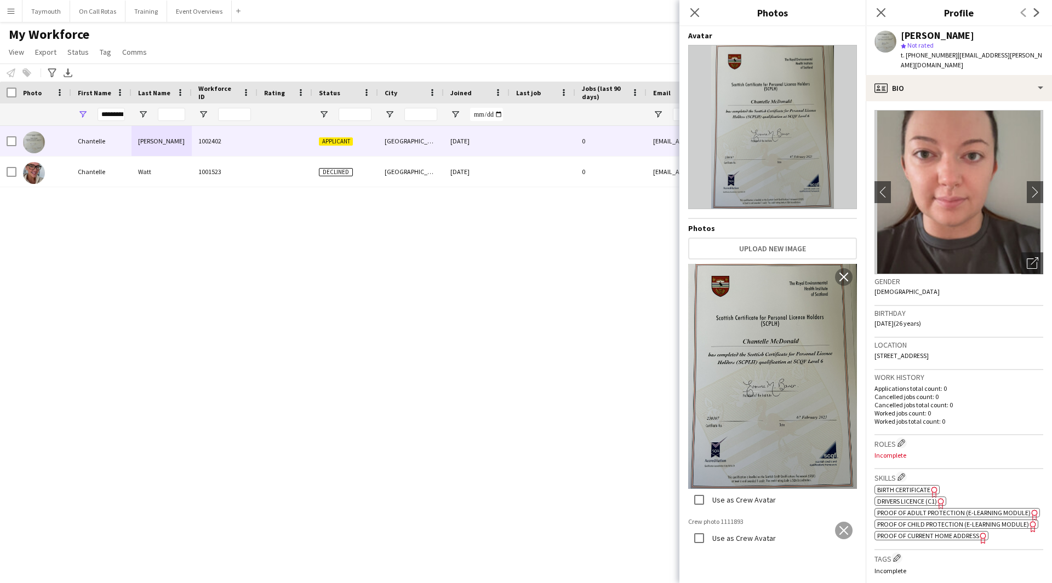
scroll to position [0, 0]
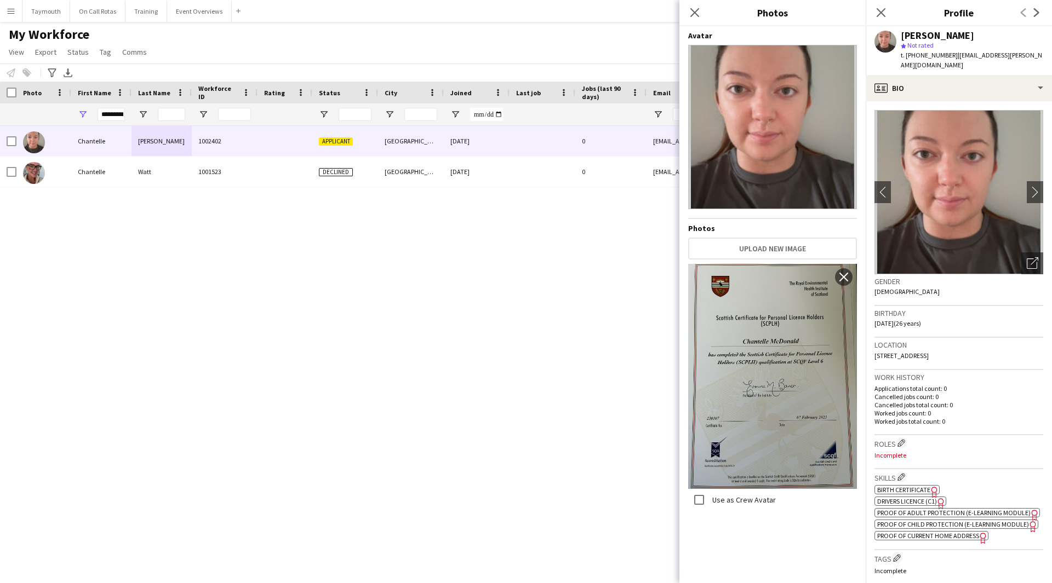
click at [634, 325] on div "[PERSON_NAME] 1002402 Applicant [GEOGRAPHIC_DATA] [DATE] 0 [EMAIL_ADDRESS][PERS…" at bounding box center [526, 341] width 1052 height 430
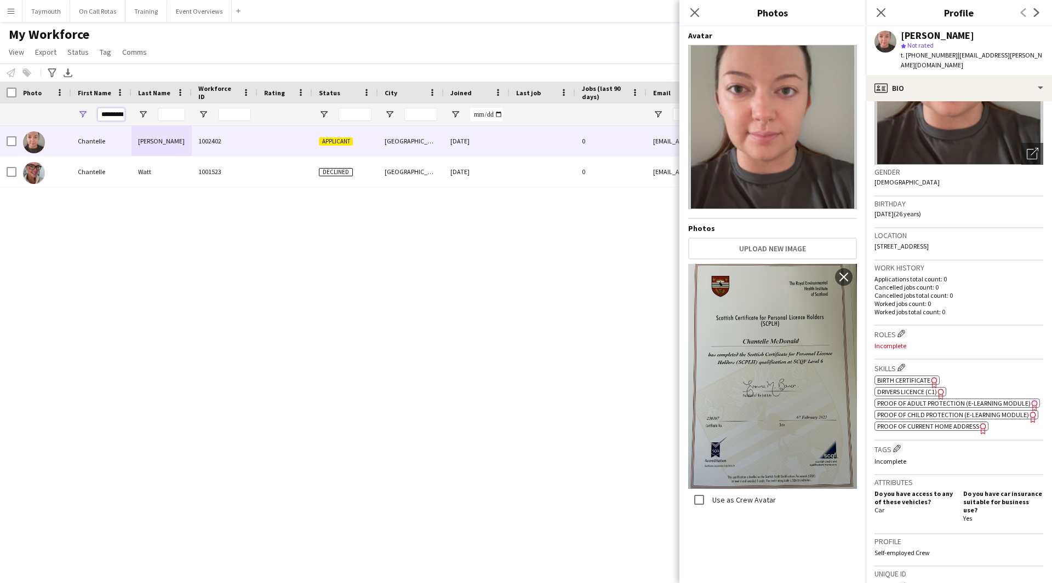
scroll to position [0, 4]
drag, startPoint x: 99, startPoint y: 117, endPoint x: 246, endPoint y: 117, distance: 147.4
click at [246, 117] on div "*********" at bounding box center [678, 115] width 1356 height 22
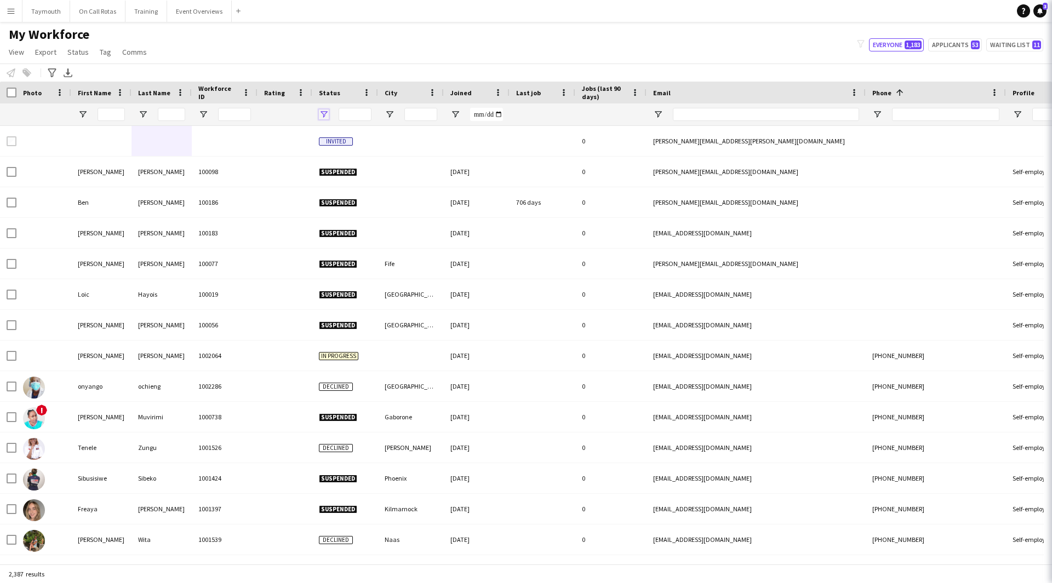
click at [324, 113] on span "Open Filter Menu" at bounding box center [324, 115] width 10 height 10
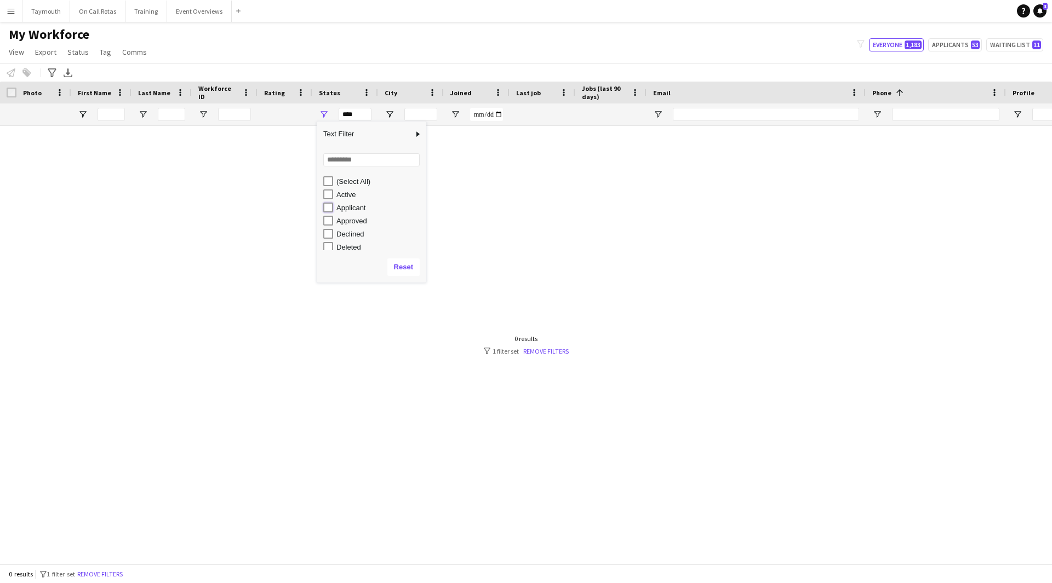
type input "**********"
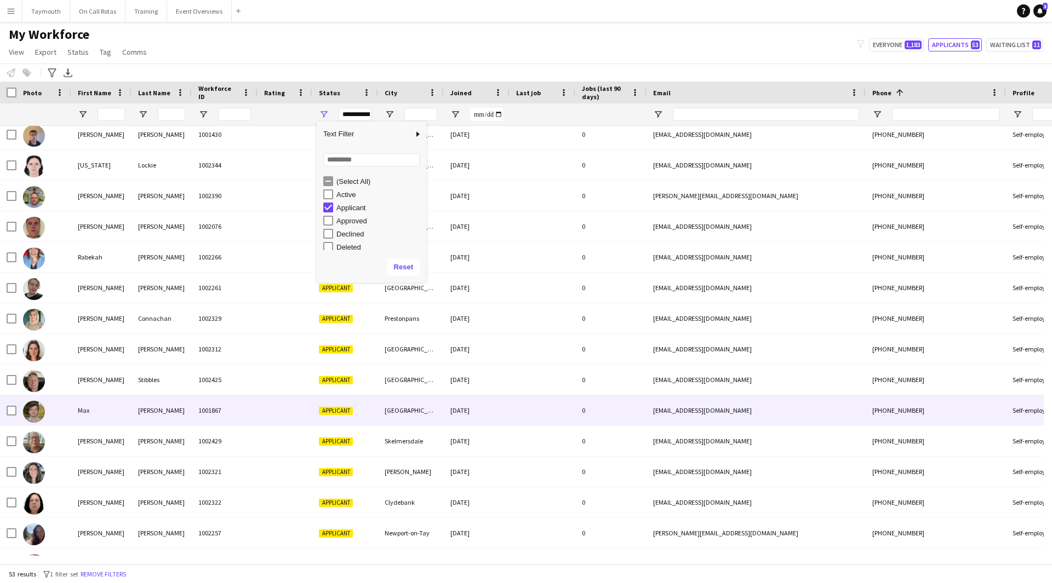
scroll to position [926, 0]
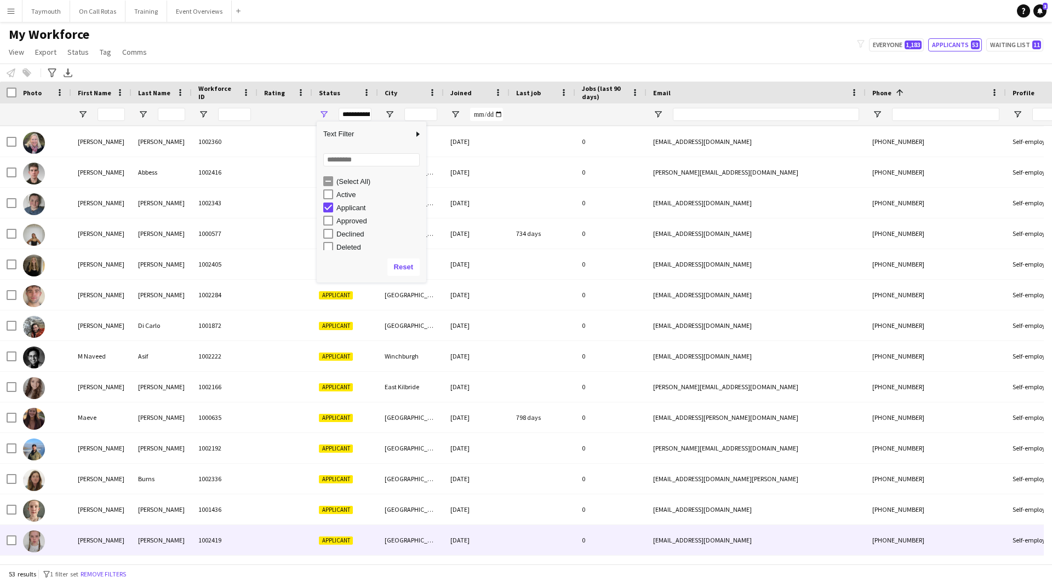
click at [204, 517] on div "1002419" at bounding box center [225, 540] width 66 height 30
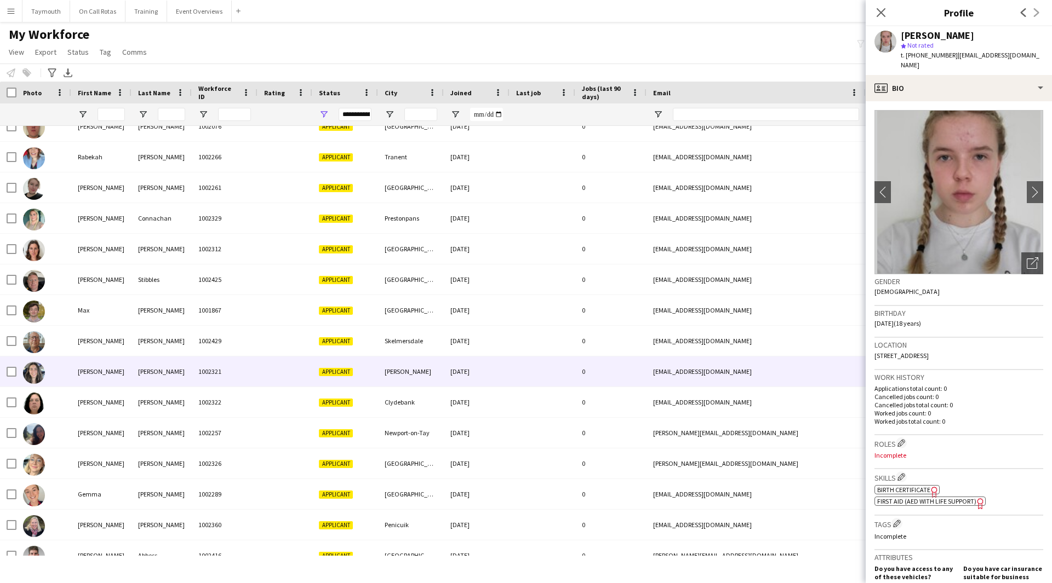
click at [224, 374] on div "1002321" at bounding box center [225, 372] width 66 height 30
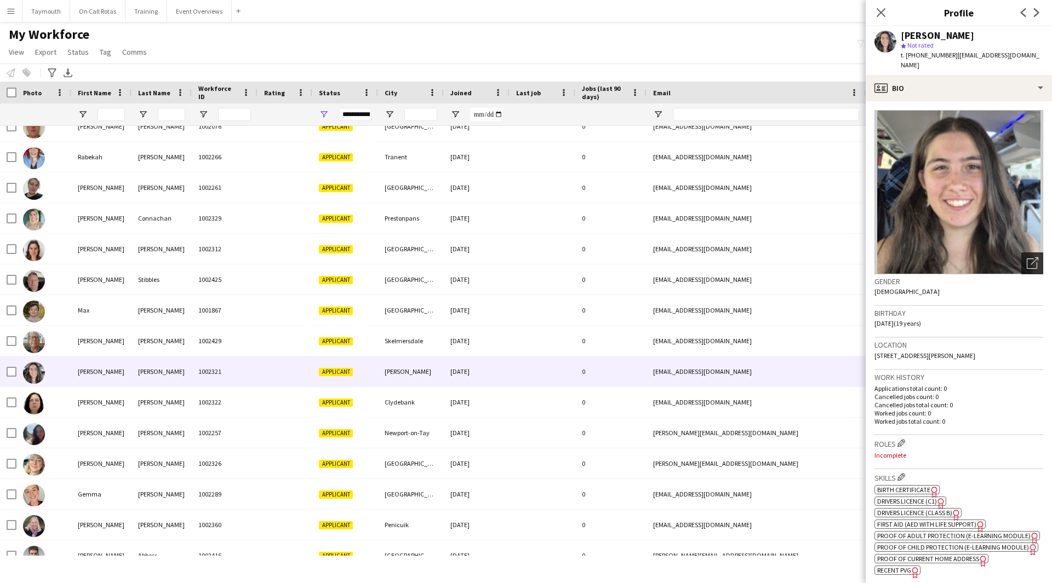
click at [1027, 257] on icon "Open photos pop-in" at bounding box center [1033, 263] width 12 height 12
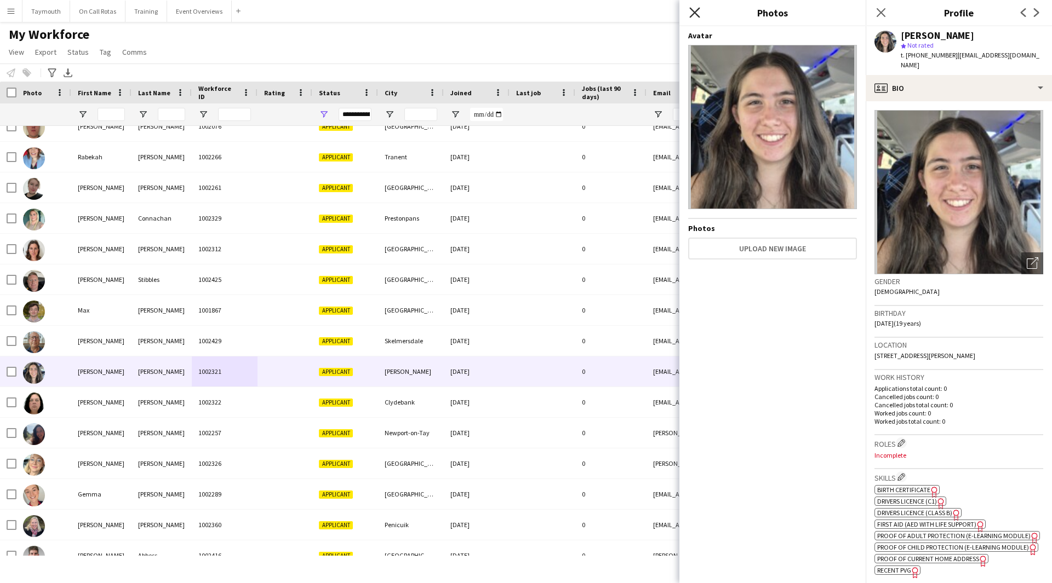
click at [697, 14] on icon "Close pop-in" at bounding box center [694, 12] width 10 height 10
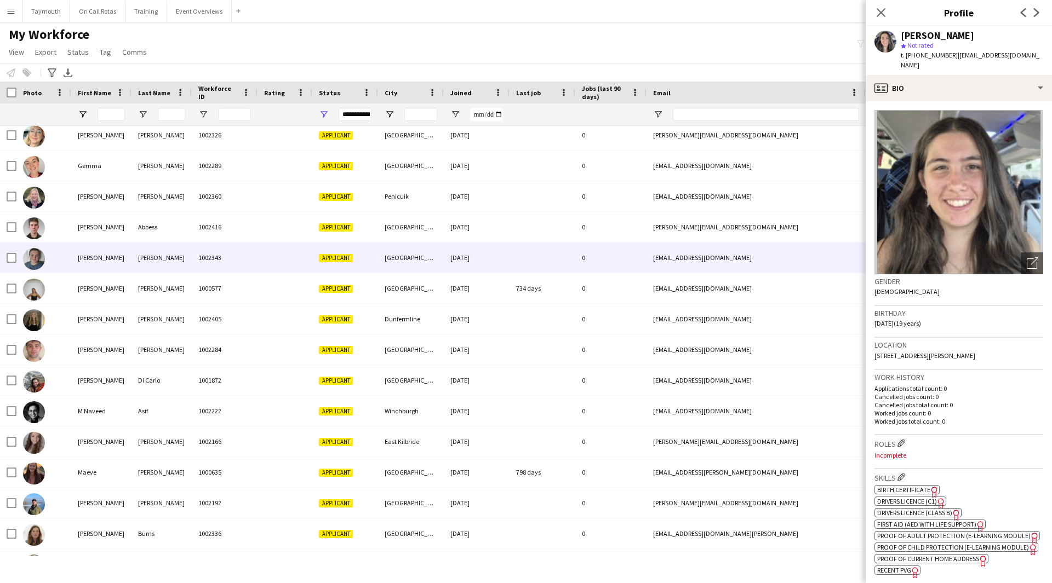
scroll to position [922, 0]
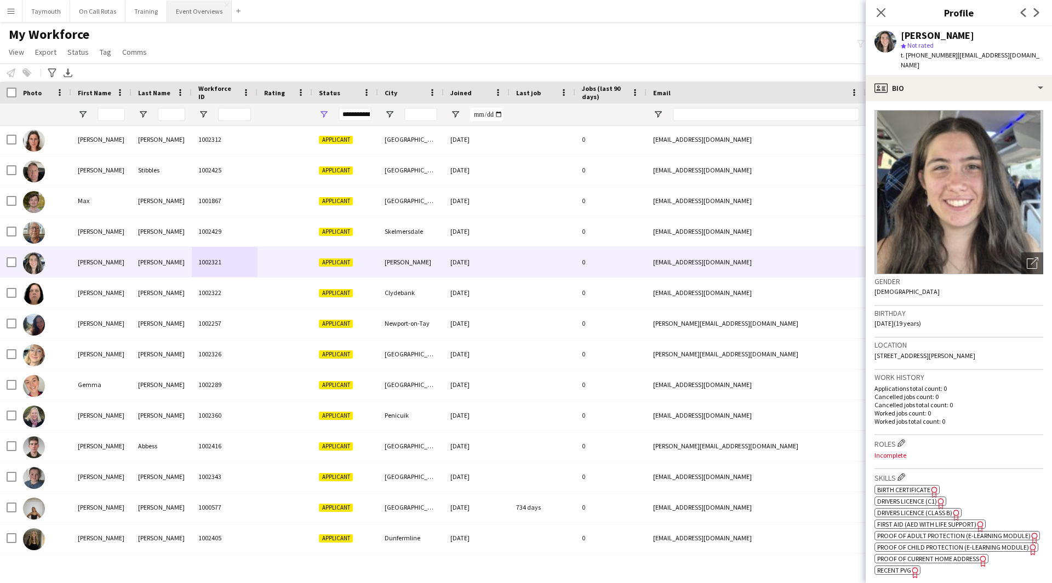
click at [203, 8] on button "Event Overviews Close" at bounding box center [199, 11] width 65 height 21
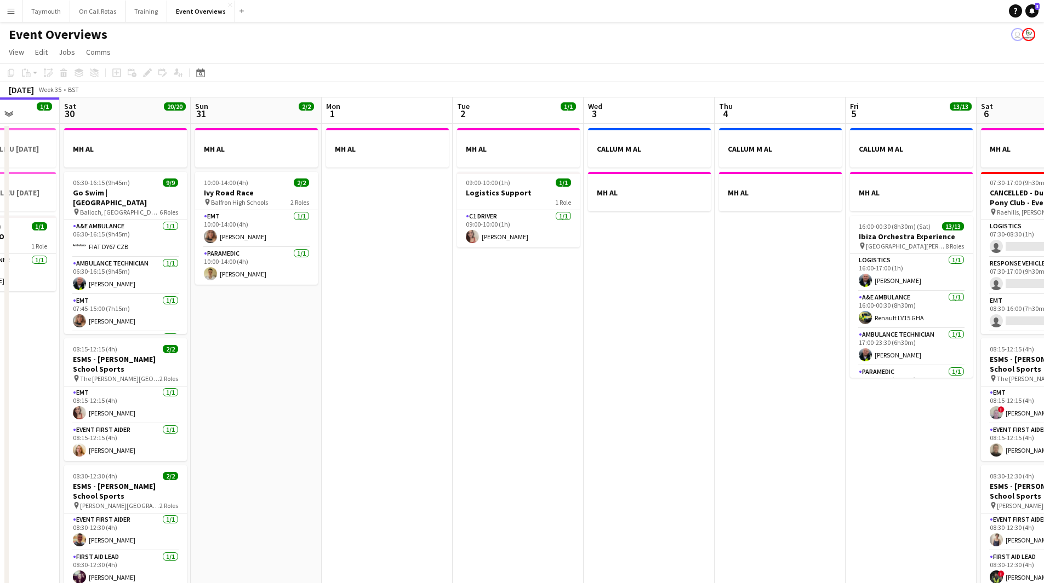
drag, startPoint x: 880, startPoint y: 415, endPoint x: 322, endPoint y: 405, distance: 558.9
click at [322, 405] on app-calendar-viewport "Tue 26 Wed 27 Thu 28 1/1 1 Job Fri 29 1/1 3 Jobs Sat 30 20/20 7 Jobs Sun 31 2/2…" at bounding box center [522, 580] width 1044 height 964
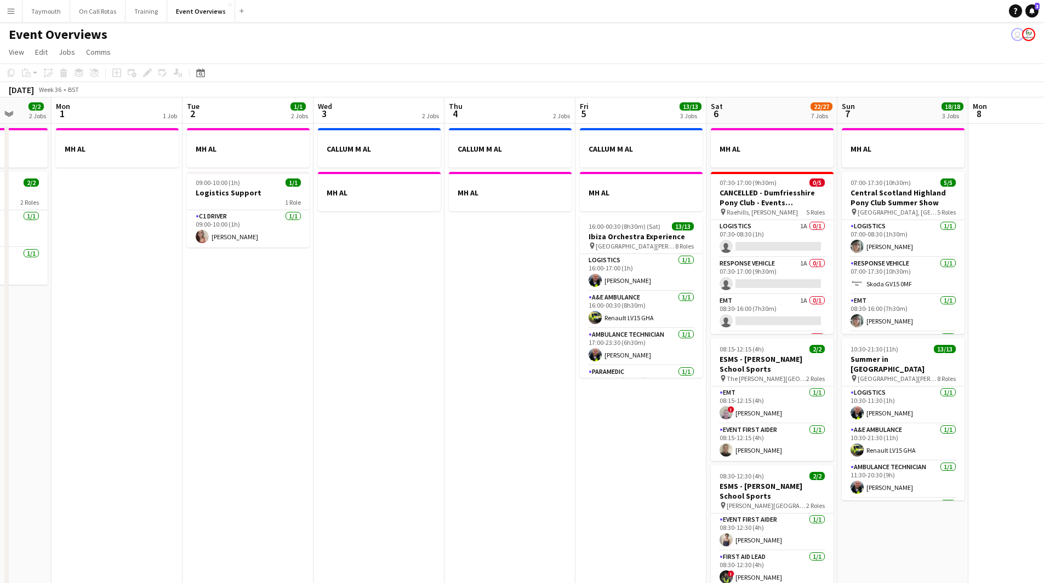
drag, startPoint x: 472, startPoint y: 408, endPoint x: 276, endPoint y: 419, distance: 195.9
click at [276, 419] on app-calendar-viewport "Fri 29 1/1 3 Jobs Sat 30 20/20 7 Jobs Sun 31 2/2 2 Jobs Mon 1 1 Job Tue 2 1/1 2…" at bounding box center [522, 580] width 1044 height 964
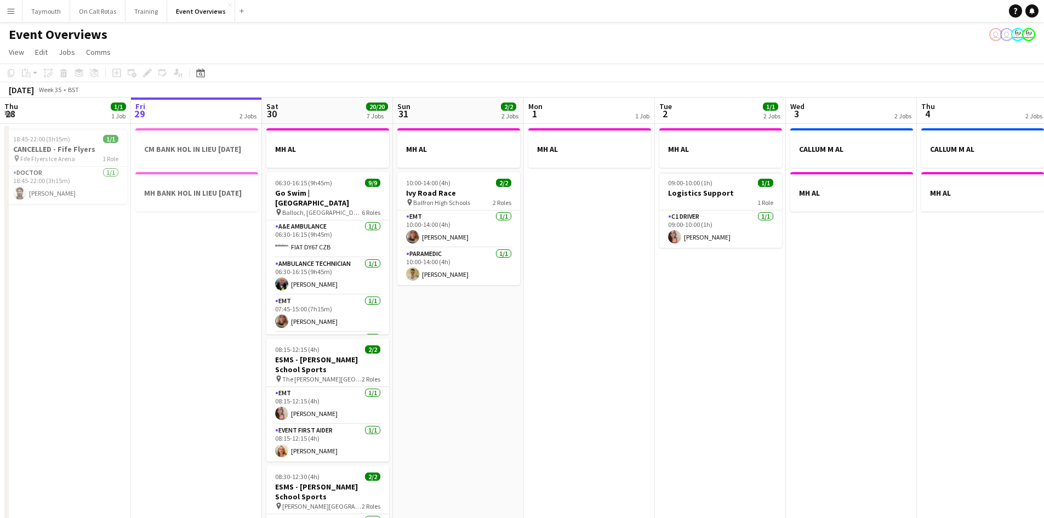
click at [10, 11] on app-icon "Menu" at bounding box center [11, 11] width 9 height 9
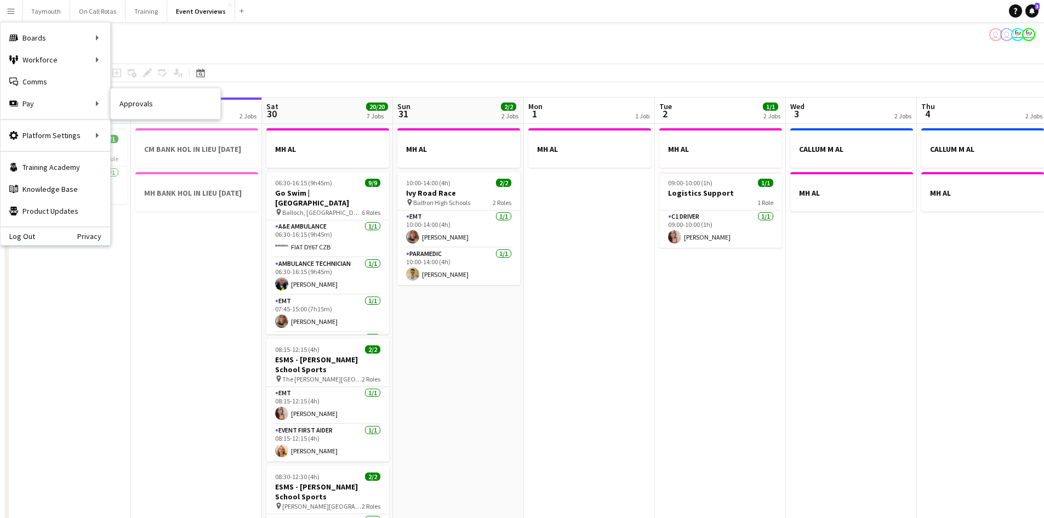
click at [135, 100] on link "Approvals" at bounding box center [166, 104] width 110 height 22
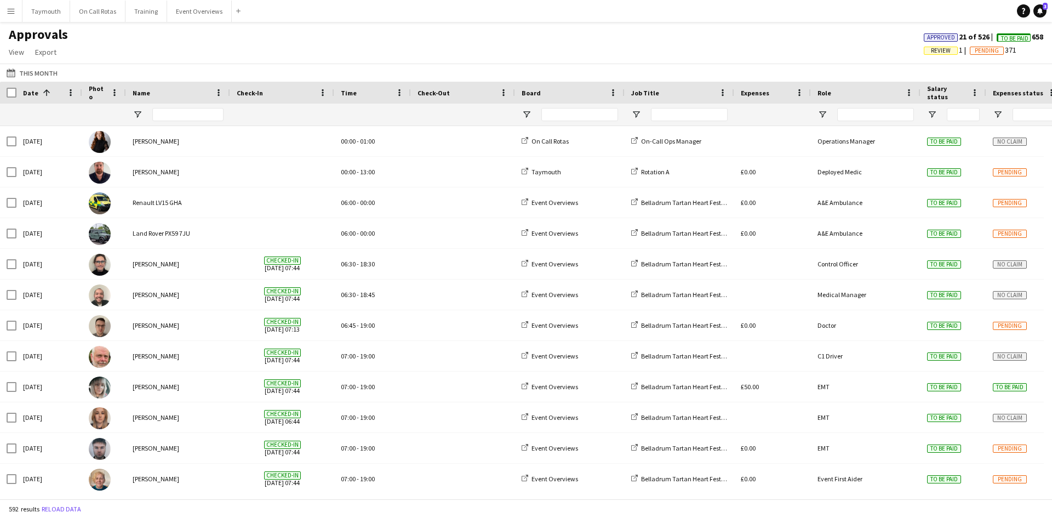
click at [948, 38] on span "Approved" at bounding box center [941, 37] width 28 height 7
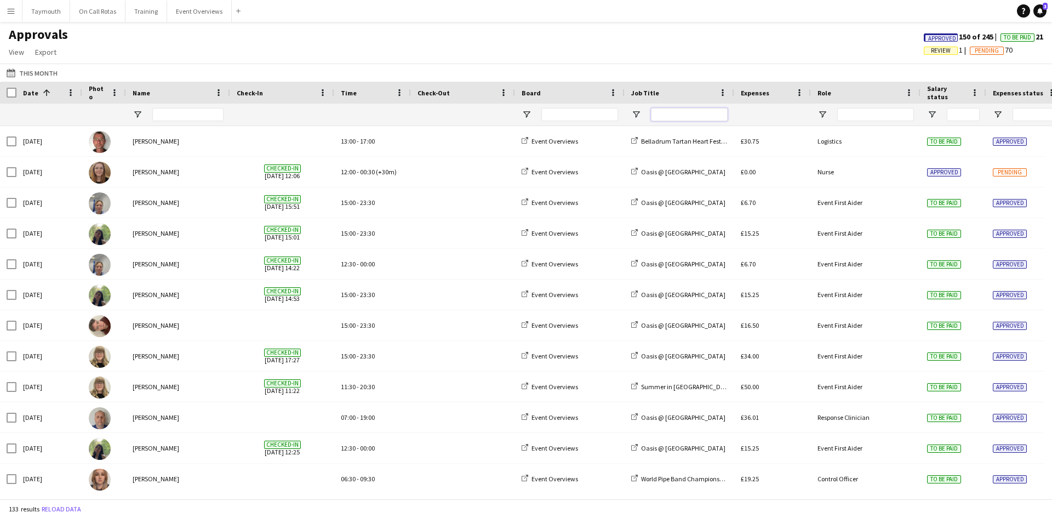
click at [697, 120] on input "Job Title Filter Input" at bounding box center [689, 114] width 77 height 13
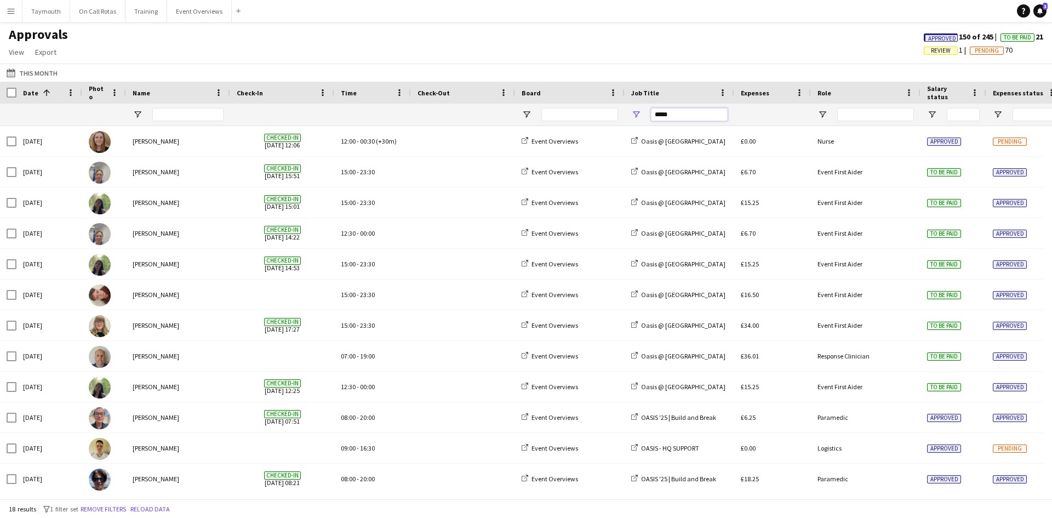
type input "*****"
click at [891, 118] on input "Role Filter Input" at bounding box center [875, 114] width 77 height 13
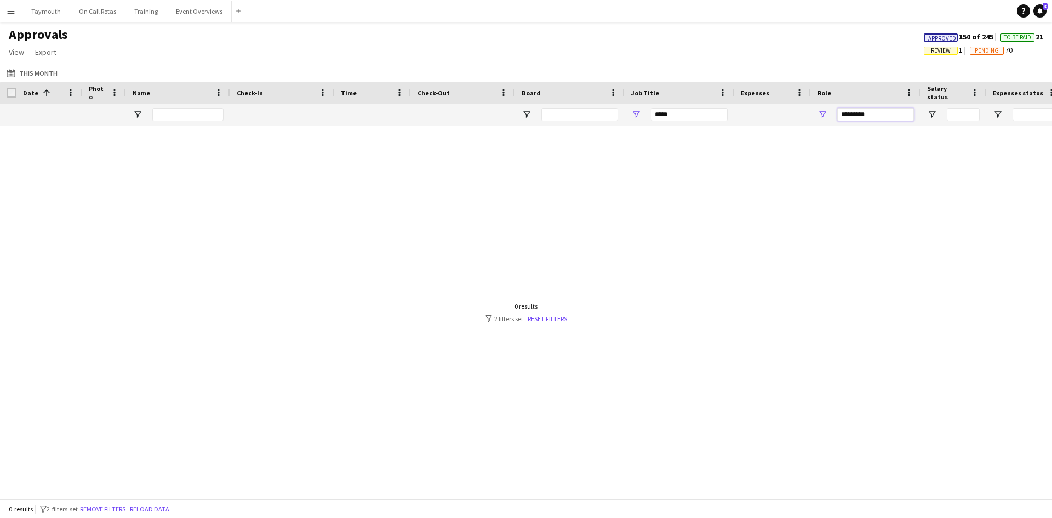
type input "*********"
click at [1013, 37] on span "To Be Paid" at bounding box center [1017, 37] width 27 height 7
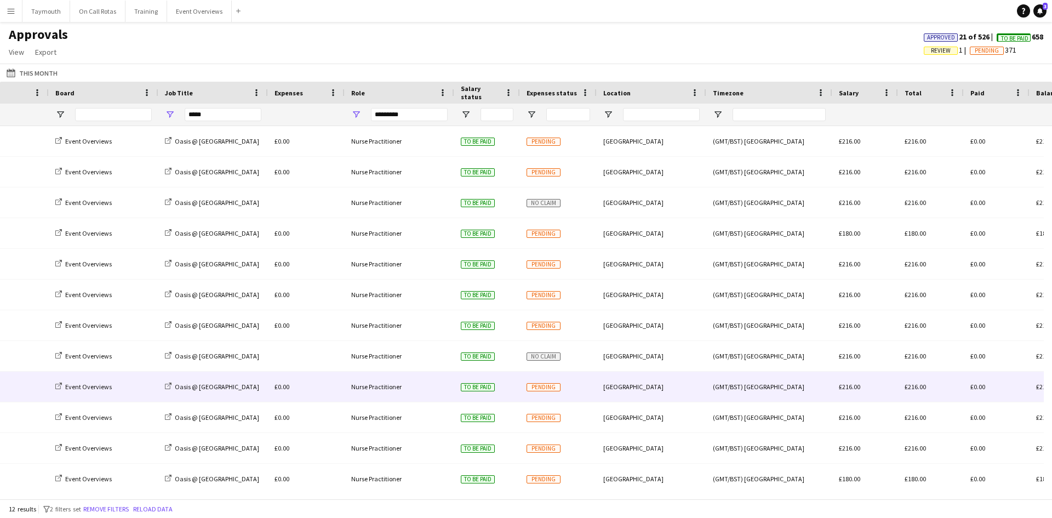
scroll to position [3, 0]
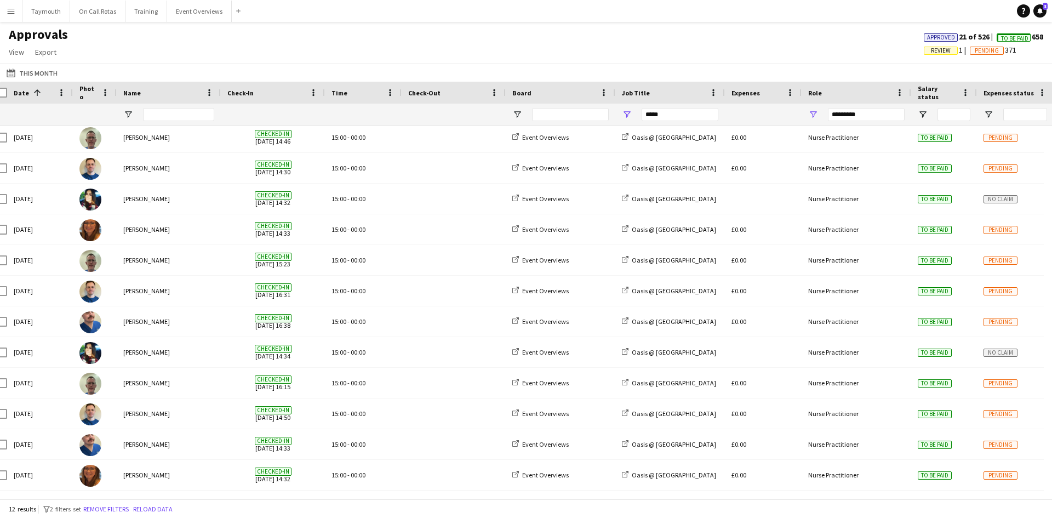
drag, startPoint x: 529, startPoint y: 499, endPoint x: 614, endPoint y: 505, distance: 85.1
click at [614, 505] on div "12 results filter-1 2 filters set Remove filters Reload data" at bounding box center [526, 508] width 1052 height 19
